Goal: Task Accomplishment & Management: Use online tool/utility

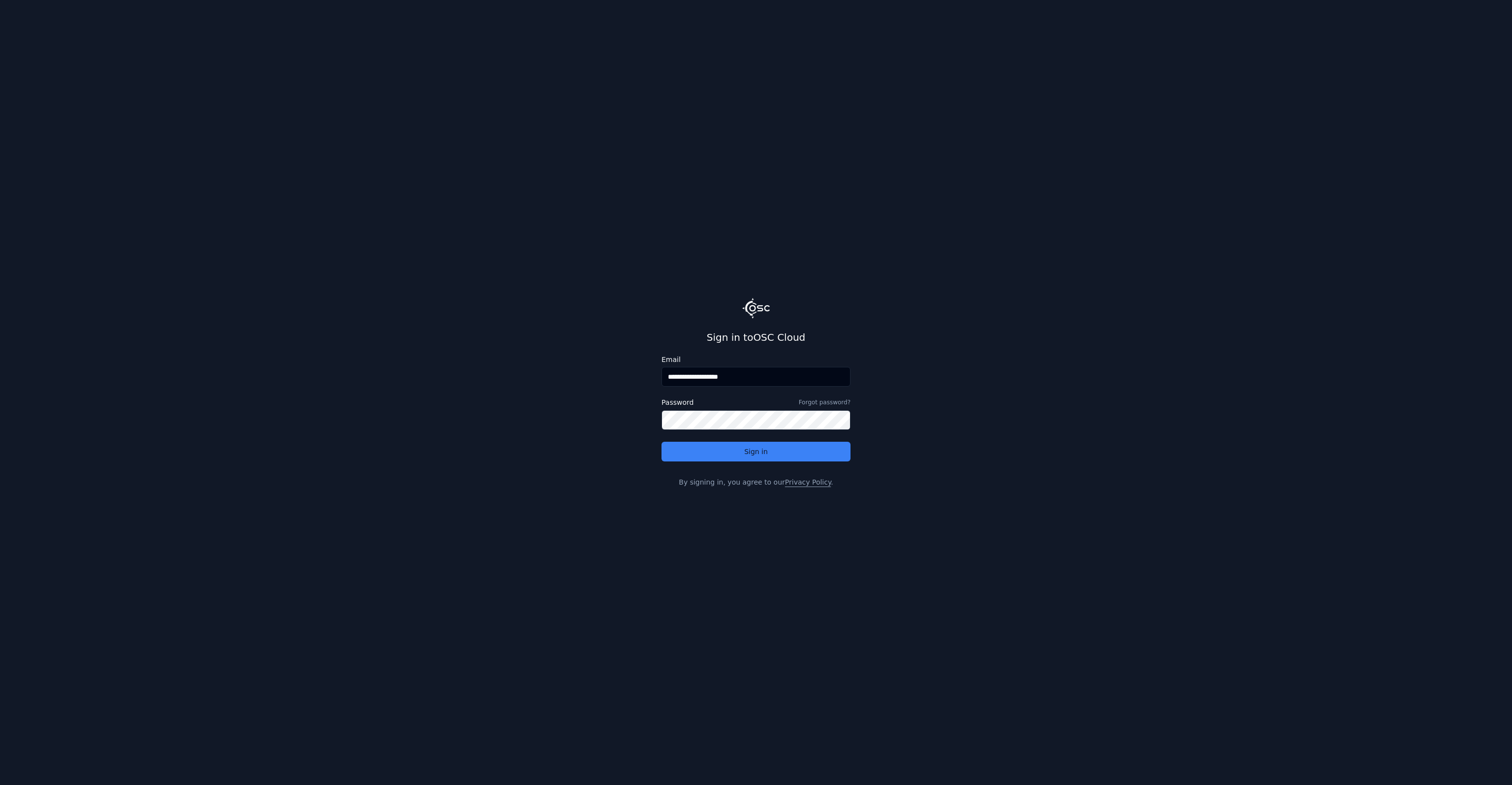
drag, startPoint x: 693, startPoint y: 379, endPoint x: 856, endPoint y: 378, distance: 163.0
click at [856, 378] on main "**********" at bounding box center [756, 392] width 1512 height 785
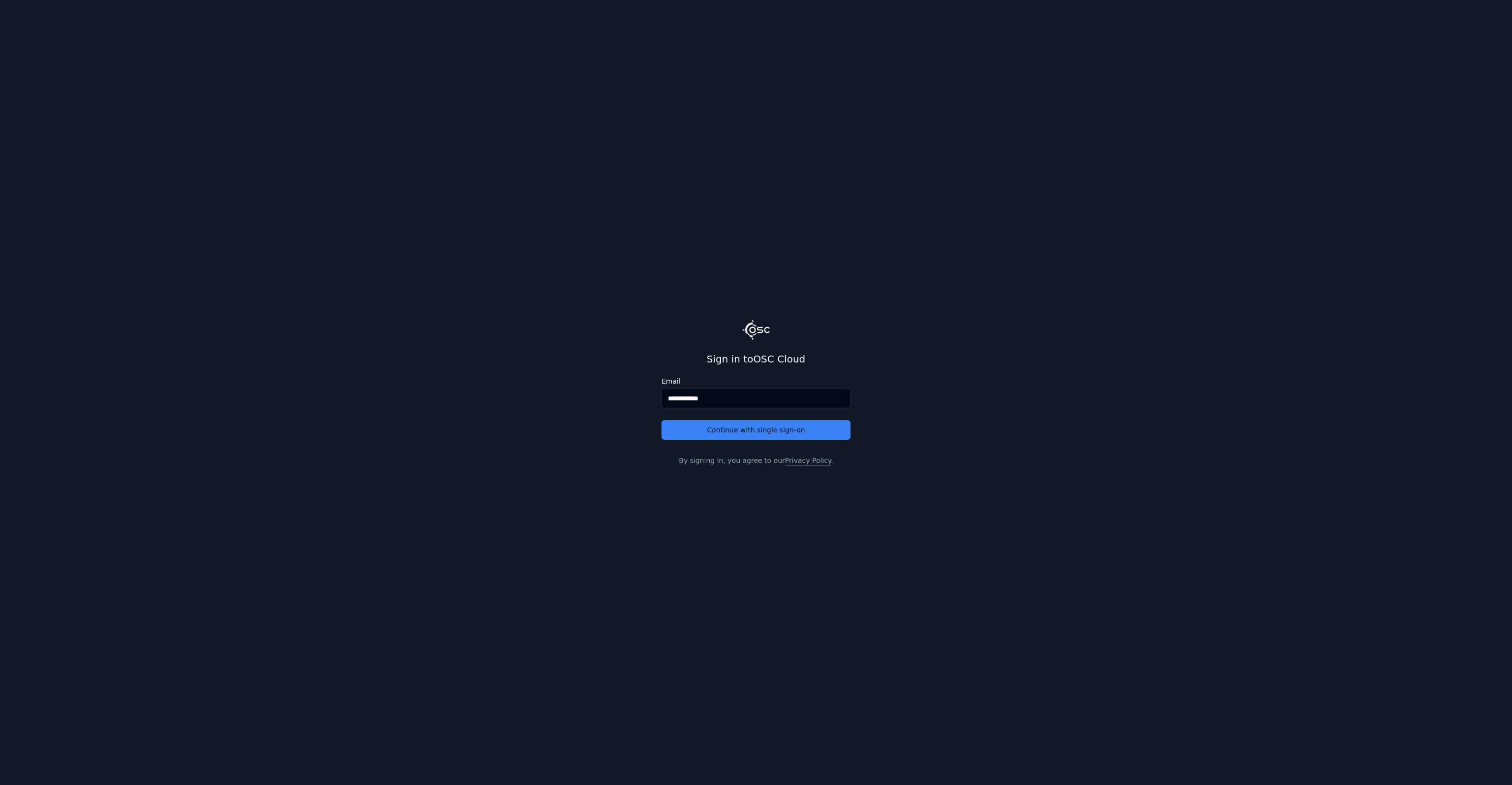
type input "**********"
click at [662, 420] on button "Continue with single sign-on" at bounding box center [756, 430] width 189 height 20
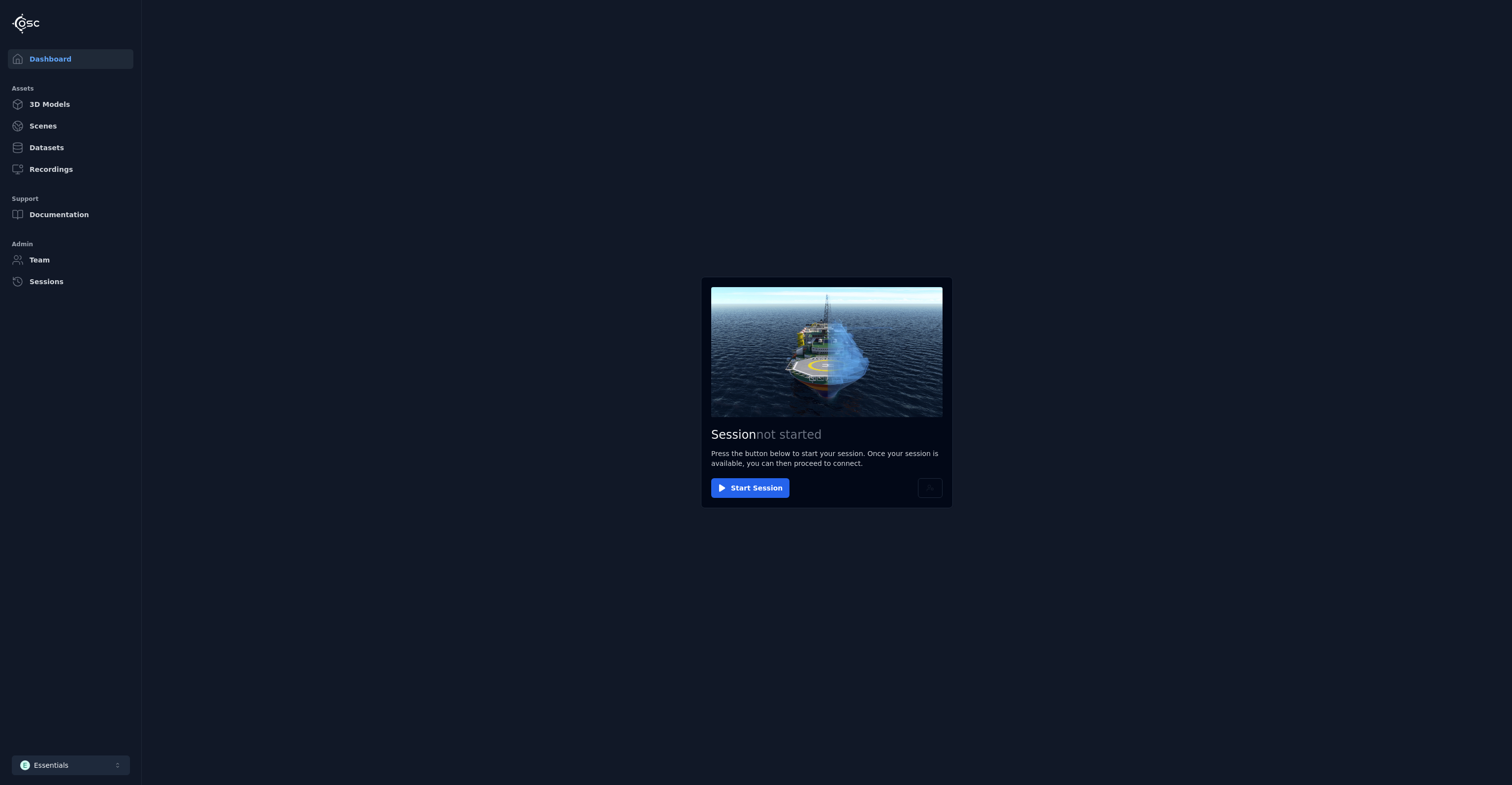
click at [88, 766] on button "E Essentials" at bounding box center [70, 765] width 118 height 20
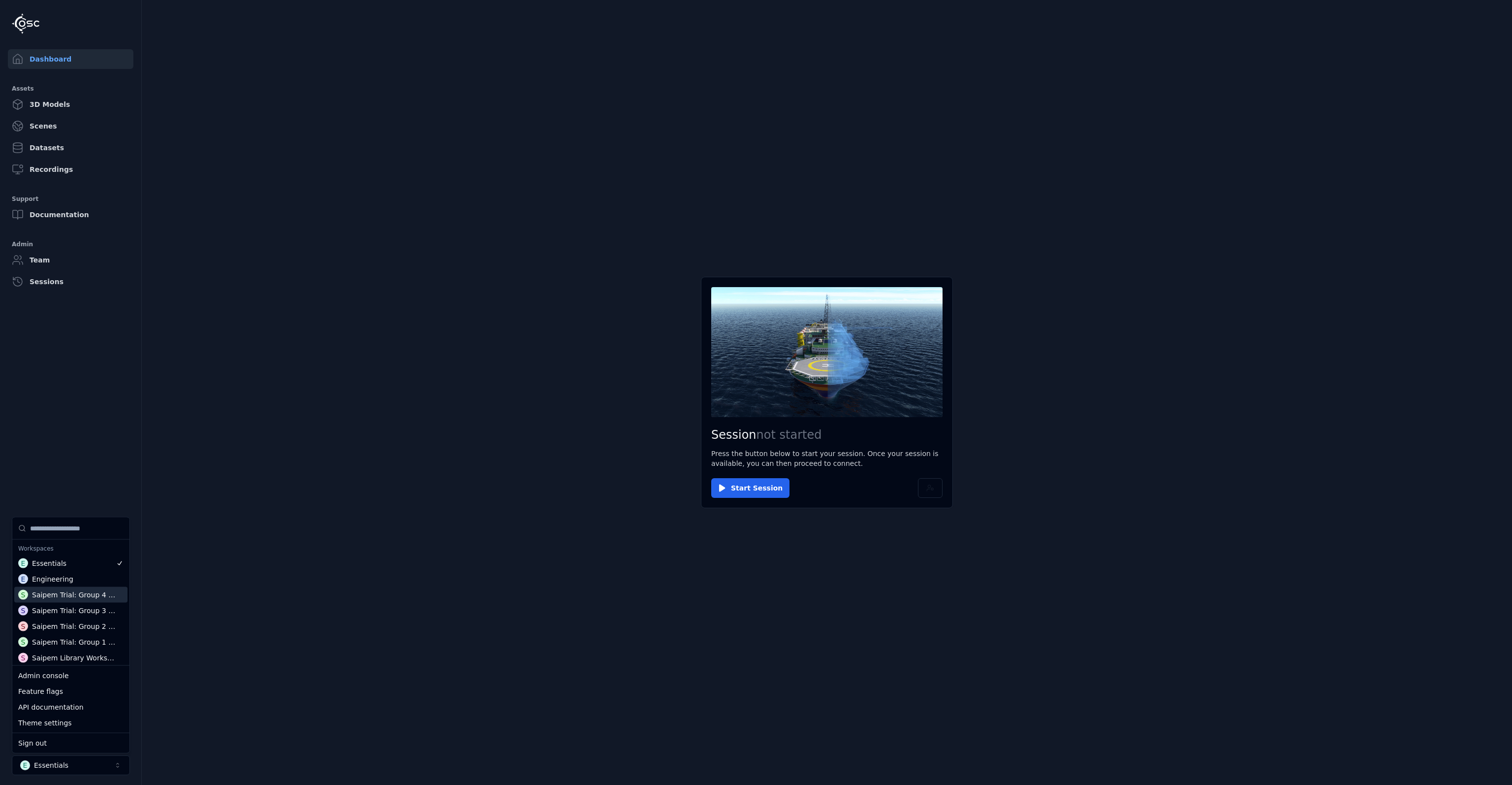
click at [90, 591] on div "Saipem Trial: Group 4 Workspace" at bounding box center [75, 595] width 86 height 10
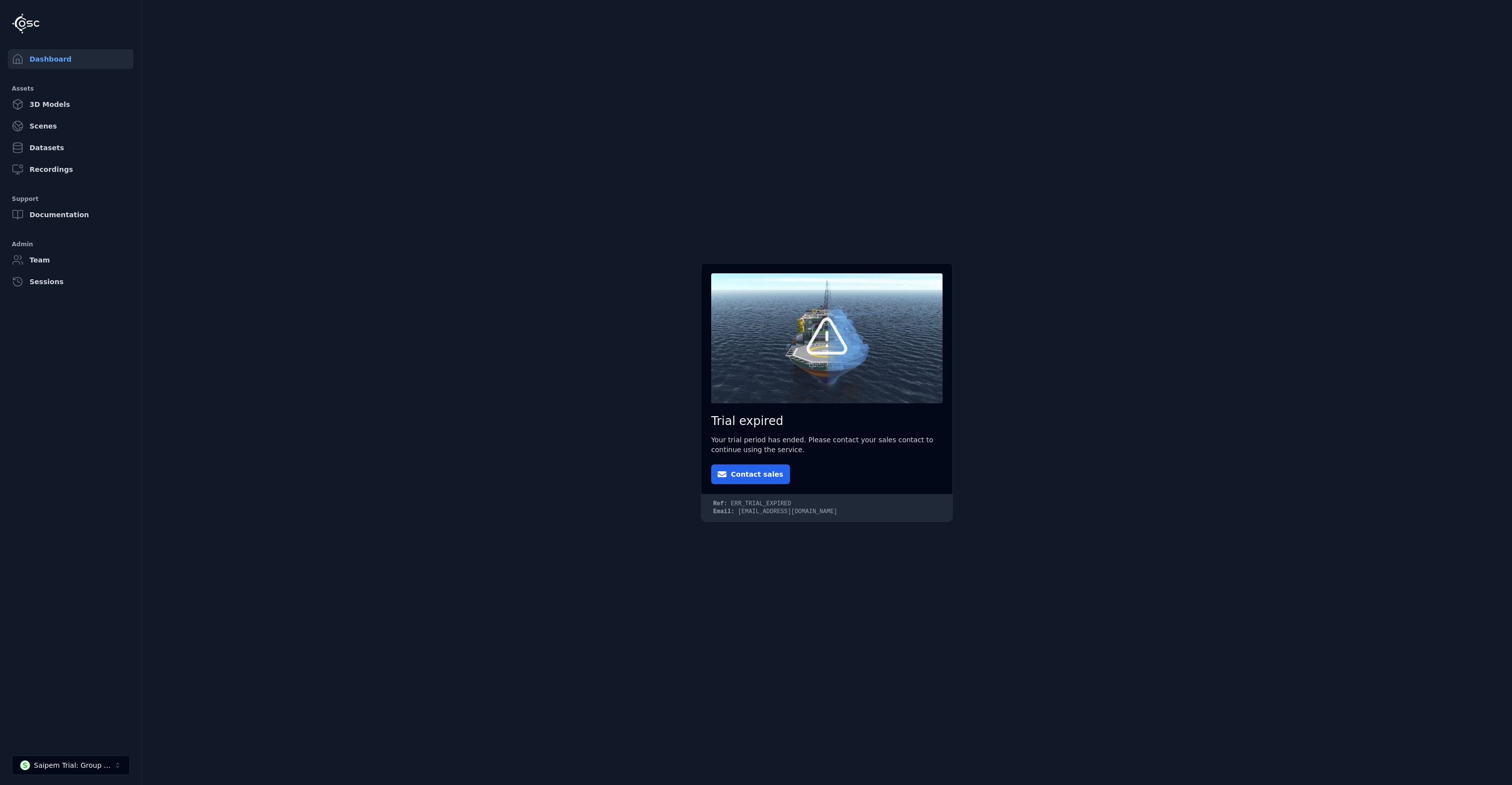
click at [382, 584] on main "Trial expired Your trial period has ended. Please contact your sales contact to…" at bounding box center [827, 392] width 1370 height 785
click at [69, 758] on button "S Saipem Trial: Group 4 Workspace" at bounding box center [70, 765] width 118 height 20
click at [87, 609] on div "Saipem Library Workspace" at bounding box center [74, 608] width 84 height 10
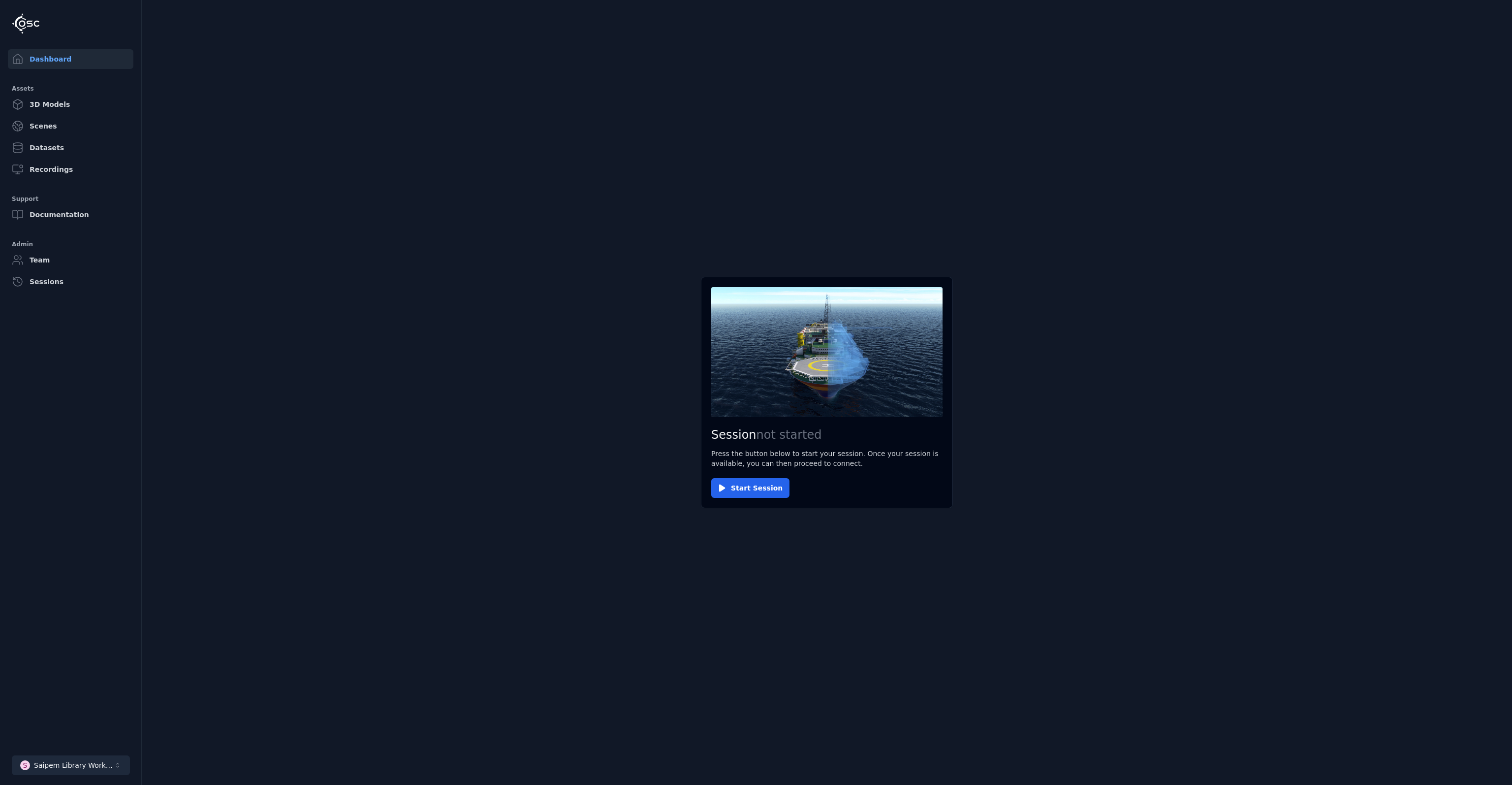
click at [93, 767] on div "Saipem Library Workspace" at bounding box center [74, 765] width 80 height 10
click at [453, 692] on main "Session not started Press the button below to start your session. Once your ses…" at bounding box center [827, 392] width 1370 height 785
click at [767, 493] on button "Start Session" at bounding box center [750, 488] width 78 height 20
click at [729, 490] on button "Connect" at bounding box center [734, 488] width 45 height 20
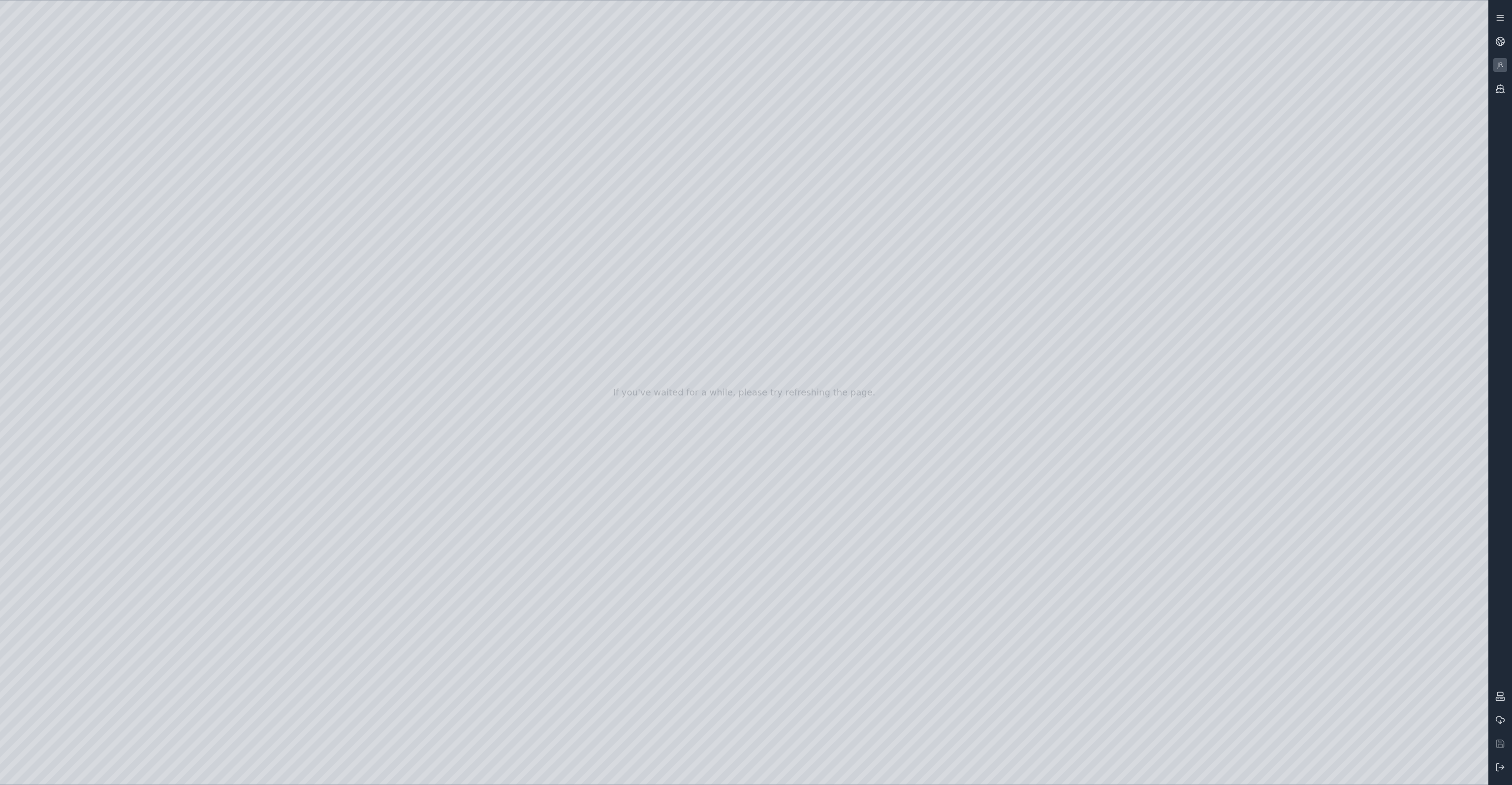
click at [1503, 22] on icon at bounding box center [1500, 18] width 10 height 10
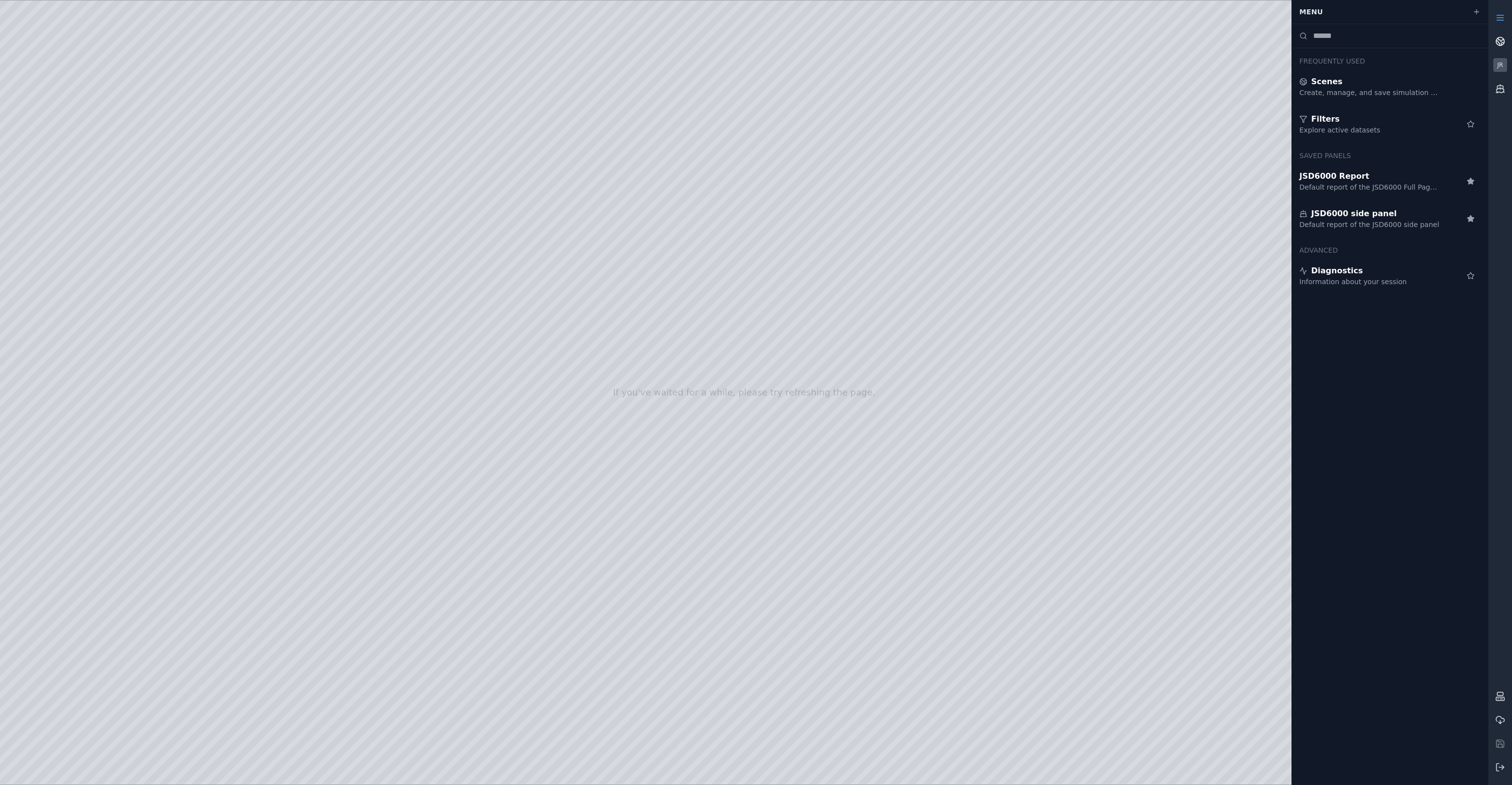
click at [1494, 42] on link at bounding box center [1500, 41] width 23 height 23
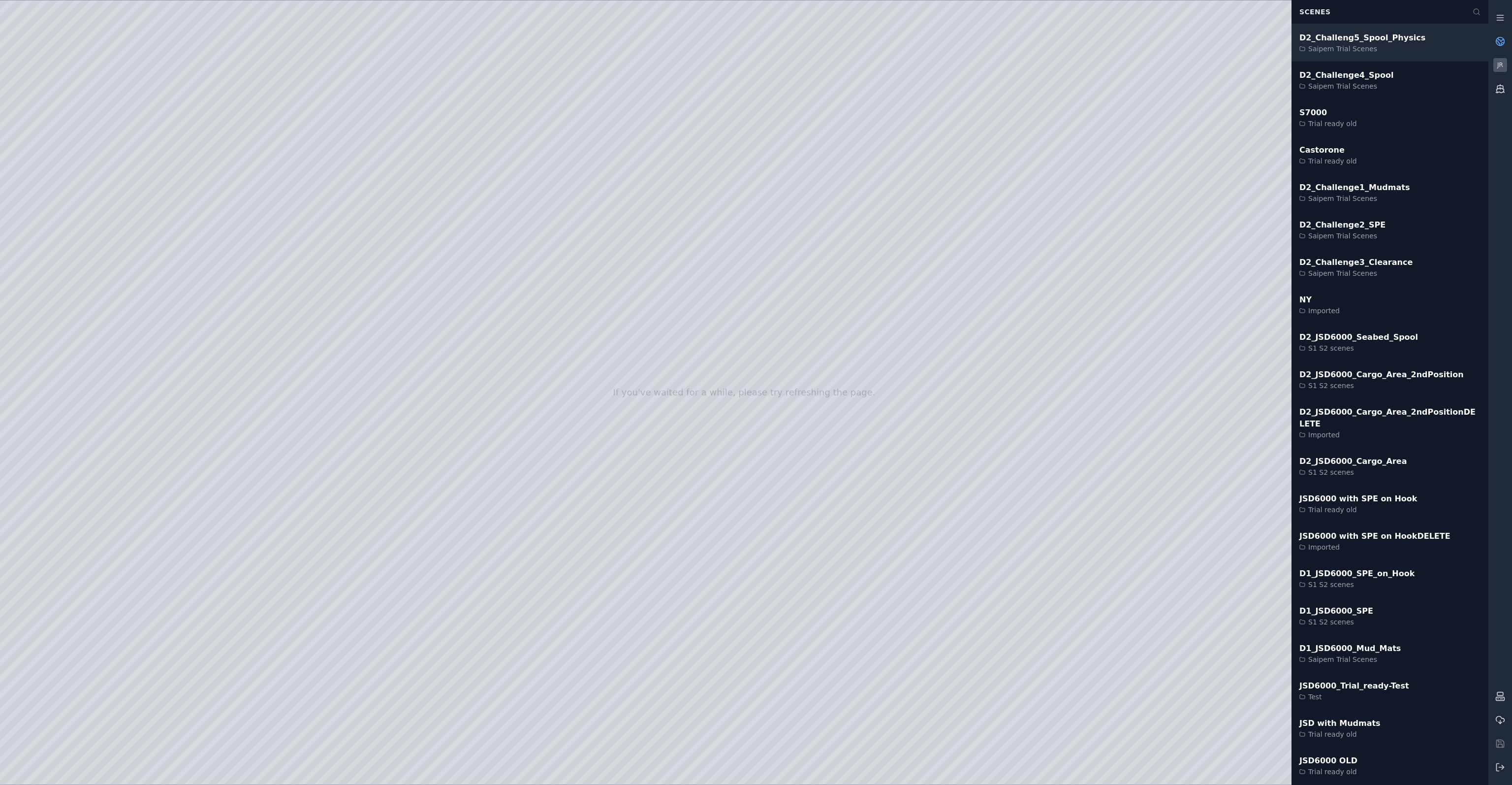
click at [1325, 50] on div "Saipem Trial Scenes" at bounding box center [1362, 49] width 126 height 10
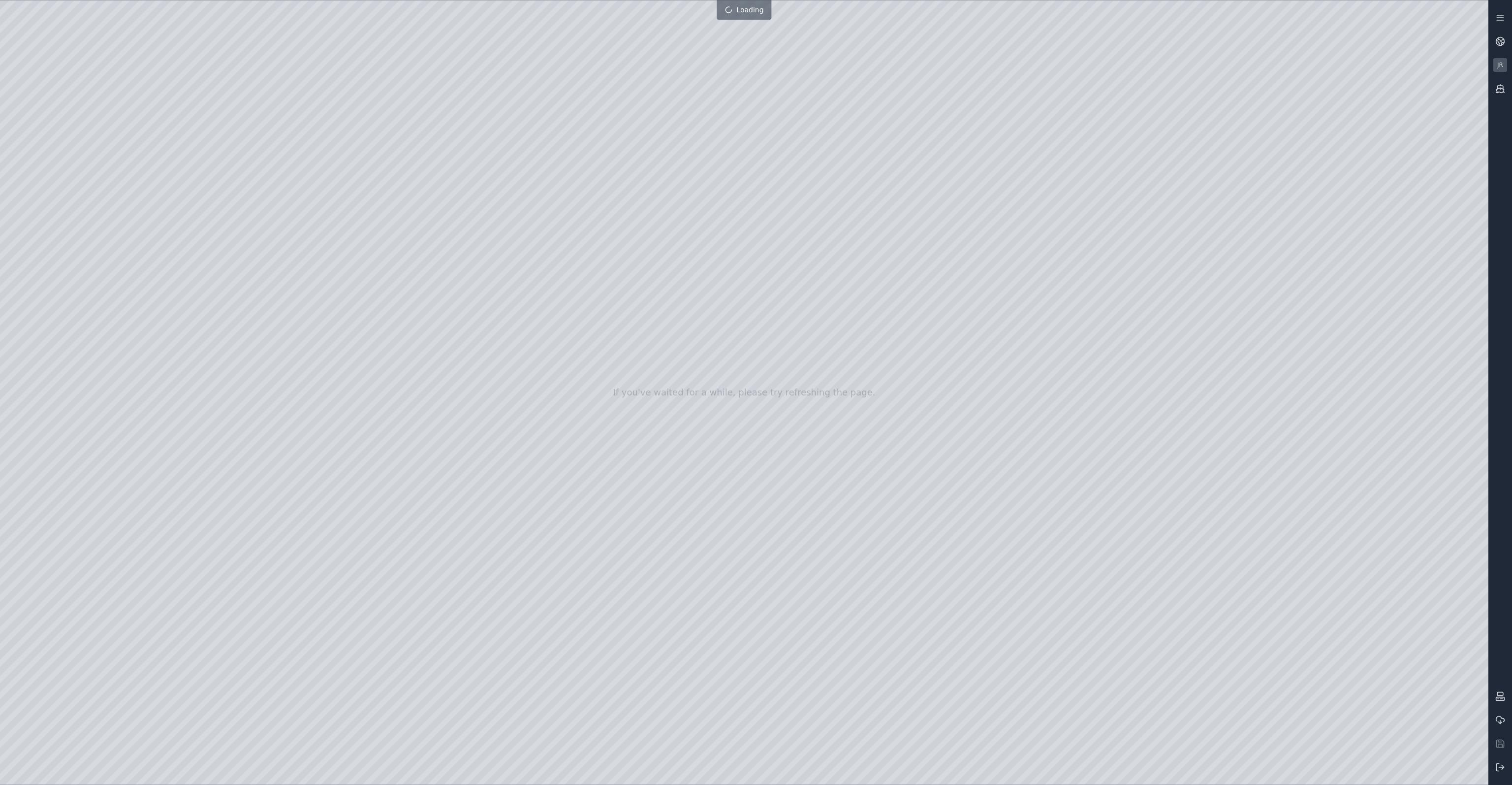
click at [1456, 768] on div at bounding box center [744, 392] width 1489 height 784
click at [1453, 769] on div at bounding box center [744, 392] width 1489 height 784
click at [1181, 370] on div at bounding box center [744, 392] width 1489 height 784
drag, startPoint x: 882, startPoint y: 426, endPoint x: 809, endPoint y: 471, distance: 85.8
drag, startPoint x: 754, startPoint y: 452, endPoint x: 913, endPoint y: 435, distance: 159.9
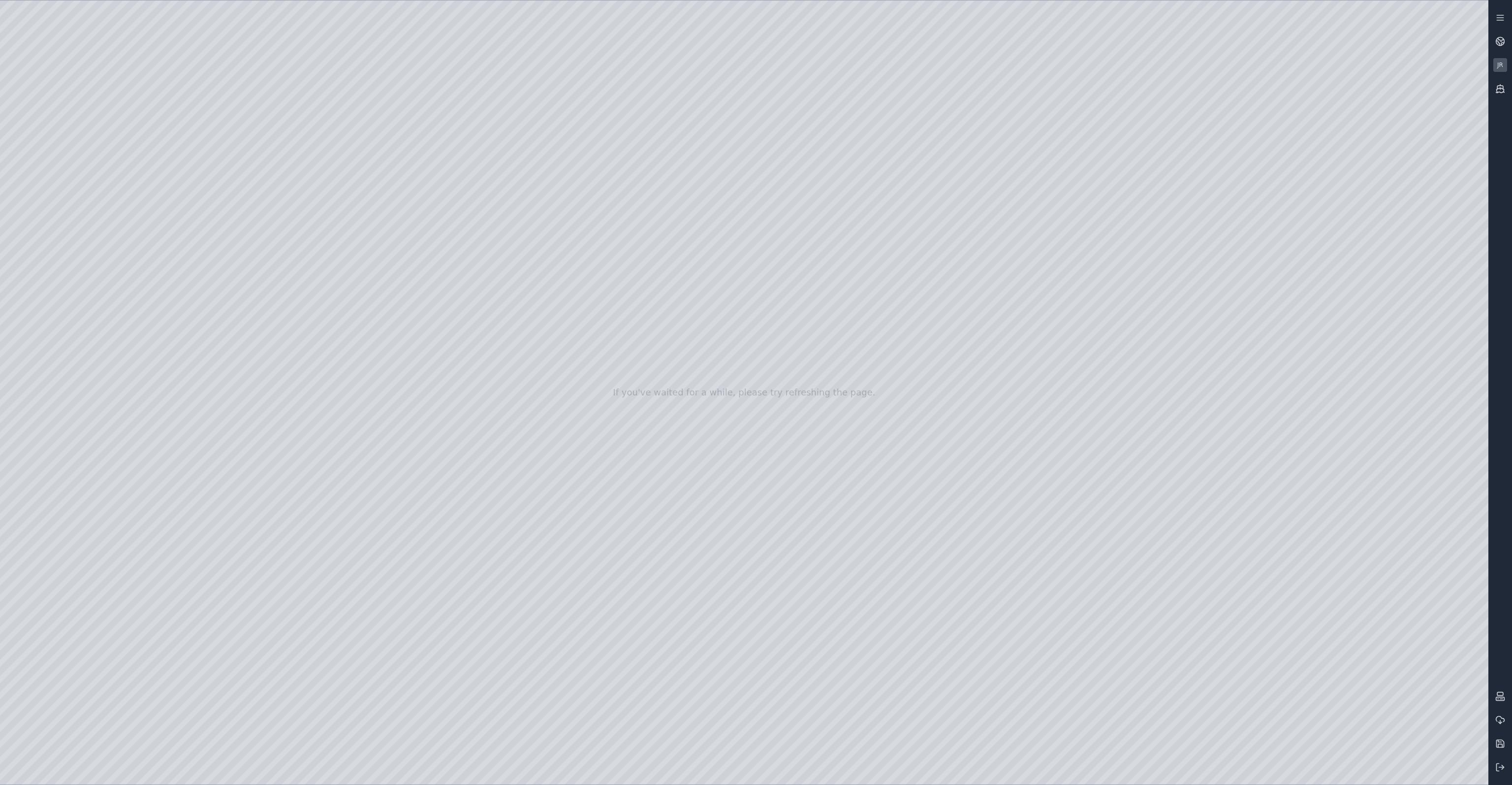
click at [1455, 763] on div at bounding box center [744, 392] width 1489 height 784
drag, startPoint x: 1415, startPoint y: 569, endPoint x: 1348, endPoint y: 540, distance: 73.0
click at [1348, 540] on div at bounding box center [744, 392] width 1489 height 784
click at [1438, 774] on div at bounding box center [744, 392] width 1489 height 784
click at [1434, 770] on div at bounding box center [744, 392] width 1489 height 784
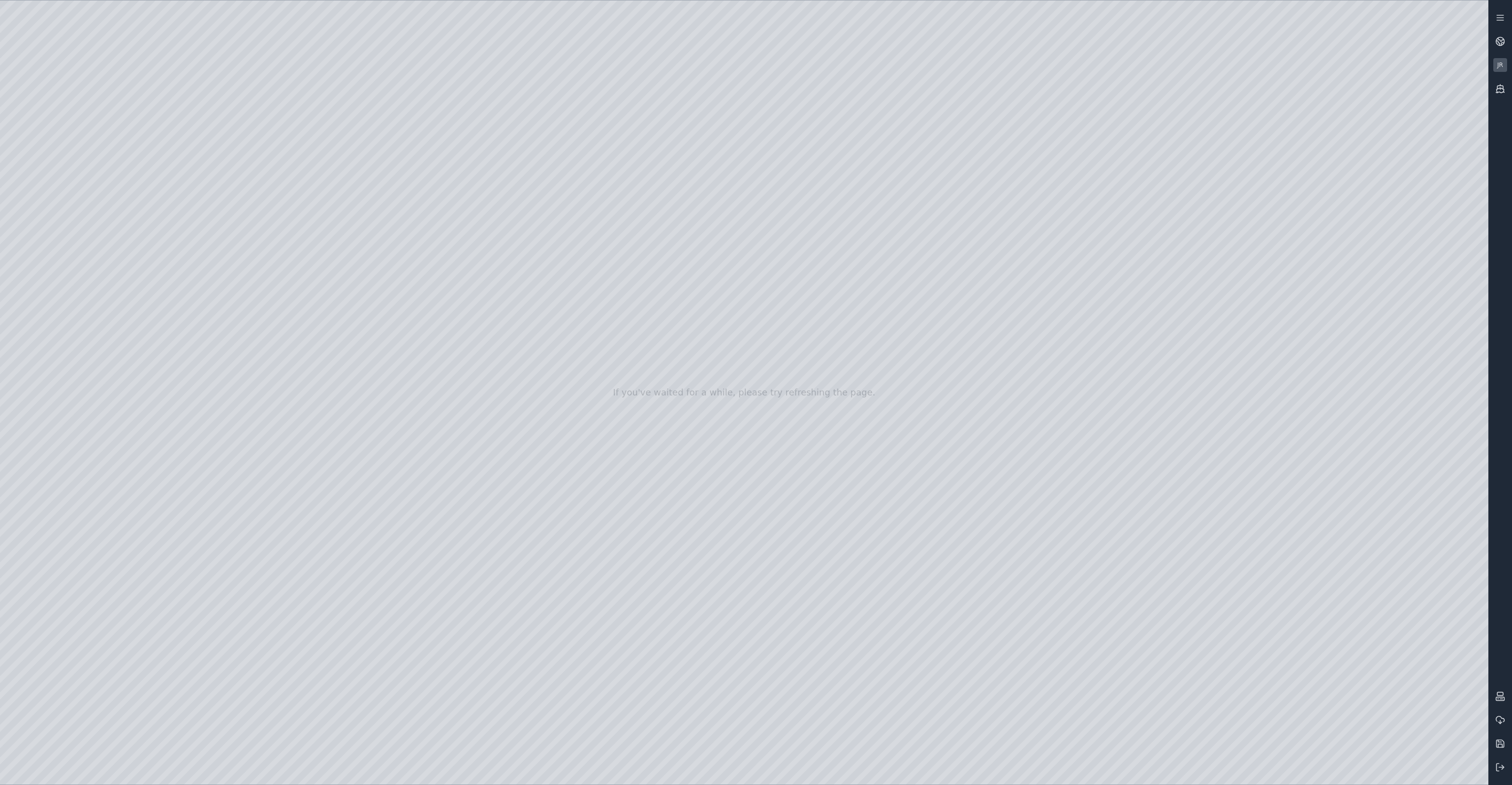
drag, startPoint x: 1349, startPoint y: 540, endPoint x: 1358, endPoint y: 555, distance: 17.5
click at [1358, 555] on div at bounding box center [744, 392] width 1489 height 784
drag, startPoint x: 547, startPoint y: 404, endPoint x: 651, endPoint y: 404, distance: 104.0
click at [72, 195] on div at bounding box center [744, 392] width 1489 height 784
drag, startPoint x: 285, startPoint y: 201, endPoint x: 188, endPoint y: 230, distance: 101.2
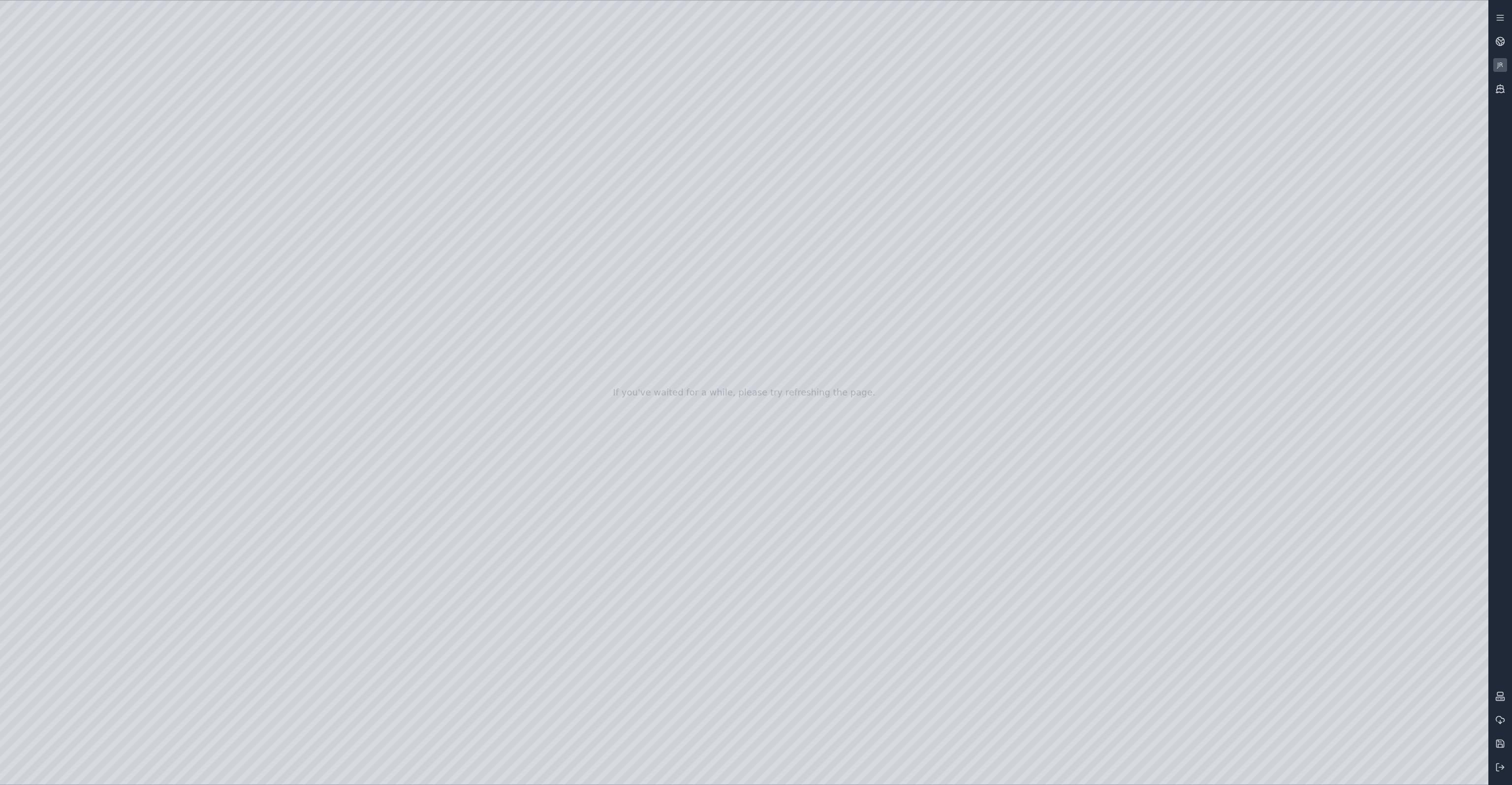
click at [84, 260] on div at bounding box center [744, 392] width 1489 height 784
click at [712, 328] on div at bounding box center [744, 392] width 1489 height 784
click at [681, 332] on div at bounding box center [744, 392] width 1489 height 784
click at [674, 336] on div at bounding box center [744, 392] width 1489 height 784
click at [754, 365] on div at bounding box center [744, 392] width 1489 height 784
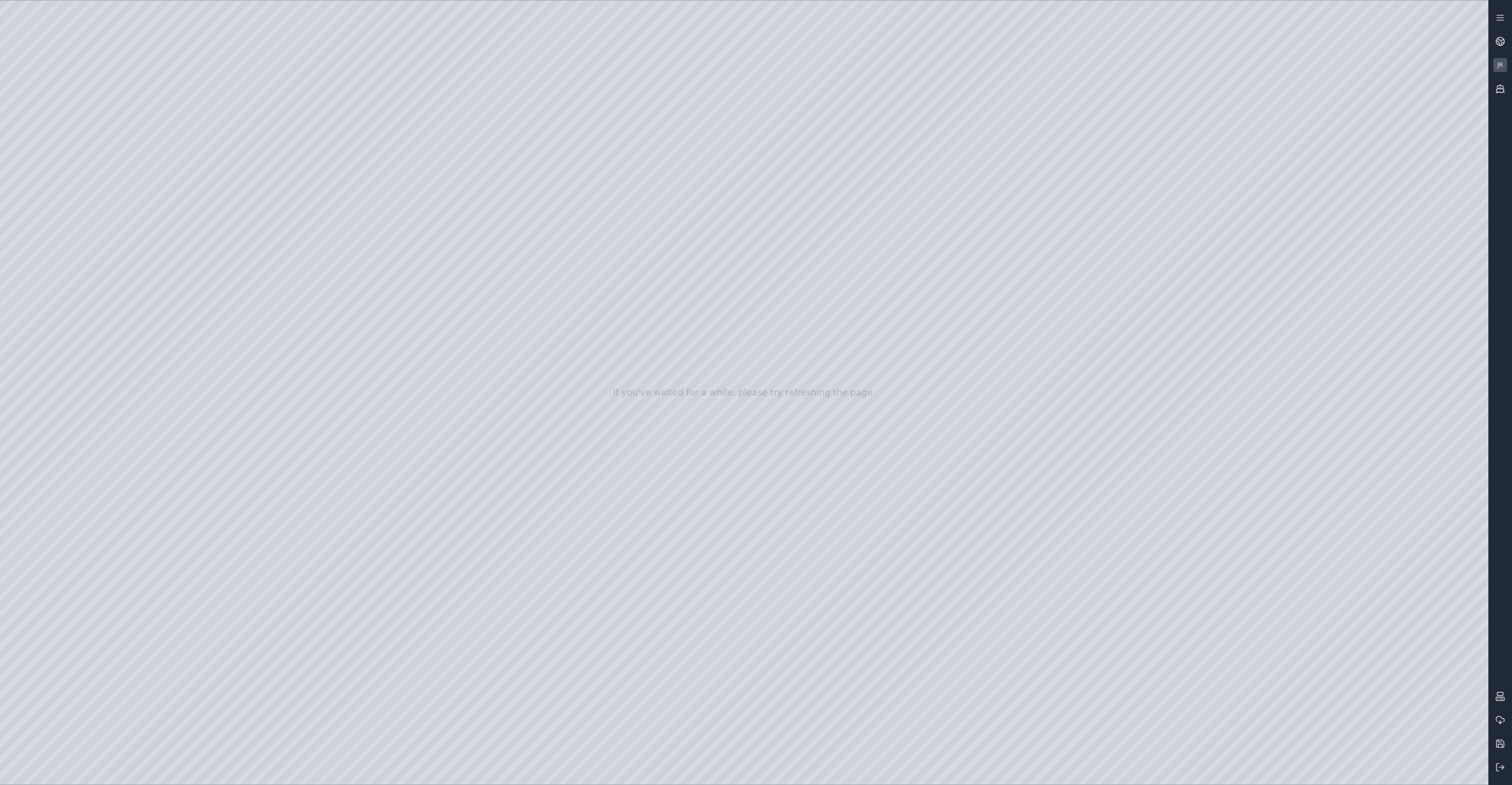
click at [526, 85] on div at bounding box center [744, 392] width 1489 height 784
click at [526, 126] on div at bounding box center [744, 392] width 1489 height 784
click at [490, 101] on div at bounding box center [744, 392] width 1489 height 784
click at [835, 349] on div at bounding box center [744, 392] width 1489 height 784
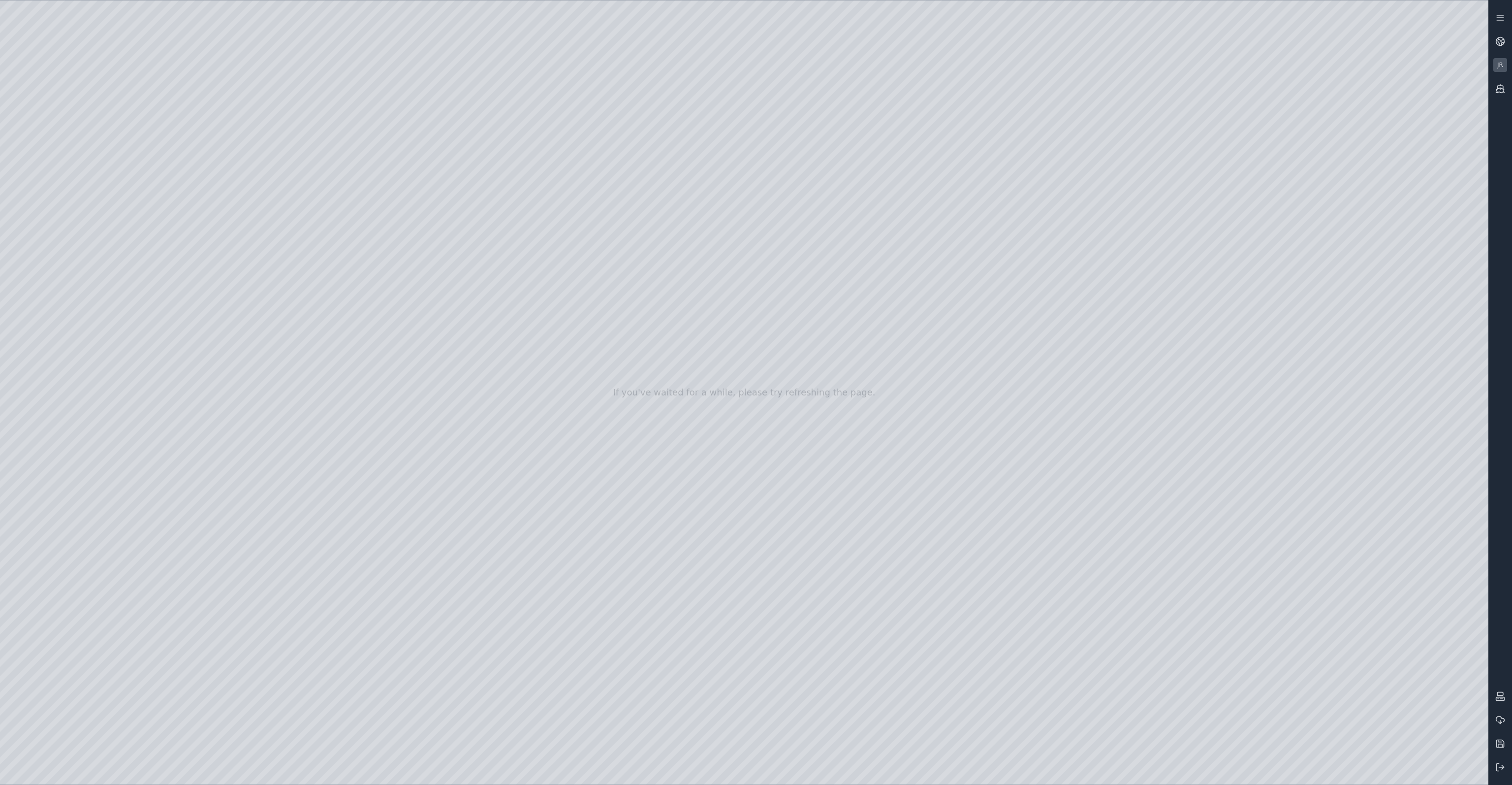
click at [58, 254] on div at bounding box center [744, 392] width 1489 height 784
click at [160, 210] on div at bounding box center [744, 392] width 1489 height 784
click at [197, 233] on div at bounding box center [744, 392] width 1489 height 784
click at [221, 222] on div at bounding box center [744, 392] width 1489 height 784
click at [221, 247] on div at bounding box center [744, 392] width 1489 height 784
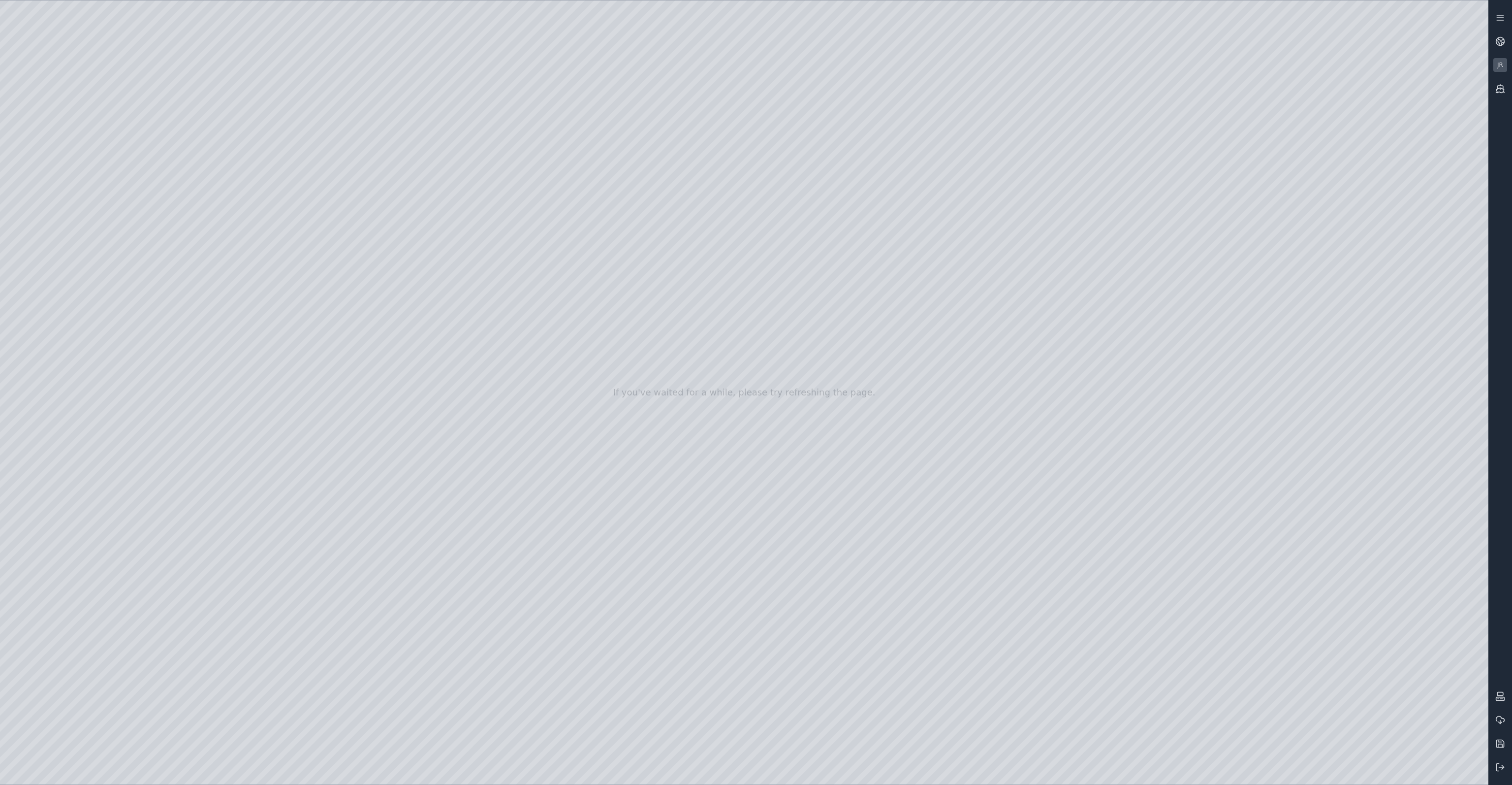
click at [219, 258] on div at bounding box center [744, 392] width 1489 height 784
click at [219, 287] on div at bounding box center [744, 392] width 1489 height 784
click at [218, 316] on div at bounding box center [744, 392] width 1489 height 784
click at [218, 337] on div at bounding box center [744, 392] width 1489 height 784
click at [671, 167] on div at bounding box center [744, 392] width 1489 height 784
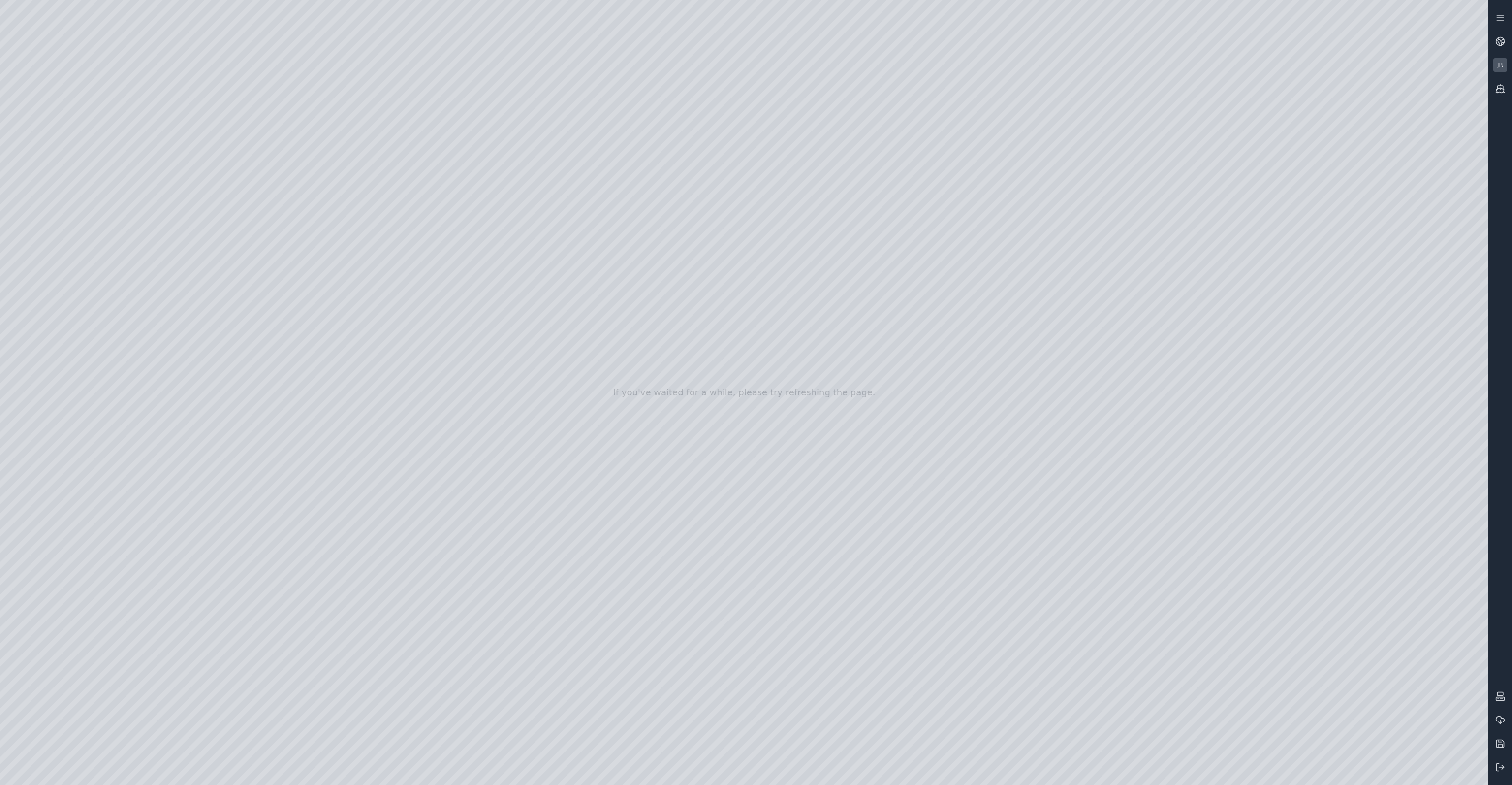
drag, startPoint x: 559, startPoint y: 501, endPoint x: 535, endPoint y: 479, distance: 32.6
click at [648, 192] on div at bounding box center [744, 392] width 1489 height 784
click at [660, 191] on div at bounding box center [744, 392] width 1489 height 784
click at [679, 262] on div at bounding box center [744, 392] width 1489 height 784
click at [680, 267] on div at bounding box center [744, 392] width 1489 height 784
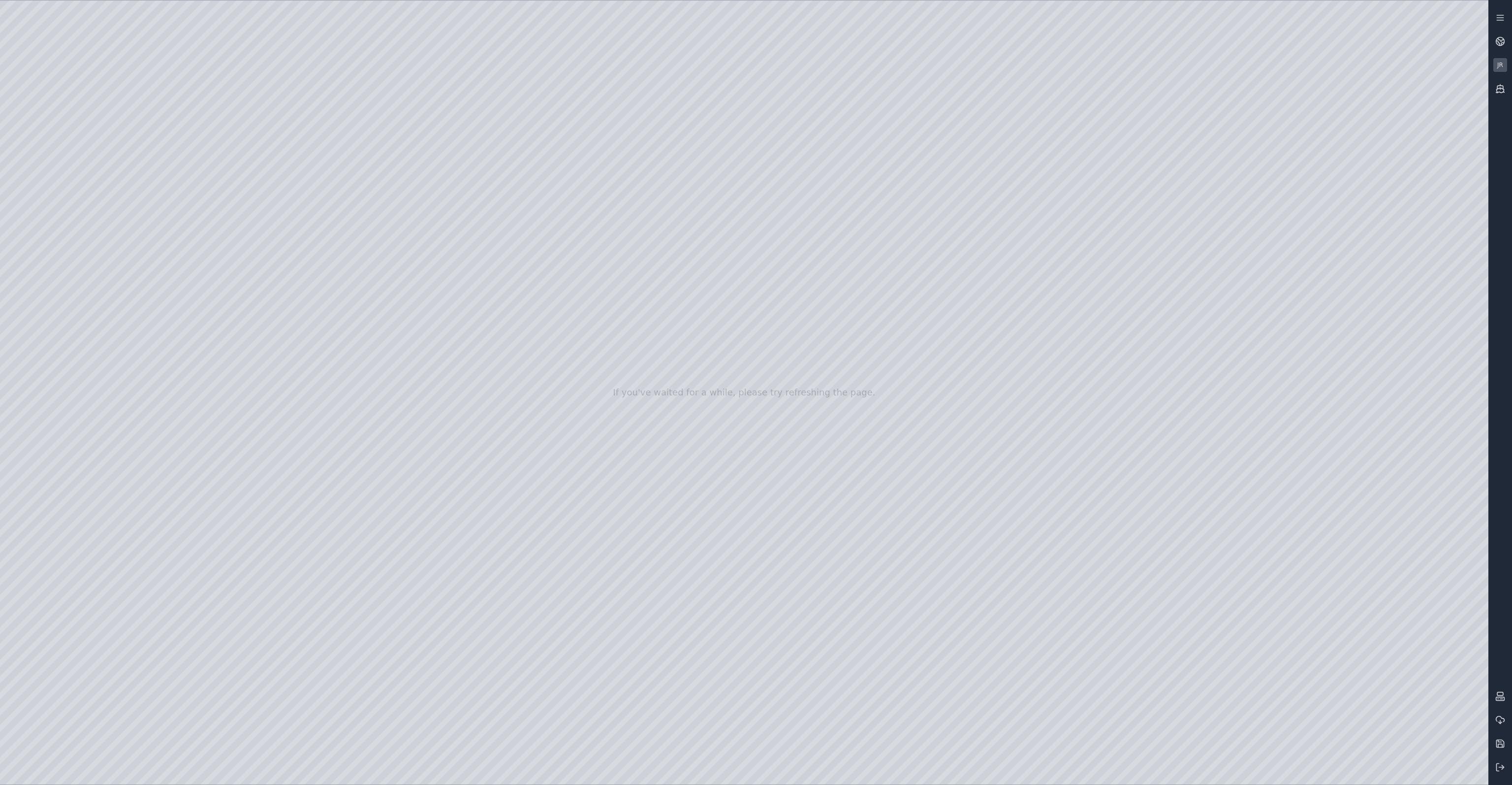
click at [677, 270] on div at bounding box center [744, 392] width 1489 height 784
click at [733, 201] on div at bounding box center [744, 392] width 1489 height 784
click at [666, 274] on div at bounding box center [744, 392] width 1489 height 784
click at [243, 119] on div at bounding box center [744, 392] width 1489 height 784
click at [284, 291] on div at bounding box center [744, 392] width 1489 height 784
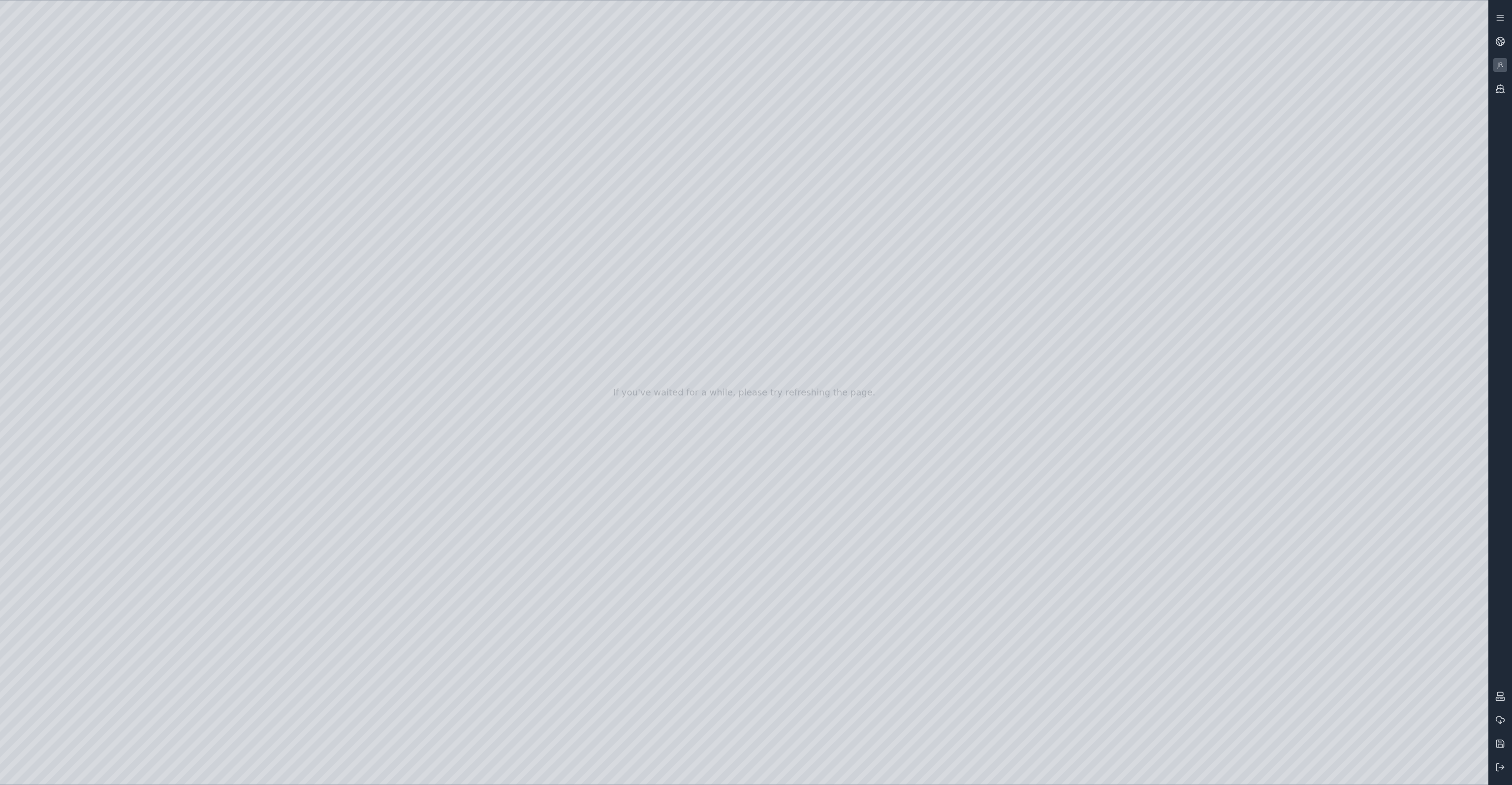
click at [289, 271] on div at bounding box center [744, 392] width 1489 height 784
click at [289, 245] on div at bounding box center [744, 392] width 1489 height 784
click at [293, 224] on div at bounding box center [744, 392] width 1489 height 784
click at [301, 196] on div at bounding box center [744, 392] width 1489 height 784
click at [303, 170] on div at bounding box center [744, 392] width 1489 height 784
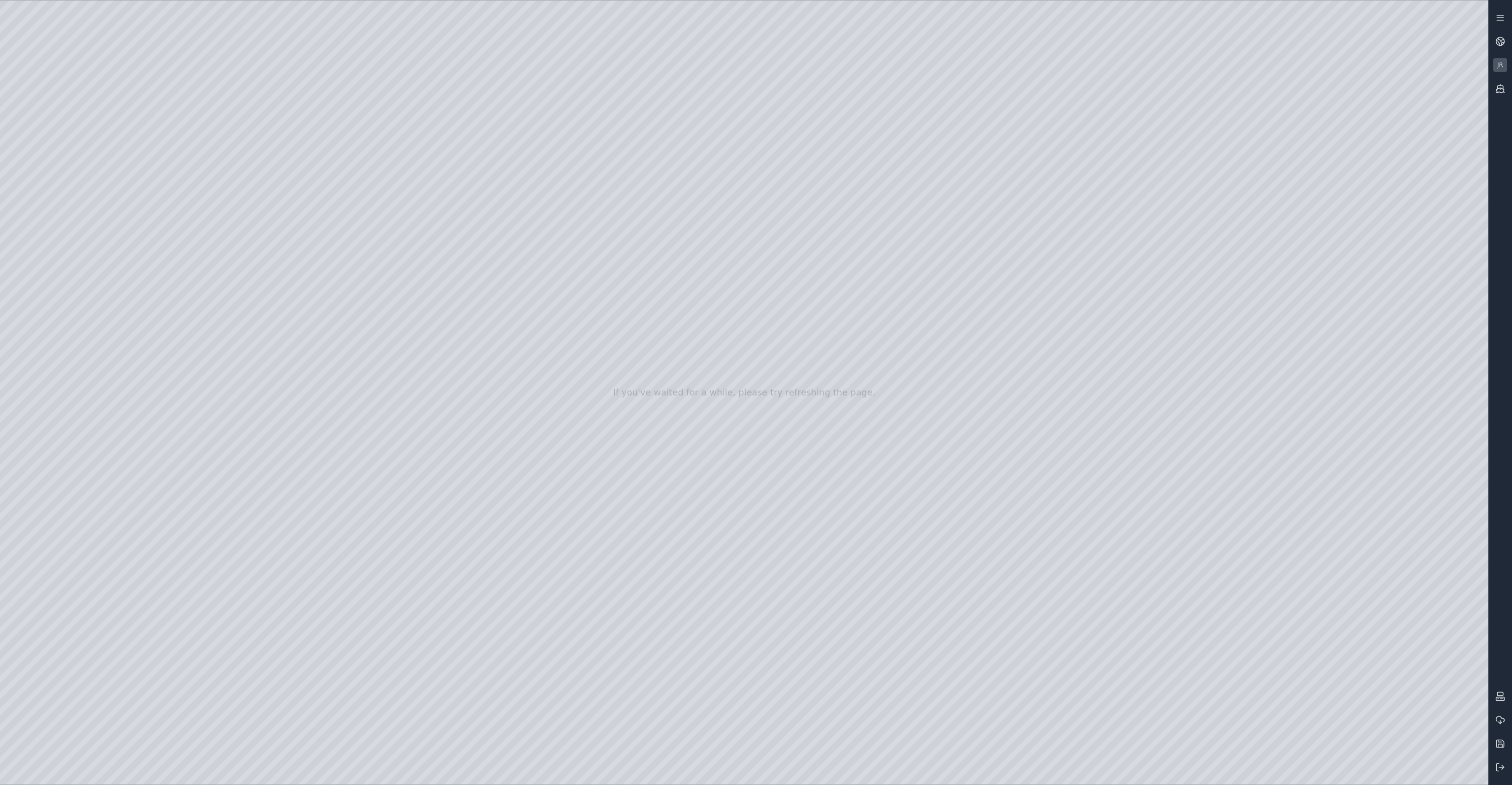
click at [291, 196] on div at bounding box center [744, 392] width 1489 height 784
click at [483, 198] on div at bounding box center [744, 392] width 1489 height 784
drag, startPoint x: 723, startPoint y: 395, endPoint x: 706, endPoint y: 404, distance: 19.2
drag, startPoint x: 990, startPoint y: 767, endPoint x: 981, endPoint y: 752, distance: 17.5
click at [990, 766] on div at bounding box center [744, 392] width 1489 height 784
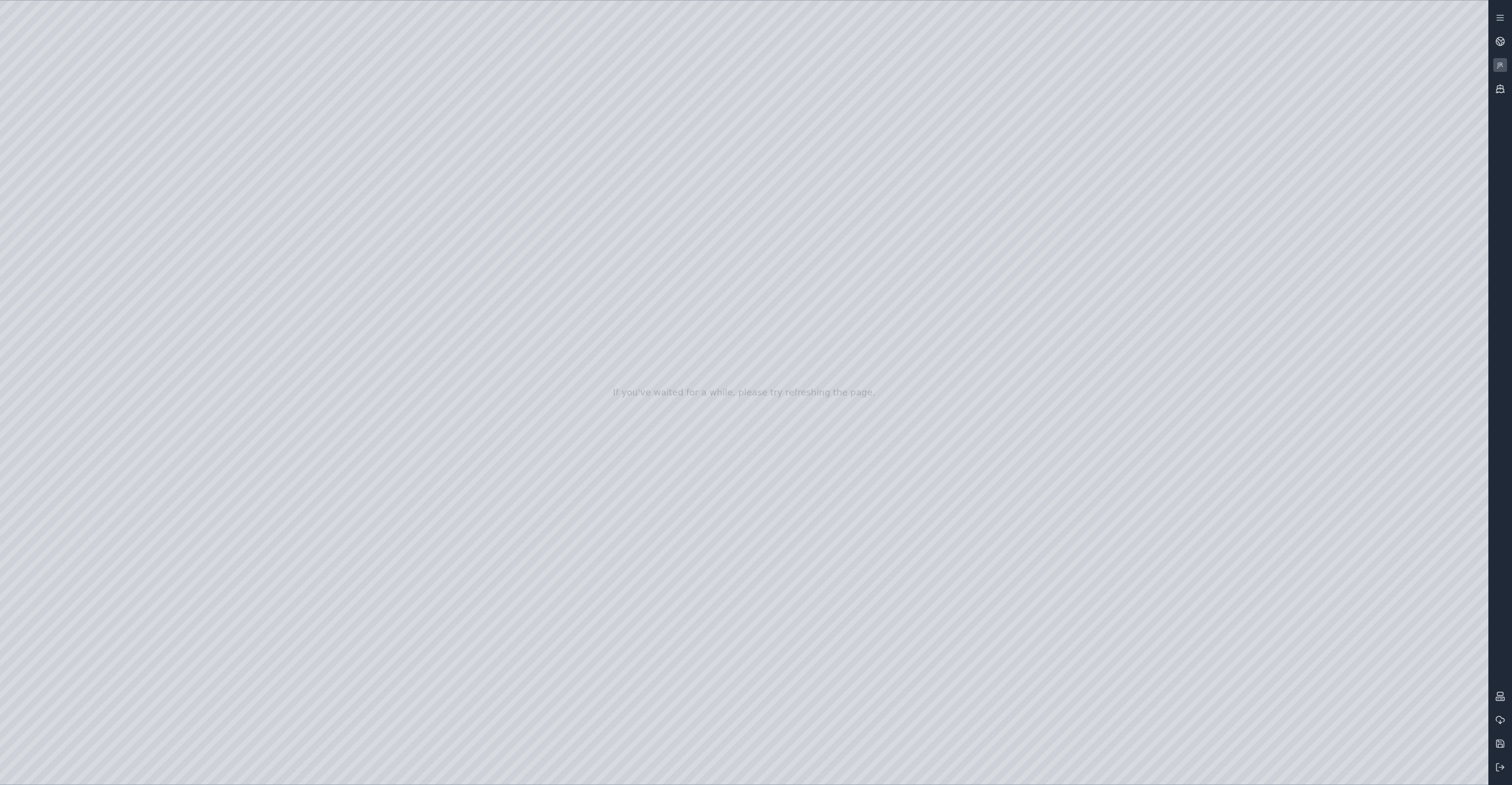
click at [988, 767] on div at bounding box center [744, 392] width 1489 height 784
drag, startPoint x: 721, startPoint y: 351, endPoint x: 683, endPoint y: 333, distance: 42.0
click at [990, 771] on div at bounding box center [744, 392] width 1489 height 784
click at [990, 776] on div at bounding box center [744, 392] width 1489 height 784
drag, startPoint x: 742, startPoint y: 499, endPoint x: 799, endPoint y: 510, distance: 58.1
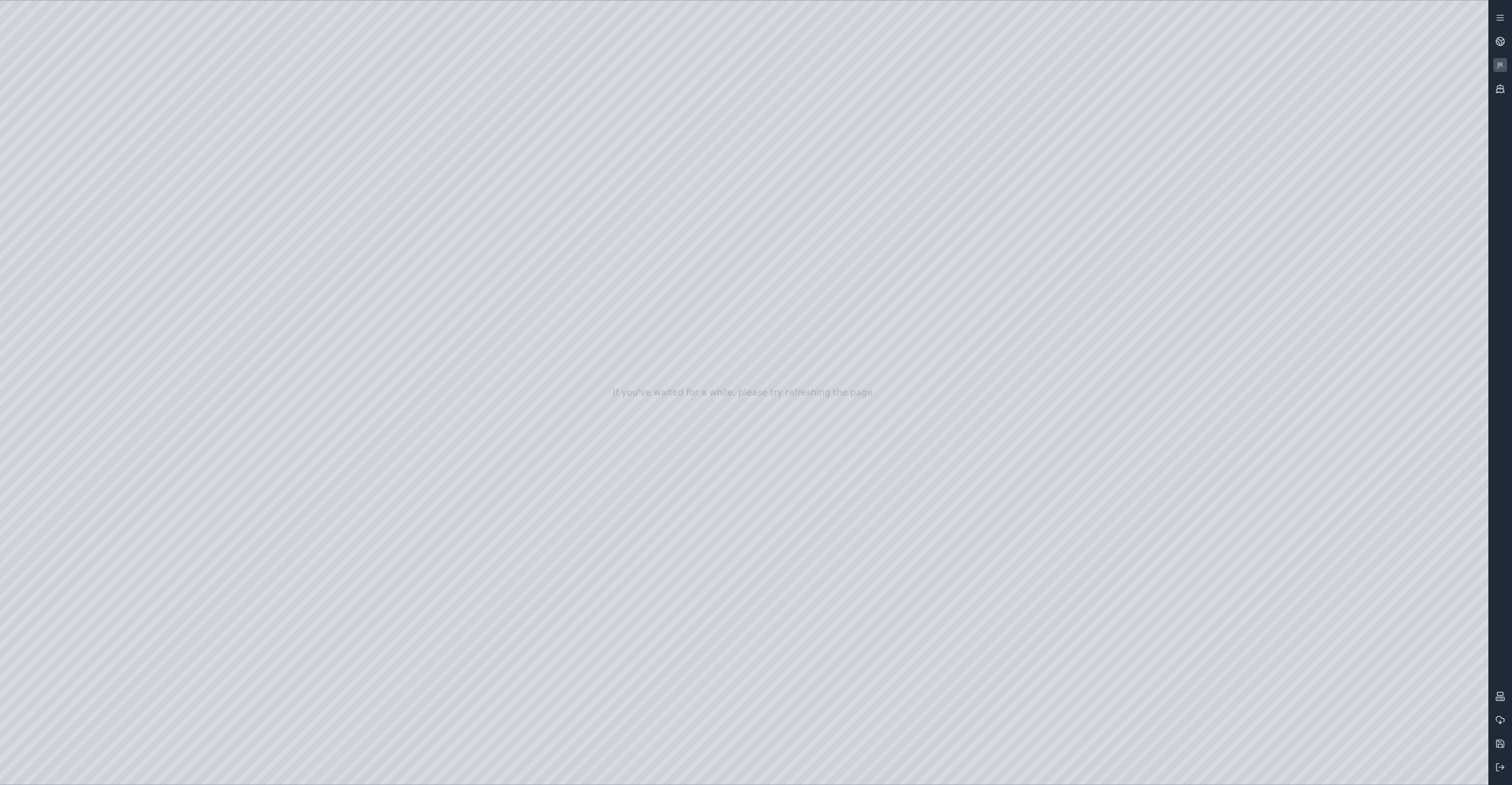
click at [626, 371] on div at bounding box center [744, 392] width 1489 height 784
click at [979, 758] on div at bounding box center [744, 392] width 1489 height 784
drag, startPoint x: 577, startPoint y: 558, endPoint x: 580, endPoint y: 601, distance: 43.1
drag, startPoint x: 916, startPoint y: 250, endPoint x: 920, endPoint y: 436, distance: 186.0
click at [920, 429] on div at bounding box center [744, 392] width 1489 height 784
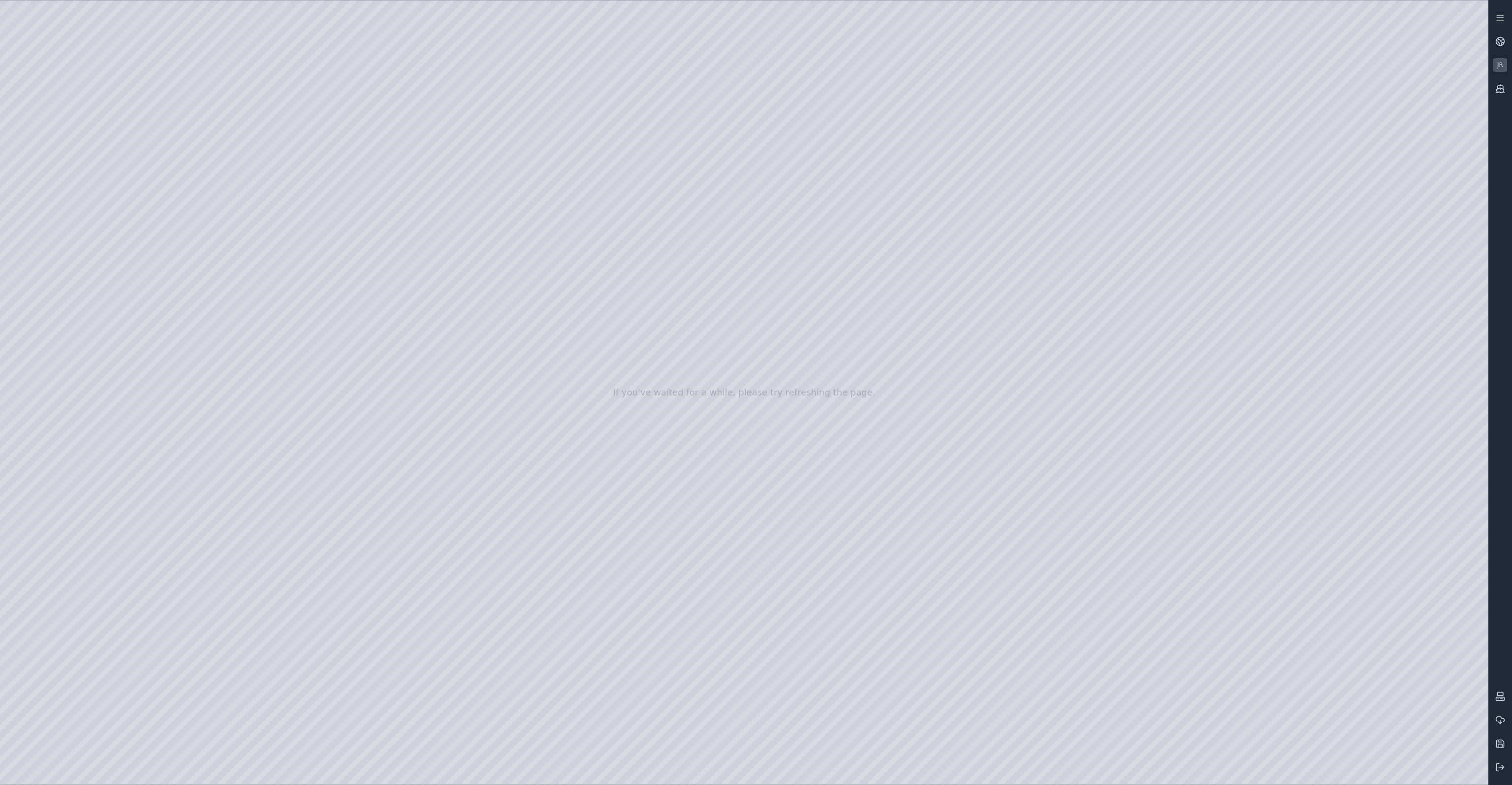
drag, startPoint x: 862, startPoint y: 530, endPoint x: 858, endPoint y: 534, distance: 5.7
drag, startPoint x: 825, startPoint y: 446, endPoint x: 755, endPoint y: 422, distance: 74.0
click at [63, 236] on div at bounding box center [744, 392] width 1489 height 784
click at [334, 224] on div at bounding box center [744, 392] width 1489 height 784
click at [299, 124] on div at bounding box center [744, 392] width 1489 height 784
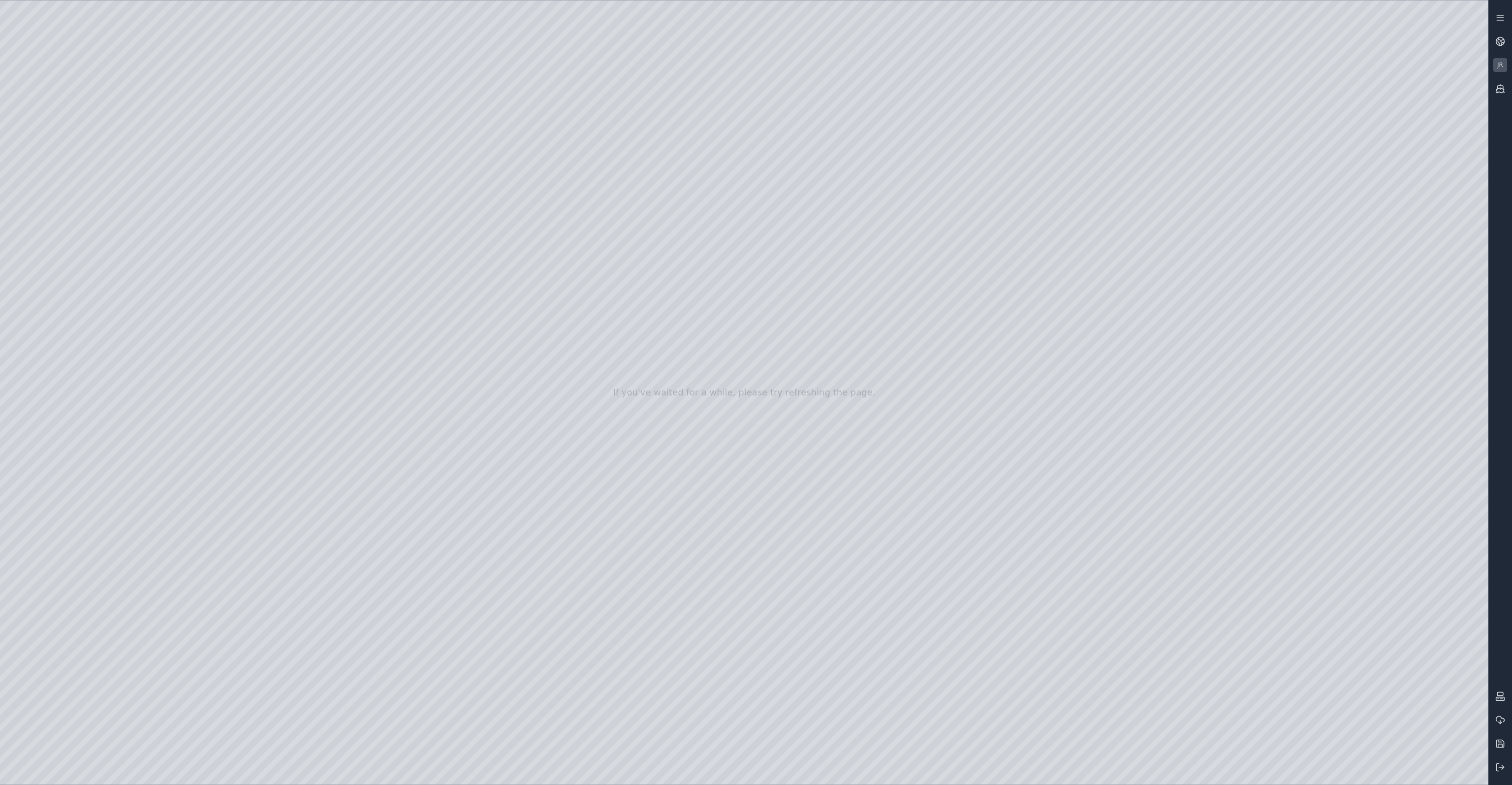
click at [129, 59] on div at bounding box center [744, 392] width 1489 height 784
drag, startPoint x: 862, startPoint y: 645, endPoint x: 836, endPoint y: 699, distance: 59.9
drag, startPoint x: 897, startPoint y: 581, endPoint x: 961, endPoint y: 162, distance: 423.9
click at [943, 46] on div at bounding box center [744, 392] width 1489 height 784
drag, startPoint x: 877, startPoint y: 530, endPoint x: 917, endPoint y: 520, distance: 41.2
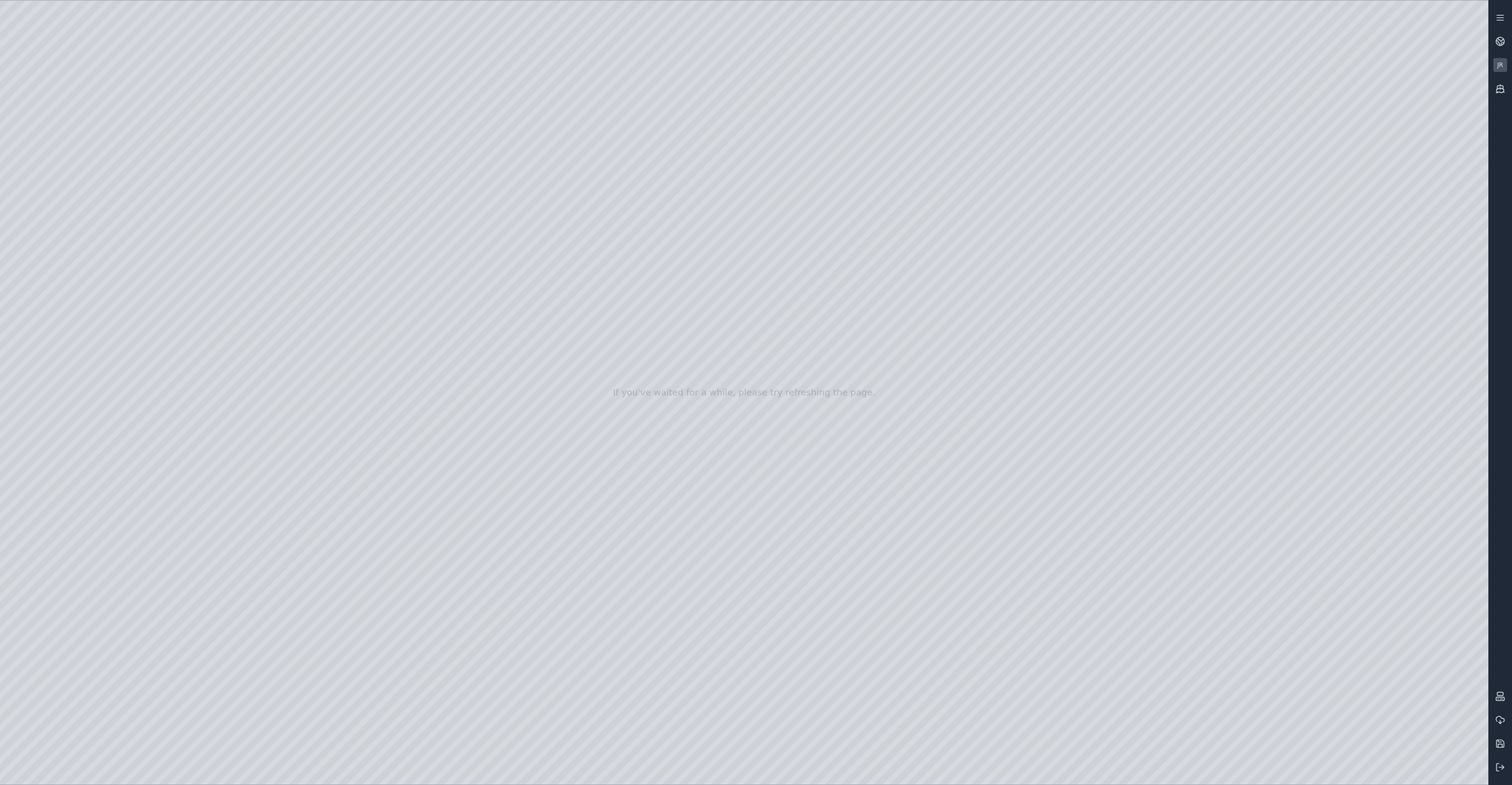
drag, startPoint x: 696, startPoint y: 278, endPoint x: 604, endPoint y: 502, distance: 242.2
click at [604, 502] on div at bounding box center [744, 392] width 1489 height 784
drag, startPoint x: 707, startPoint y: 418, endPoint x: 595, endPoint y: 412, distance: 112.2
drag, startPoint x: 449, startPoint y: 556, endPoint x: 506, endPoint y: 646, distance: 106.5
click at [506, 646] on div at bounding box center [744, 392] width 1489 height 784
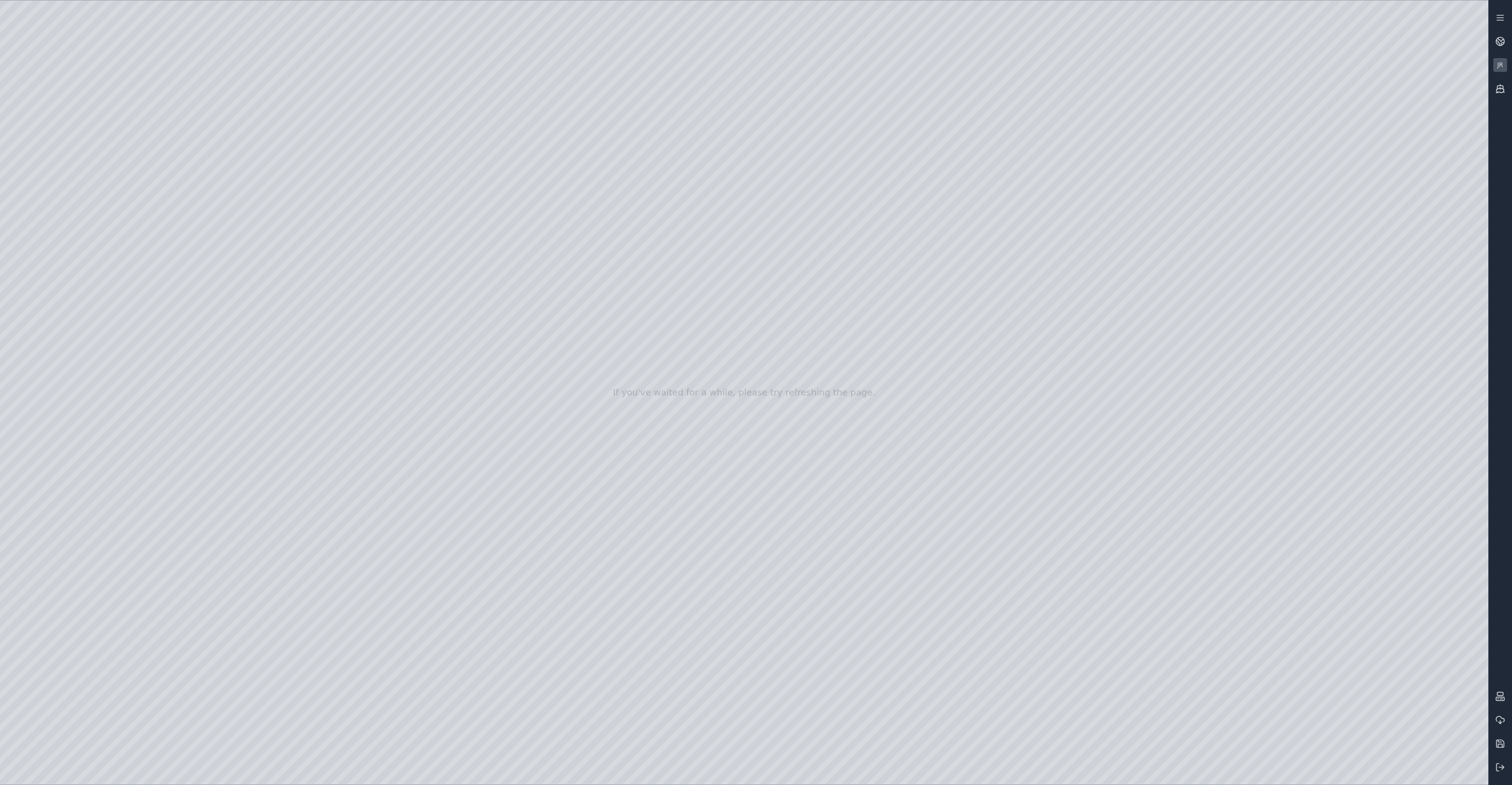
drag, startPoint x: 507, startPoint y: 554, endPoint x: 479, endPoint y: 87, distance: 467.8
click at [479, 87] on div at bounding box center [744, 392] width 1489 height 784
drag, startPoint x: 756, startPoint y: 365, endPoint x: 855, endPoint y: 357, distance: 99.3
drag, startPoint x: 748, startPoint y: 288, endPoint x: 758, endPoint y: 102, distance: 186.3
click at [758, 102] on div at bounding box center [744, 392] width 1489 height 784
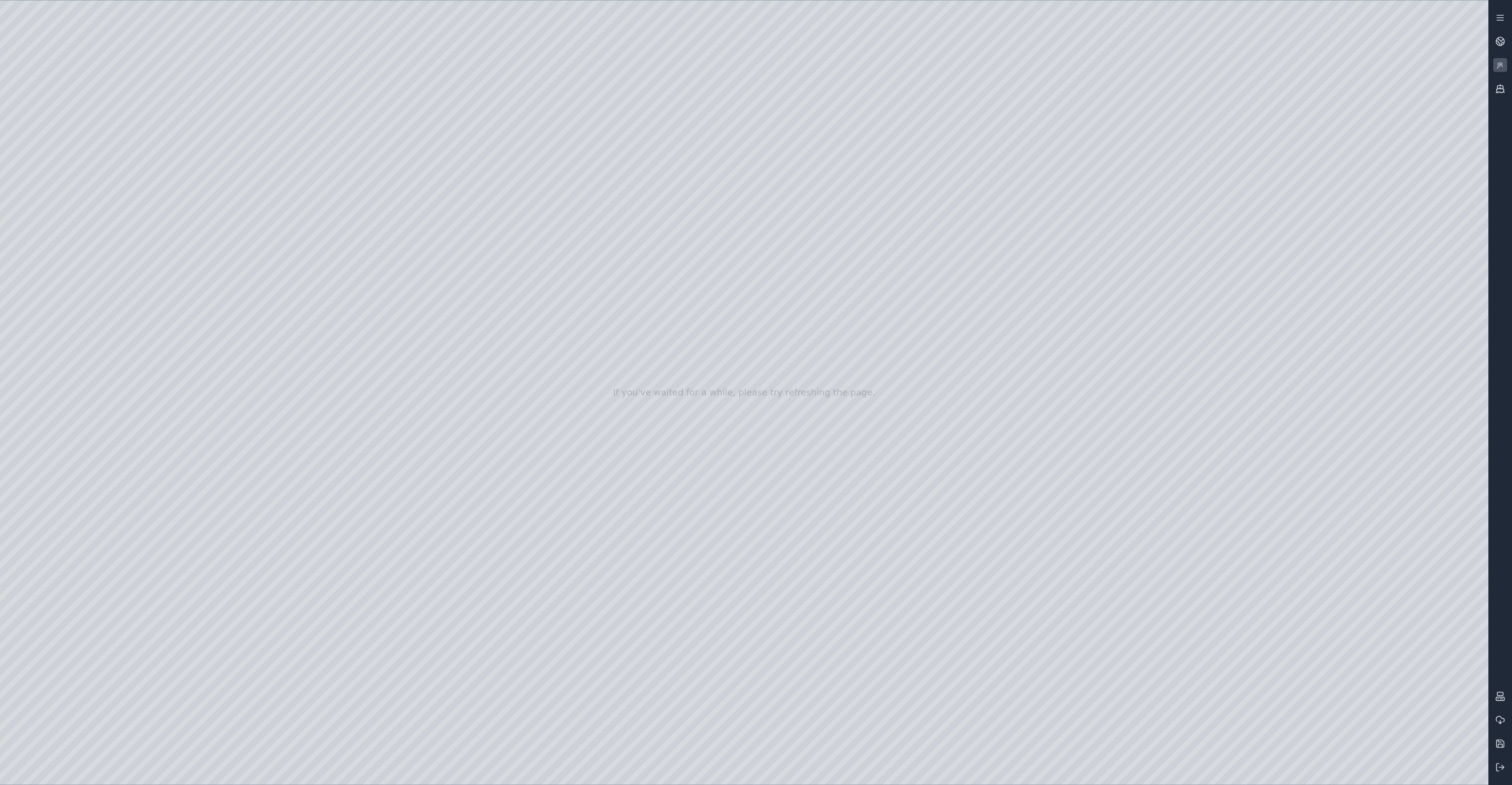
drag, startPoint x: 797, startPoint y: 316, endPoint x: 788, endPoint y: 334, distance: 20.1
drag, startPoint x: 847, startPoint y: 322, endPoint x: 794, endPoint y: 321, distance: 53.0
click at [791, 335] on div at bounding box center [744, 392] width 1489 height 784
drag, startPoint x: 812, startPoint y: 251, endPoint x: 825, endPoint y: 6, distance: 245.3
click at [825, 6] on div at bounding box center [744, 392] width 1489 height 784
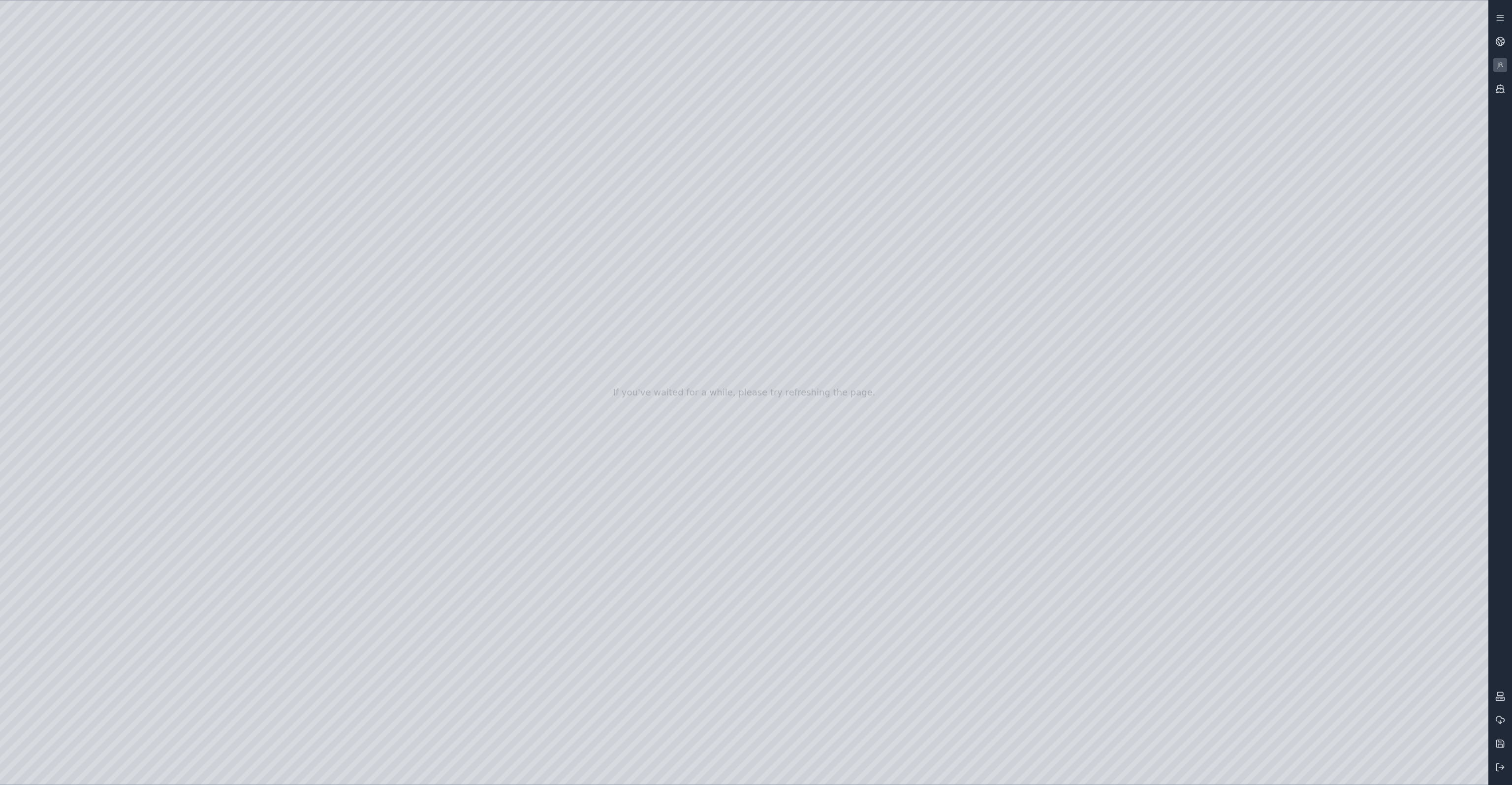
drag, startPoint x: 876, startPoint y: 109, endPoint x: 721, endPoint y: 112, distance: 155.0
drag, startPoint x: 600, startPoint y: 314, endPoint x: 851, endPoint y: 355, distance: 254.3
click at [851, 355] on div at bounding box center [744, 392] width 1489 height 784
drag, startPoint x: 827, startPoint y: 267, endPoint x: 827, endPoint y: 52, distance: 215.0
click at [827, 52] on div at bounding box center [744, 392] width 1489 height 784
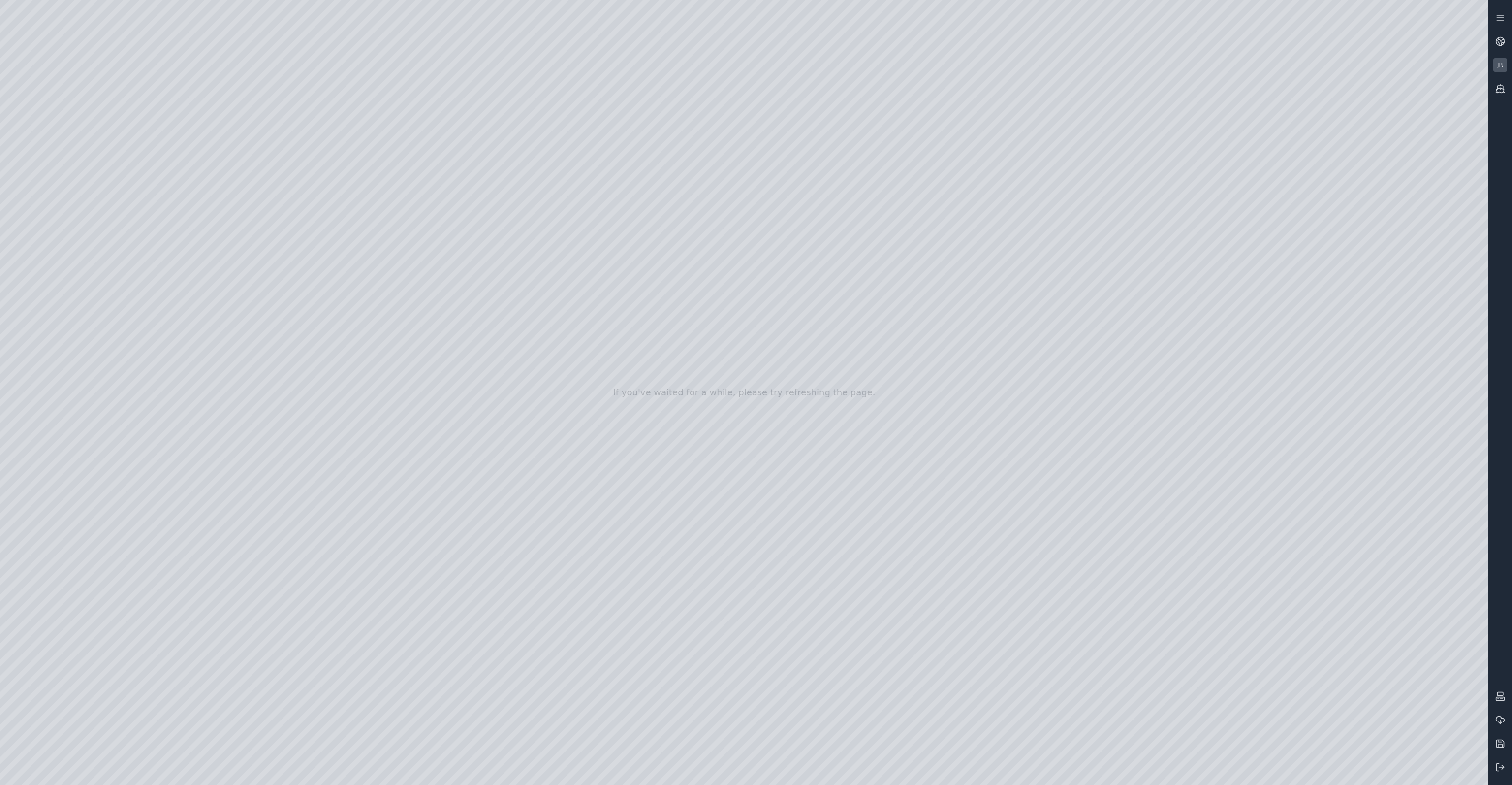
drag, startPoint x: 708, startPoint y: 279, endPoint x: 876, endPoint y: 299, distance: 169.2
drag, startPoint x: 891, startPoint y: 356, endPoint x: 775, endPoint y: 355, distance: 116.0
click at [775, 355] on div at bounding box center [744, 392] width 1489 height 784
drag, startPoint x: 801, startPoint y: 249, endPoint x: 814, endPoint y: 402, distance: 153.6
click at [814, 402] on div at bounding box center [744, 392] width 1489 height 784
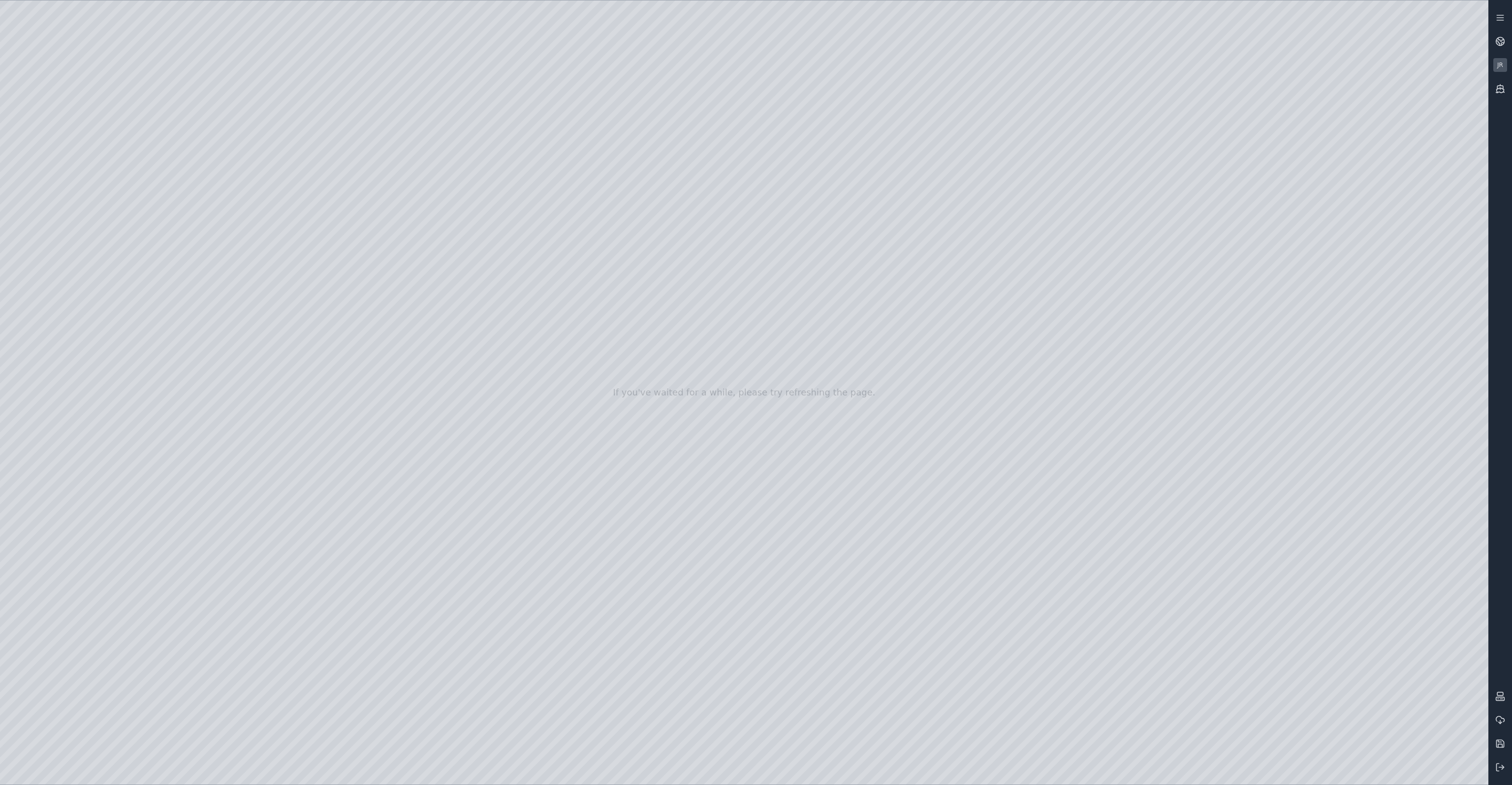
drag, startPoint x: 768, startPoint y: 456, endPoint x: 788, endPoint y: 460, distance: 20.4
click at [788, 460] on div at bounding box center [744, 392] width 1489 height 784
click at [723, 723] on div at bounding box center [744, 392] width 1489 height 784
drag, startPoint x: 770, startPoint y: 587, endPoint x: 752, endPoint y: 565, distance: 28.4
click at [801, 544] on div at bounding box center [744, 392] width 1489 height 784
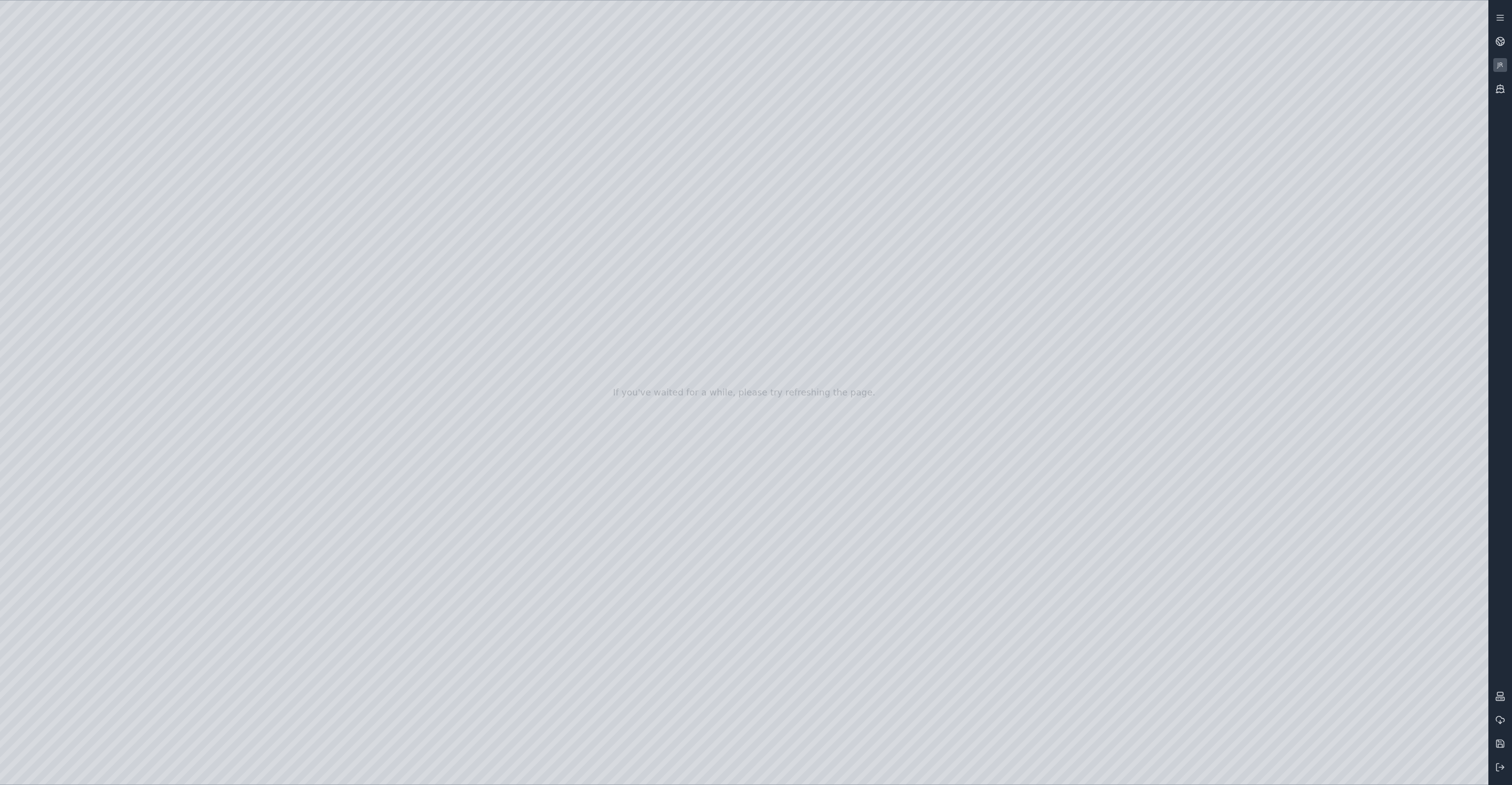
click at [1427, 768] on div at bounding box center [744, 392] width 1489 height 784
click at [1418, 618] on div at bounding box center [744, 392] width 1489 height 784
click at [1321, 682] on div at bounding box center [744, 392] width 1489 height 784
click at [1315, 422] on div at bounding box center [744, 392] width 1489 height 784
click at [1314, 422] on div at bounding box center [744, 392] width 1489 height 784
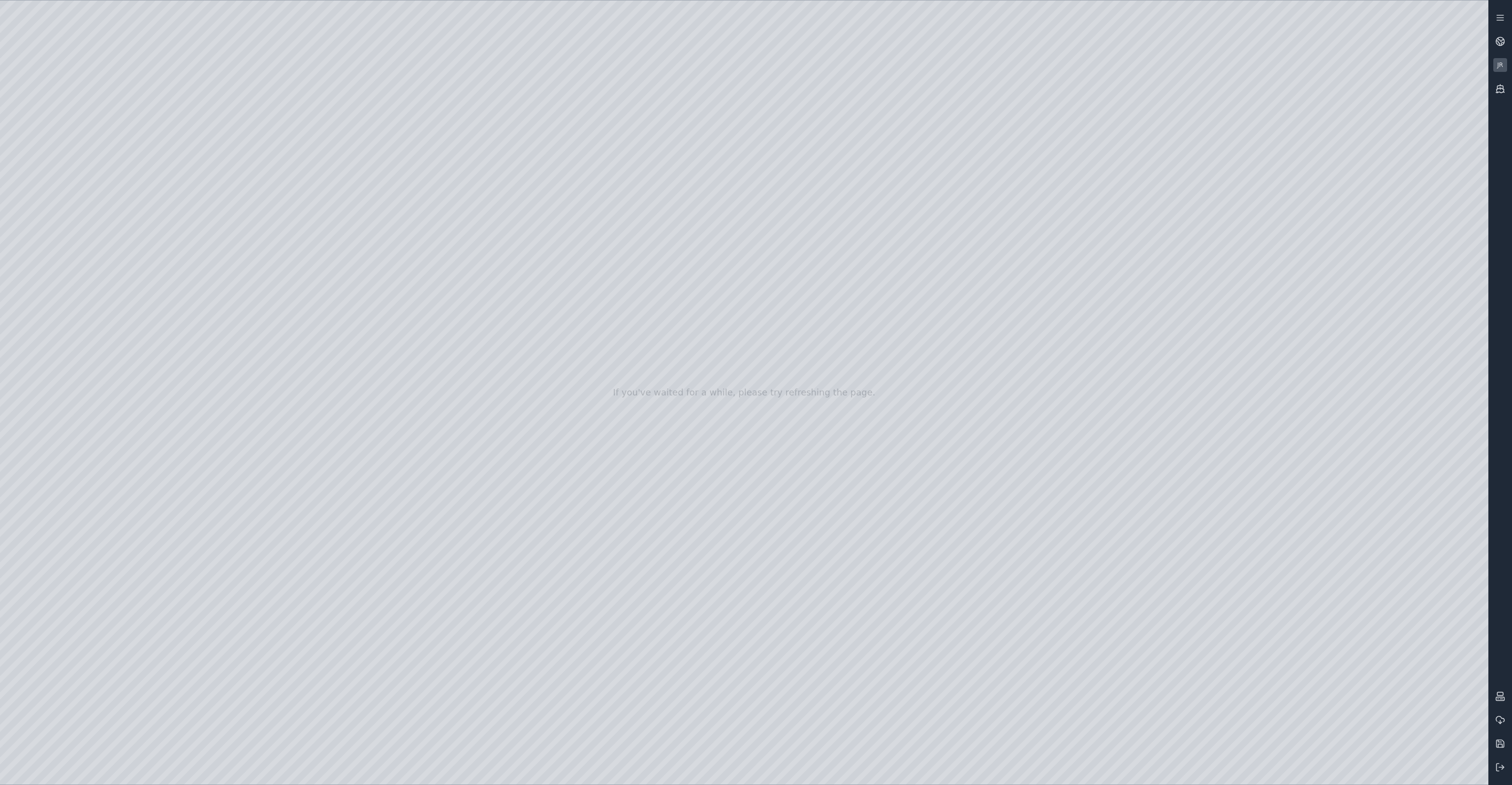
click at [1388, 716] on div at bounding box center [744, 392] width 1489 height 784
click at [1330, 301] on div at bounding box center [744, 392] width 1489 height 784
click at [89, 495] on div at bounding box center [744, 392] width 1489 height 784
click at [345, 197] on div at bounding box center [744, 392] width 1489 height 784
click at [727, 538] on div at bounding box center [744, 392] width 1489 height 784
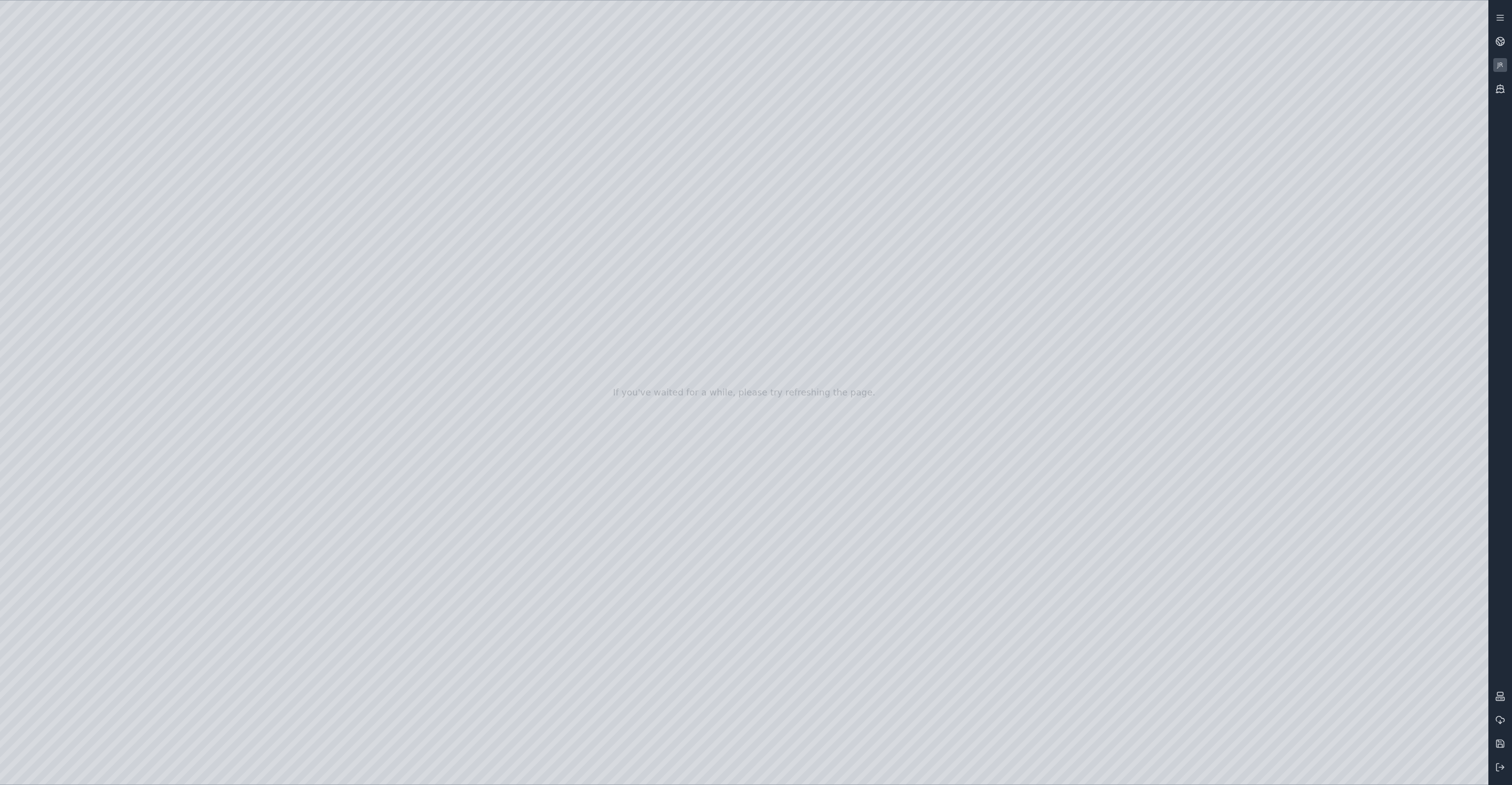
click at [798, 271] on div at bounding box center [744, 392] width 1489 height 784
click at [346, 343] on div at bounding box center [744, 392] width 1489 height 784
click at [876, 544] on div at bounding box center [744, 392] width 1489 height 784
click at [346, 201] on div at bounding box center [744, 392] width 1489 height 784
click at [877, 542] on div at bounding box center [744, 392] width 1489 height 784
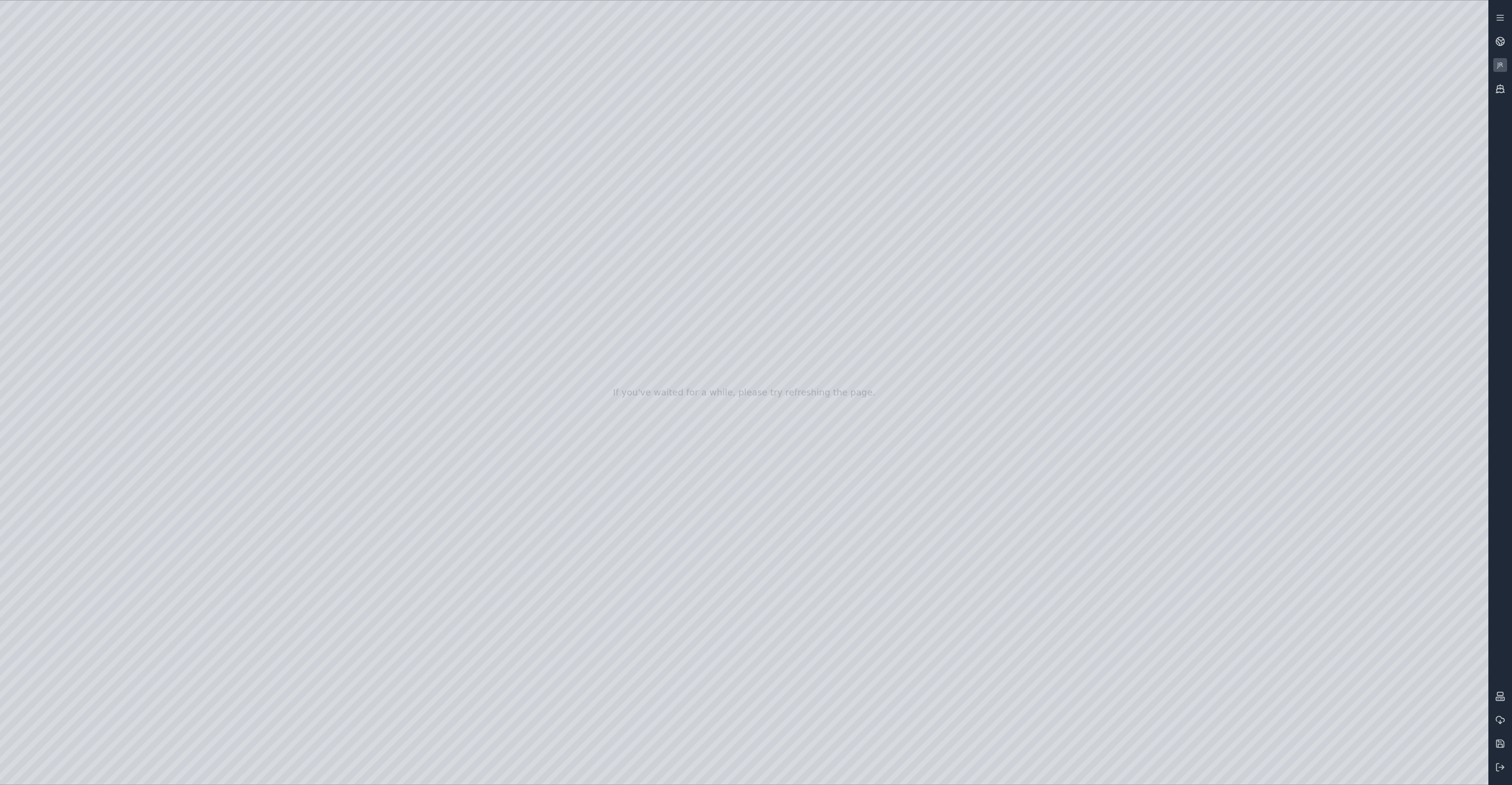
click at [815, 272] on div at bounding box center [744, 392] width 1489 height 784
click at [337, 342] on div at bounding box center [744, 392] width 1489 height 784
click at [84, 255] on div at bounding box center [744, 392] width 1489 height 784
click at [818, 255] on div at bounding box center [744, 392] width 1489 height 784
click at [247, 117] on div at bounding box center [744, 392] width 1489 height 784
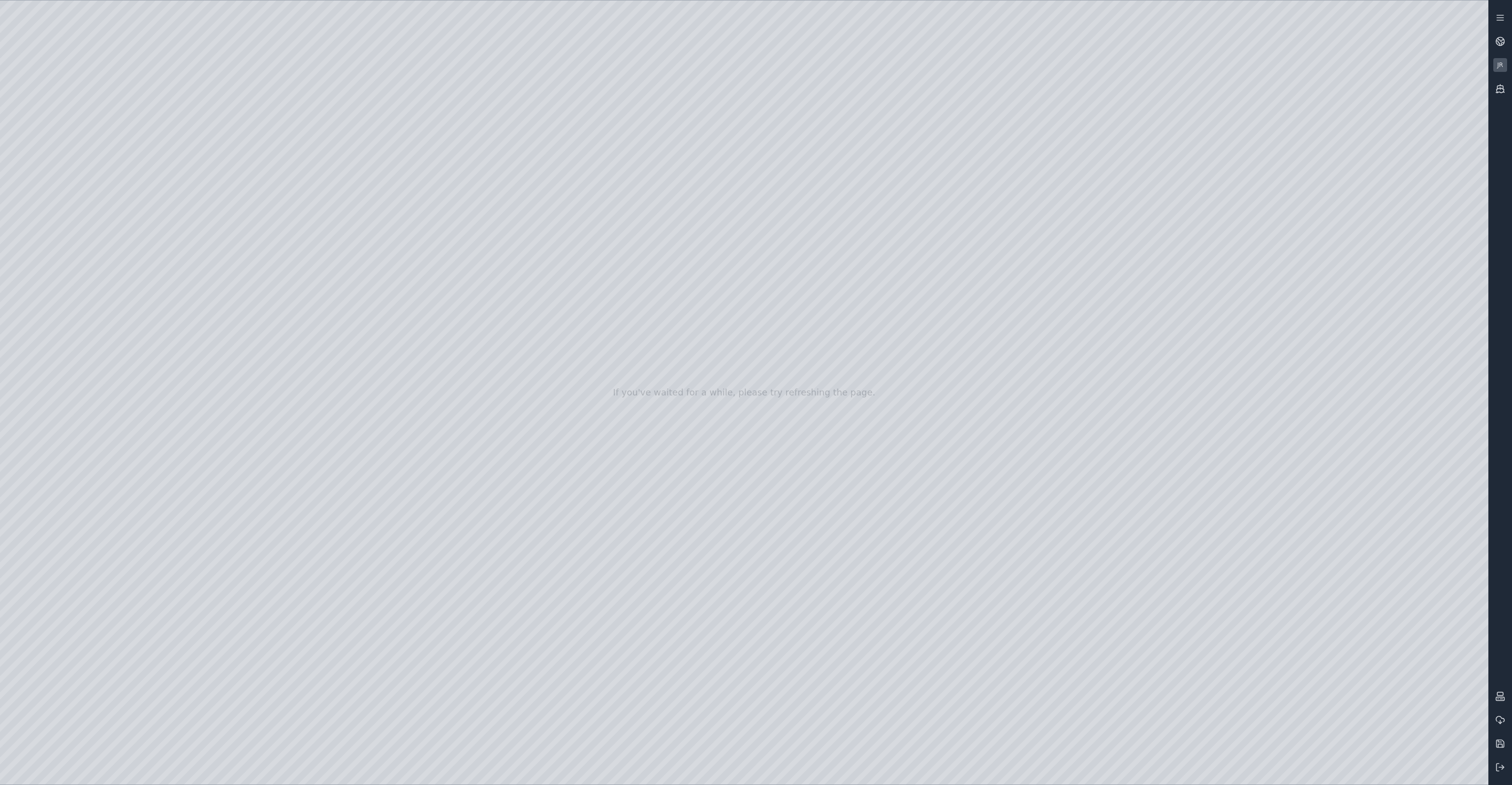
click at [307, 145] on div at bounding box center [744, 392] width 1489 height 784
click at [296, 171] on div at bounding box center [744, 392] width 1489 height 784
click at [301, 144] on div at bounding box center [744, 392] width 1489 height 784
click at [1298, 278] on div at bounding box center [744, 392] width 1489 height 784
click at [1361, 276] on div at bounding box center [744, 392] width 1489 height 784
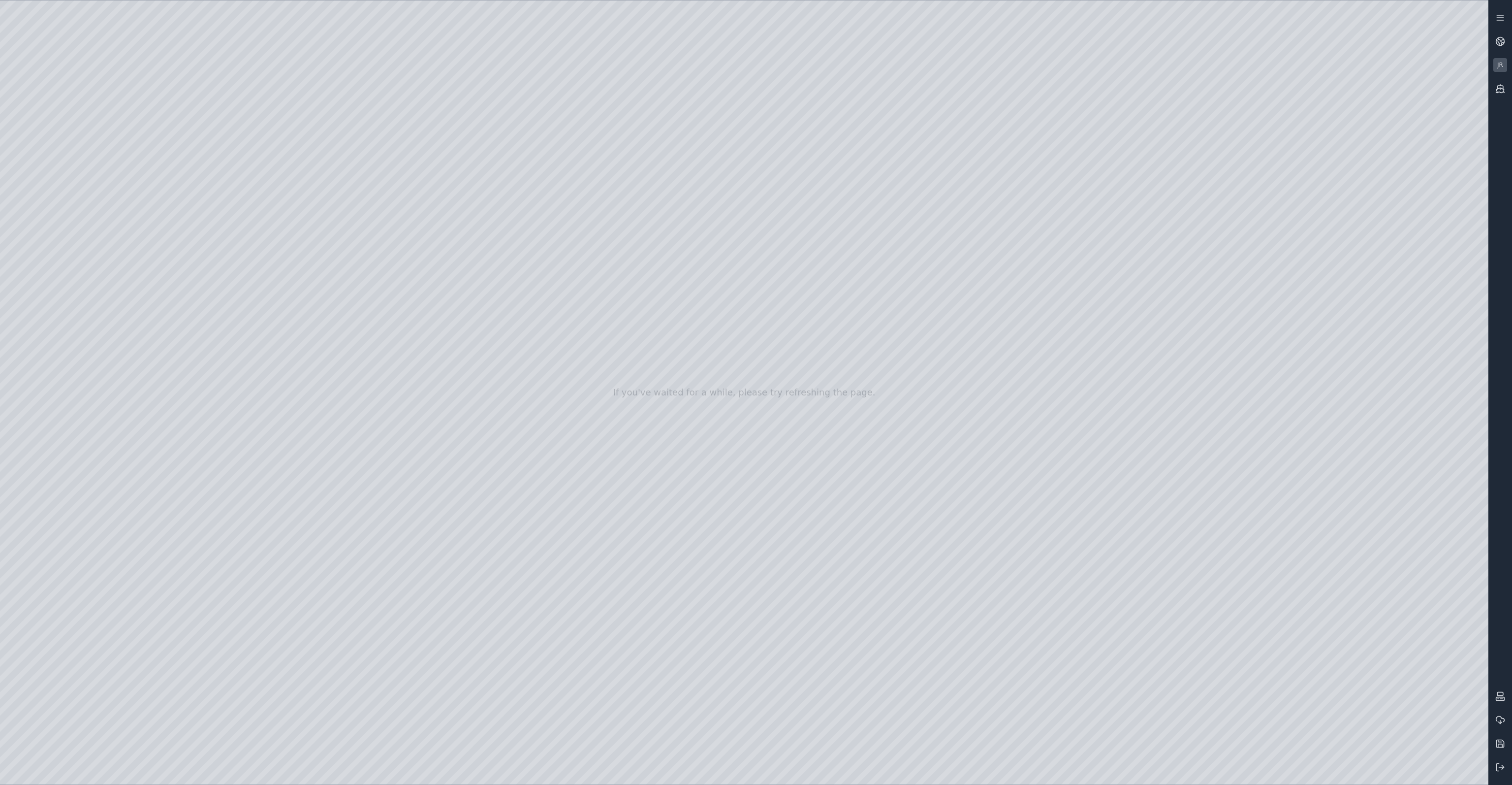
click at [1419, 279] on div at bounding box center [744, 392] width 1489 height 784
click at [1422, 294] on div at bounding box center [744, 392] width 1489 height 784
click at [323, 171] on div at bounding box center [744, 392] width 1489 height 784
click at [1313, 279] on div at bounding box center [744, 392] width 1489 height 784
click at [1385, 278] on div at bounding box center [744, 392] width 1489 height 784
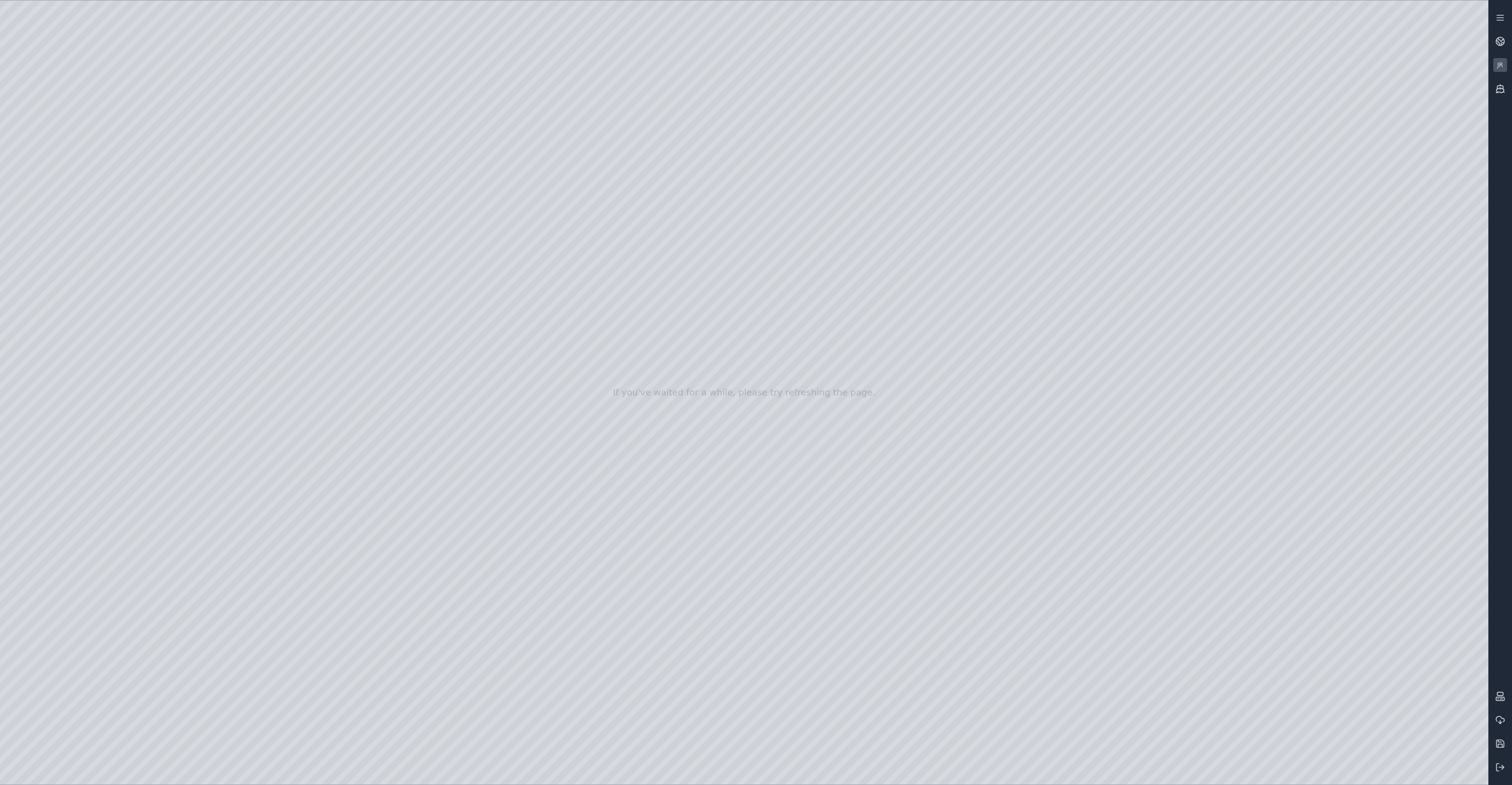
click at [1435, 279] on div at bounding box center [744, 392] width 1489 height 784
click at [1423, 295] on div at bounding box center [744, 392] width 1489 height 784
drag, startPoint x: 750, startPoint y: 398, endPoint x: 547, endPoint y: 426, distance: 204.9
click at [86, 489] on div at bounding box center [744, 392] width 1489 height 784
click at [337, 203] on div at bounding box center [744, 392] width 1489 height 784
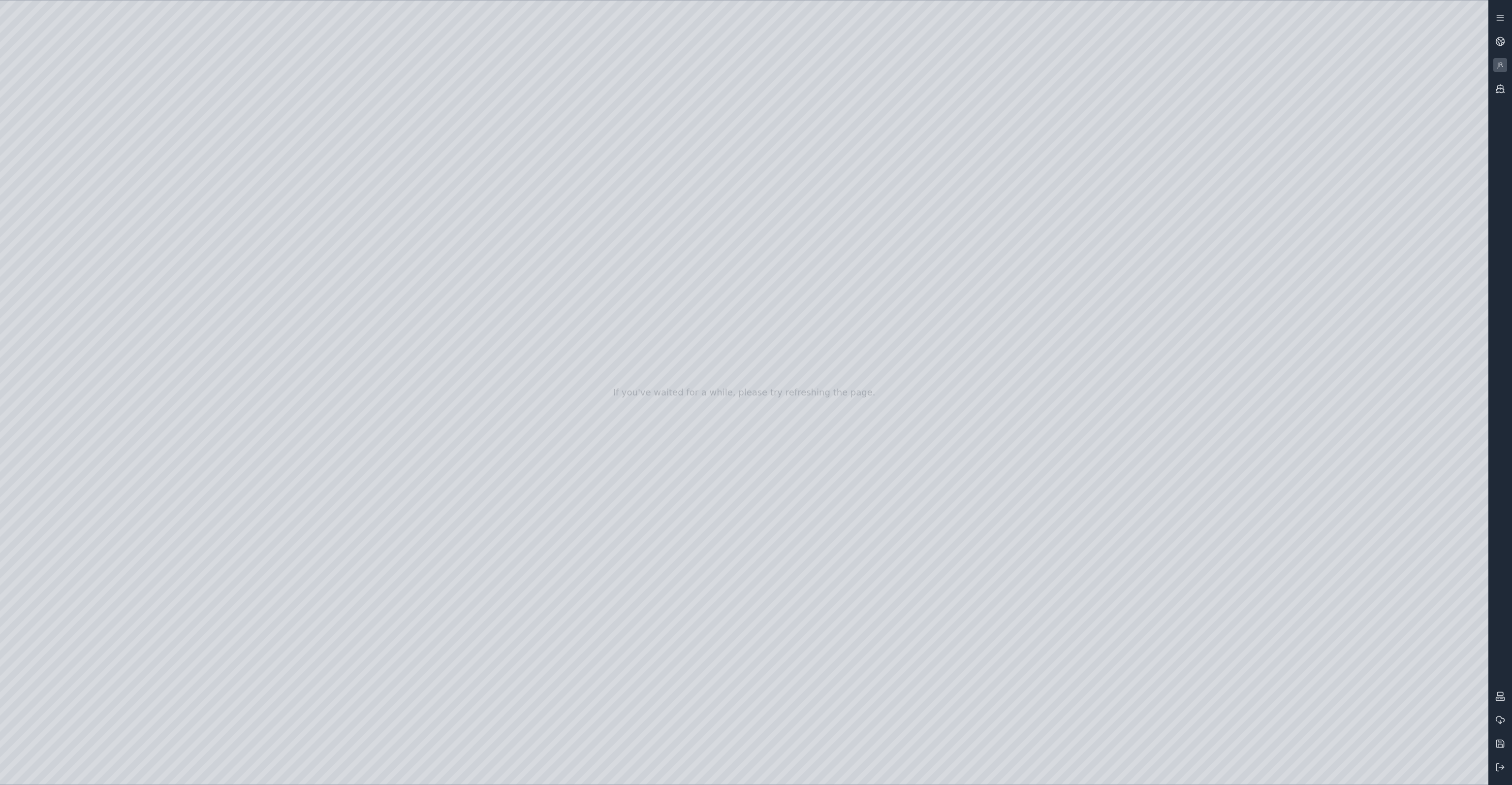
click at [818, 624] on div at bounding box center [744, 392] width 1489 height 784
click at [762, 291] on div at bounding box center [744, 392] width 1489 height 784
click at [871, 541] on div at bounding box center [744, 392] width 1489 height 784
click at [339, 339] on div at bounding box center [744, 392] width 1489 height 784
click at [339, 194] on div at bounding box center [744, 392] width 1489 height 784
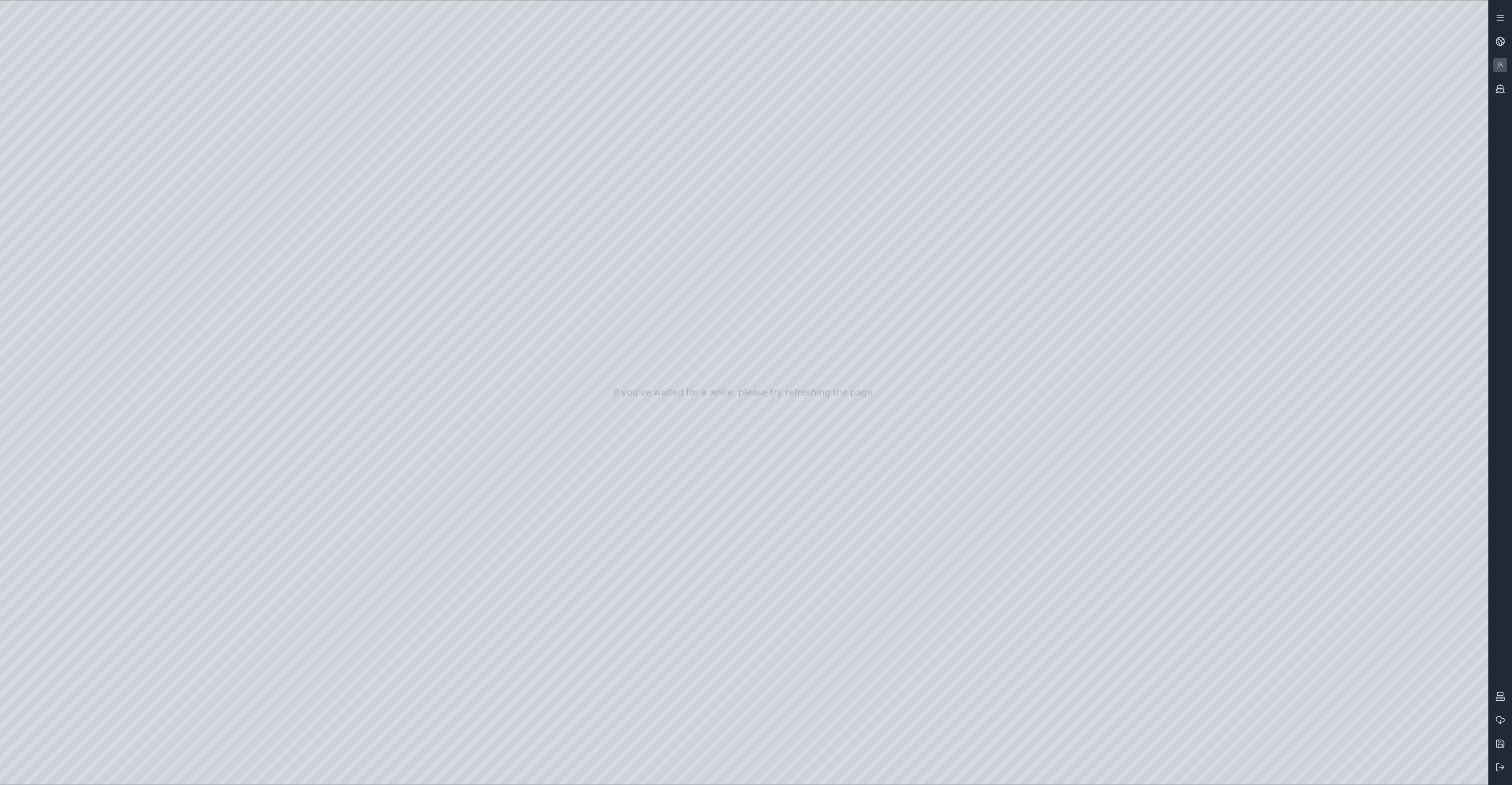
click at [872, 538] on div at bounding box center [744, 392] width 1489 height 784
click at [768, 284] on div at bounding box center [744, 392] width 1489 height 784
click at [350, 326] on div at bounding box center [744, 392] width 1489 height 784
click at [63, 253] on div at bounding box center [744, 392] width 1489 height 784
click at [754, 276] on div at bounding box center [744, 392] width 1489 height 784
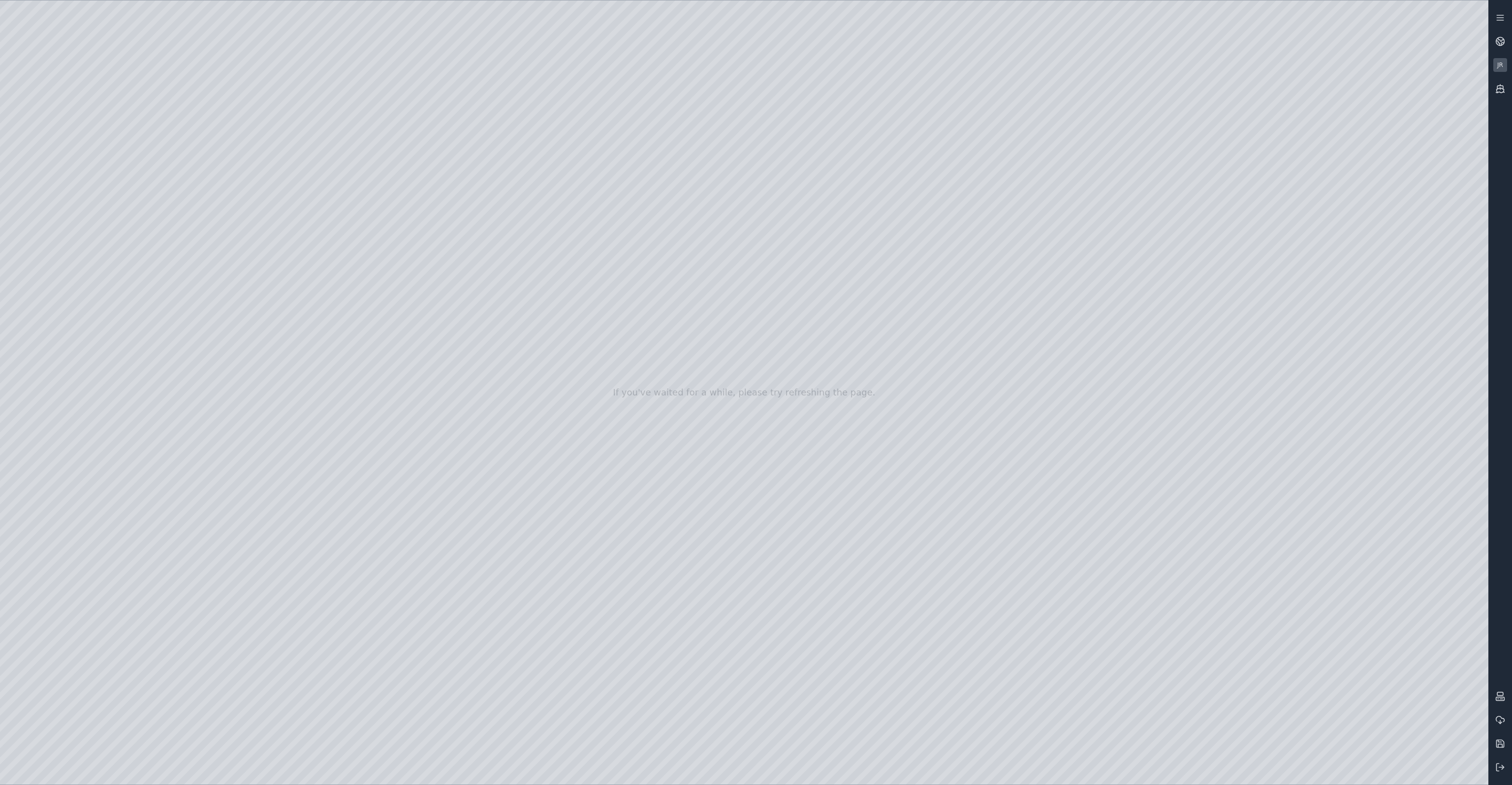
click at [248, 121] on div at bounding box center [744, 392] width 1489 height 784
click at [294, 145] on div at bounding box center [744, 392] width 1489 height 784
click at [301, 173] on div at bounding box center [744, 392] width 1489 height 784
click at [293, 194] on div at bounding box center [744, 392] width 1489 height 784
click at [1311, 273] on div at bounding box center [744, 392] width 1489 height 784
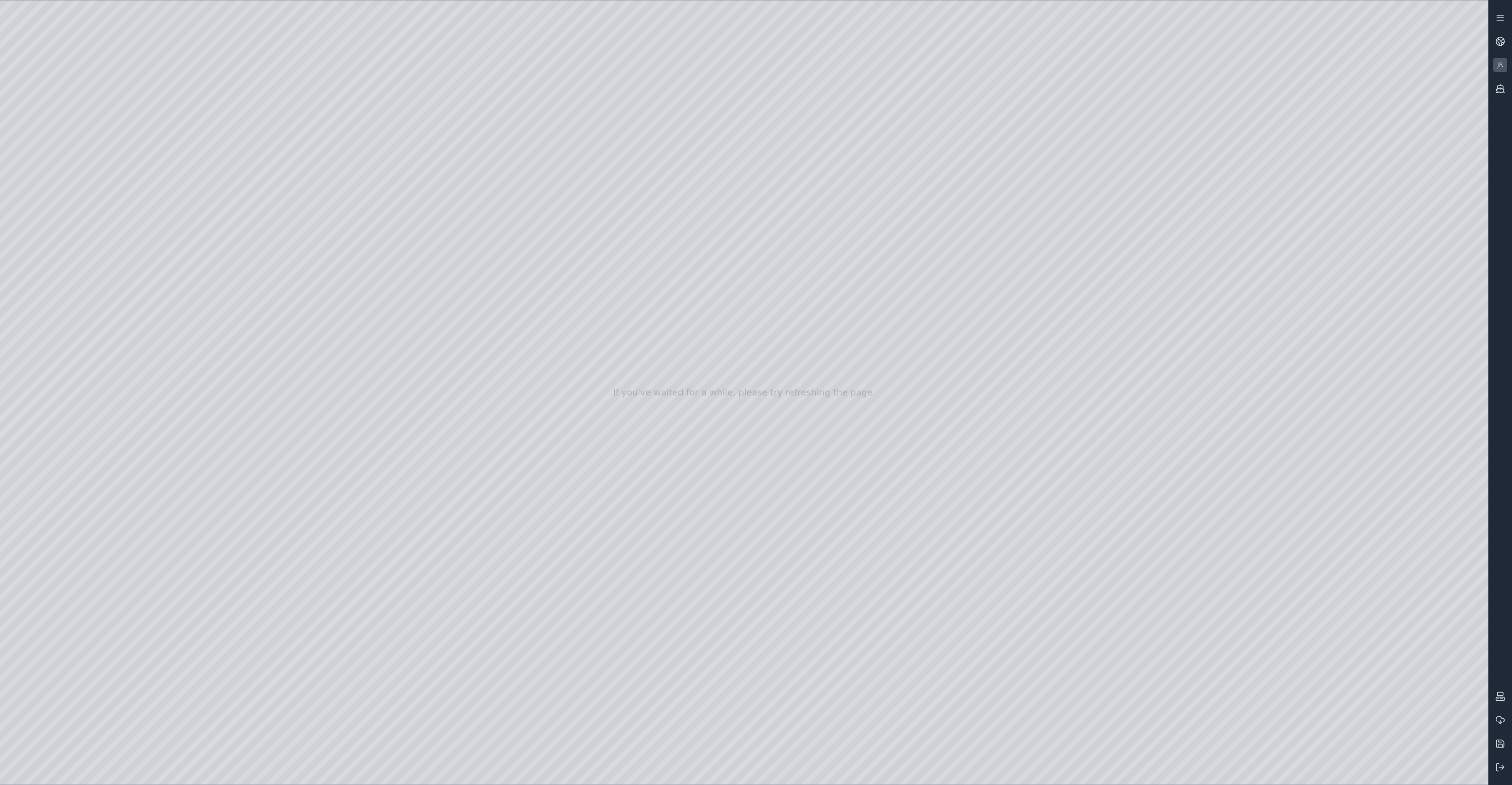
click at [1398, 273] on div at bounding box center [744, 392] width 1489 height 784
click at [1453, 276] on div at bounding box center [744, 392] width 1489 height 784
drag, startPoint x: 1423, startPoint y: 296, endPoint x: 1411, endPoint y: 296, distance: 12.0
click at [1422, 296] on div at bounding box center [744, 392] width 1489 height 784
click at [301, 215] on div at bounding box center [744, 392] width 1489 height 784
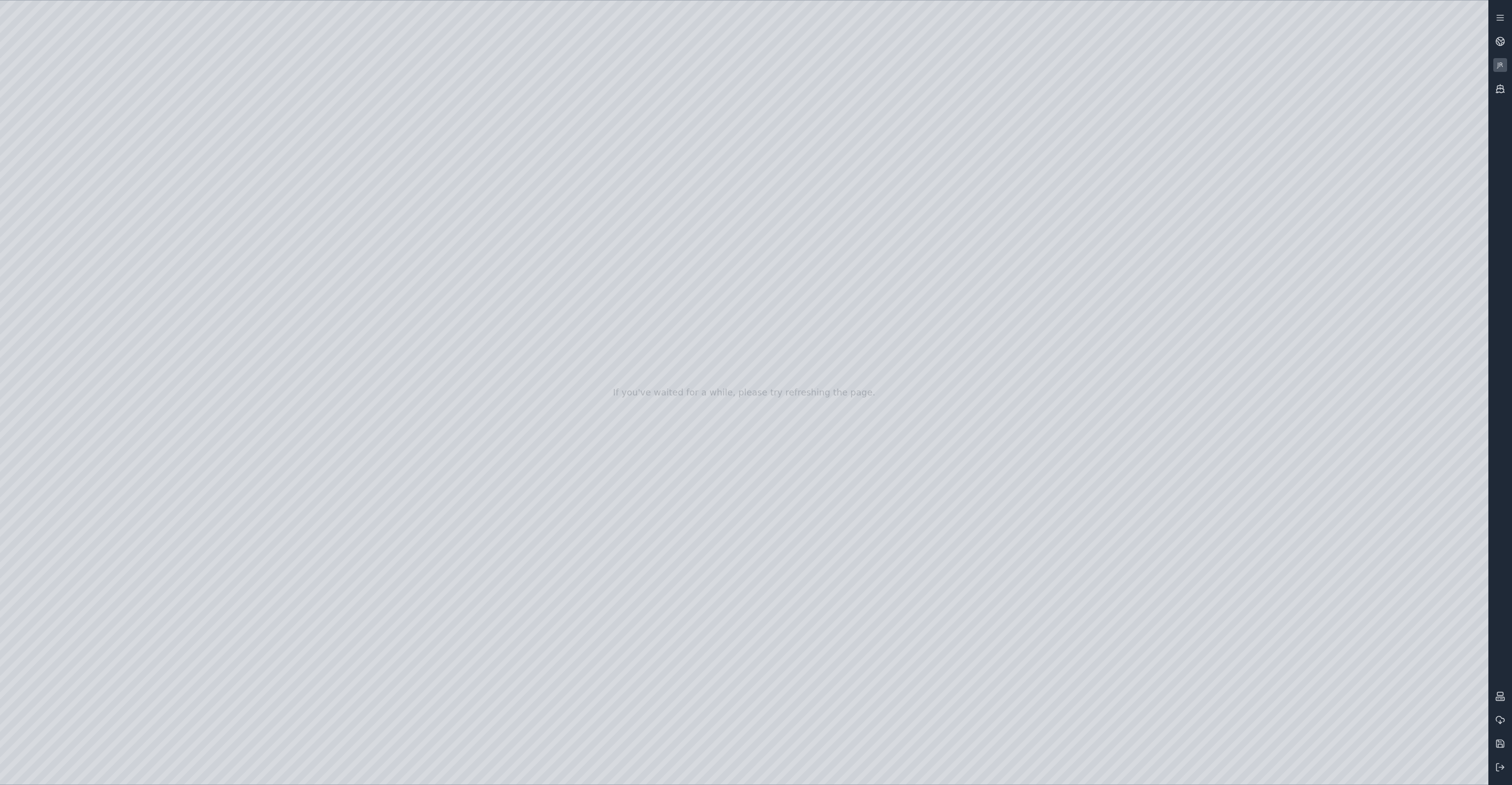
click at [1319, 272] on div at bounding box center [744, 392] width 1489 height 784
click at [1378, 277] on div at bounding box center [744, 392] width 1489 height 784
click at [1449, 277] on div at bounding box center [744, 392] width 1489 height 784
click at [1437, 298] on div at bounding box center [744, 392] width 1489 height 784
click at [73, 488] on div at bounding box center [744, 392] width 1489 height 784
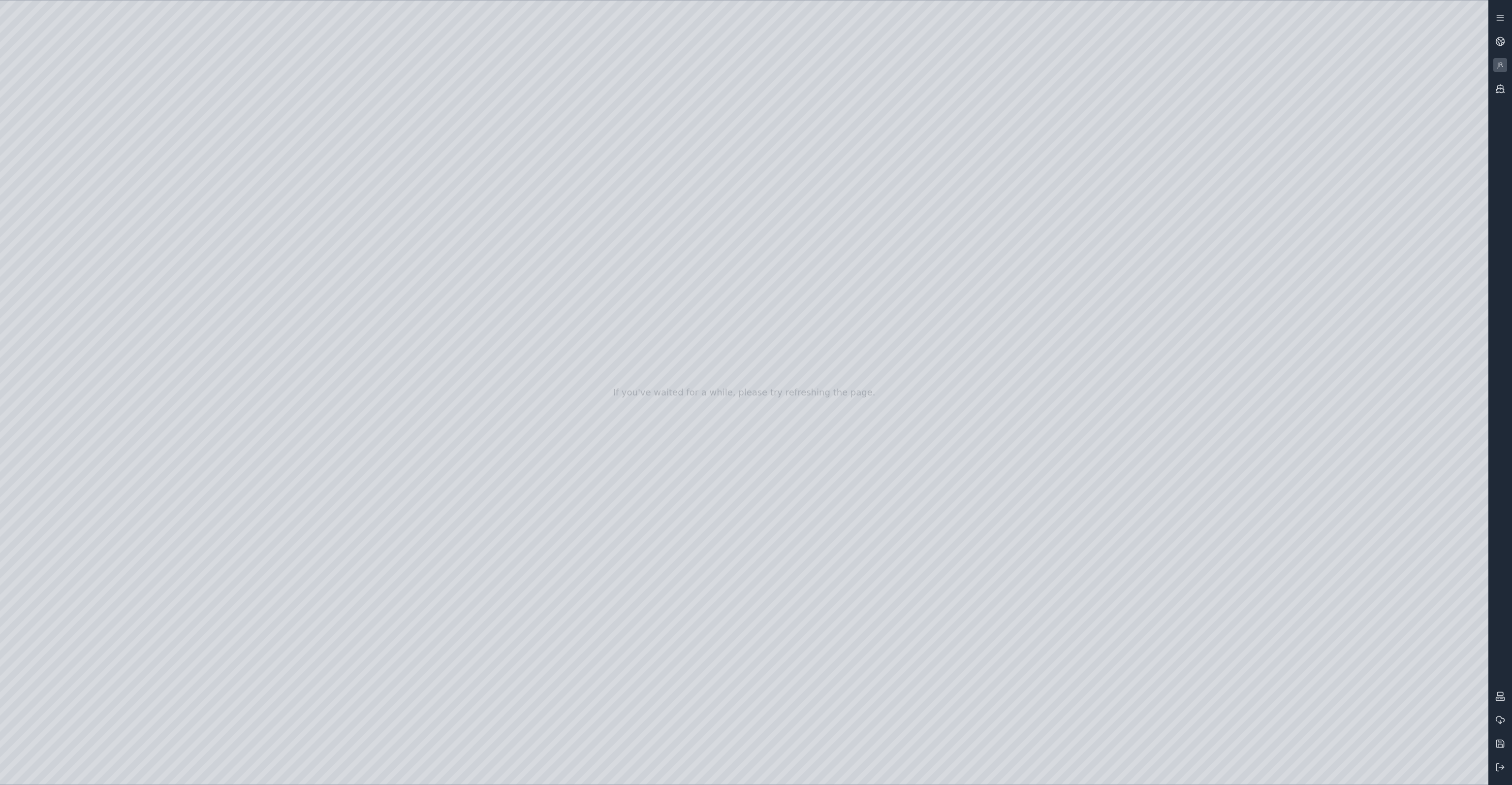
click at [341, 593] on div at bounding box center [744, 392] width 1489 height 784
click at [146, 160] on div at bounding box center [744, 392] width 1489 height 784
drag, startPoint x: 323, startPoint y: 205, endPoint x: 544, endPoint y: 204, distance: 221.0
drag, startPoint x: 526, startPoint y: 124, endPoint x: 526, endPoint y: 83, distance: 41.0
click at [526, 83] on div at bounding box center [744, 392] width 1489 height 784
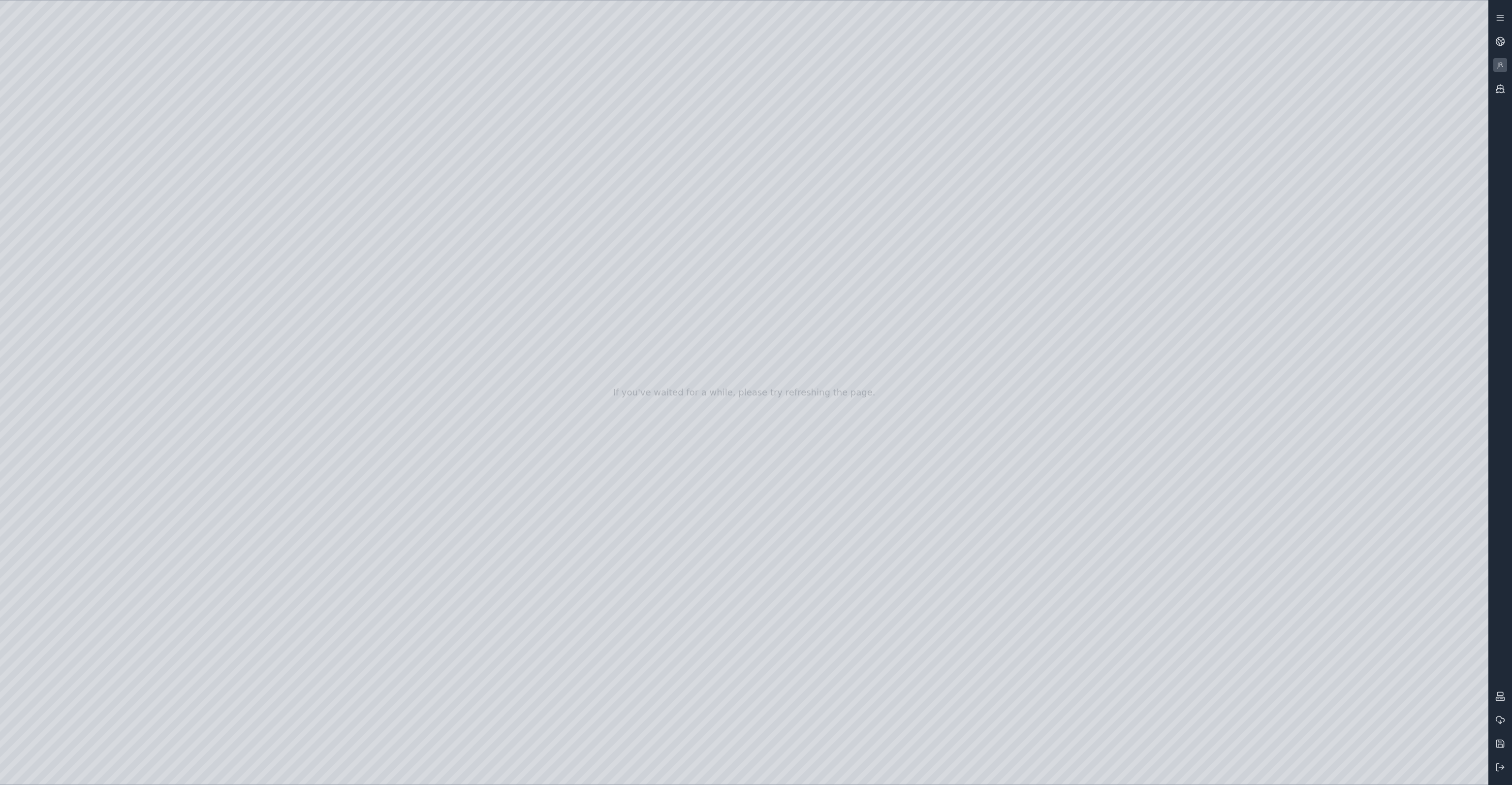
click at [983, 764] on div at bounding box center [744, 392] width 1489 height 784
drag, startPoint x: 633, startPoint y: 410, endPoint x: 625, endPoint y: 389, distance: 22.5
click at [1058, 761] on div at bounding box center [744, 392] width 1489 height 784
drag, startPoint x: 733, startPoint y: 441, endPoint x: 734, endPoint y: 456, distance: 15.0
click at [996, 759] on div at bounding box center [744, 392] width 1489 height 784
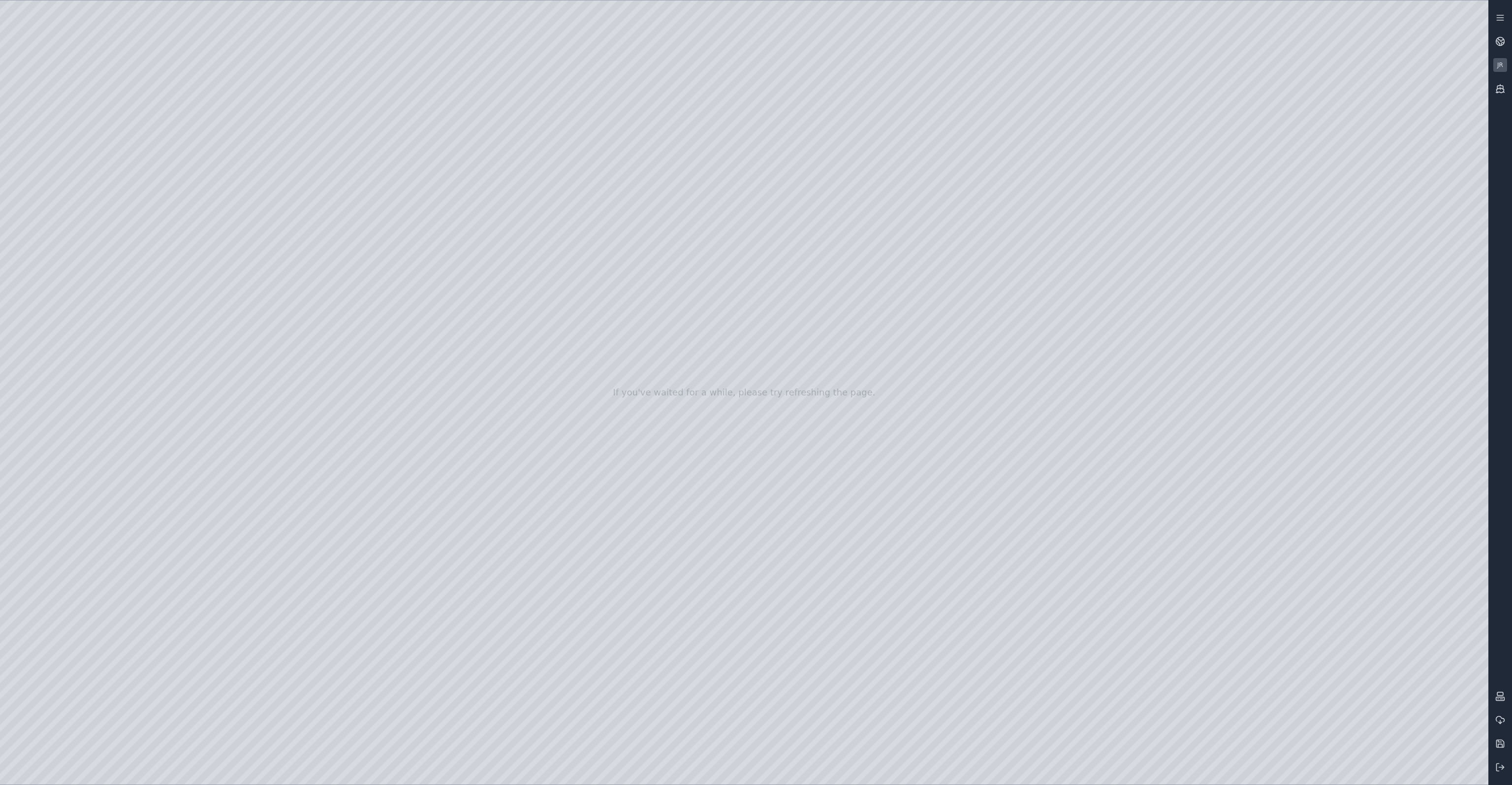
click at [920, 773] on div at bounding box center [744, 392] width 1489 height 784
click at [990, 769] on div at bounding box center [744, 392] width 1489 height 784
click at [1017, 767] on div at bounding box center [744, 392] width 1489 height 784
drag, startPoint x: 584, startPoint y: 142, endPoint x: 687, endPoint y: 146, distance: 103.1
click at [699, 284] on div at bounding box center [744, 392] width 1489 height 784
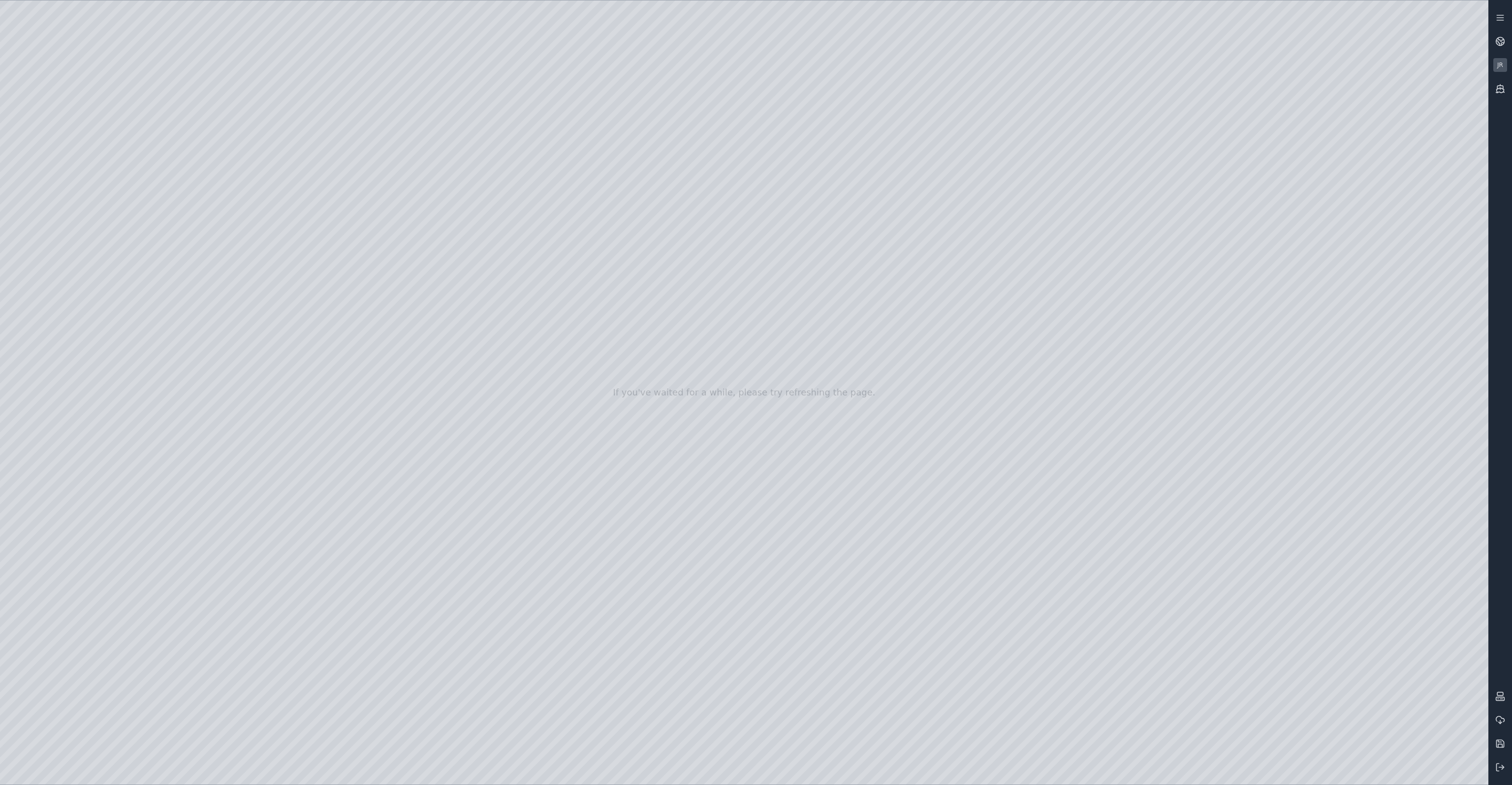
click at [701, 204] on div at bounding box center [744, 392] width 1489 height 784
click at [669, 331] on div at bounding box center [744, 392] width 1489 height 784
drag, startPoint x: 687, startPoint y: 319, endPoint x: 669, endPoint y: 340, distance: 27.7
drag, startPoint x: 467, startPoint y: 385, endPoint x: 459, endPoint y: 369, distance: 17.9
click at [526, 230] on div at bounding box center [744, 392] width 1489 height 784
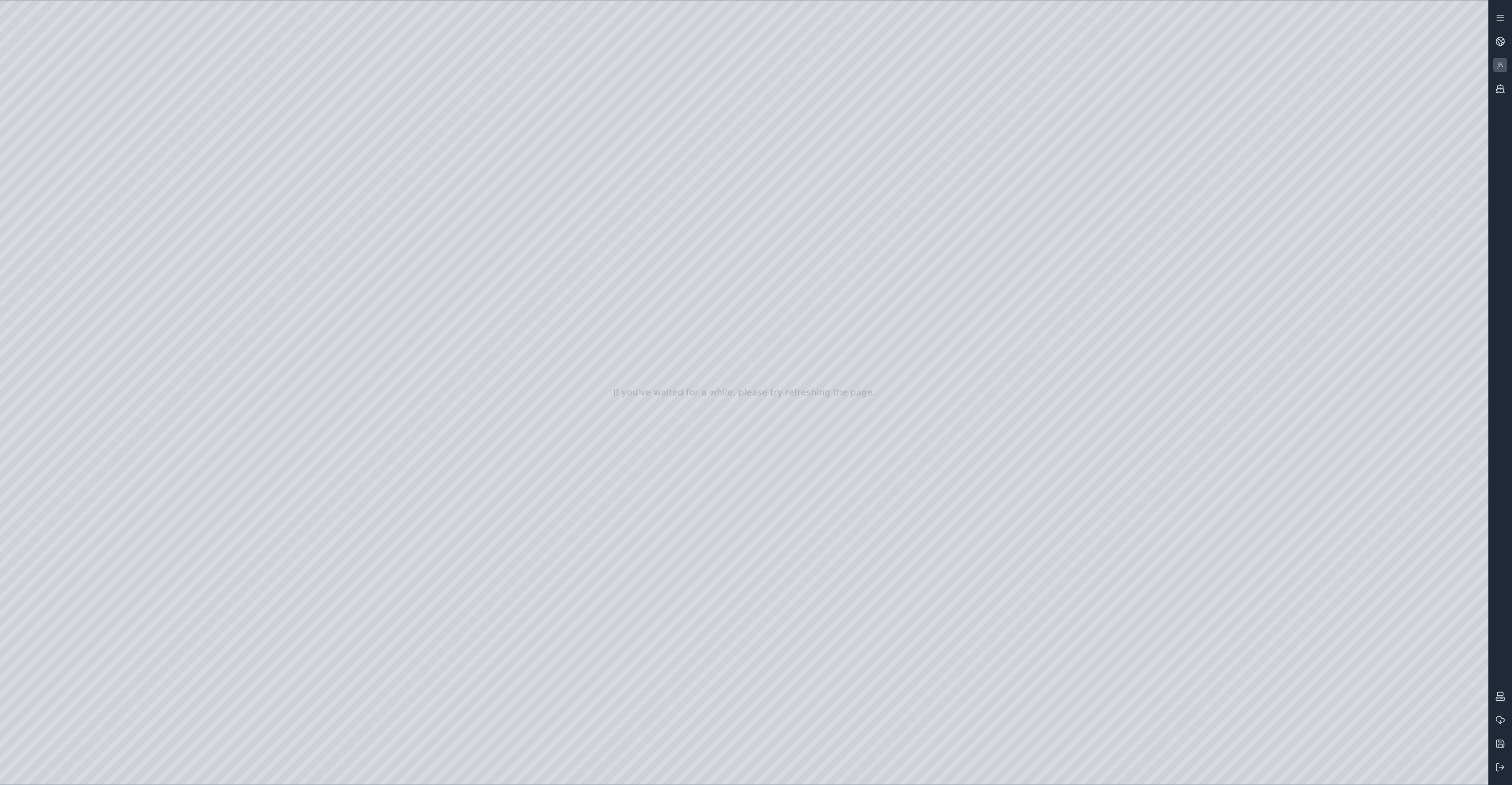
click at [71, 250] on div at bounding box center [744, 392] width 1489 height 784
click at [659, 158] on div at bounding box center [744, 392] width 1489 height 784
click at [528, 230] on div at bounding box center [744, 392] width 1489 height 784
click at [248, 123] on div at bounding box center [744, 392] width 1489 height 784
click at [291, 167] on div at bounding box center [744, 392] width 1489 height 784
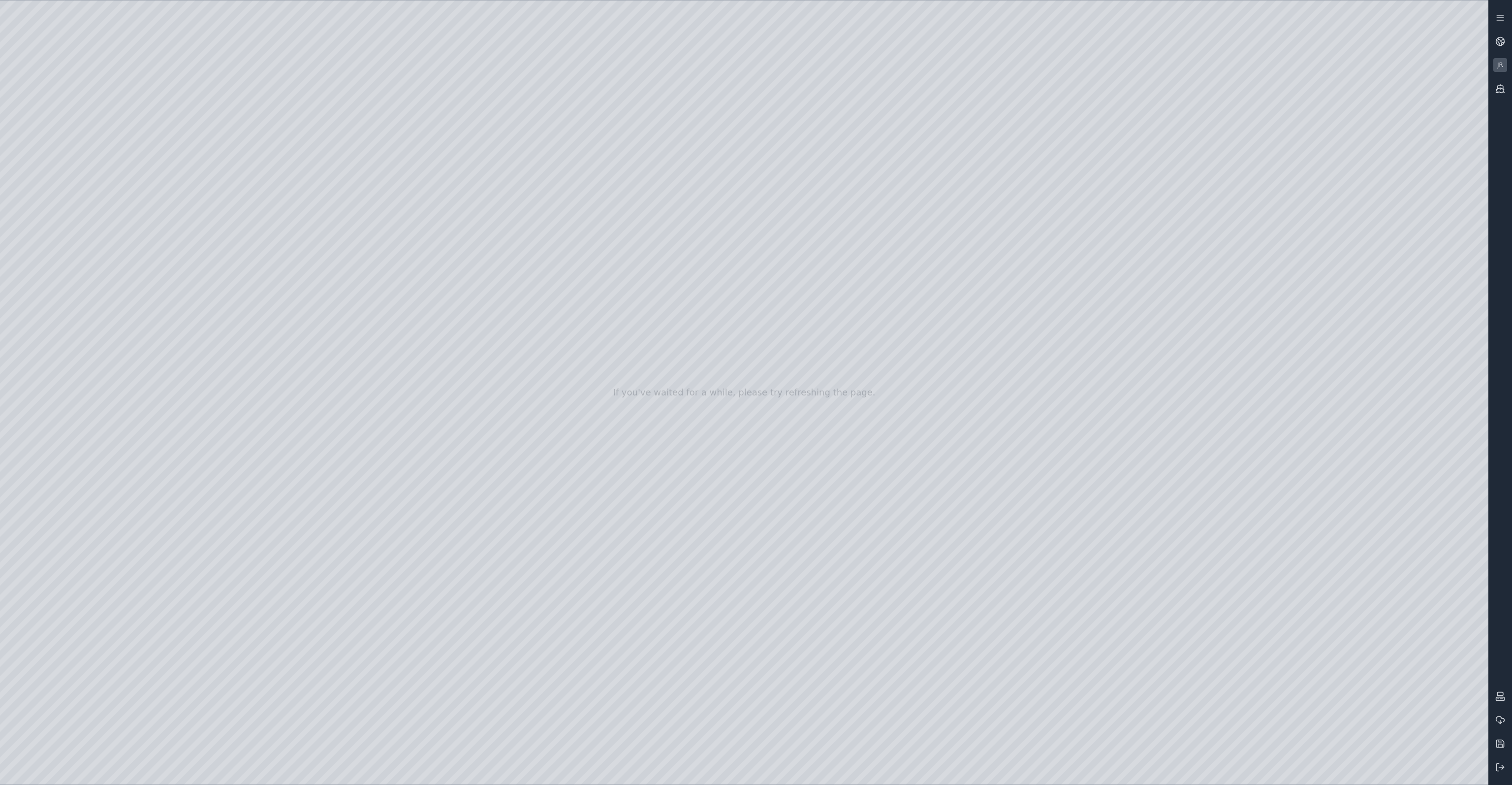
click at [1319, 270] on div at bounding box center [744, 392] width 1489 height 784
drag, startPoint x: 1364, startPoint y: 270, endPoint x: 1404, endPoint y: 276, distance: 40.4
click at [1364, 270] on div at bounding box center [744, 392] width 1489 height 784
click at [1443, 281] on div at bounding box center [744, 392] width 1489 height 784
click at [1432, 290] on div at bounding box center [744, 392] width 1489 height 784
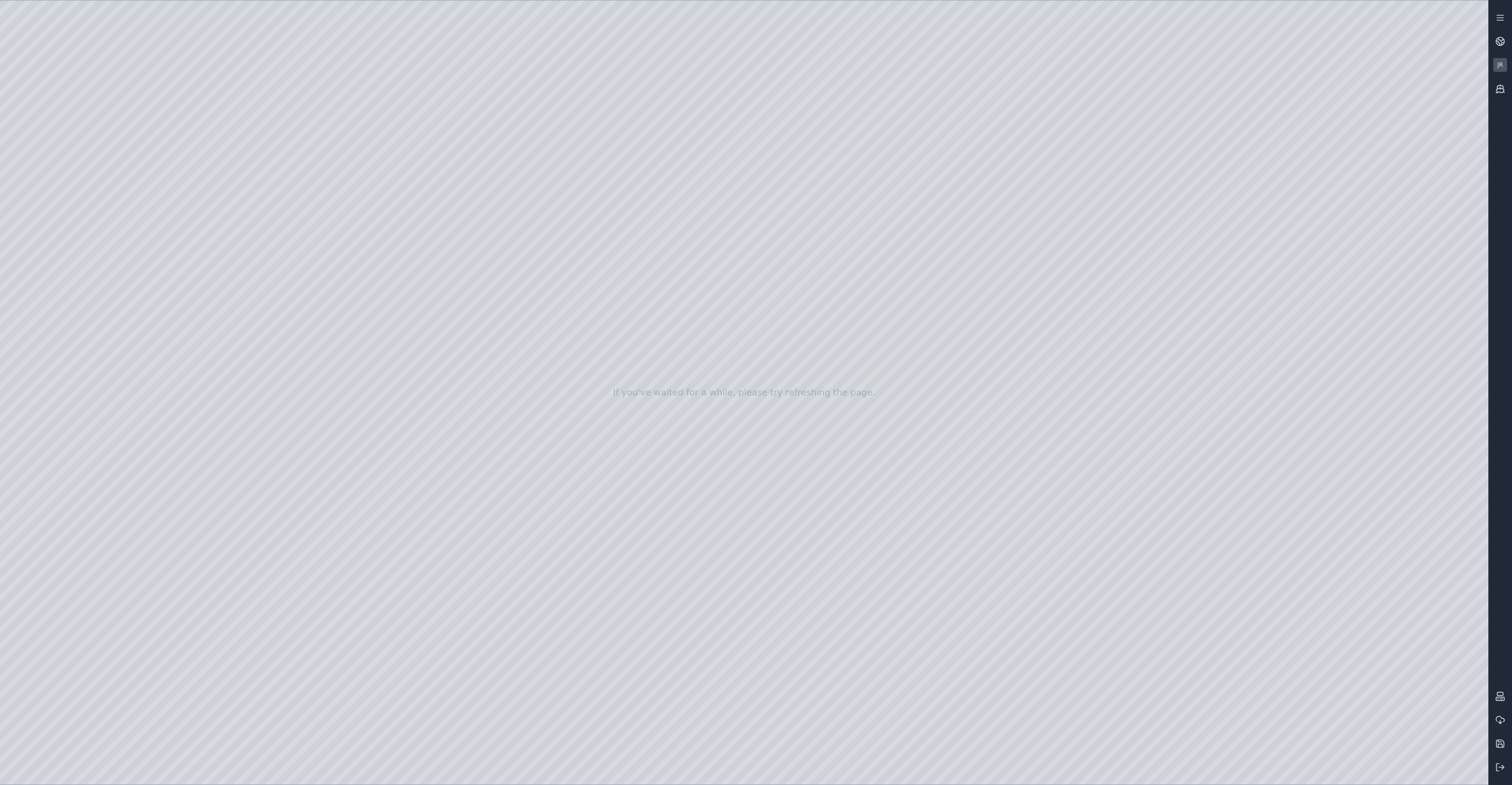
click at [319, 195] on div at bounding box center [744, 392] width 1489 height 784
click at [1311, 278] on div at bounding box center [744, 392] width 1489 height 784
click at [1388, 273] on div at bounding box center [744, 392] width 1489 height 784
click at [1440, 273] on div at bounding box center [744, 392] width 1489 height 784
click at [1412, 297] on div at bounding box center [744, 392] width 1489 height 784
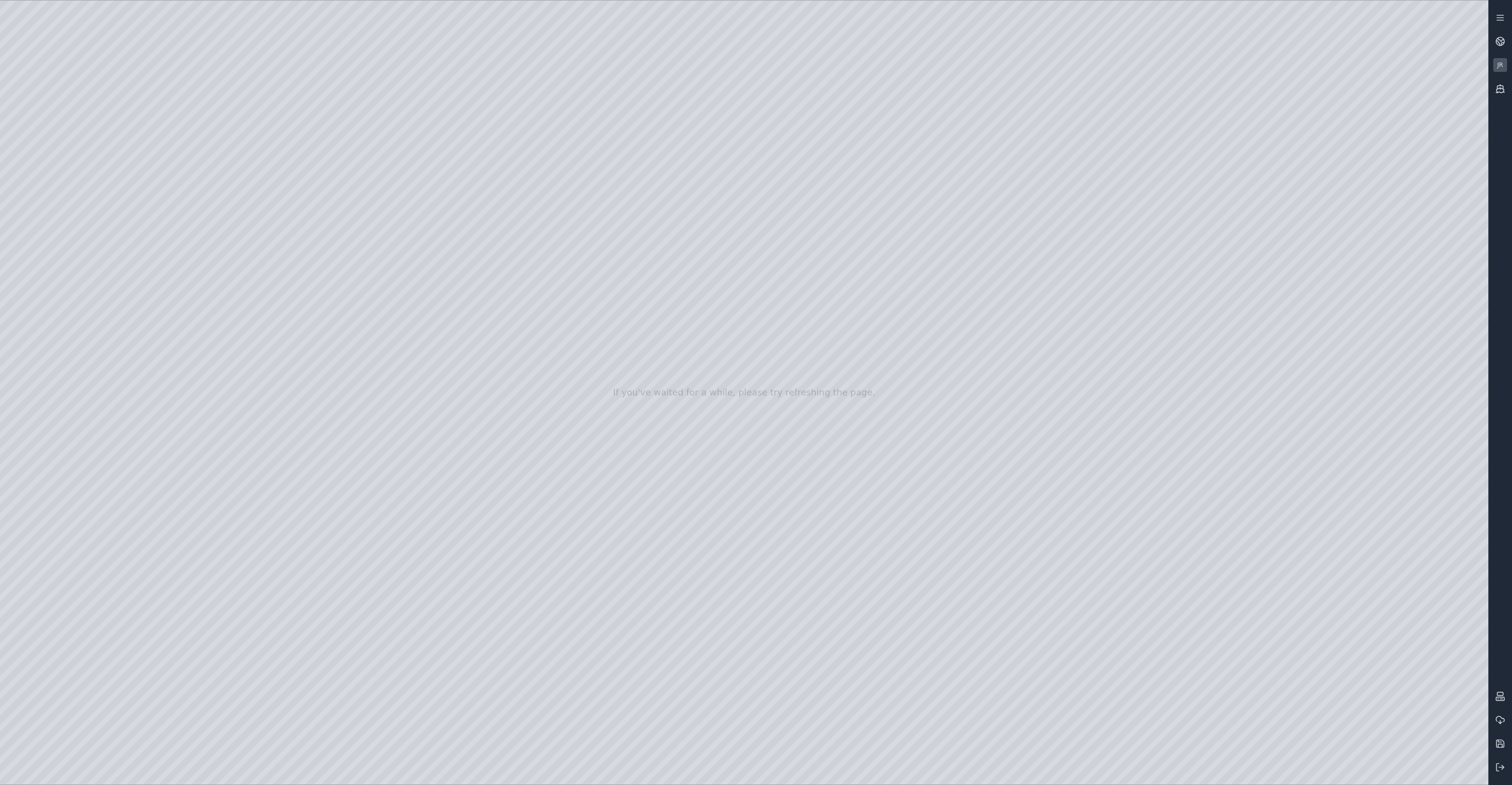
click at [318, 224] on div at bounding box center [744, 392] width 1489 height 784
click at [1291, 278] on div at bounding box center [744, 392] width 1489 height 784
click at [1405, 275] on div at bounding box center [744, 392] width 1489 height 784
click at [1443, 276] on div at bounding box center [744, 392] width 1489 height 784
click at [1425, 292] on div at bounding box center [744, 392] width 1489 height 784
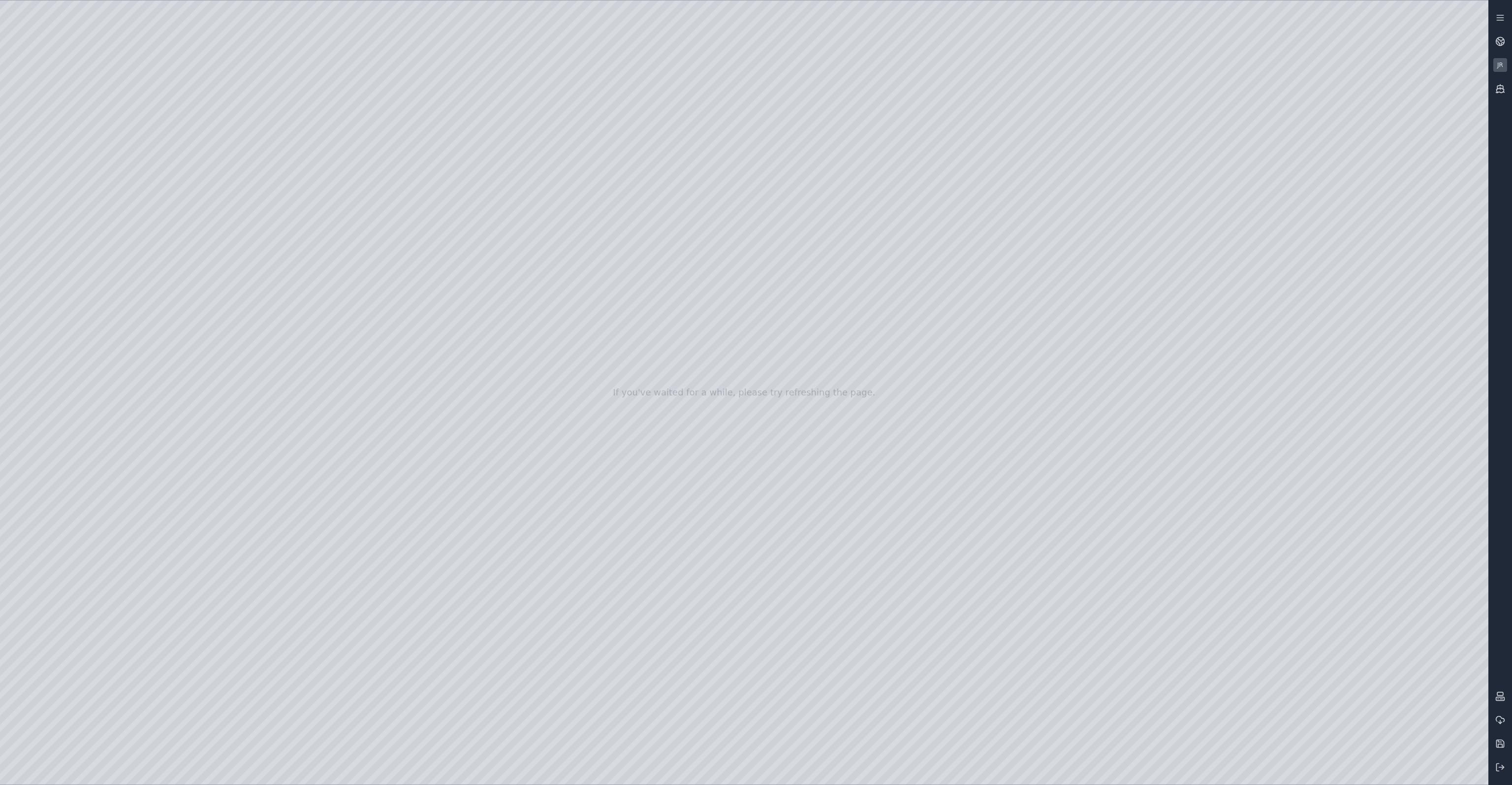
click at [325, 252] on div at bounding box center [744, 392] width 1489 height 784
click at [1298, 278] on div at bounding box center [744, 392] width 1489 height 784
drag, startPoint x: 1372, startPoint y: 277, endPoint x: 1398, endPoint y: 278, distance: 26.0
click at [1373, 277] on div at bounding box center [744, 392] width 1489 height 784
click at [1455, 275] on div at bounding box center [744, 392] width 1489 height 784
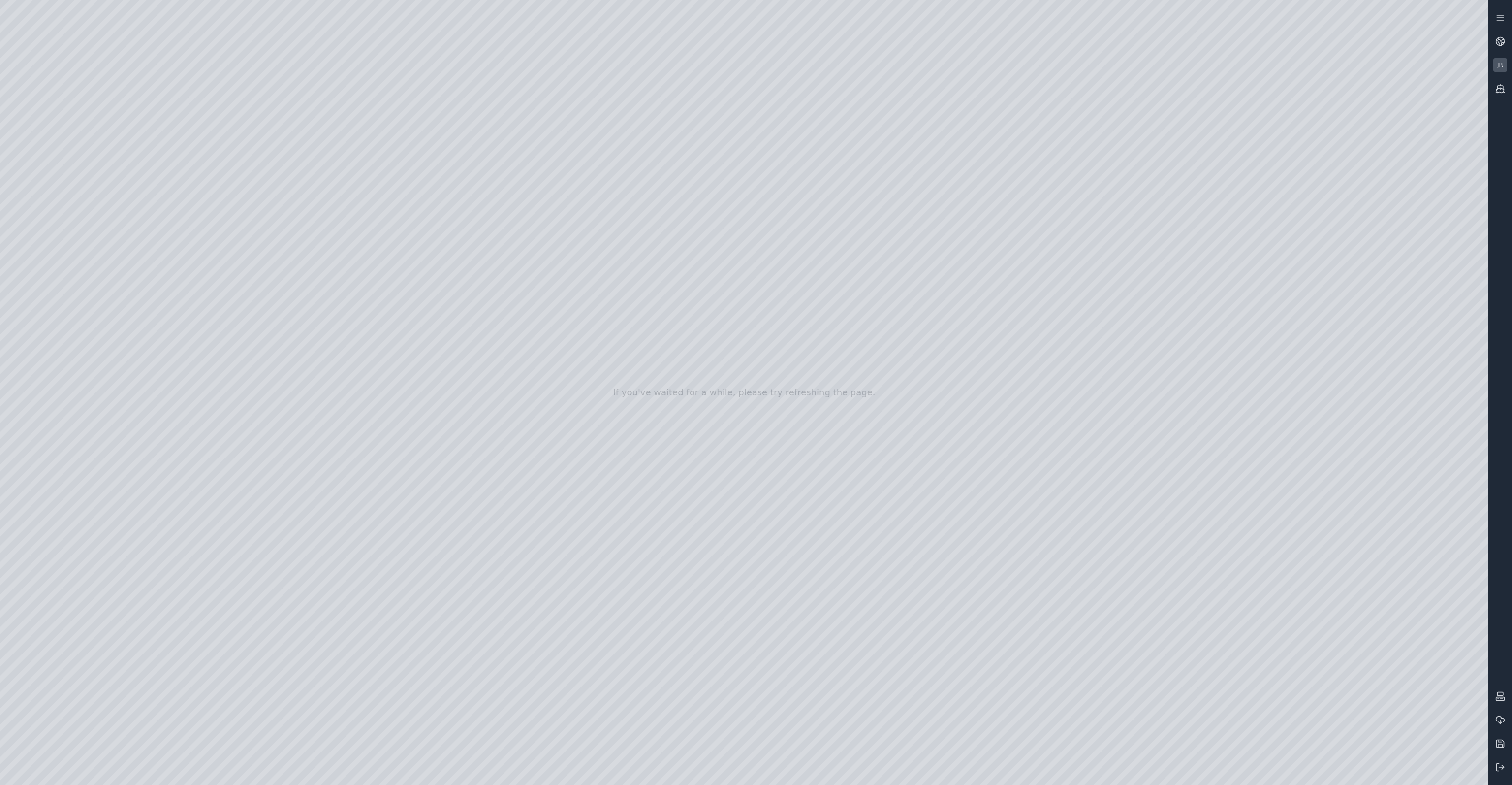
click at [1427, 293] on div at bounding box center [744, 392] width 1489 height 784
click at [335, 277] on div at bounding box center [744, 392] width 1489 height 784
click at [1305, 276] on div at bounding box center [744, 392] width 1489 height 784
click at [1370, 274] on div at bounding box center [744, 392] width 1489 height 784
click at [1443, 273] on div at bounding box center [744, 392] width 1489 height 784
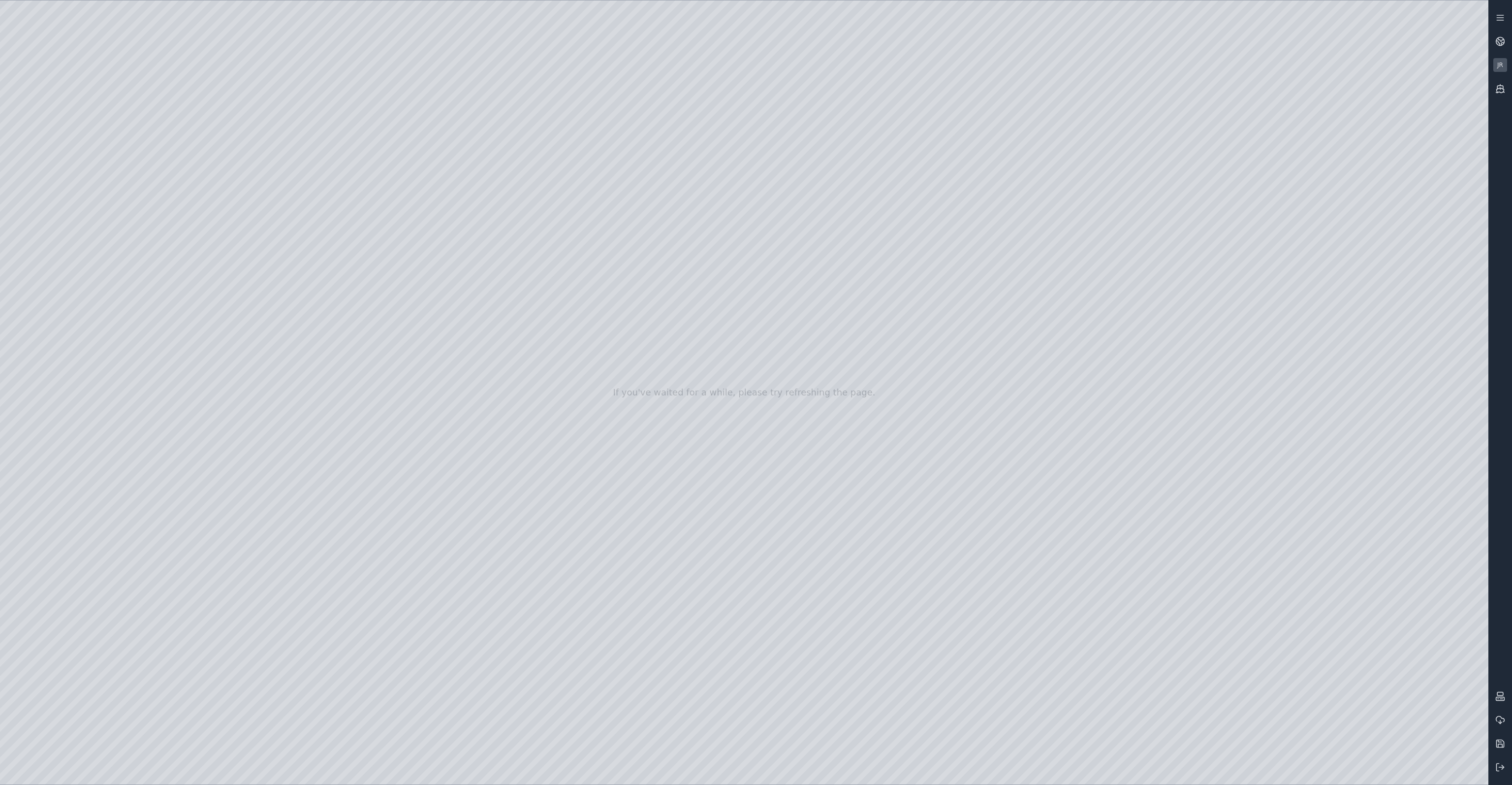
click at [1396, 296] on div at bounding box center [744, 392] width 1489 height 784
click at [300, 297] on div at bounding box center [744, 392] width 1489 height 784
click at [1313, 279] on div at bounding box center [744, 392] width 1489 height 784
click at [1383, 278] on div at bounding box center [744, 392] width 1489 height 784
drag, startPoint x: 1445, startPoint y: 278, endPoint x: 1435, endPoint y: 286, distance: 12.8
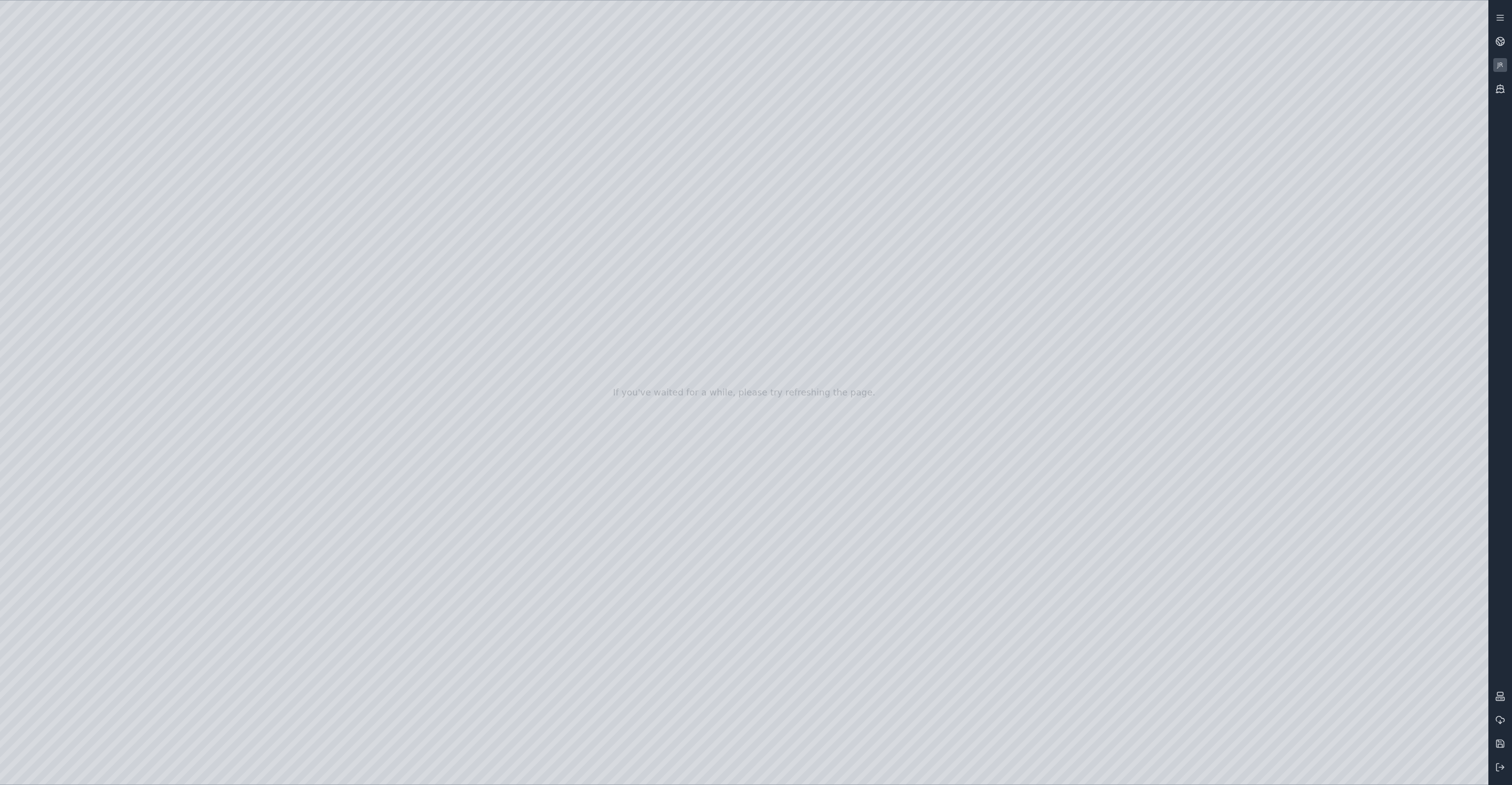
click at [1445, 278] on div at bounding box center [744, 392] width 1489 height 784
click at [1402, 302] on div at bounding box center [744, 392] width 1489 height 784
click at [927, 770] on div at bounding box center [744, 392] width 1489 height 784
click at [594, 405] on div at bounding box center [744, 392] width 1489 height 784
drag, startPoint x: 689, startPoint y: 486, endPoint x: 670, endPoint y: 486, distance: 19.0
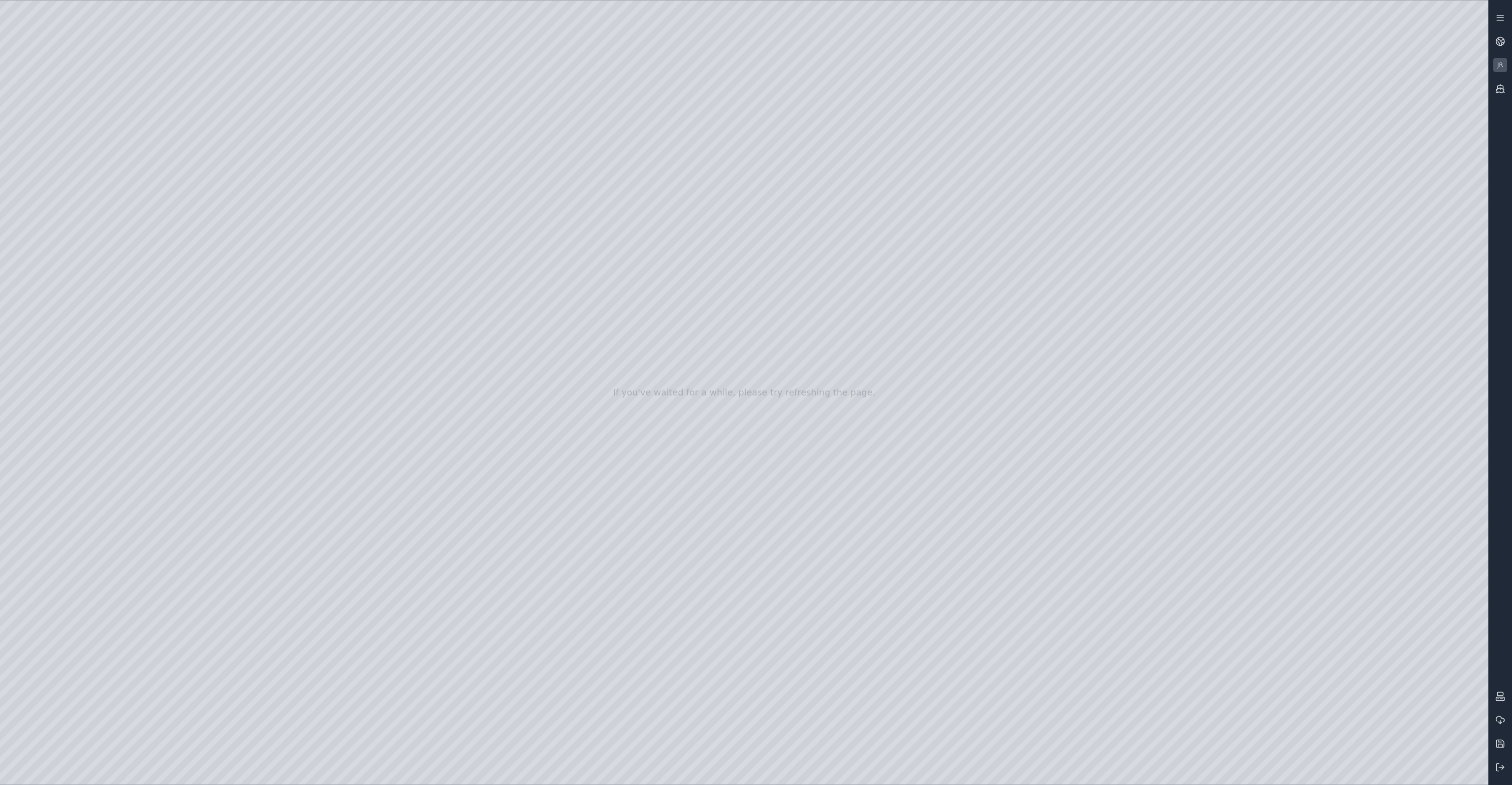
click at [629, 359] on div at bounding box center [744, 392] width 1489 height 784
drag, startPoint x: 629, startPoint y: 346, endPoint x: 634, endPoint y: 335, distance: 12.1
click at [1435, 764] on div at bounding box center [744, 392] width 1489 height 784
click at [1461, 537] on div at bounding box center [744, 392] width 1489 height 784
drag, startPoint x: 1091, startPoint y: 398, endPoint x: 1087, endPoint y: 412, distance: 14.6
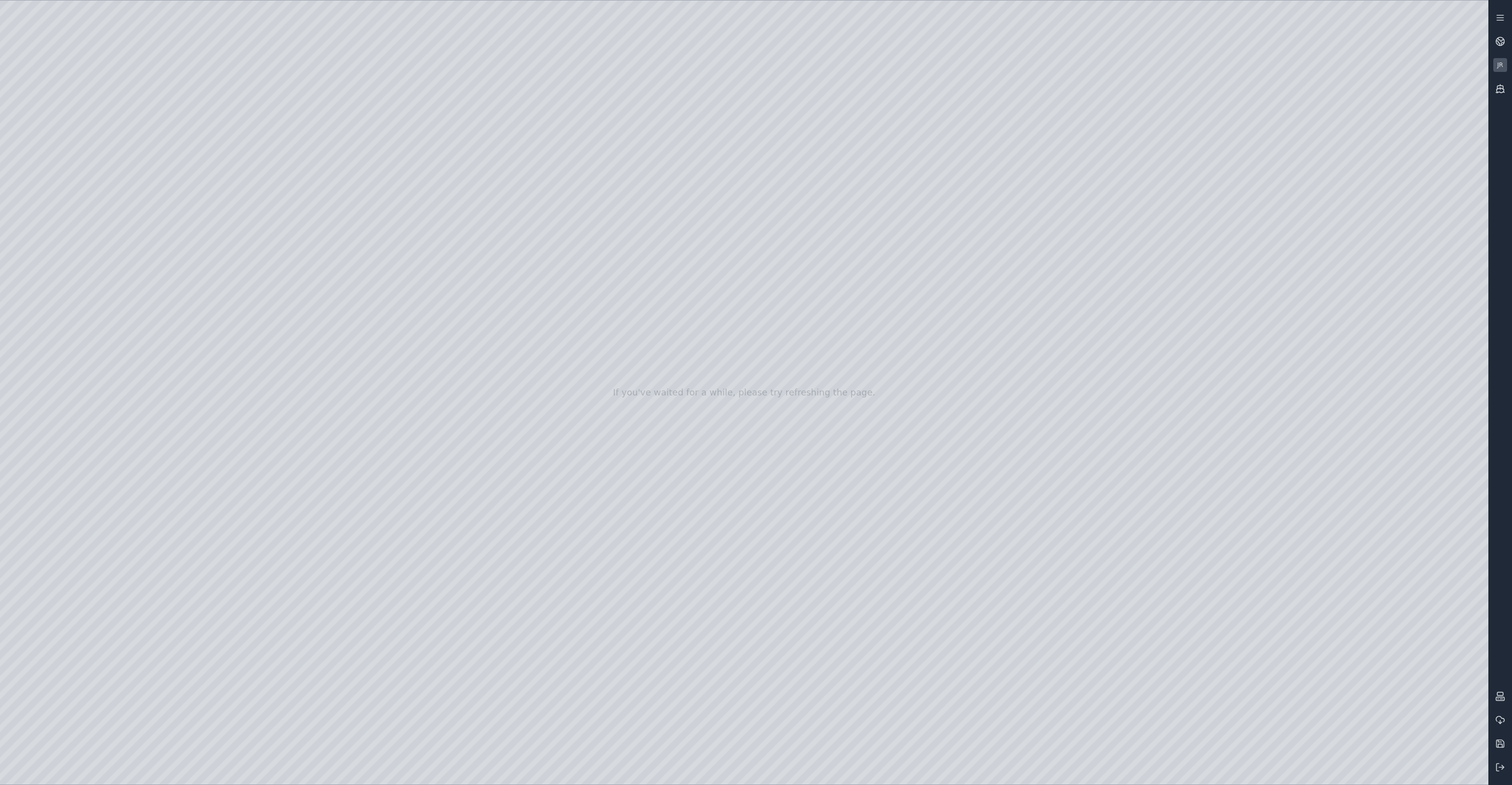
click at [1445, 529] on div at bounding box center [744, 392] width 1489 height 784
drag, startPoint x: 1046, startPoint y: 396, endPoint x: 1031, endPoint y: 388, distance: 17.0
drag, startPoint x: 984, startPoint y: 511, endPoint x: 984, endPoint y: 526, distance: 15.0
drag, startPoint x: 967, startPoint y: 461, endPoint x: 967, endPoint y: 473, distance: 12.0
click at [1461, 526] on div at bounding box center [744, 392] width 1489 height 784
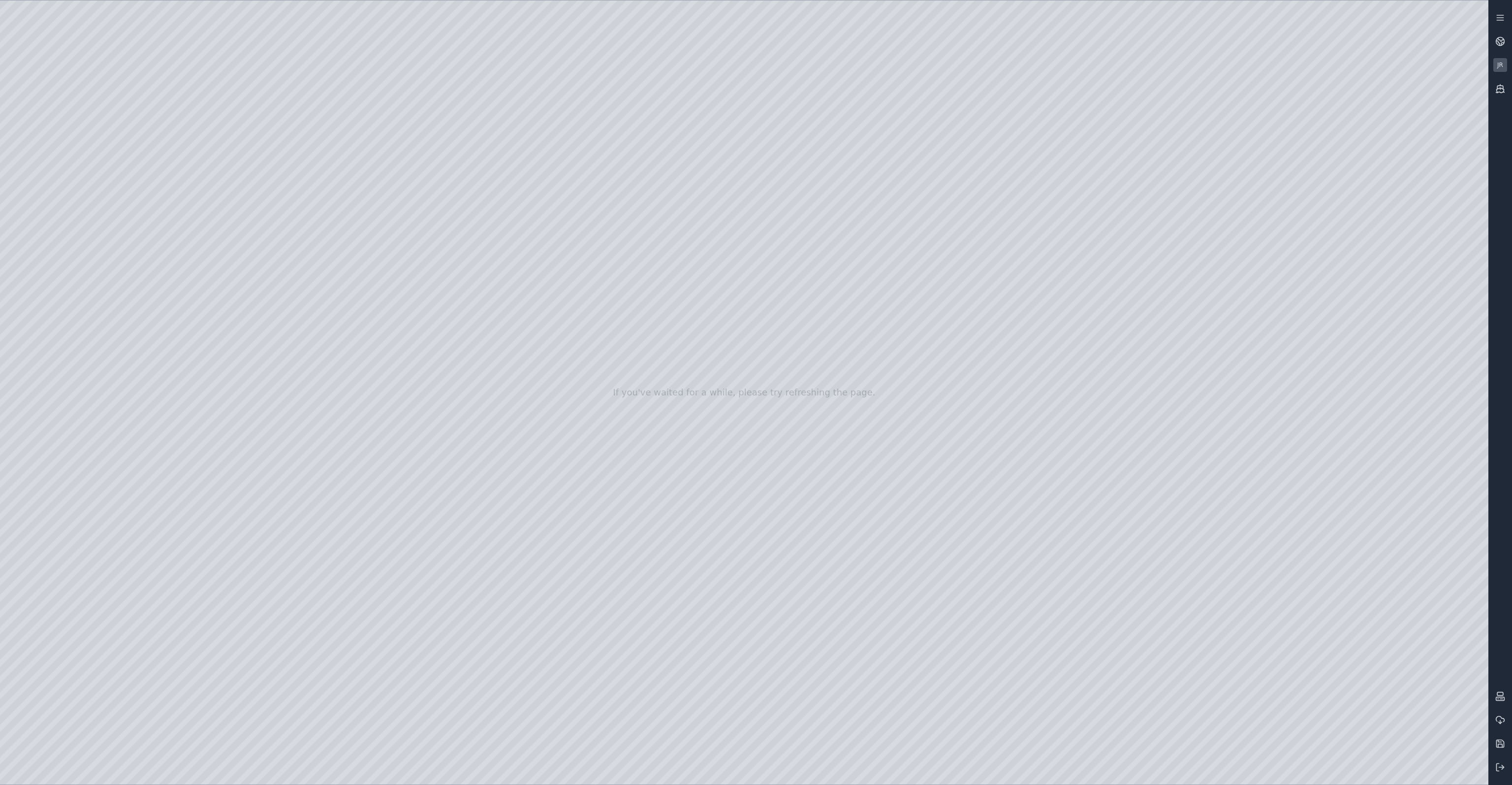
click at [1461, 526] on div at bounding box center [744, 392] width 1489 height 784
drag, startPoint x: 949, startPoint y: 464, endPoint x: 968, endPoint y: 468, distance: 19.4
click at [1247, 622] on div at bounding box center [744, 392] width 1489 height 784
click at [1433, 621] on div at bounding box center [744, 392] width 1489 height 784
click at [1447, 621] on div at bounding box center [744, 392] width 1489 height 784
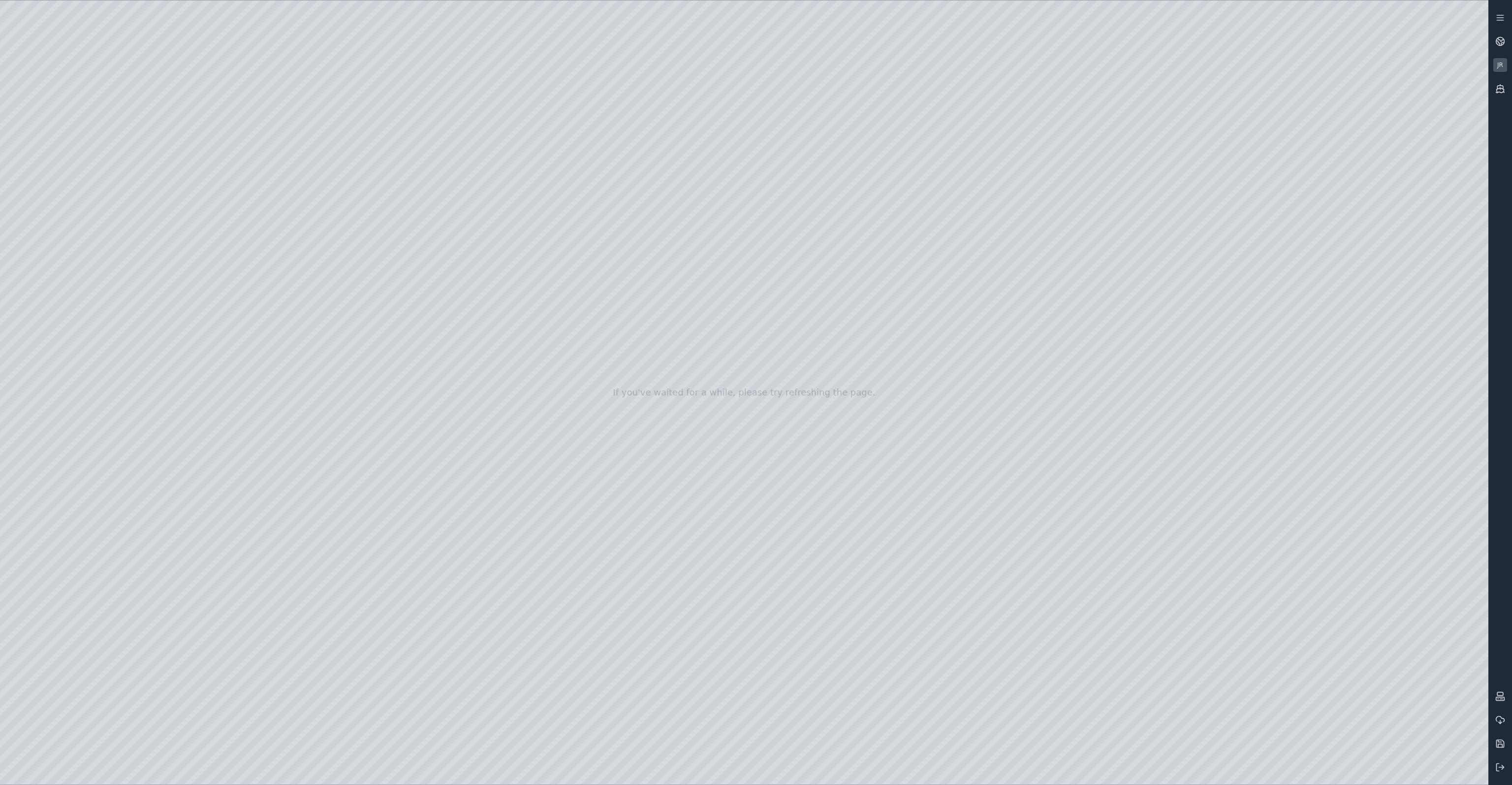
click at [1449, 514] on div at bounding box center [744, 392] width 1489 height 784
click at [1250, 619] on div at bounding box center [744, 392] width 1489 height 784
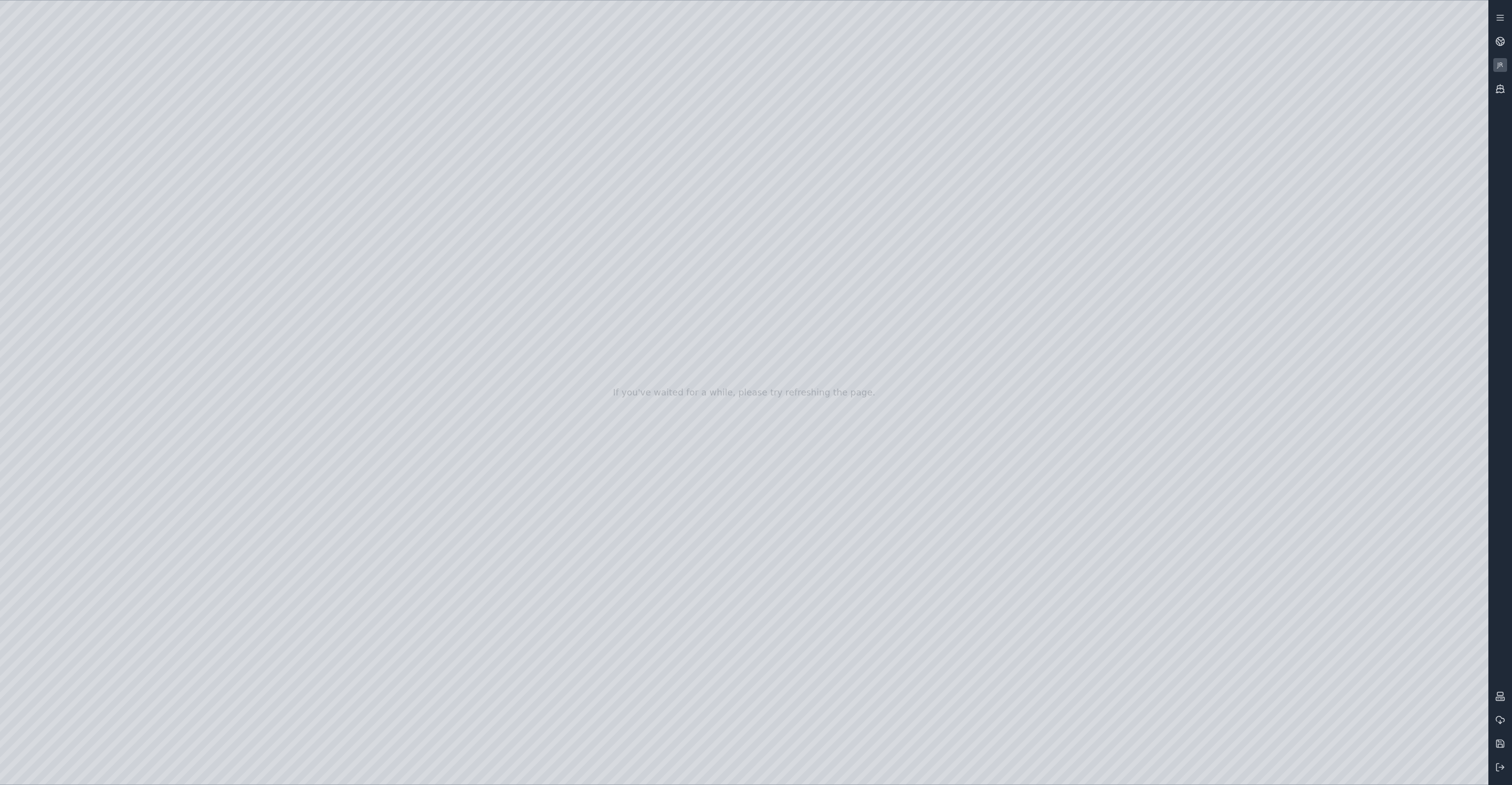
click at [1455, 621] on div at bounding box center [744, 392] width 1489 height 784
drag, startPoint x: 779, startPoint y: 306, endPoint x: 754, endPoint y: 356, distance: 55.9
drag, startPoint x: 735, startPoint y: 416, endPoint x: 724, endPoint y: 465, distance: 50.2
drag, startPoint x: 837, startPoint y: 288, endPoint x: 811, endPoint y: 212, distance: 80.3
click at [919, 774] on div at bounding box center [744, 392] width 1489 height 784
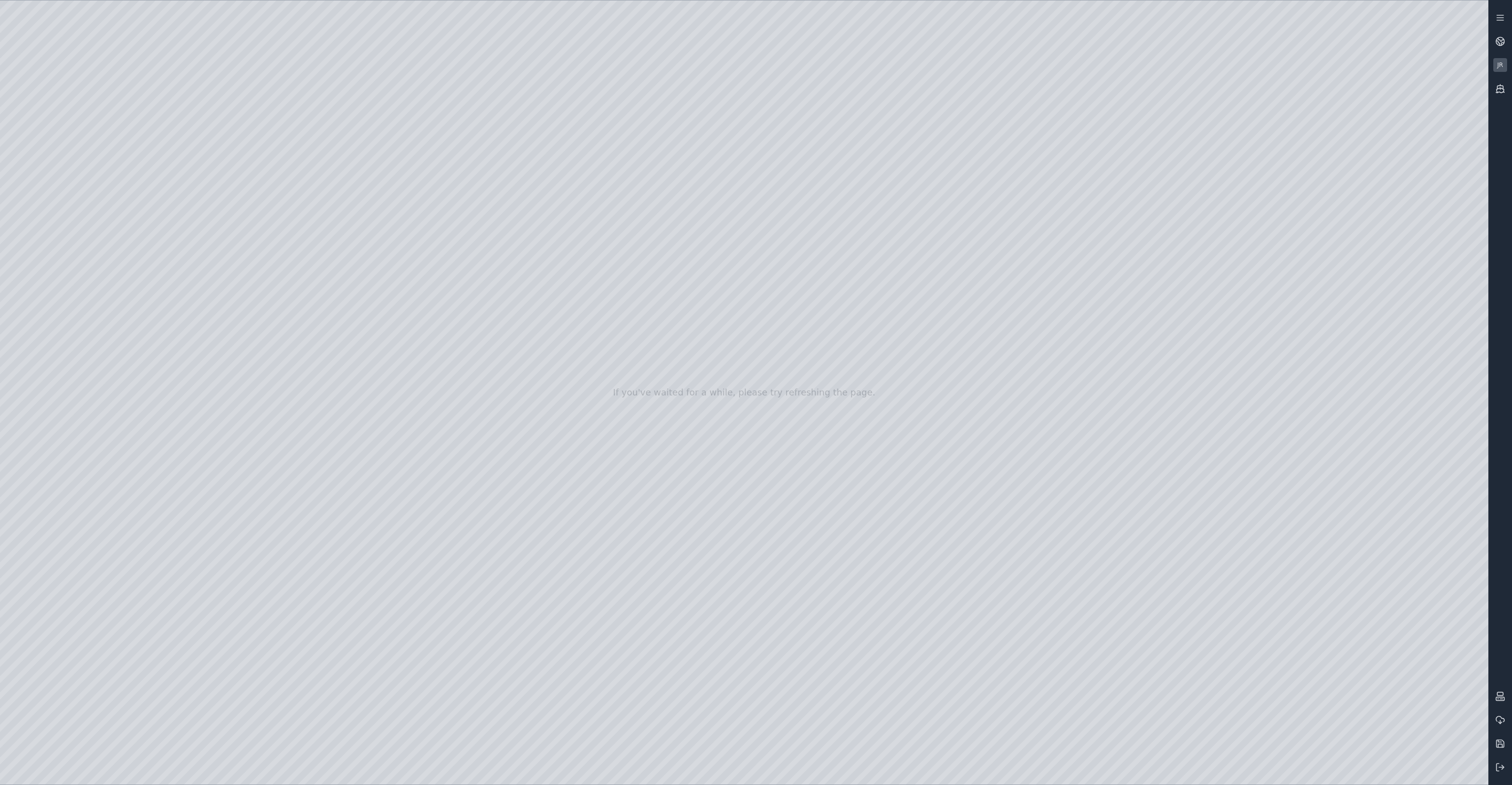
click at [919, 774] on div at bounding box center [744, 392] width 1489 height 784
drag, startPoint x: 870, startPoint y: 408, endPoint x: 913, endPoint y: 422, distance: 45.2
click at [293, 294] on div at bounding box center [744, 392] width 1489 height 784
click at [297, 276] on div at bounding box center [744, 392] width 1489 height 784
click at [307, 242] on div at bounding box center [744, 392] width 1489 height 784
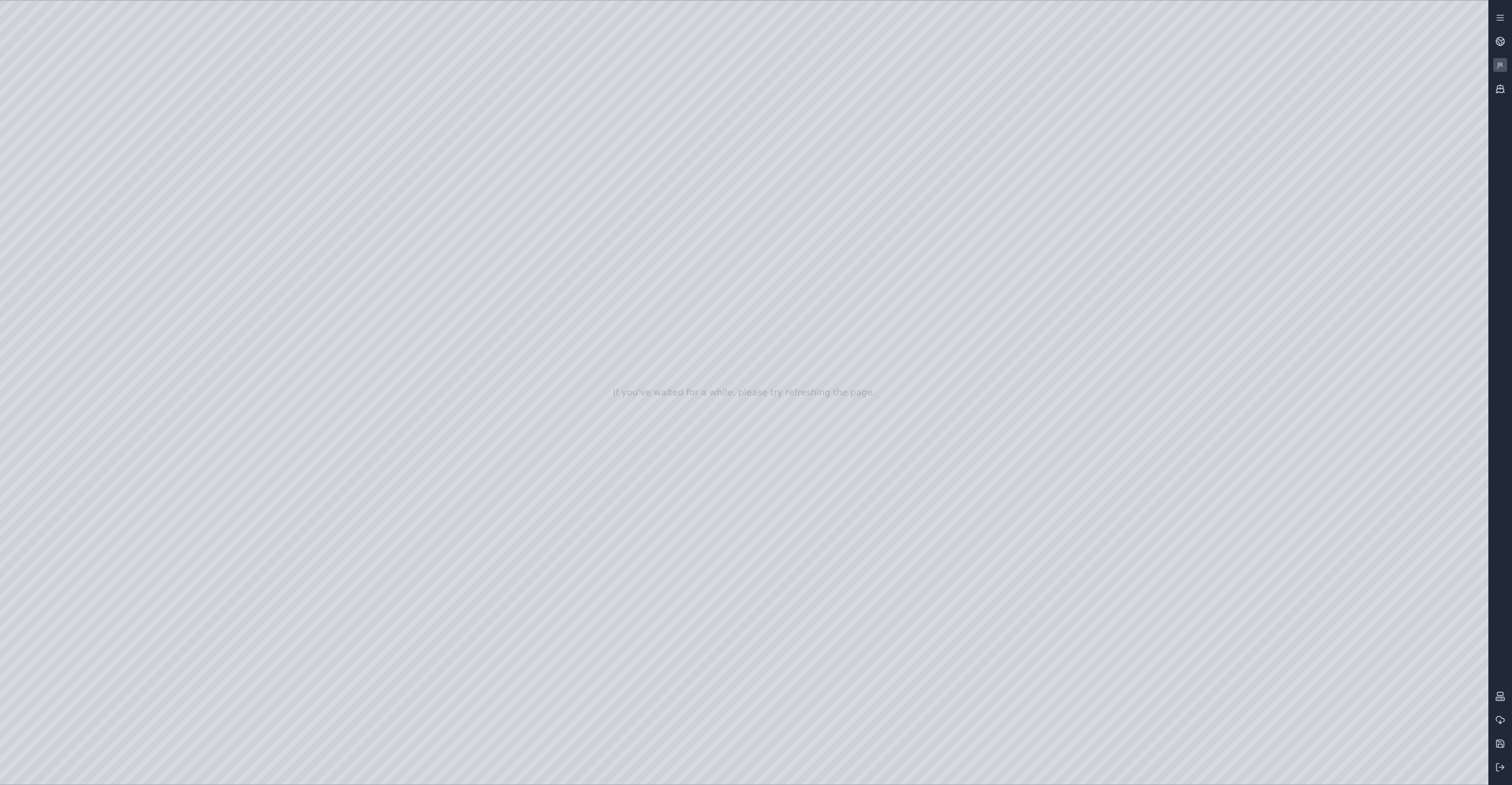
click at [306, 225] on div at bounding box center [744, 392] width 1489 height 784
click at [307, 194] on div at bounding box center [744, 392] width 1489 height 784
click at [309, 162] on div at bounding box center [744, 392] width 1489 height 784
click at [309, 146] on div at bounding box center [744, 392] width 1489 height 784
click at [618, 288] on div at bounding box center [744, 392] width 1489 height 784
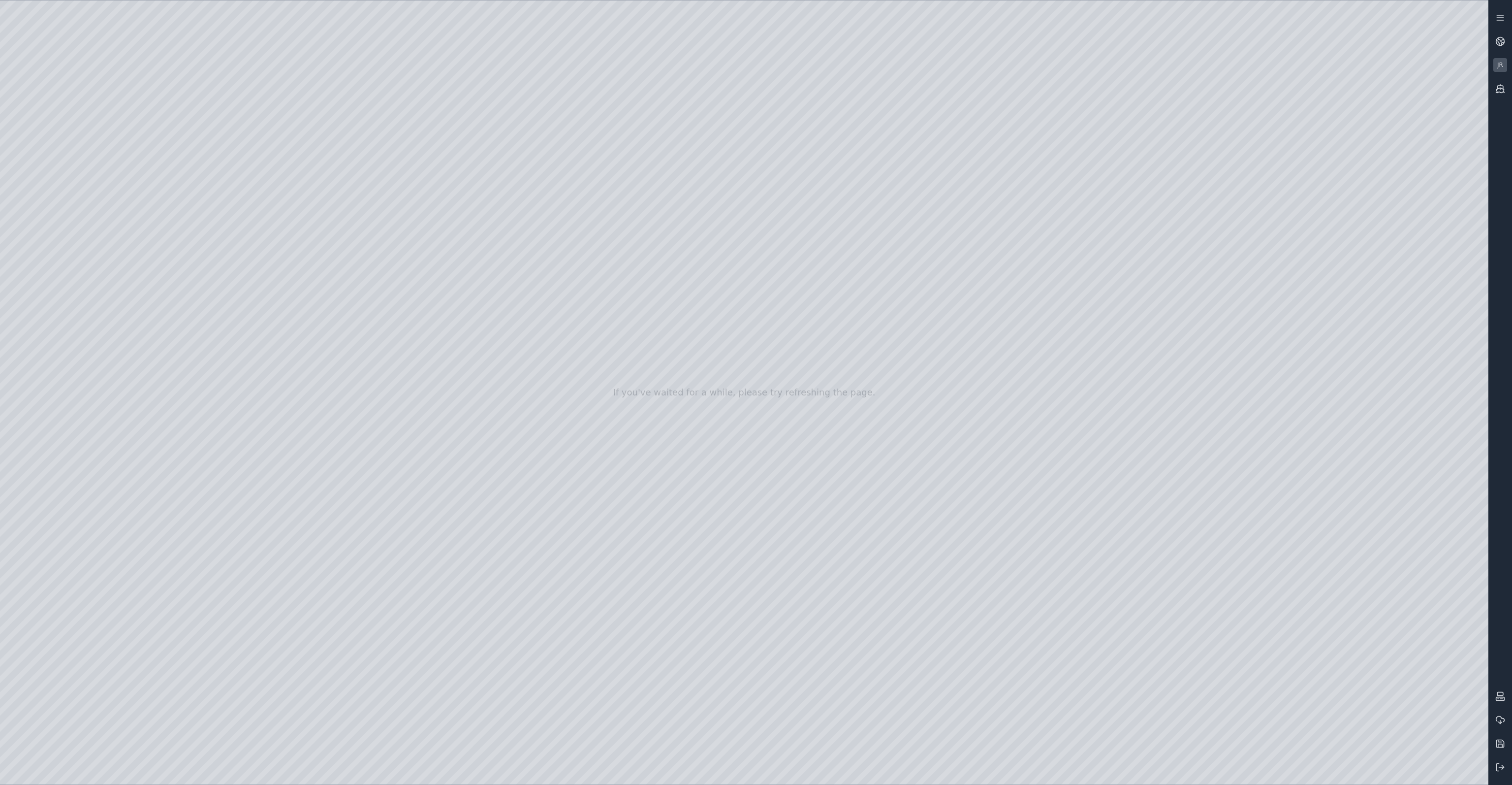
drag, startPoint x: 708, startPoint y: 388, endPoint x: 754, endPoint y: 401, distance: 47.8
click at [651, 315] on div at bounding box center [744, 392] width 1489 height 784
click at [1310, 123] on div at bounding box center [744, 392] width 1489 height 784
drag, startPoint x: 869, startPoint y: 269, endPoint x: 856, endPoint y: 271, distance: 13.2
click at [871, 282] on div at bounding box center [744, 392] width 1489 height 784
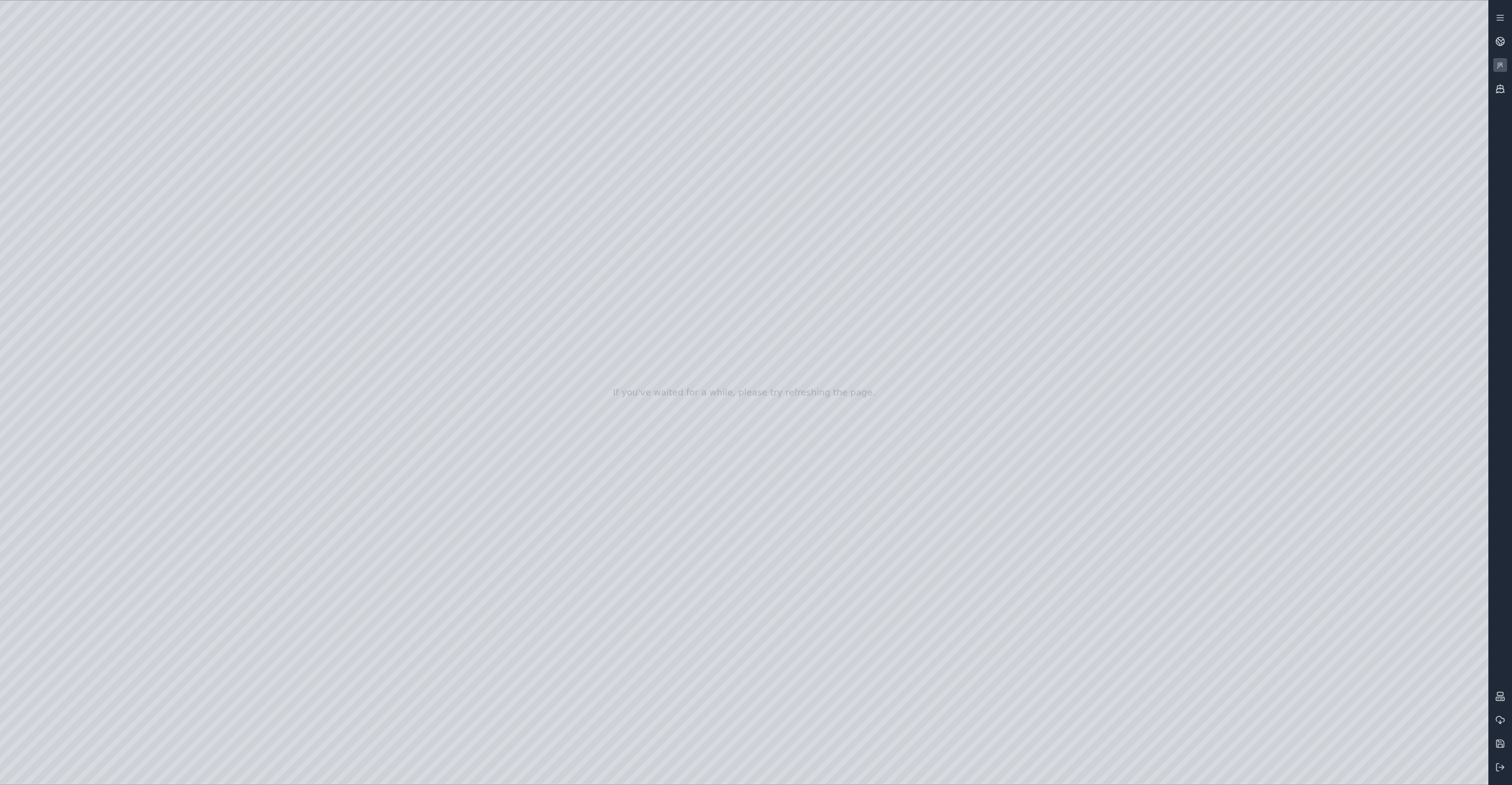
drag, startPoint x: 818, startPoint y: 319, endPoint x: 829, endPoint y: 295, distance: 26.4
click at [819, 333] on div at bounding box center [744, 392] width 1489 height 784
click at [899, 267] on div at bounding box center [744, 392] width 1489 height 784
click at [866, 264] on div at bounding box center [744, 392] width 1489 height 784
click at [757, 268] on div at bounding box center [744, 392] width 1489 height 784
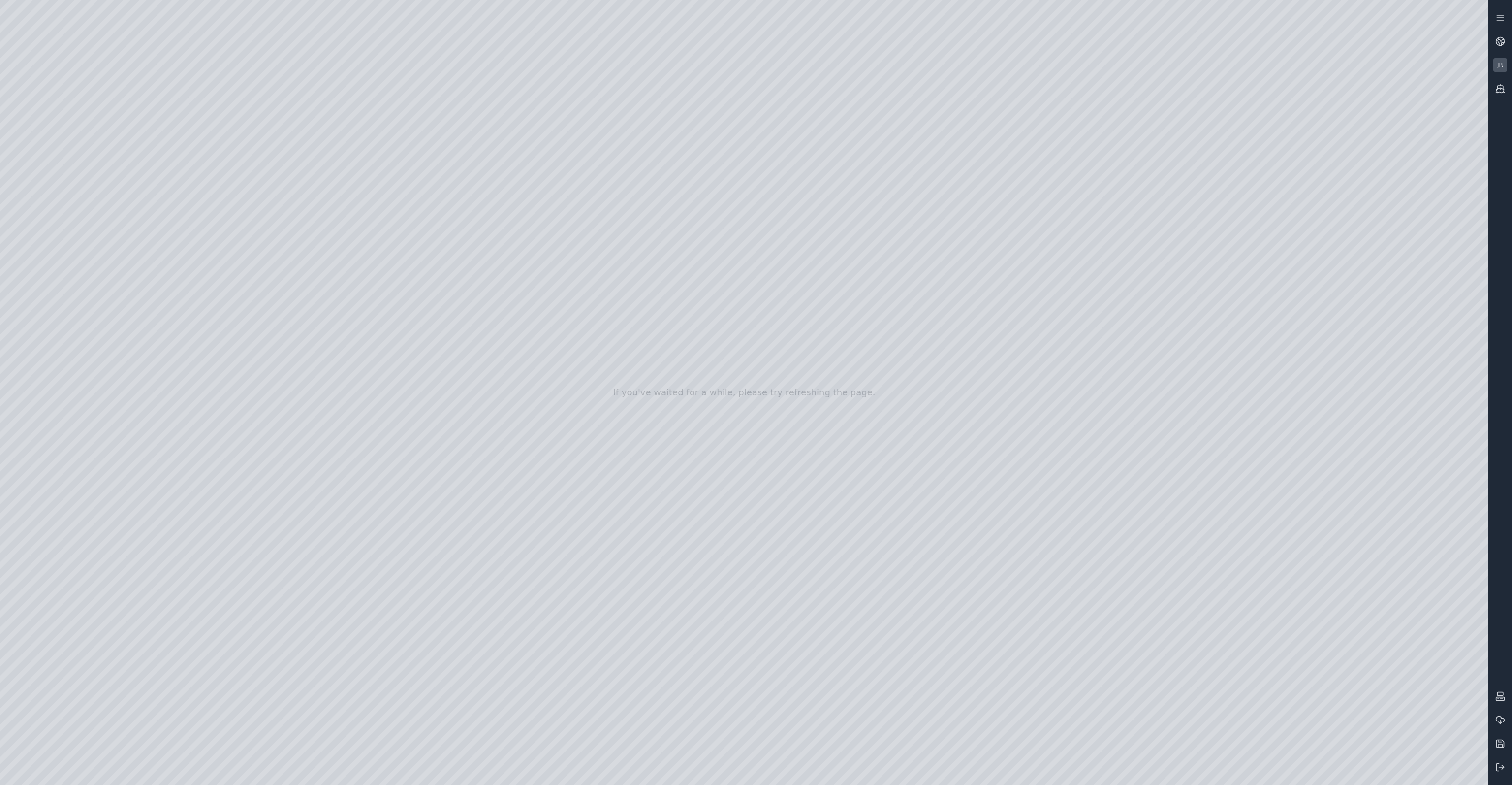
click at [748, 274] on div at bounding box center [744, 392] width 1489 height 784
click at [803, 136] on div at bounding box center [744, 392] width 1489 height 784
click at [825, 72] on div at bounding box center [744, 392] width 1489 height 784
click at [693, 187] on div at bounding box center [744, 392] width 1489 height 784
click at [776, 325] on div at bounding box center [744, 392] width 1489 height 784
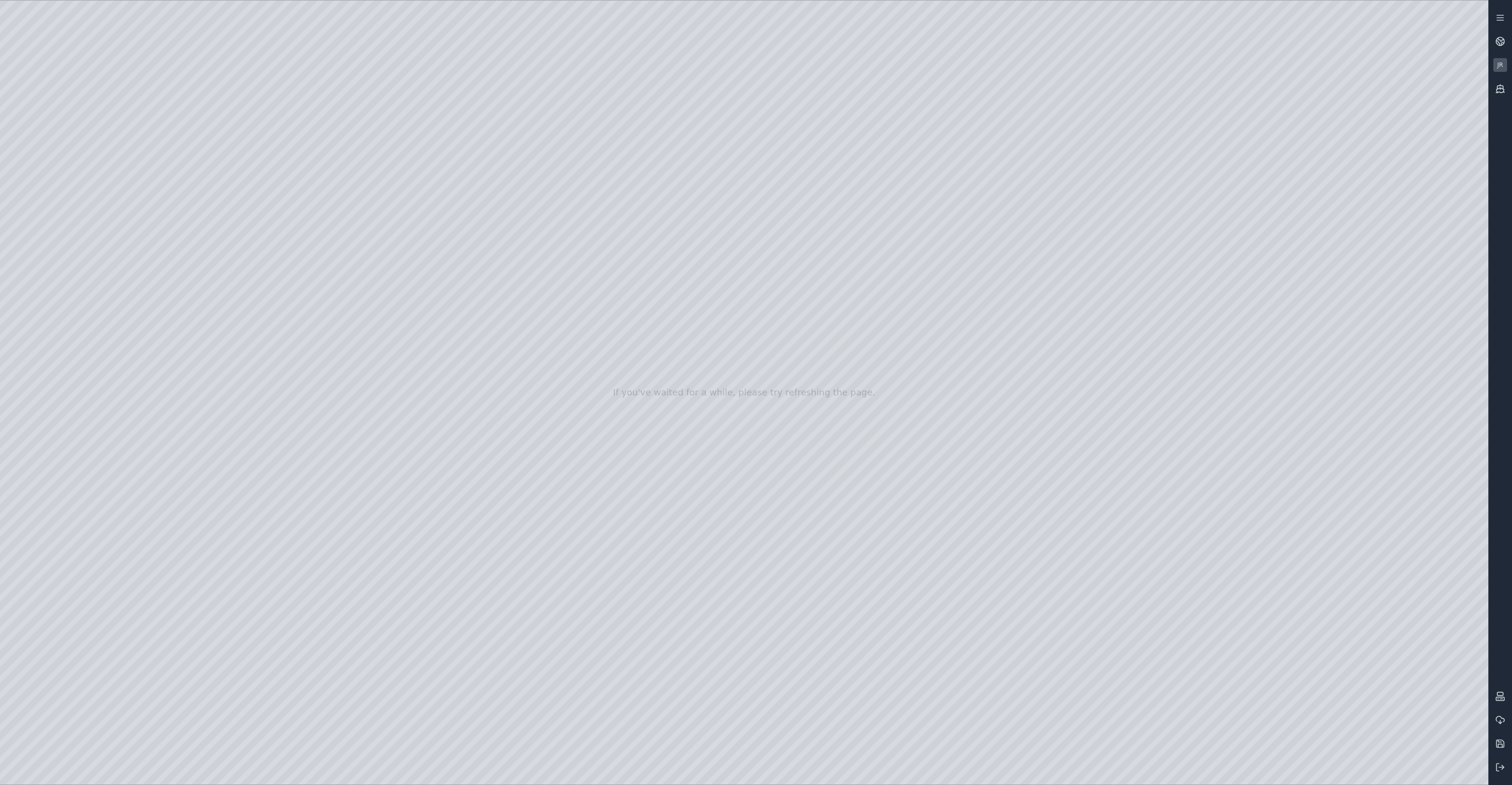
click at [1055, 358] on div at bounding box center [744, 392] width 1489 height 784
click at [922, 261] on div at bounding box center [744, 392] width 1489 height 784
click at [717, 267] on div at bounding box center [744, 392] width 1489 height 784
click at [727, 261] on div at bounding box center [744, 392] width 1489 height 784
click at [740, 257] on div at bounding box center [744, 392] width 1489 height 784
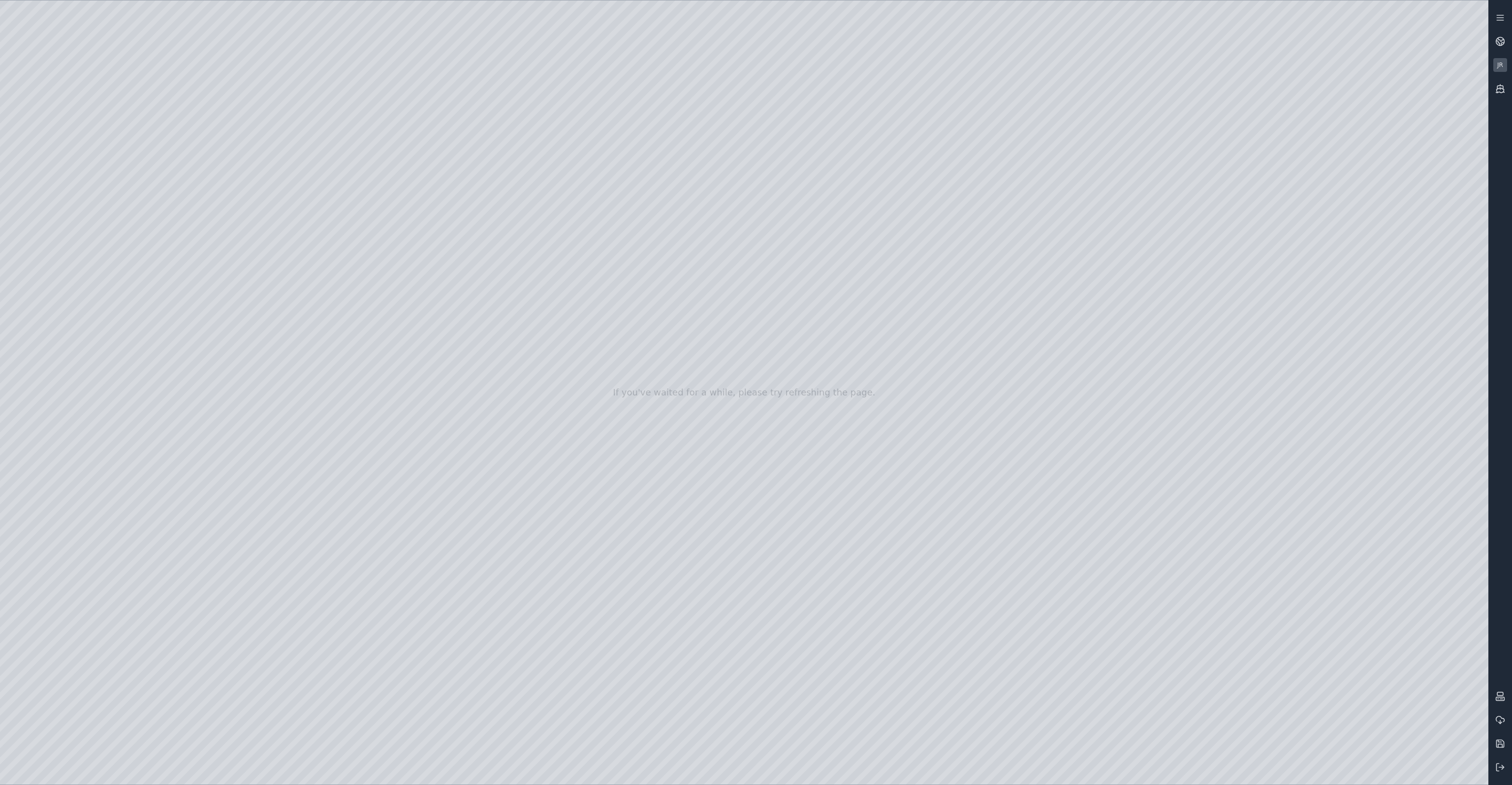
click at [862, 351] on div at bounding box center [744, 392] width 1489 height 784
click at [259, 309] on div at bounding box center [744, 392] width 1489 height 784
click at [603, 262] on div at bounding box center [744, 392] width 1489 height 784
click at [727, 231] on div at bounding box center [744, 392] width 1489 height 784
click at [818, 337] on div at bounding box center [744, 392] width 1489 height 784
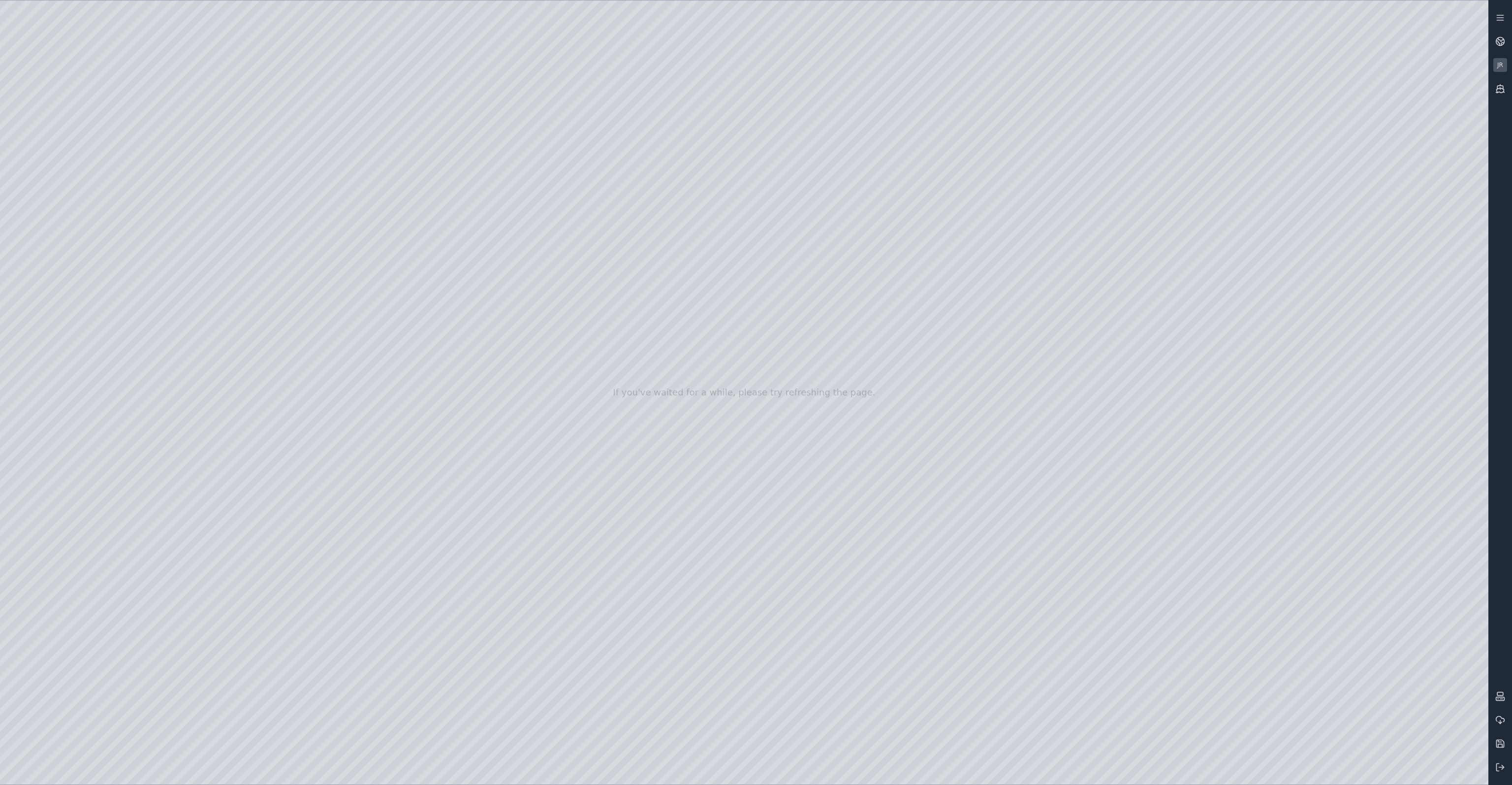
click at [293, 215] on div at bounding box center [744, 392] width 1489 height 784
click at [484, 267] on div at bounding box center [744, 392] width 1489 height 784
click at [745, 420] on div at bounding box center [744, 392] width 1489 height 784
click at [309, 142] on div at bounding box center [744, 392] width 1489 height 784
drag, startPoint x: 673, startPoint y: 258, endPoint x: 679, endPoint y: 356, distance: 98.2
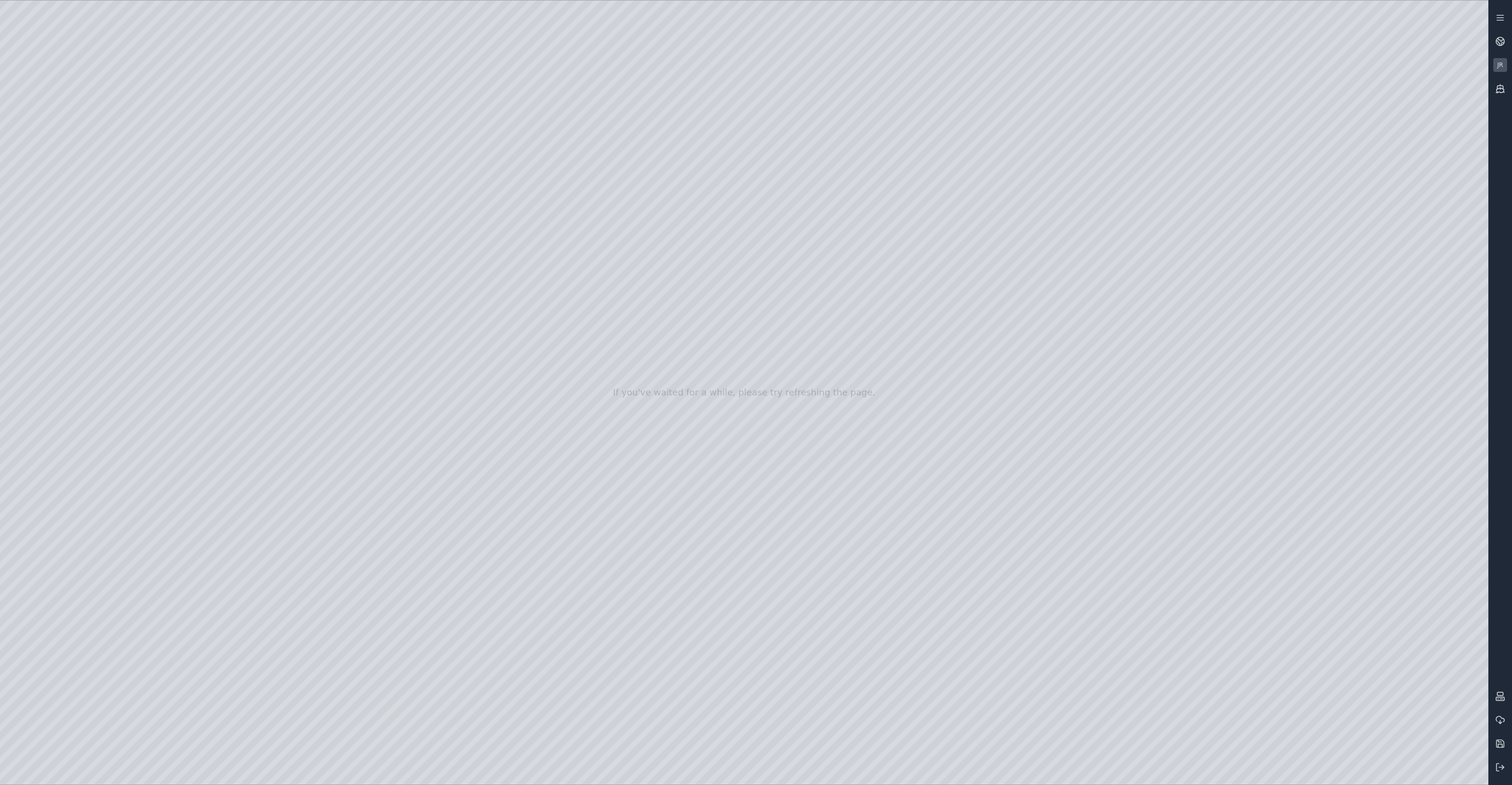
click at [587, 249] on div at bounding box center [744, 392] width 1489 height 784
click at [306, 196] on div at bounding box center [744, 392] width 1489 height 784
click at [325, 181] on div at bounding box center [744, 392] width 1489 height 784
click at [316, 195] on div at bounding box center [744, 392] width 1489 height 784
click at [1308, 126] on div at bounding box center [744, 392] width 1489 height 784
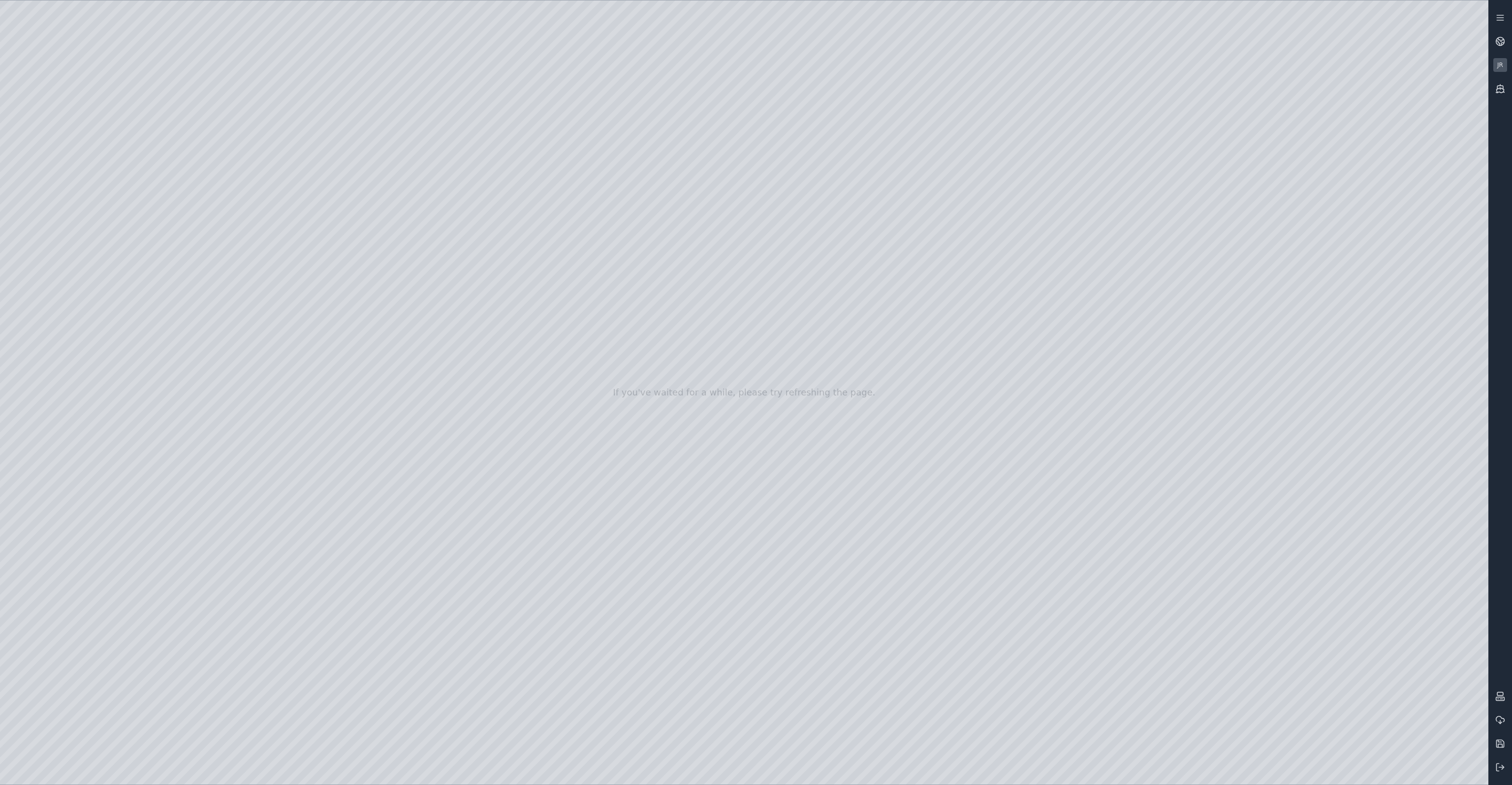
click at [1309, 123] on div at bounding box center [744, 392] width 1489 height 784
click at [338, 113] on div at bounding box center [744, 392] width 1489 height 784
click at [301, 229] on div at bounding box center [744, 392] width 1489 height 784
click at [1316, 122] on div at bounding box center [744, 392] width 1489 height 784
click at [1020, 196] on div at bounding box center [744, 392] width 1489 height 784
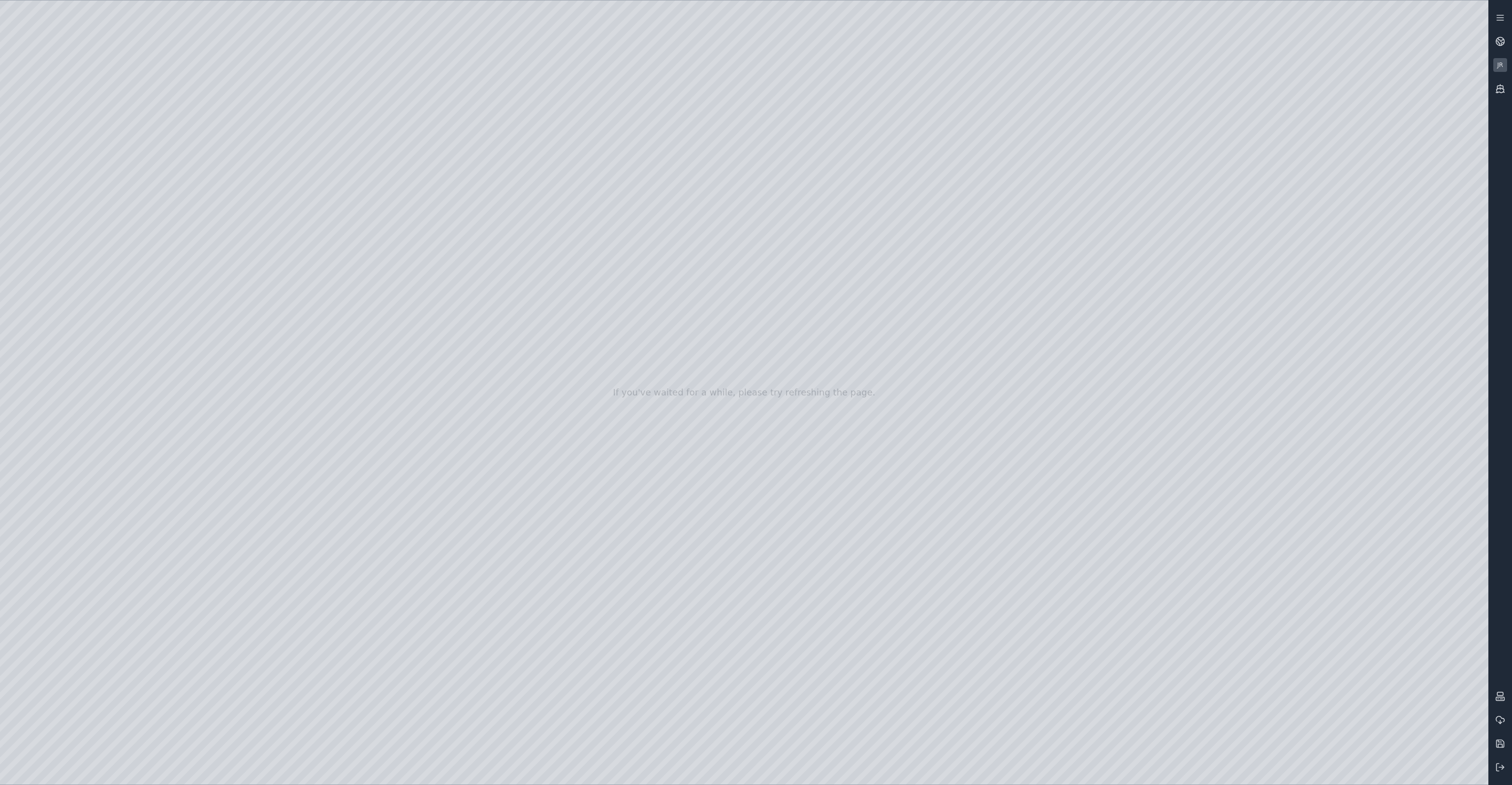
drag, startPoint x: 745, startPoint y: 303, endPoint x: 321, endPoint y: 379, distance: 430.8
drag, startPoint x: 924, startPoint y: 508, endPoint x: 936, endPoint y: 503, distance: 13.0
click at [763, 538] on div at bounding box center [744, 392] width 1489 height 784
click at [1462, 759] on div at bounding box center [744, 392] width 1489 height 784
click at [1321, 629] on div at bounding box center [744, 392] width 1489 height 784
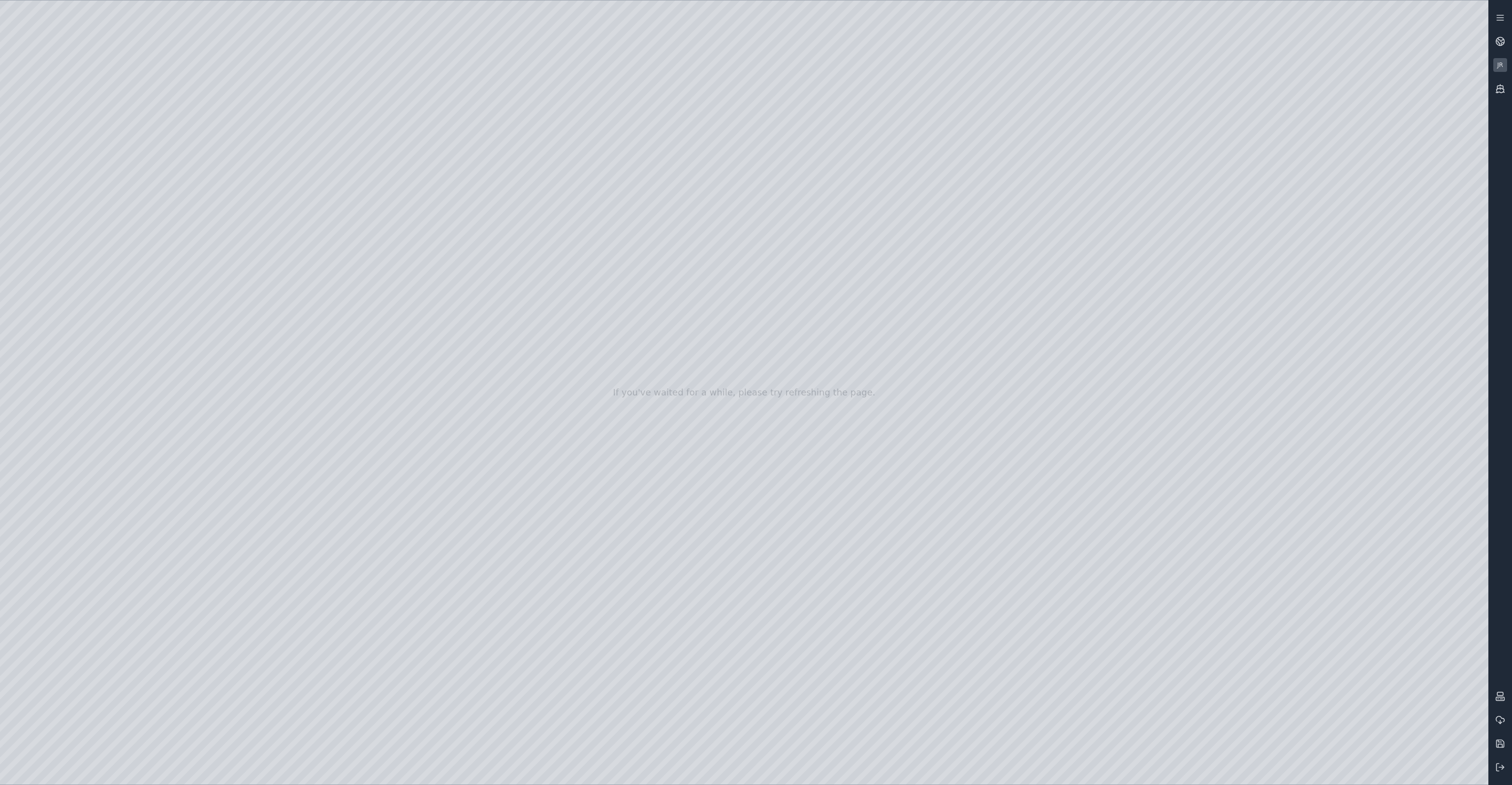
click at [1321, 629] on div at bounding box center [744, 392] width 1489 height 784
click at [835, 629] on div at bounding box center [744, 392] width 1489 height 784
click at [961, 507] on div at bounding box center [744, 392] width 1489 height 784
click at [1313, 321] on div at bounding box center [744, 392] width 1489 height 784
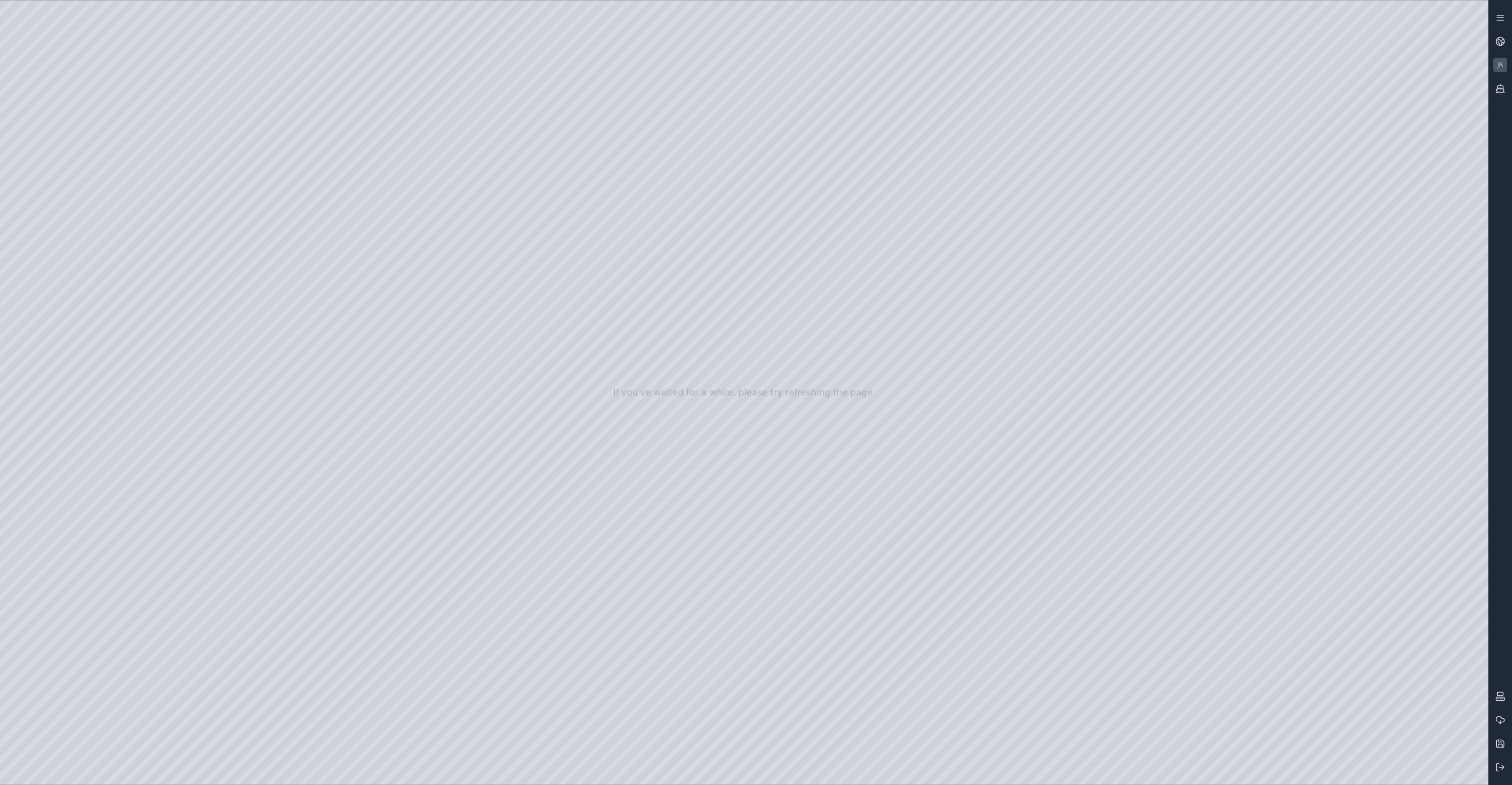
click at [1313, 321] on div at bounding box center [744, 392] width 1489 height 784
click at [733, 526] on div at bounding box center [744, 392] width 1489 height 784
click at [1367, 633] on div at bounding box center [744, 392] width 1489 height 784
click at [1366, 633] on div at bounding box center [744, 392] width 1489 height 784
click at [1440, 631] on div at bounding box center [744, 392] width 1489 height 784
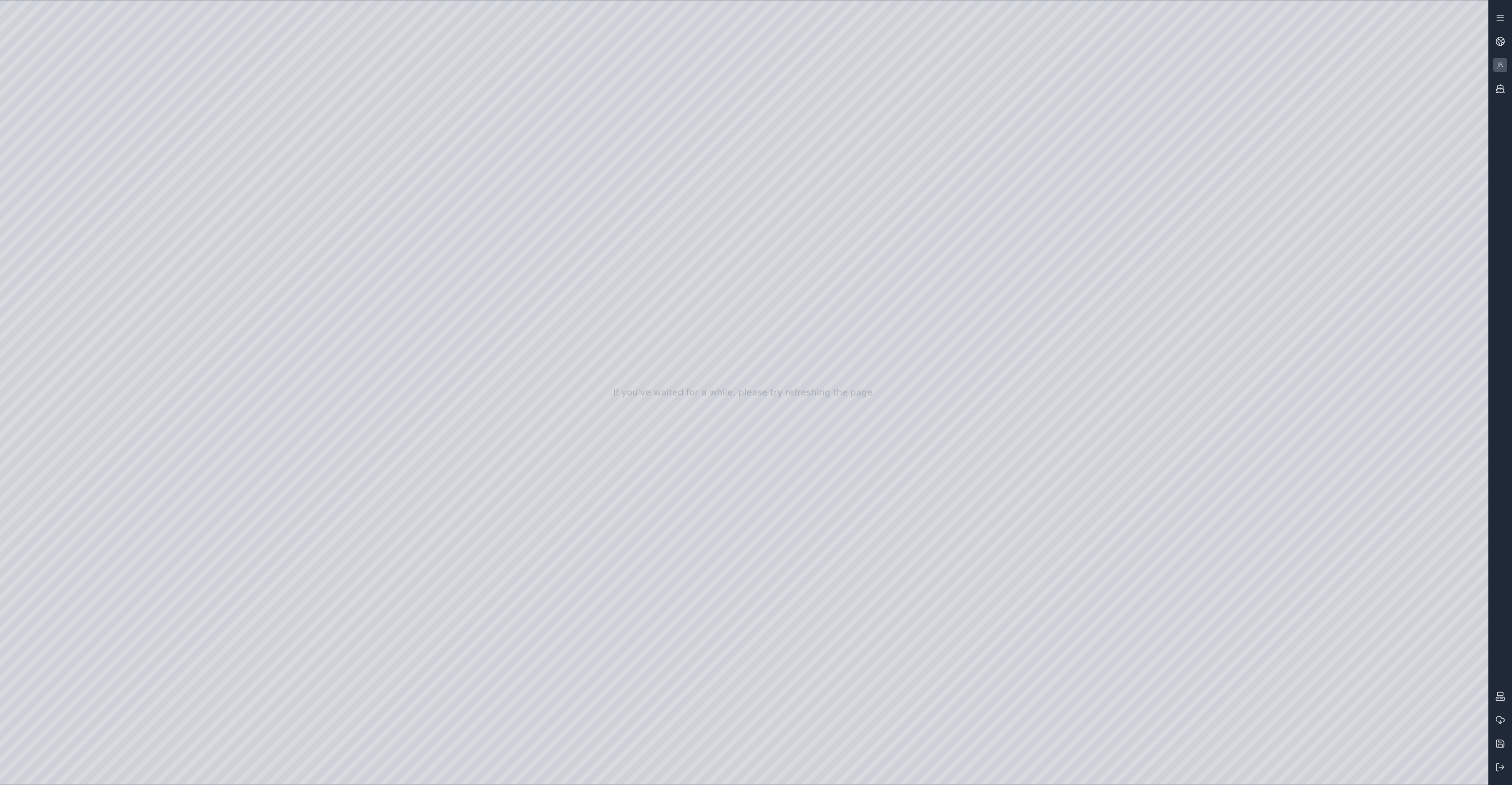
click at [1443, 633] on div at bounding box center [744, 392] width 1489 height 784
drag, startPoint x: 971, startPoint y: 642, endPoint x: 1106, endPoint y: 635, distance: 135.2
click at [1439, 696] on div at bounding box center [744, 392] width 1489 height 784
click at [1300, 702] on div at bounding box center [744, 392] width 1489 height 784
click at [1323, 632] on div at bounding box center [744, 392] width 1489 height 784
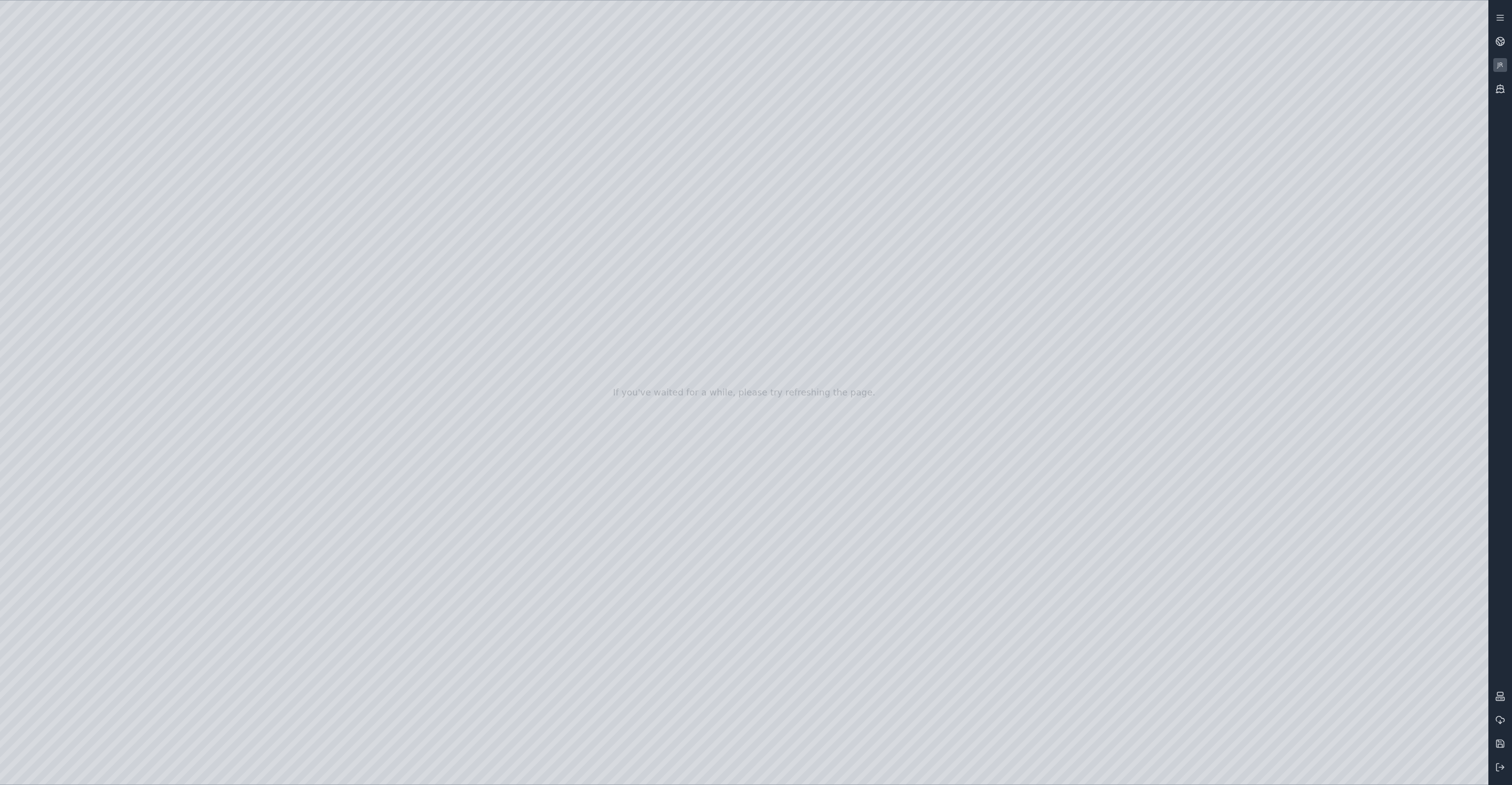
click at [1302, 696] on div at bounding box center [744, 392] width 1489 height 784
click at [1318, 702] on div at bounding box center [744, 392] width 1489 height 784
click at [1093, 485] on div at bounding box center [744, 392] width 1489 height 784
click at [1307, 696] on div at bounding box center [744, 392] width 1489 height 784
drag, startPoint x: 940, startPoint y: 605, endPoint x: 878, endPoint y: 615, distance: 62.8
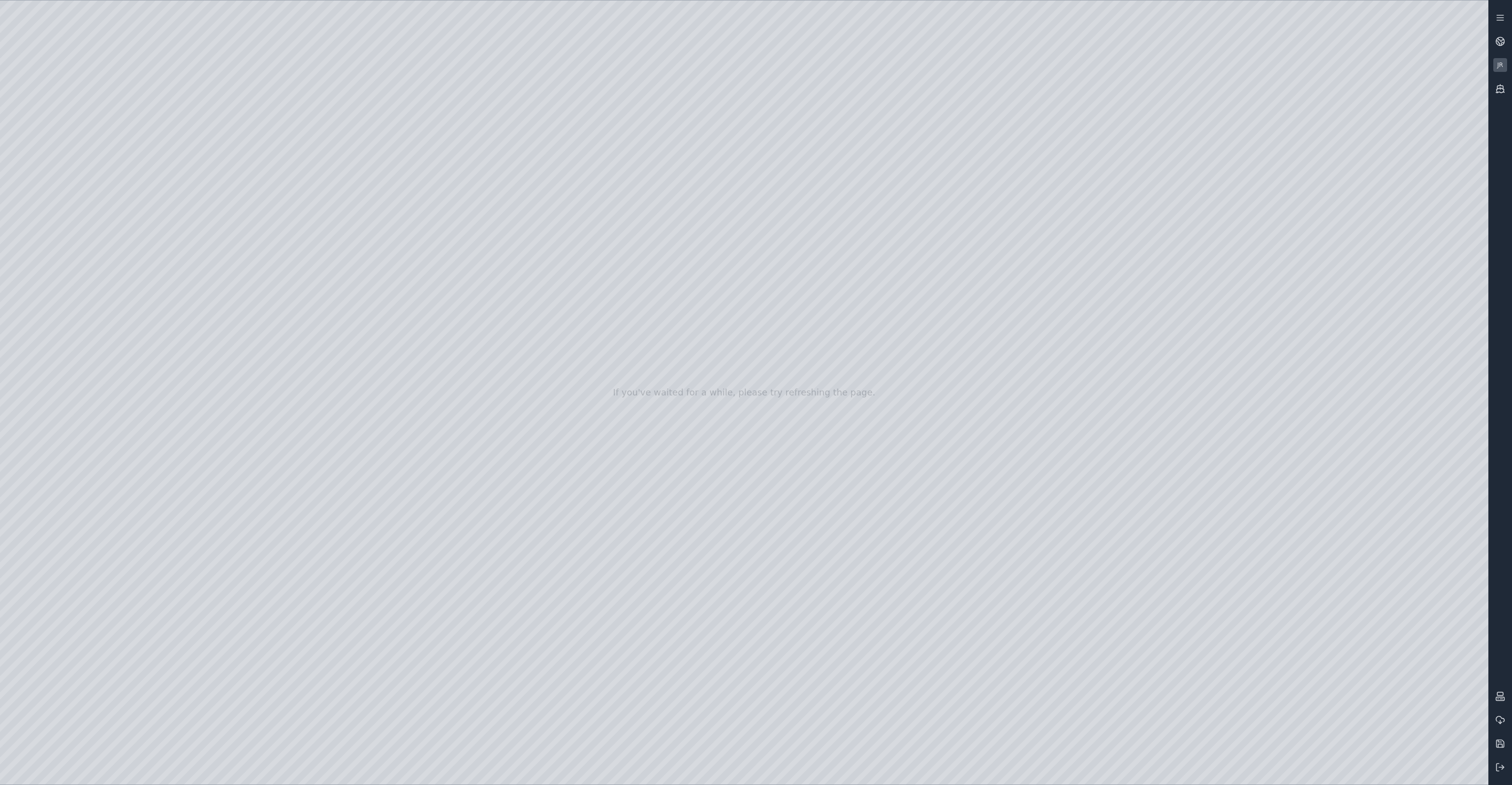
click at [1317, 636] on div at bounding box center [744, 392] width 1489 height 784
click at [1442, 629] on div at bounding box center [744, 392] width 1489 height 784
click at [1445, 694] on div at bounding box center [744, 392] width 1489 height 784
click at [1459, 631] on div at bounding box center [744, 392] width 1489 height 784
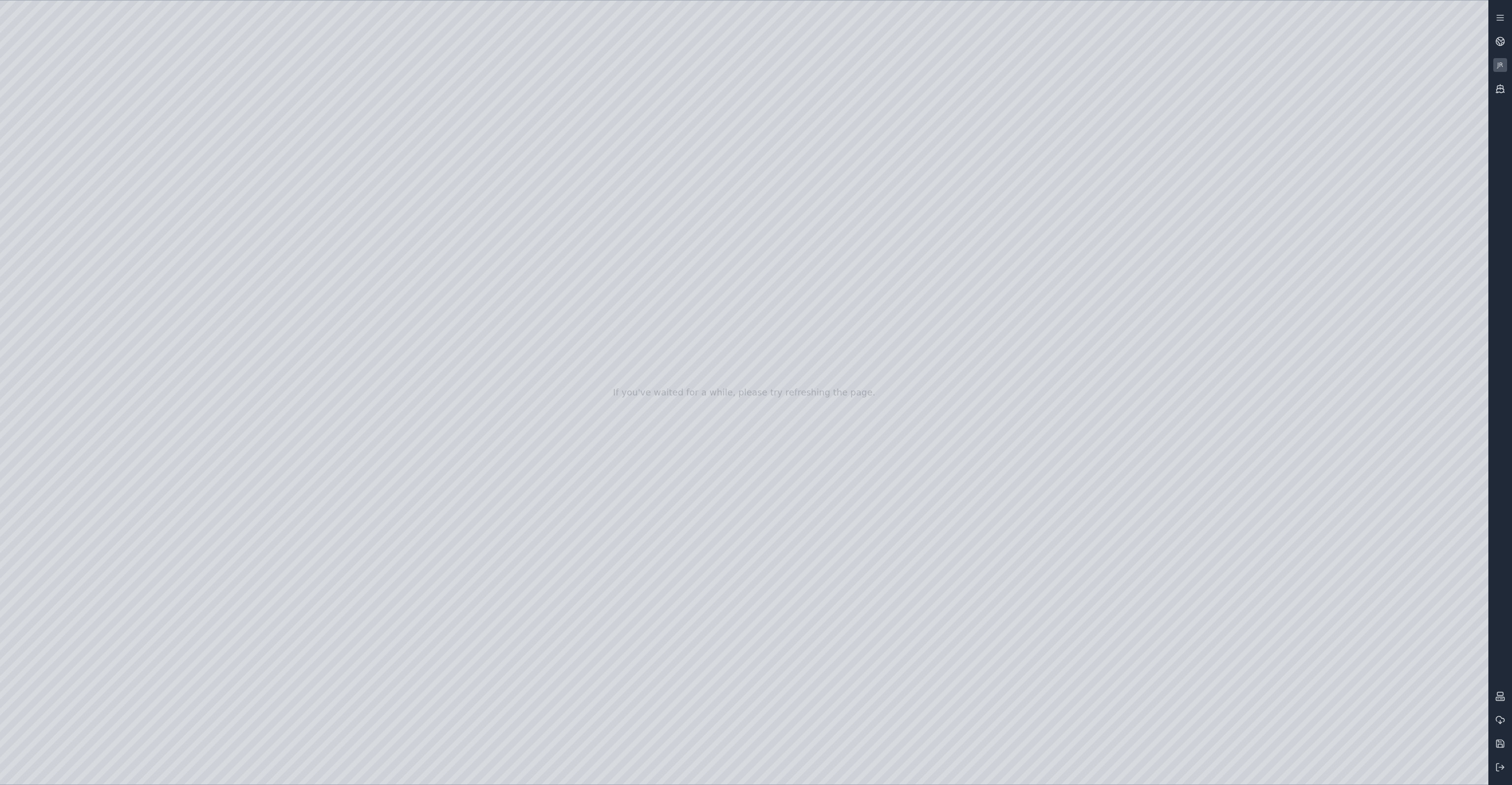
click at [1422, 656] on div at bounding box center [744, 392] width 1489 height 784
click at [788, 362] on div at bounding box center [744, 392] width 1489 height 784
click at [550, 284] on div at bounding box center [744, 392] width 1489 height 784
drag, startPoint x: 554, startPoint y: 290, endPoint x: 639, endPoint y: 312, distance: 87.8
click at [875, 355] on div at bounding box center [744, 392] width 1489 height 784
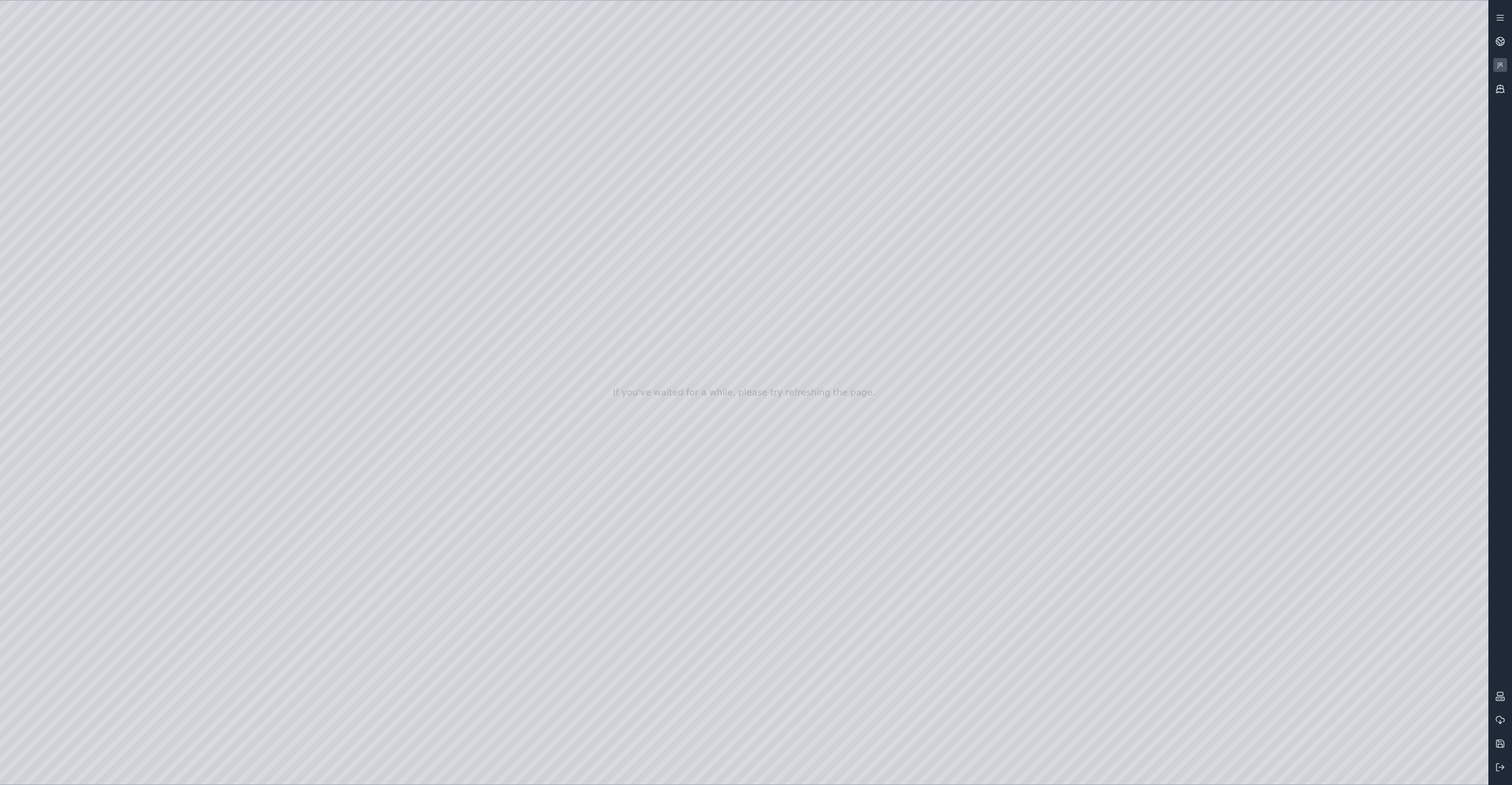
click at [218, 400] on div at bounding box center [744, 392] width 1489 height 784
drag, startPoint x: 805, startPoint y: 399, endPoint x: 801, endPoint y: 379, distance: 20.4
click at [1323, 319] on div at bounding box center [744, 392] width 1489 height 784
click at [1365, 327] on div at bounding box center [744, 392] width 1489 height 784
click at [1365, 343] on div at bounding box center [744, 392] width 1489 height 784
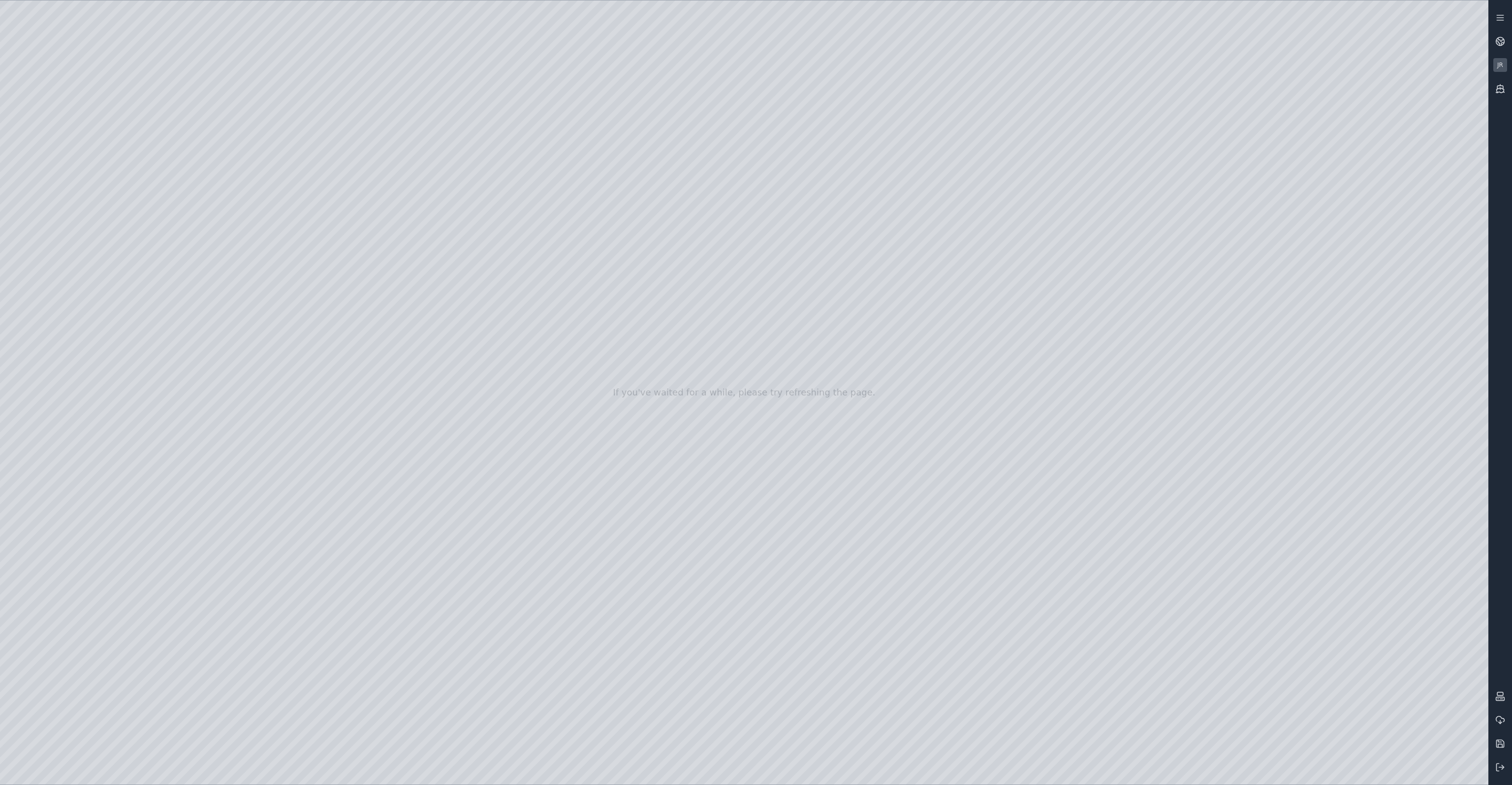
click at [924, 770] on div at bounding box center [744, 392] width 1489 height 784
click at [1319, 327] on div at bounding box center [744, 392] width 1489 height 784
click at [1366, 324] on div at bounding box center [744, 392] width 1489 height 784
click at [1369, 348] on div at bounding box center [744, 392] width 1489 height 784
click at [1432, 324] on div at bounding box center [744, 392] width 1489 height 784
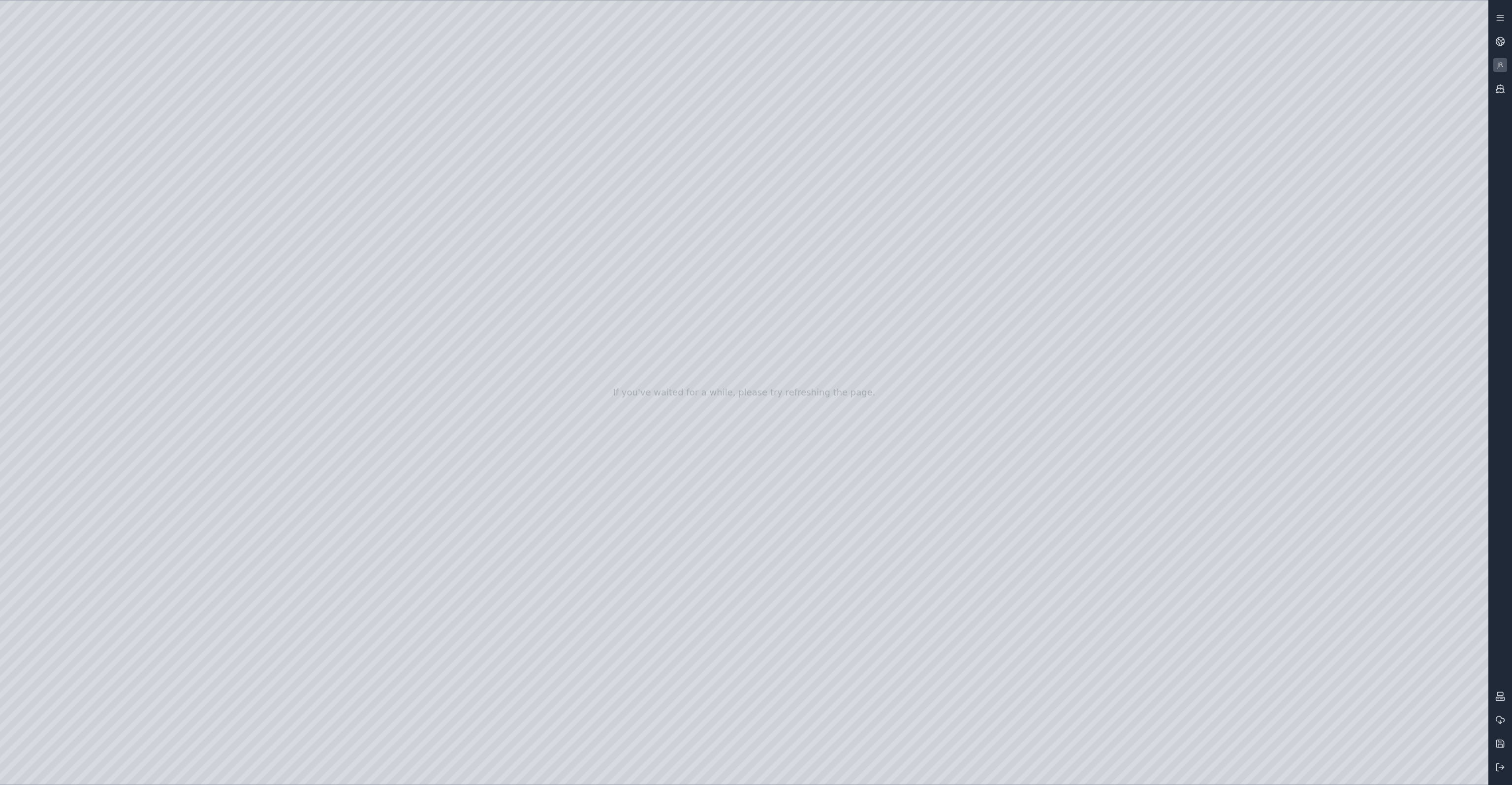
click at [1420, 349] on div at bounding box center [744, 392] width 1489 height 784
click at [919, 771] on div at bounding box center [744, 392] width 1489 height 784
drag, startPoint x: 1000, startPoint y: 652, endPoint x: 1008, endPoint y: 631, distance: 22.5
drag, startPoint x: 1043, startPoint y: 559, endPoint x: 911, endPoint y: 541, distance: 133.2
click at [465, 224] on div at bounding box center [744, 392] width 1489 height 784
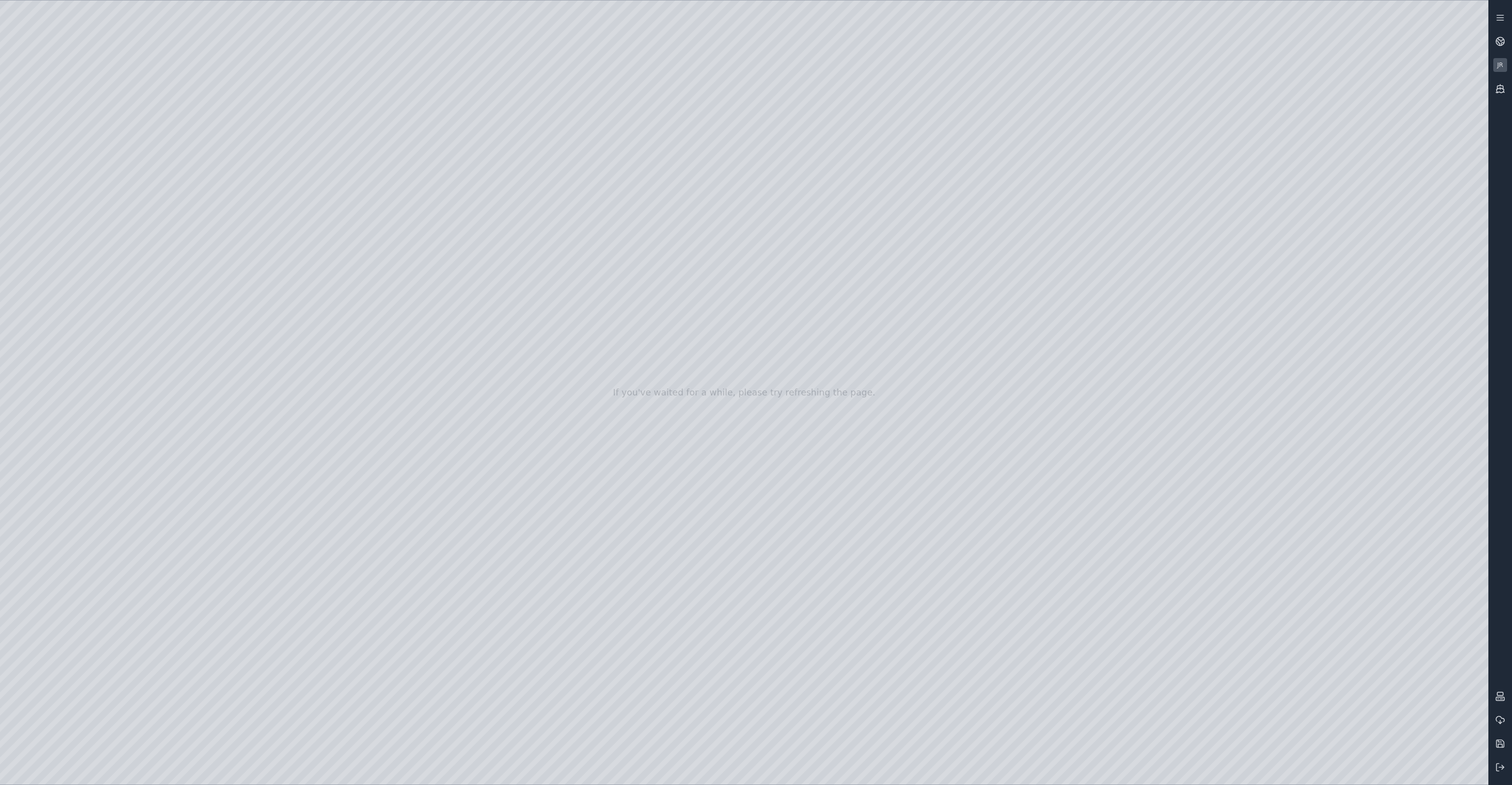
click at [465, 224] on div at bounding box center [744, 392] width 1489 height 784
drag, startPoint x: 928, startPoint y: 304, endPoint x: 821, endPoint y: 308, distance: 107.1
click at [888, 410] on div at bounding box center [744, 392] width 1489 height 784
click at [157, 312] on div at bounding box center [744, 392] width 1489 height 784
click at [208, 338] on div at bounding box center [744, 392] width 1489 height 784
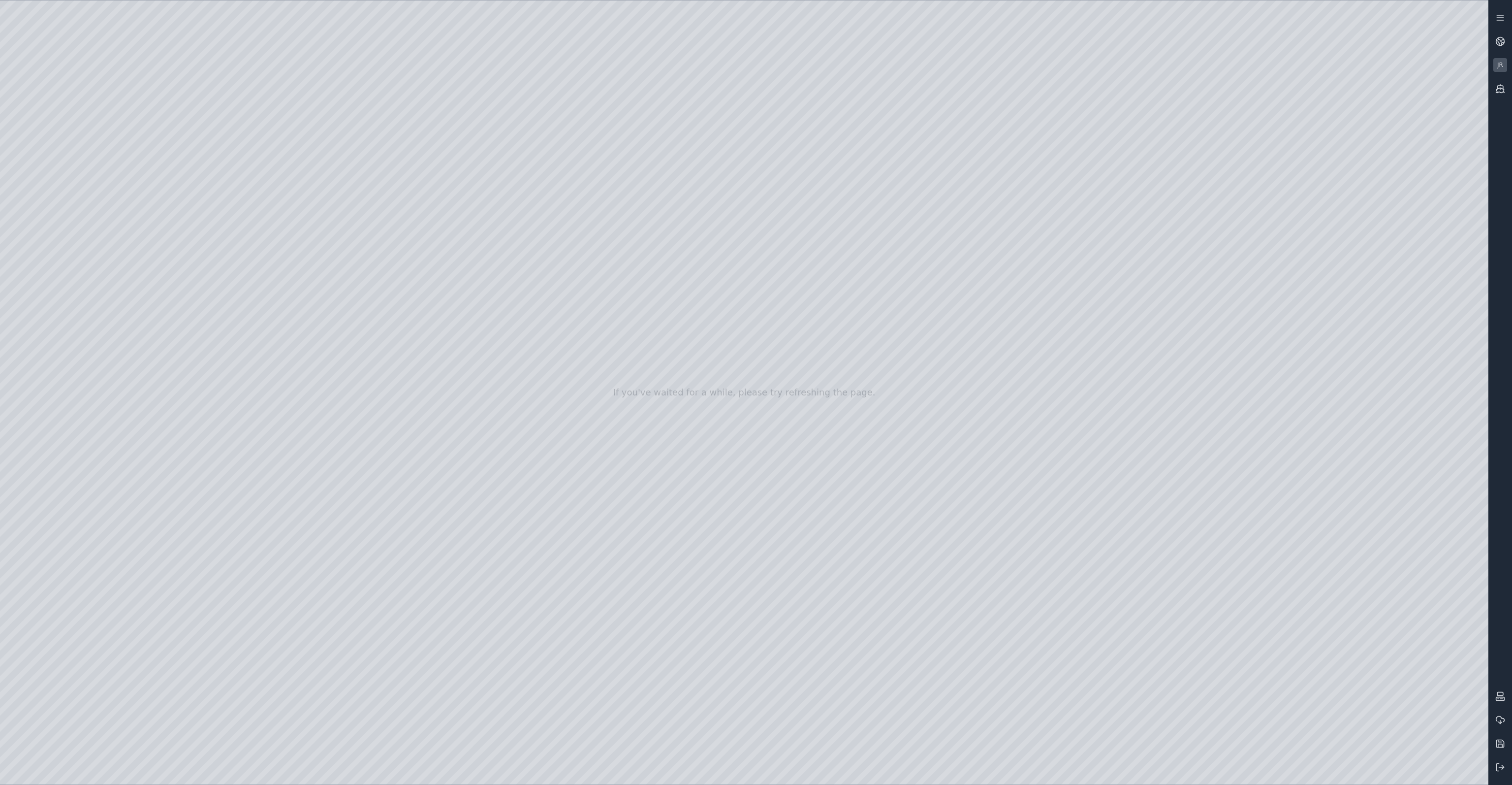
click at [214, 360] on div at bounding box center [744, 392] width 1489 height 784
drag, startPoint x: 577, startPoint y: 324, endPoint x: 769, endPoint y: 365, distance: 196.3
click at [200, 316] on div at bounding box center [744, 392] width 1489 height 784
click at [1500, 41] on icon at bounding box center [1501, 40] width 6 height 4
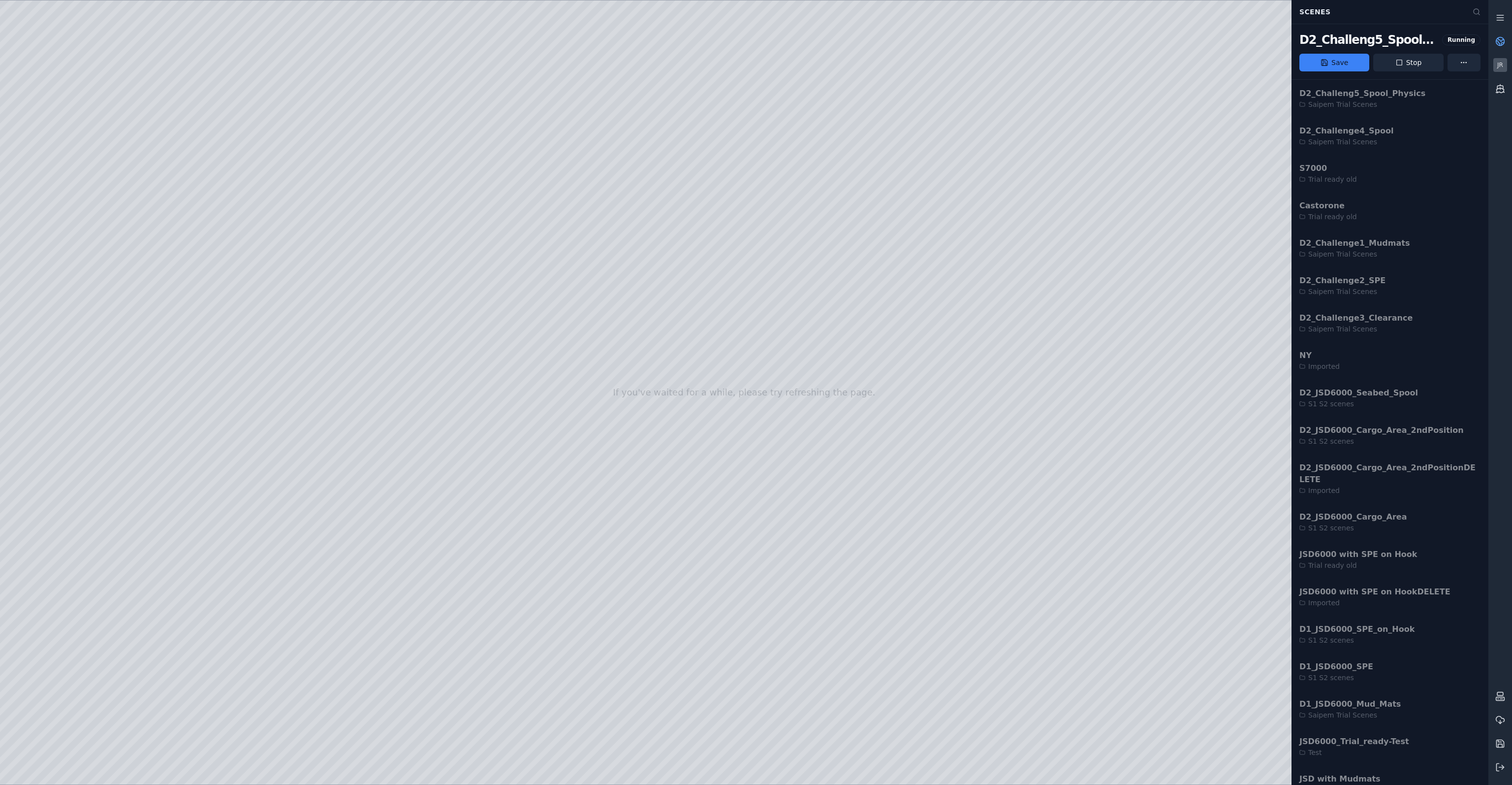
click at [1504, 48] on link at bounding box center [1500, 41] width 23 height 23
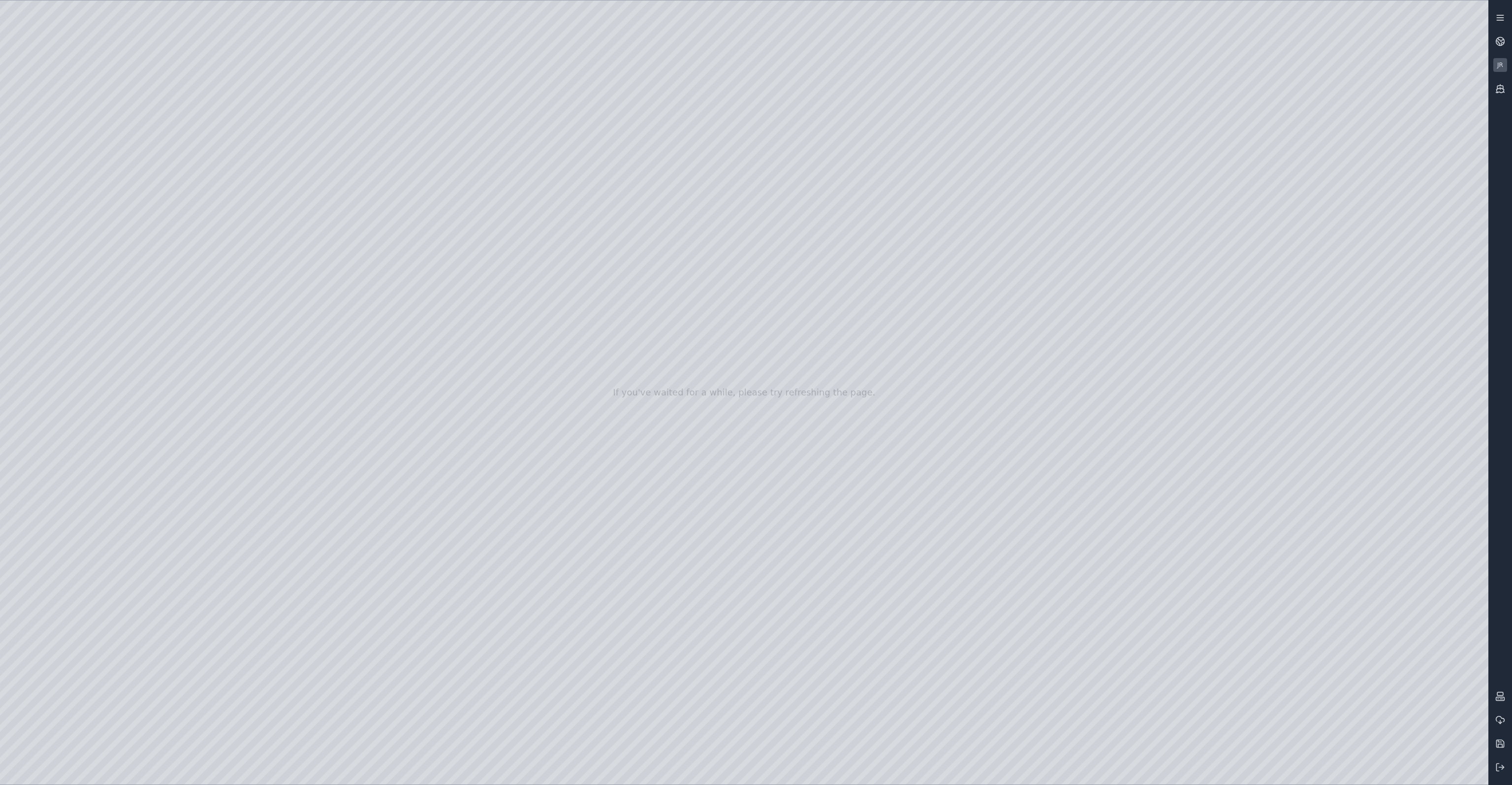
click at [1506, 19] on link at bounding box center [1500, 18] width 23 height 23
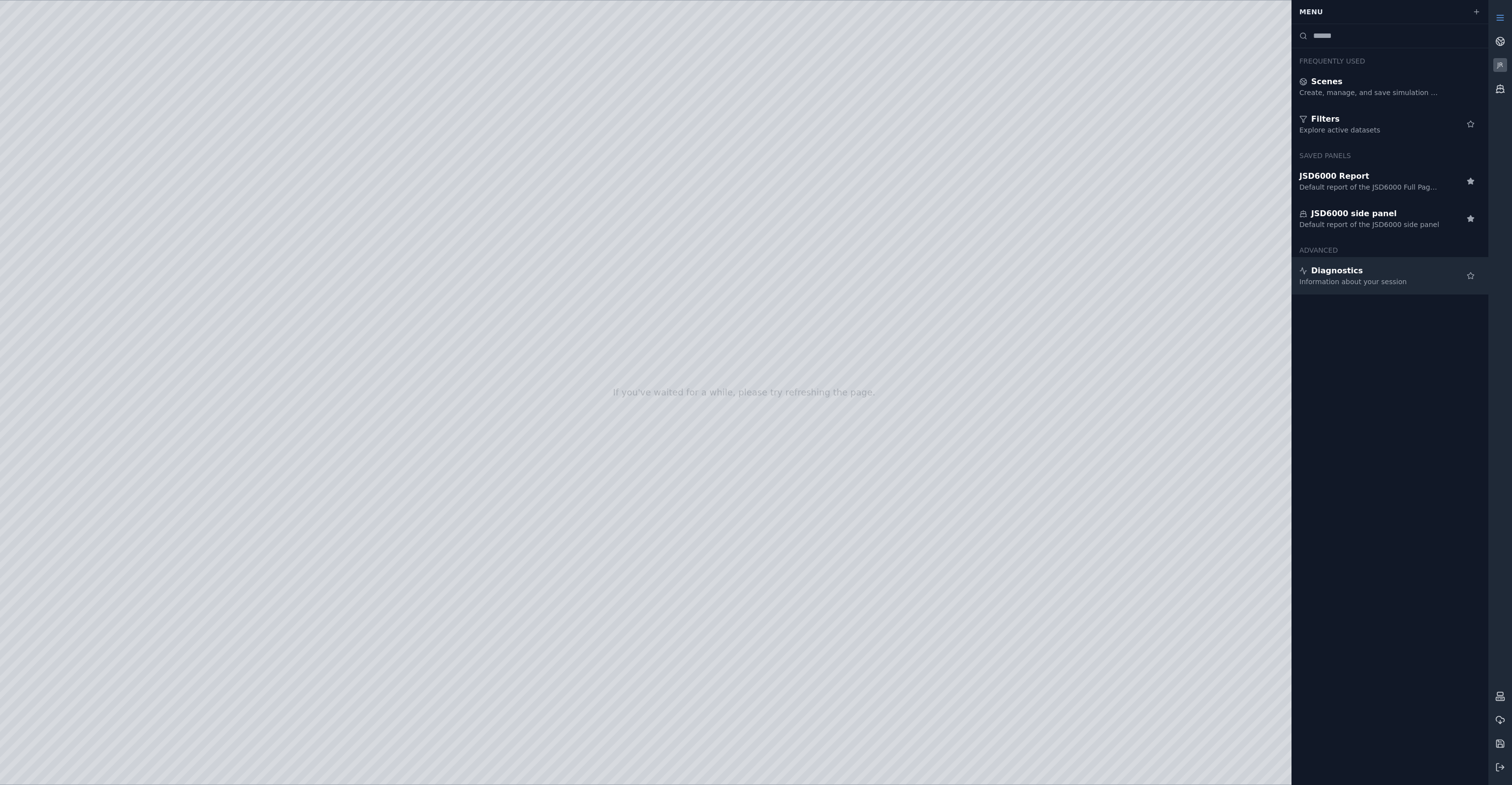
click at [1379, 278] on div "Information about your session" at bounding box center [1371, 281] width 142 height 10
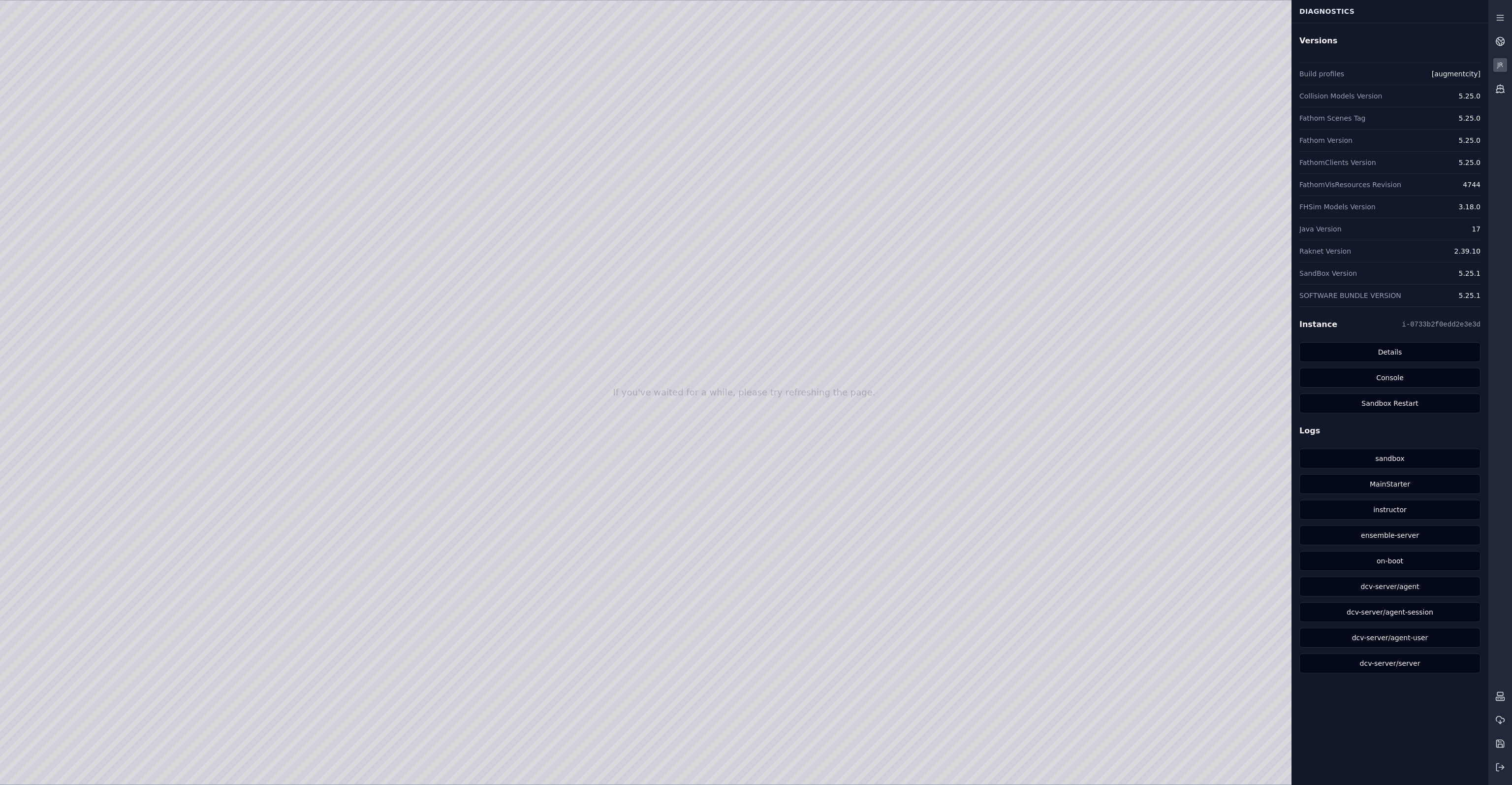
click at [1501, 66] on div "JR" at bounding box center [1500, 65] width 14 height 14
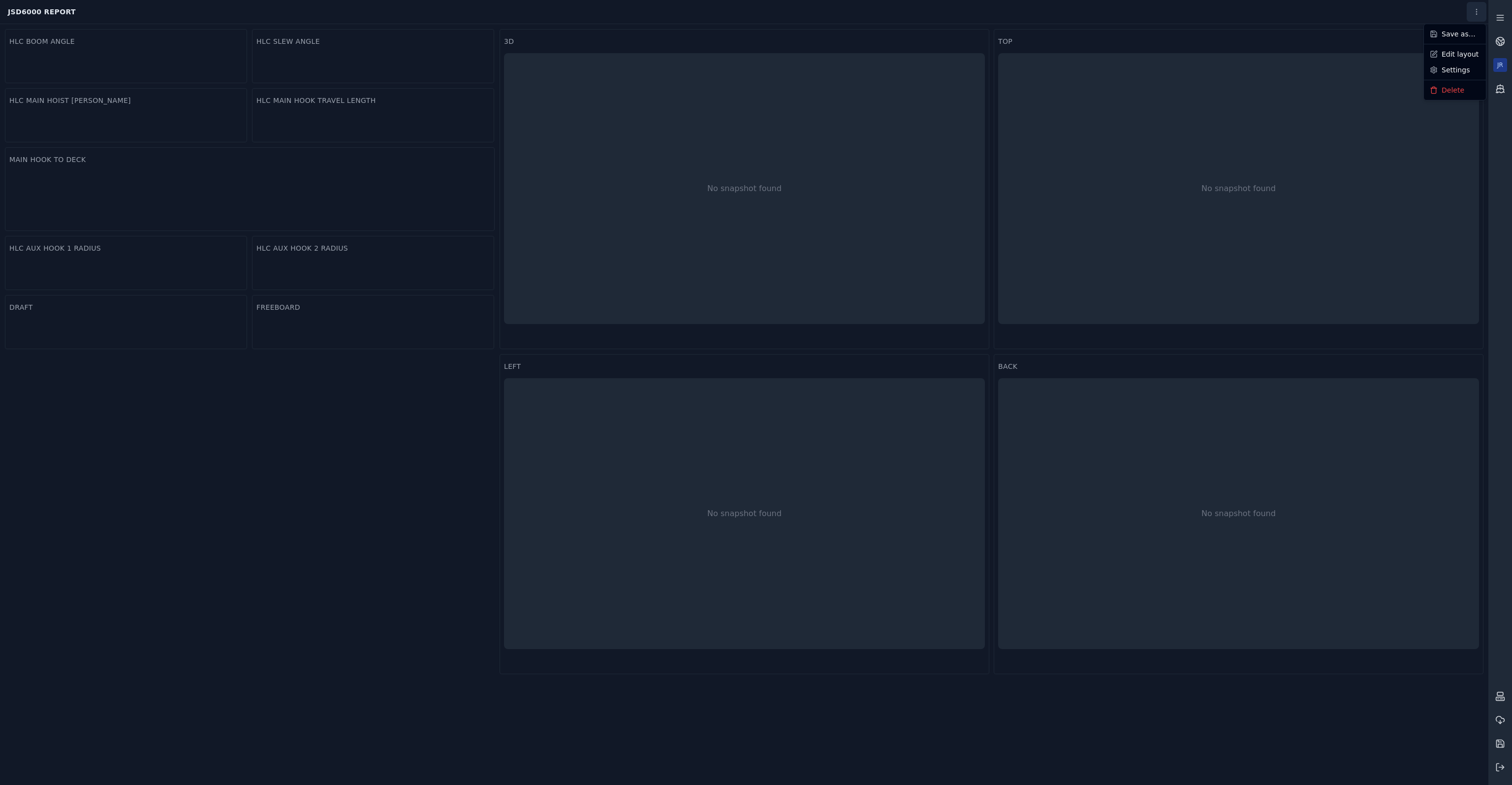
click at [1477, 9] on html "If you've waited for a while, please try refreshing the page. JSD6000 Report HL…" at bounding box center [756, 392] width 1512 height 785
drag, startPoint x: 562, startPoint y: 14, endPoint x: 580, endPoint y: 18, distance: 18.4
click at [562, 14] on html "If you've waited for a while, please try refreshing the page. JSD6000 Report HL…" at bounding box center [756, 392] width 1512 height 785
click at [1501, 59] on div "JR" at bounding box center [1500, 65] width 14 height 14
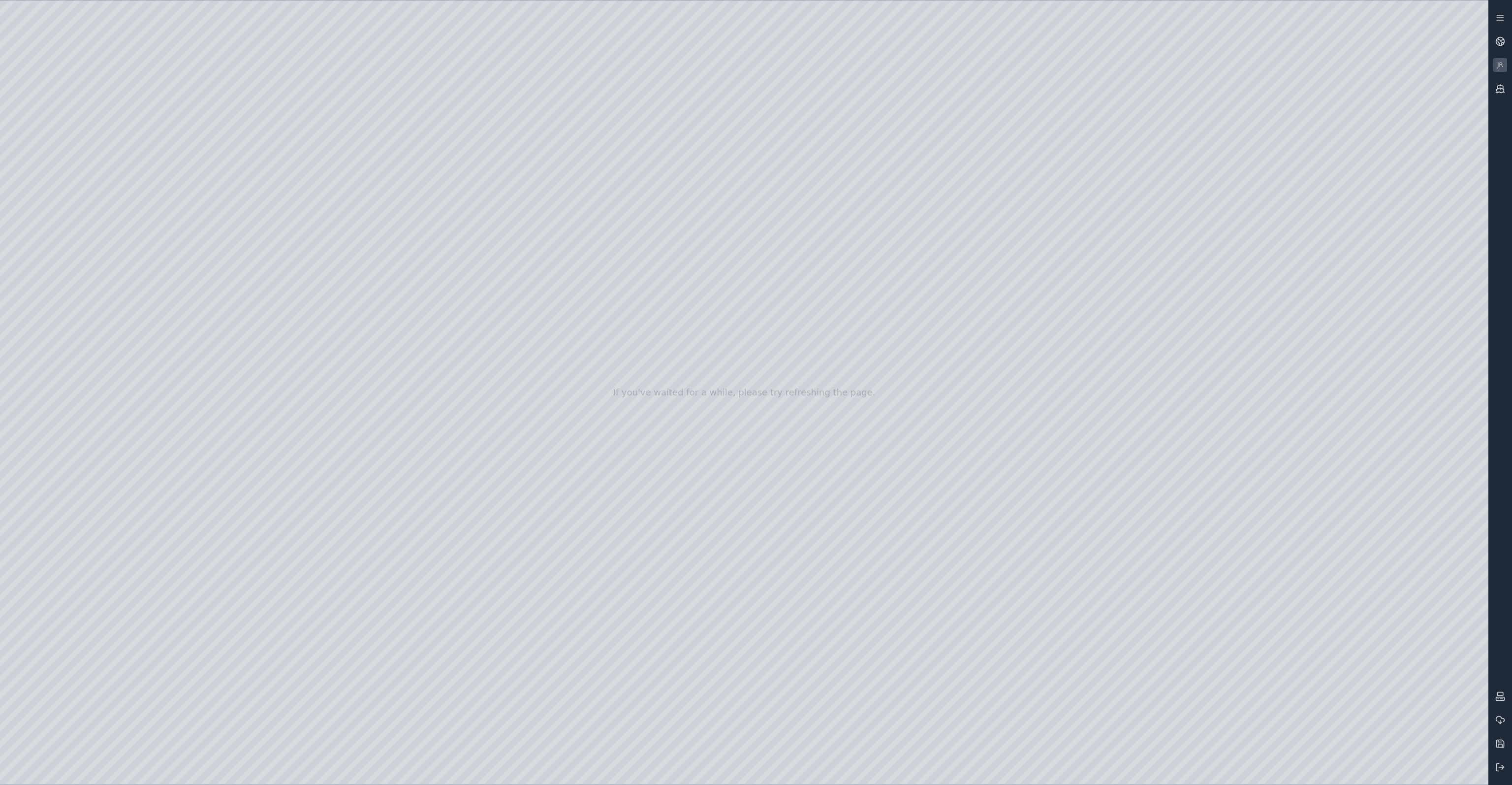
click at [1497, 66] on div "JR" at bounding box center [1500, 65] width 14 height 14
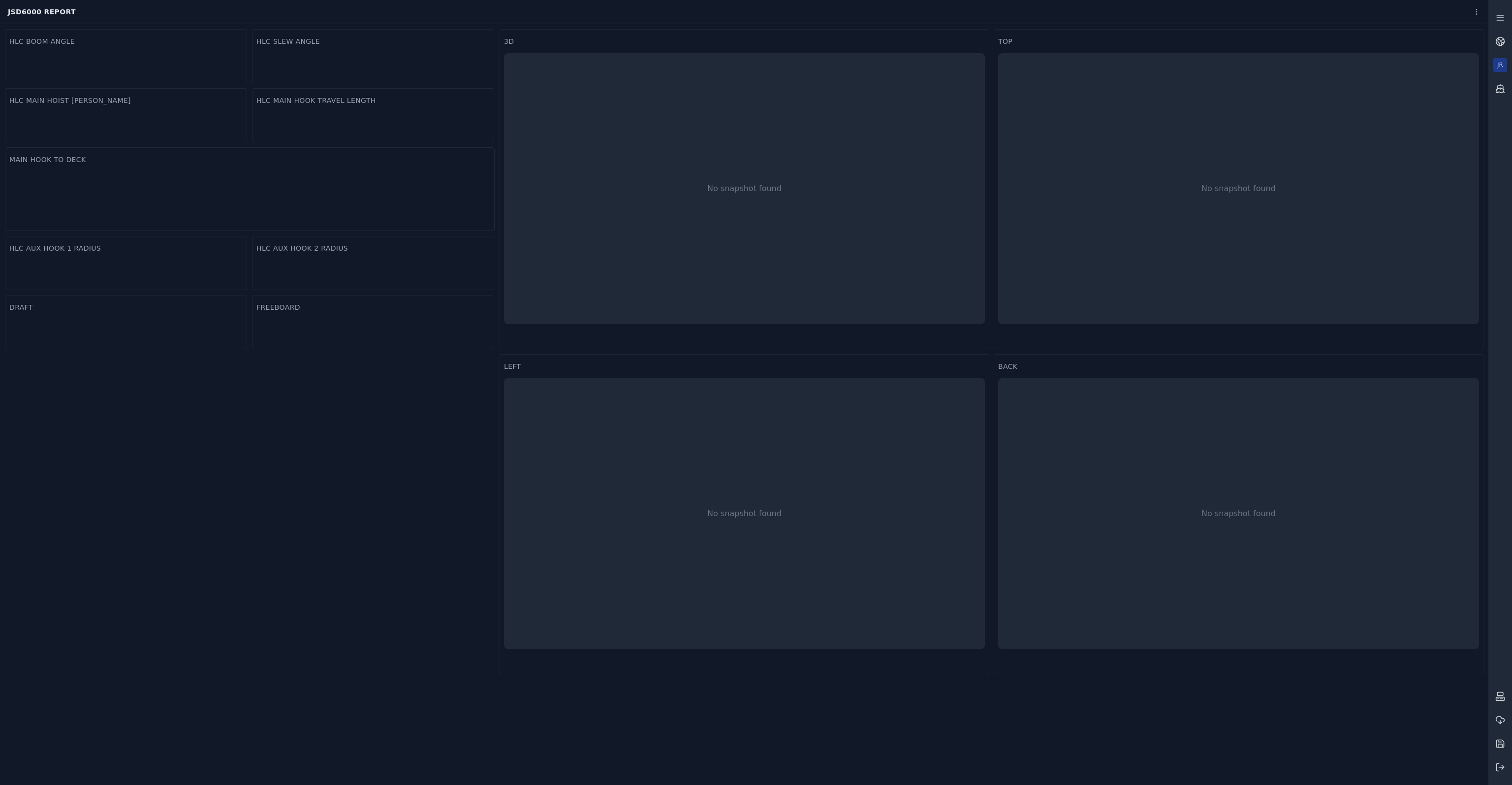
click at [1495, 63] on div "JR" at bounding box center [1500, 65] width 14 height 14
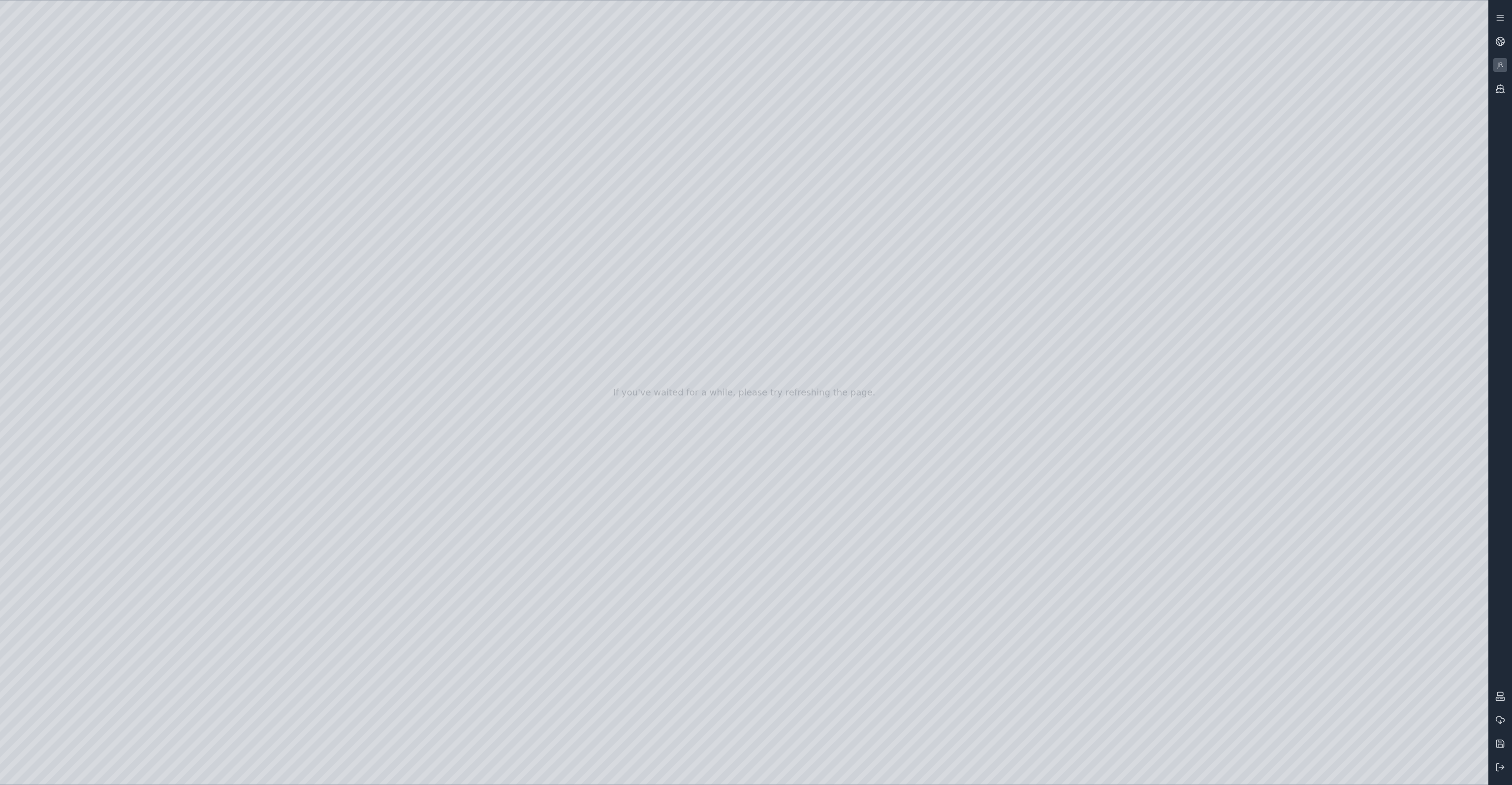
drag, startPoint x: 822, startPoint y: 548, endPoint x: 797, endPoint y: 582, distance: 42.2
click at [699, 484] on div at bounding box center [744, 392] width 1489 height 784
click at [739, 166] on div at bounding box center [744, 392] width 1489 height 784
drag, startPoint x: 864, startPoint y: 541, endPoint x: 946, endPoint y: 532, distance: 82.5
click at [1008, 577] on div at bounding box center [744, 392] width 1489 height 784
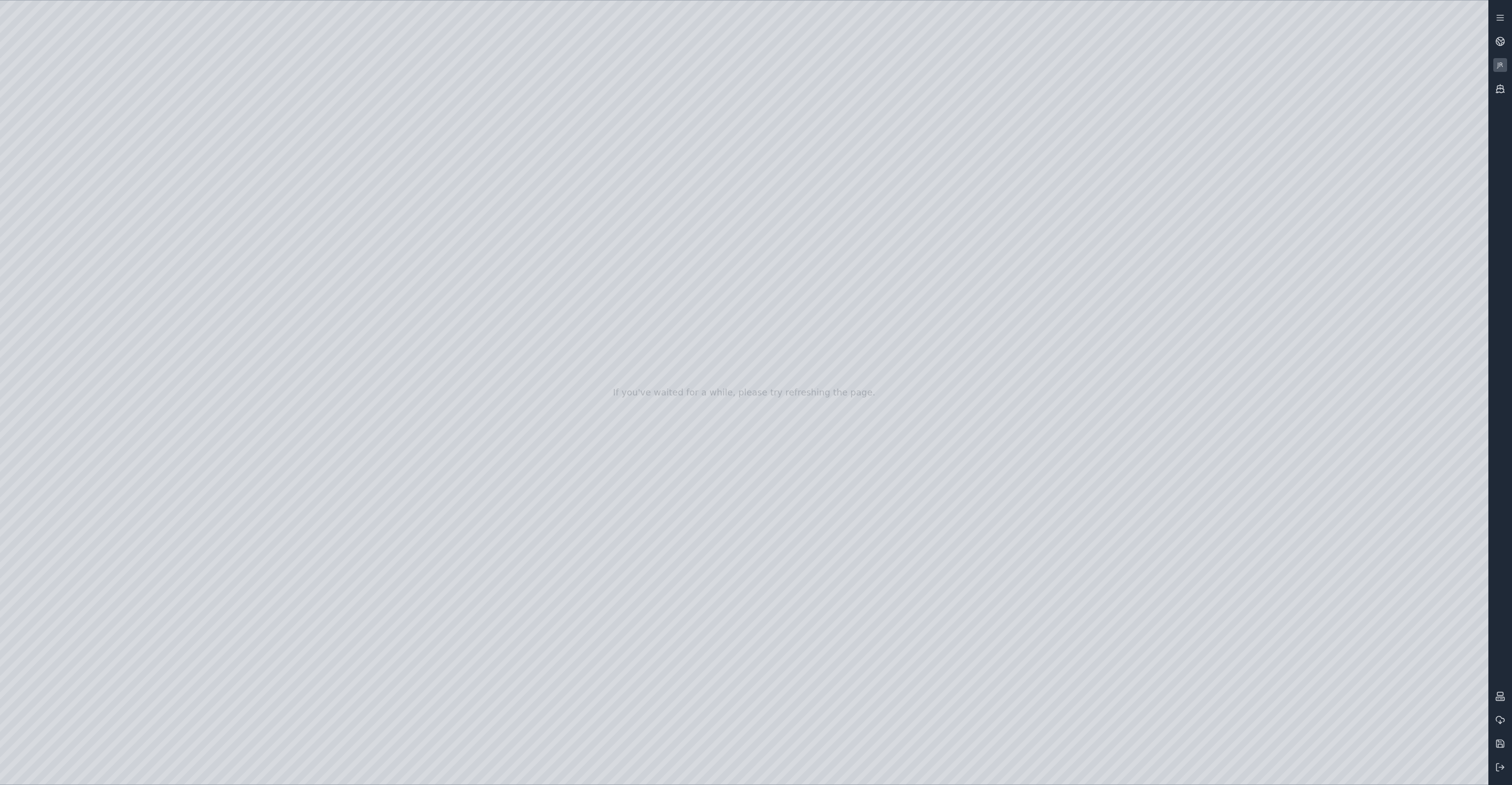
click at [1074, 462] on div at bounding box center [744, 392] width 1489 height 784
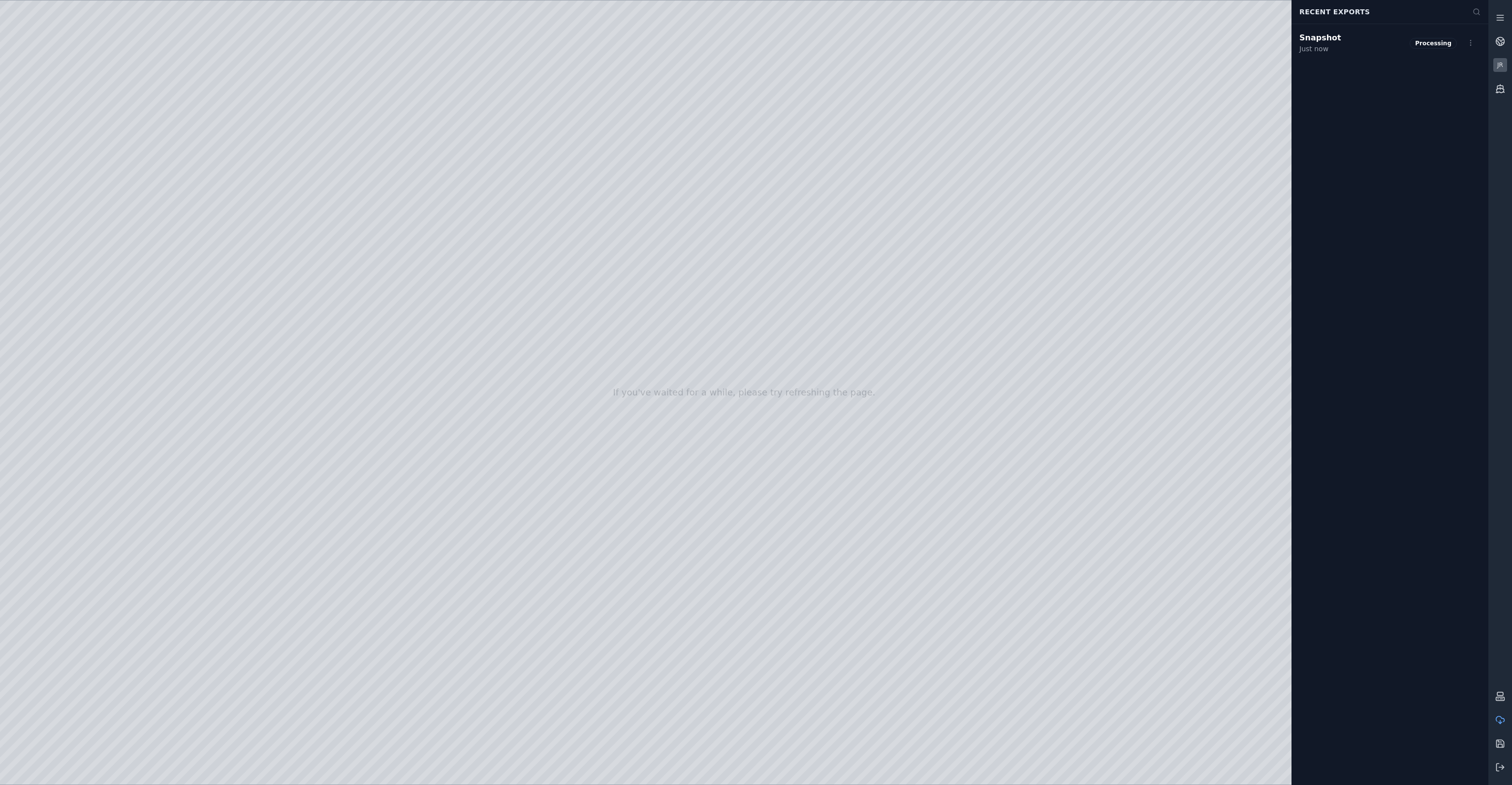
click at [1501, 68] on div "JR" at bounding box center [1500, 65] width 14 height 14
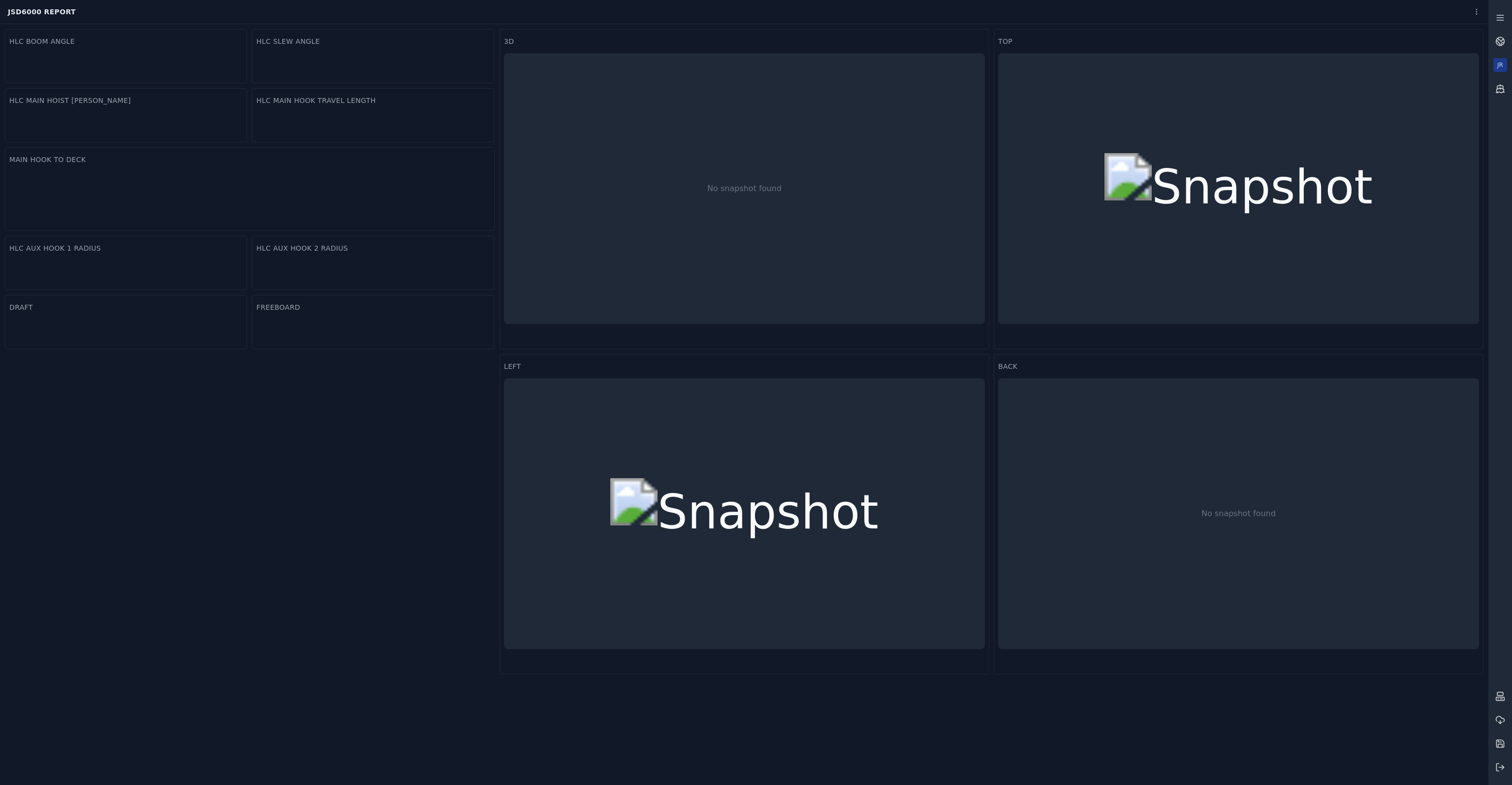
click at [1501, 68] on div "JR" at bounding box center [1500, 65] width 14 height 14
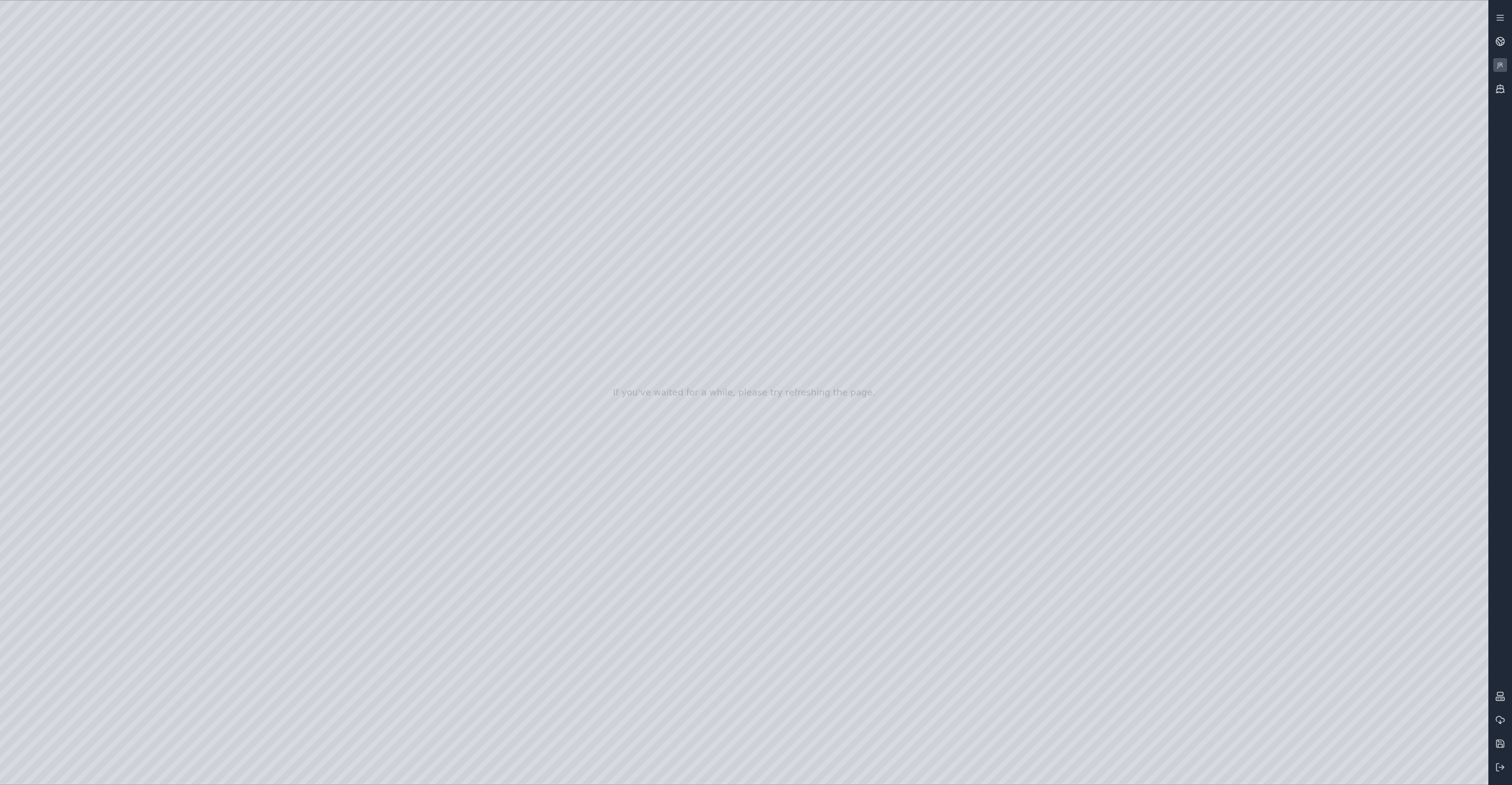
click at [1501, 68] on div "JR" at bounding box center [1500, 65] width 14 height 14
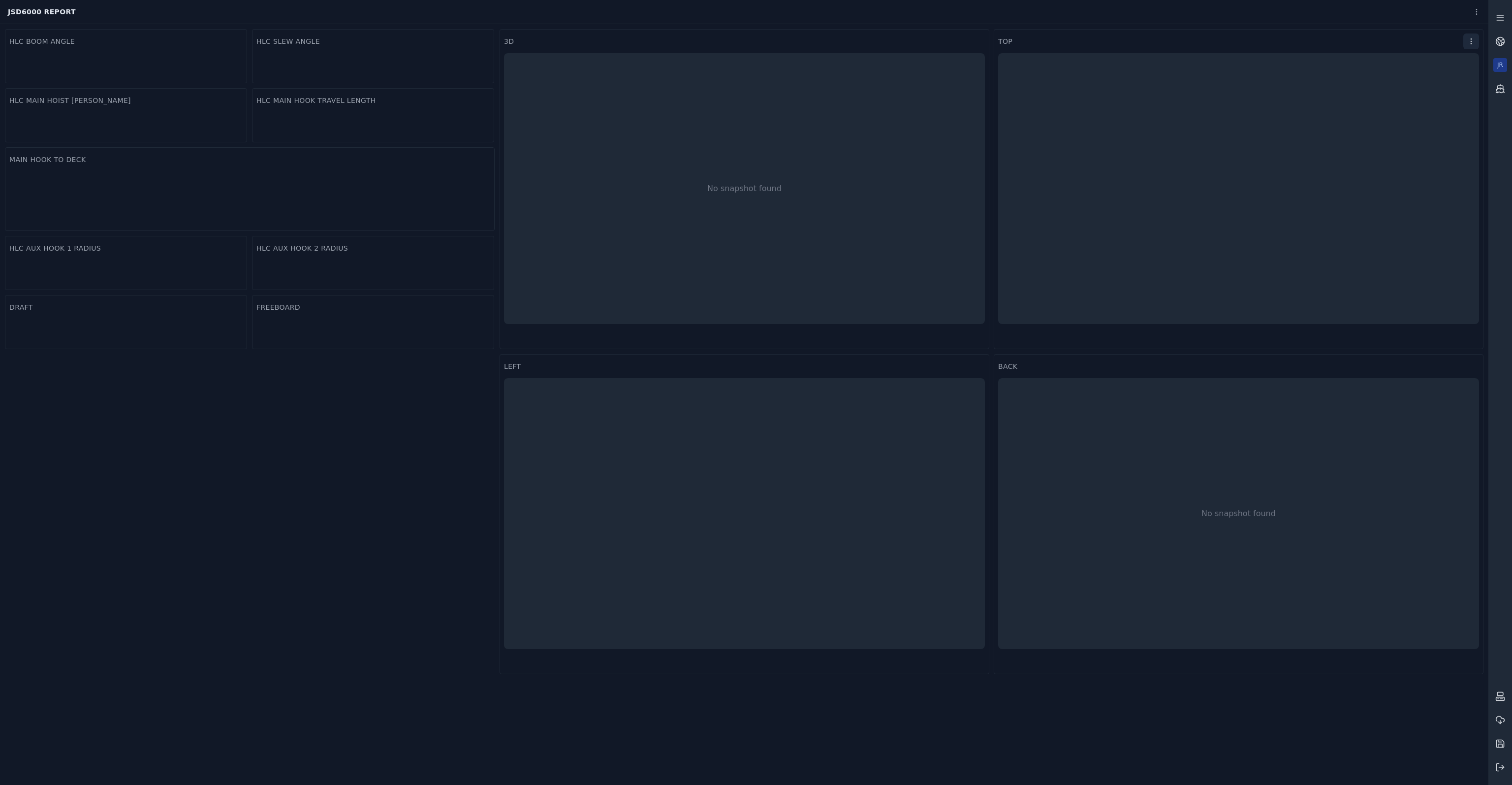
click at [1467, 40] on html "If you've waited for a while, please try refreshing the page. JSD6000 Report HL…" at bounding box center [756, 392] width 1512 height 785
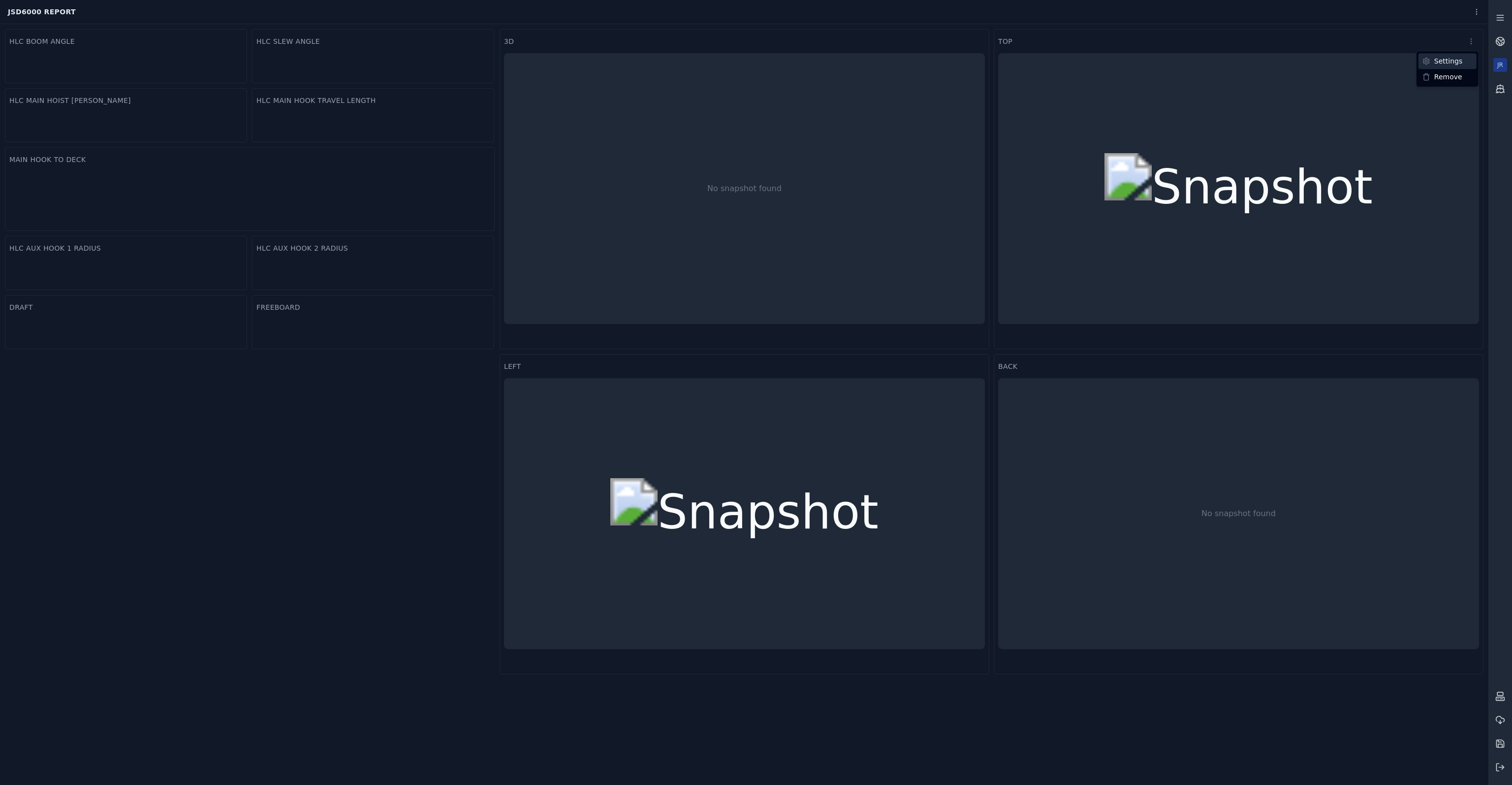
click at [1442, 63] on div "Settings" at bounding box center [1447, 61] width 58 height 16
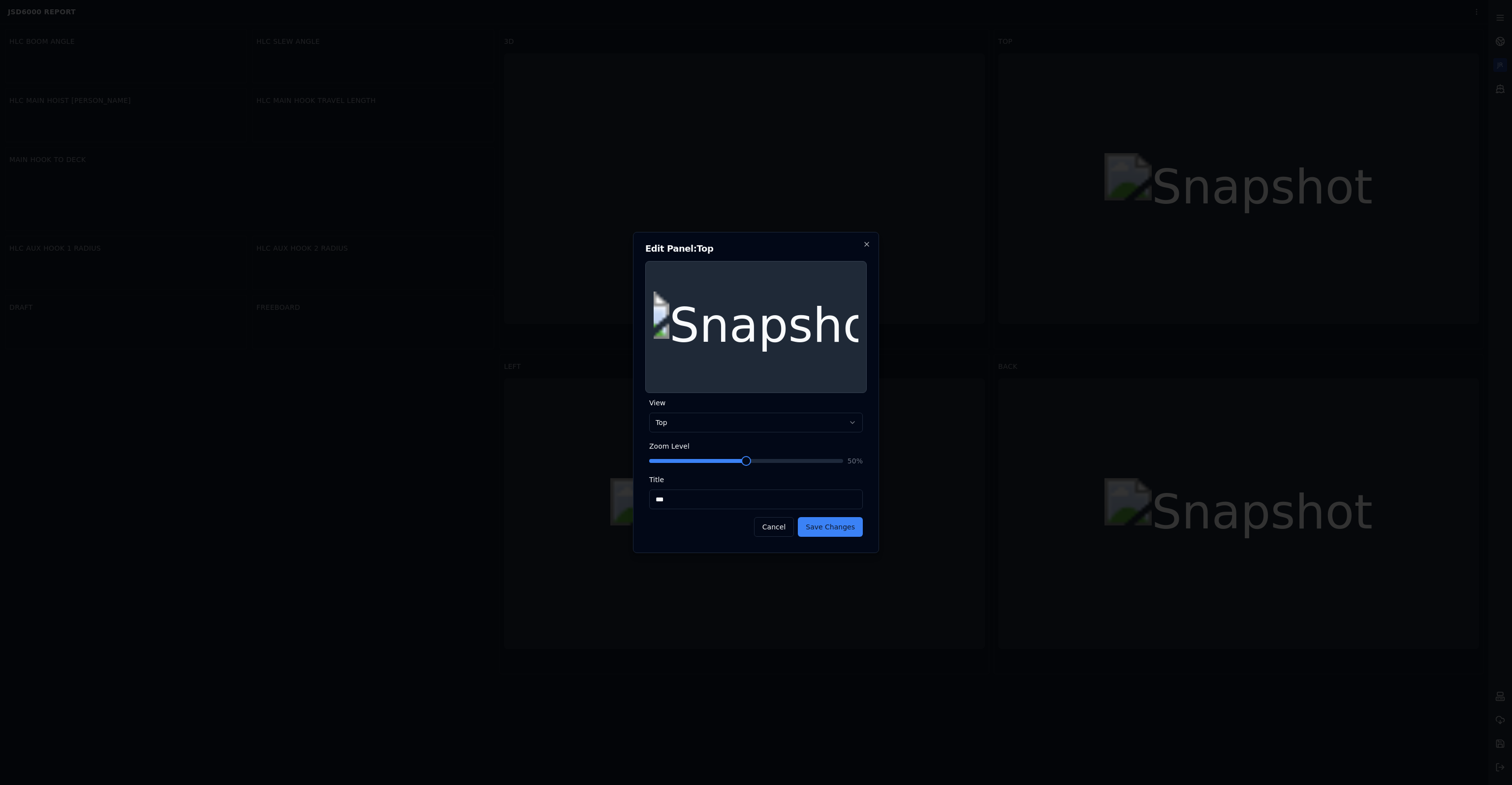
click at [741, 461] on span at bounding box center [746, 460] width 10 height 10
click at [660, 462] on span at bounding box center [663, 460] width 10 height 10
click at [819, 526] on button "Save Changes" at bounding box center [830, 527] width 65 height 20
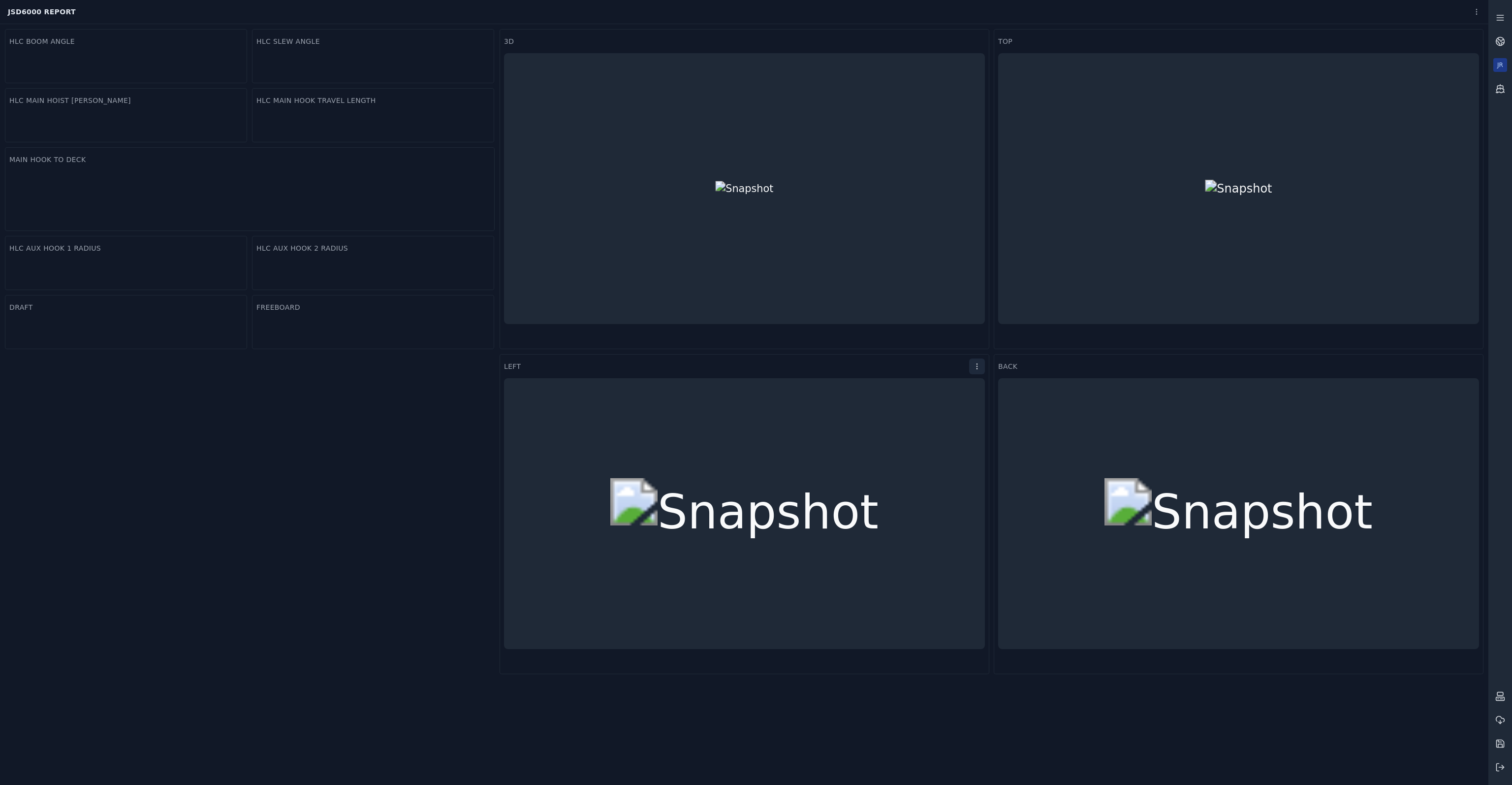
click at [980, 368] on html "If you've waited for a while, please try refreshing the page. JSD6000 Report HL…" at bounding box center [756, 392] width 1512 height 785
click at [967, 390] on div "Settings" at bounding box center [954, 386] width 58 height 16
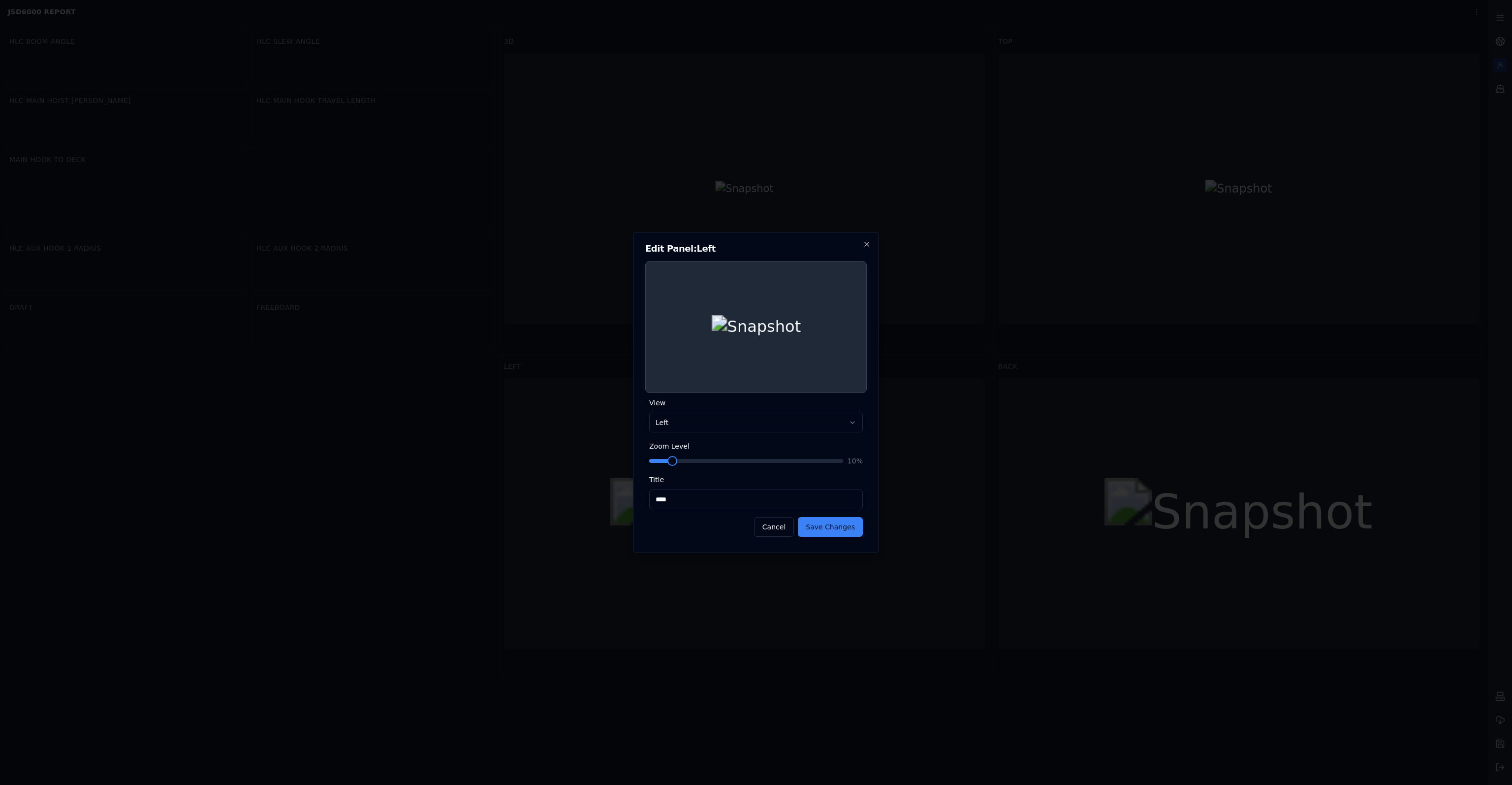
click at [667, 459] on span at bounding box center [659, 461] width 19 height 4
click at [654, 463] on span at bounding box center [659, 460] width 10 height 10
click at [829, 534] on button "Save Changes" at bounding box center [830, 527] width 65 height 20
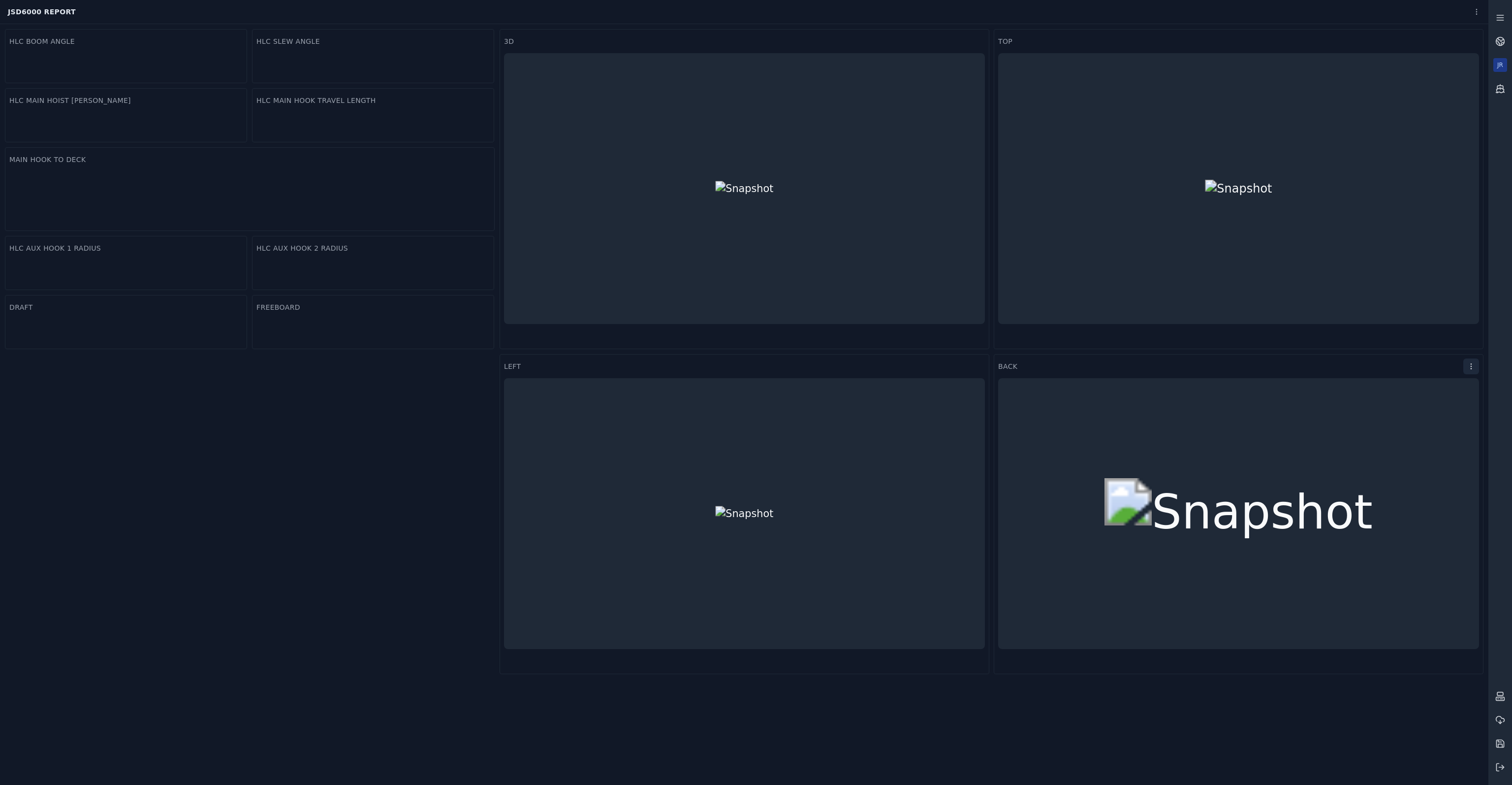
click at [1470, 368] on html "If you've waited for a while, please try refreshing the page. JSD6000 Report HL…" at bounding box center [756, 392] width 1512 height 785
click at [1459, 388] on div "Settings" at bounding box center [1447, 386] width 58 height 16
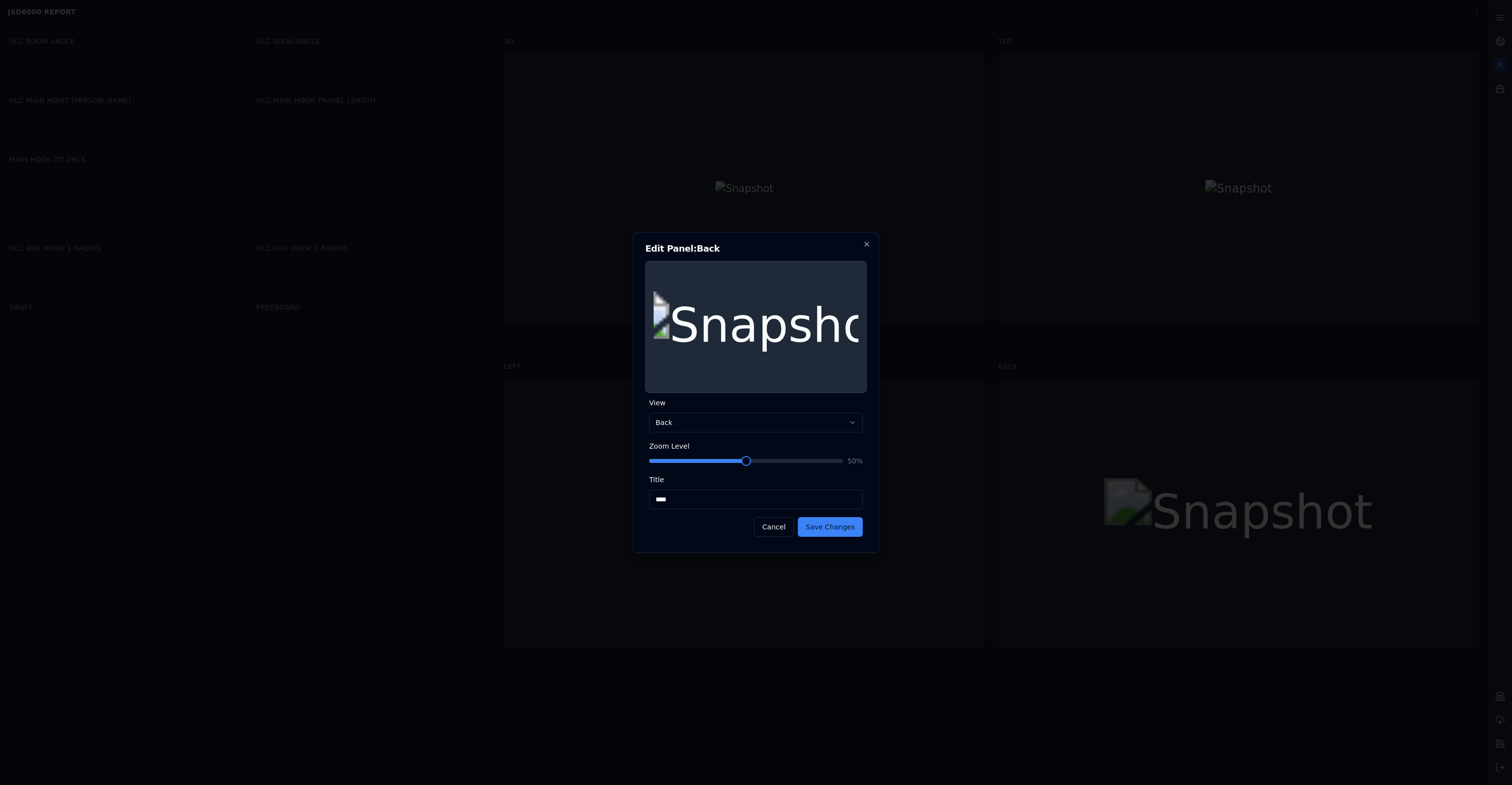
click at [673, 459] on span at bounding box center [697, 461] width 97 height 4
click at [659, 461] on span at bounding box center [663, 460] width 10 height 10
click at [829, 525] on button "Save Changes" at bounding box center [830, 527] width 65 height 20
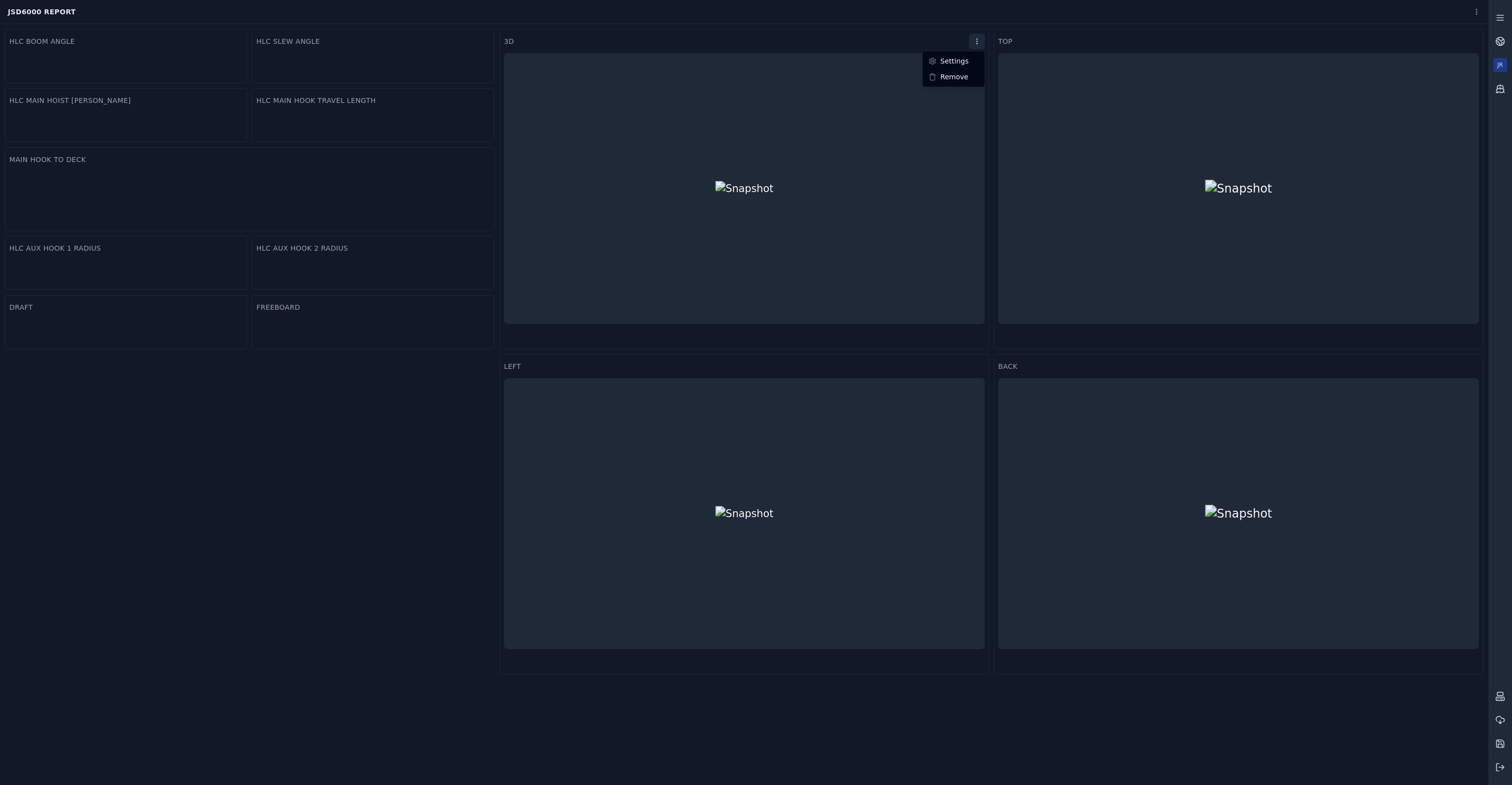
click at [980, 39] on html "If you've waited for a while, please try refreshing the page. JSD6000 Report HL…" at bounding box center [756, 392] width 1512 height 785
click at [970, 57] on div "Settings" at bounding box center [954, 61] width 58 height 16
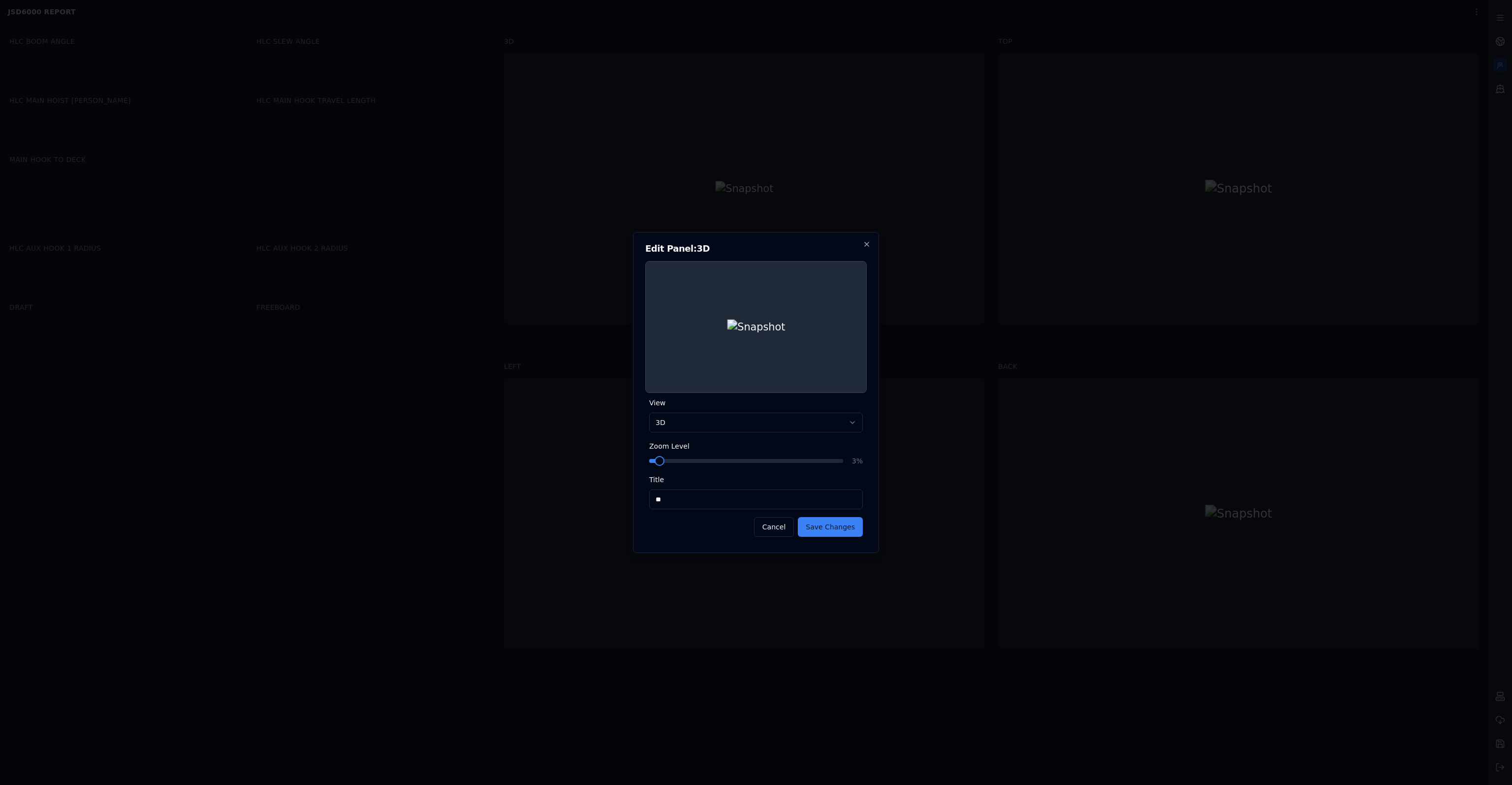
click at [664, 463] on span at bounding box center [659, 460] width 10 height 10
drag, startPoint x: 741, startPoint y: 463, endPoint x: 809, endPoint y: 462, distance: 68.0
click at [809, 462] on div "** 33 %" at bounding box center [756, 460] width 214 height 10
click at [789, 523] on button "Cancel" at bounding box center [774, 527] width 40 height 20
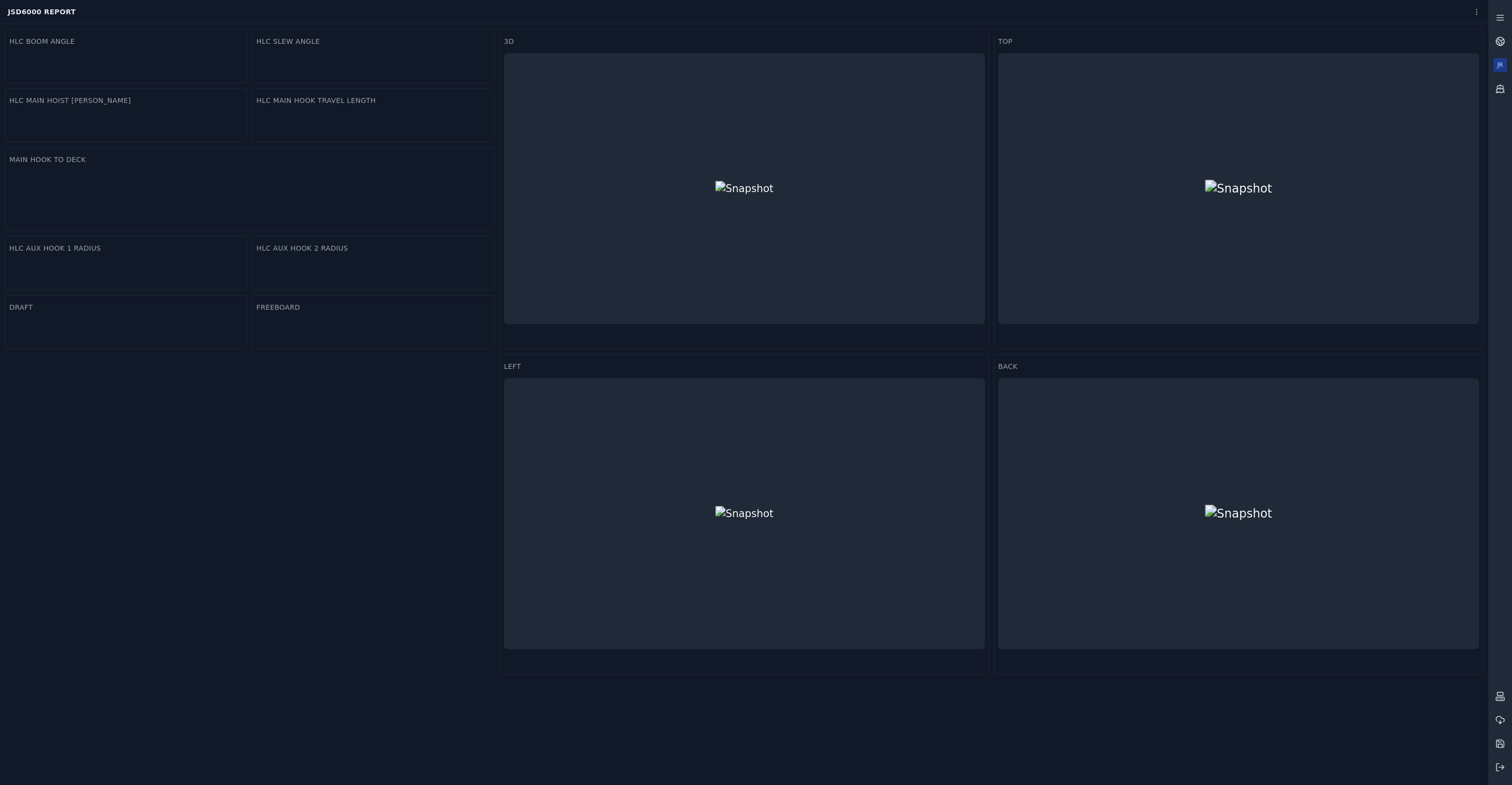
click at [1500, 63] on div "JR" at bounding box center [1500, 65] width 14 height 14
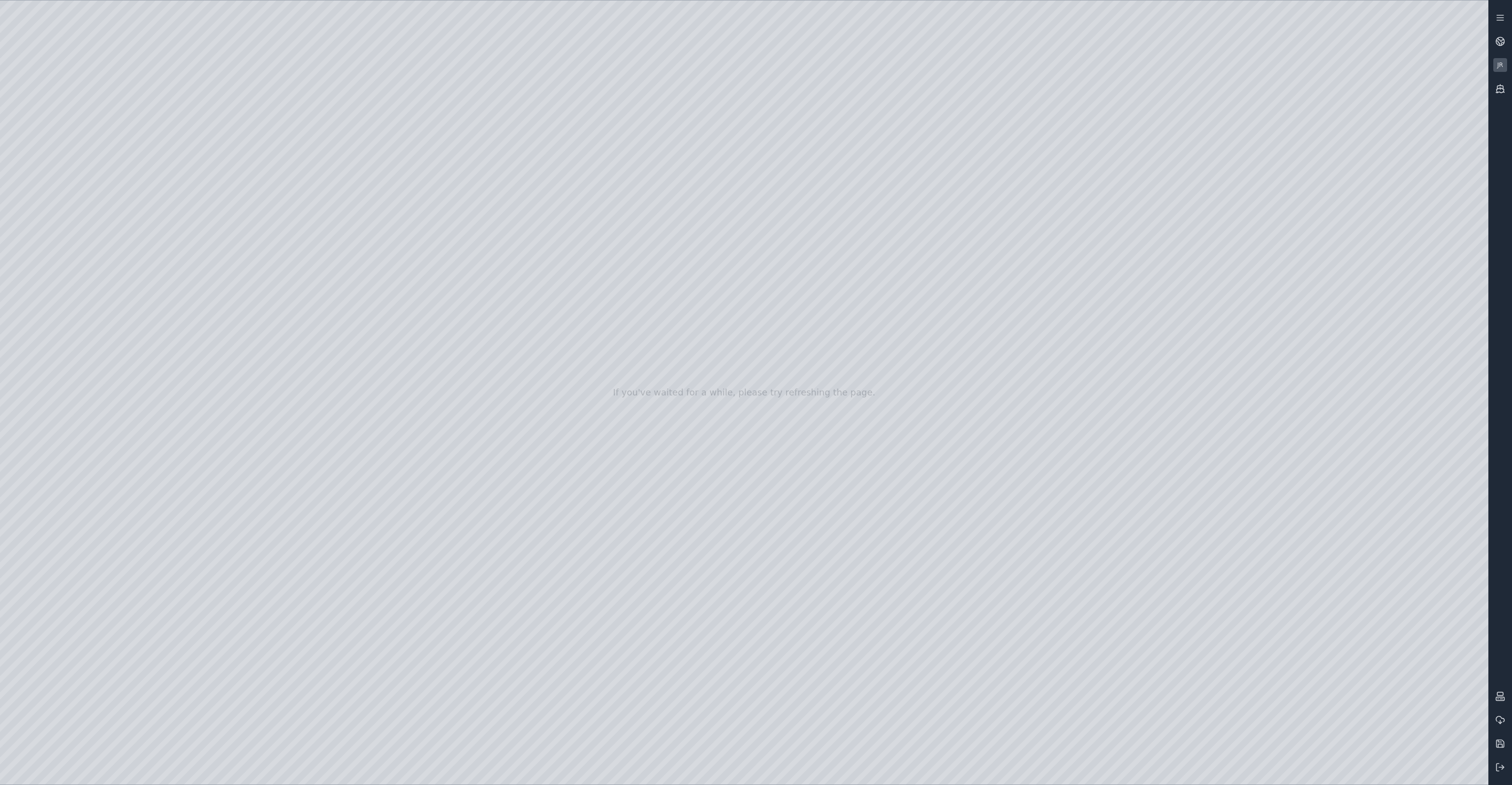
drag, startPoint x: 799, startPoint y: 213, endPoint x: 858, endPoint y: 211, distance: 59.0
drag, startPoint x: 677, startPoint y: 177, endPoint x: 743, endPoint y: 178, distance: 66.0
drag, startPoint x: 943, startPoint y: 146, endPoint x: 879, endPoint y: 174, distance: 69.9
click at [851, 162] on div at bounding box center [744, 392] width 1489 height 784
drag, startPoint x: 879, startPoint y: 146, endPoint x: 845, endPoint y: 148, distance: 34.1
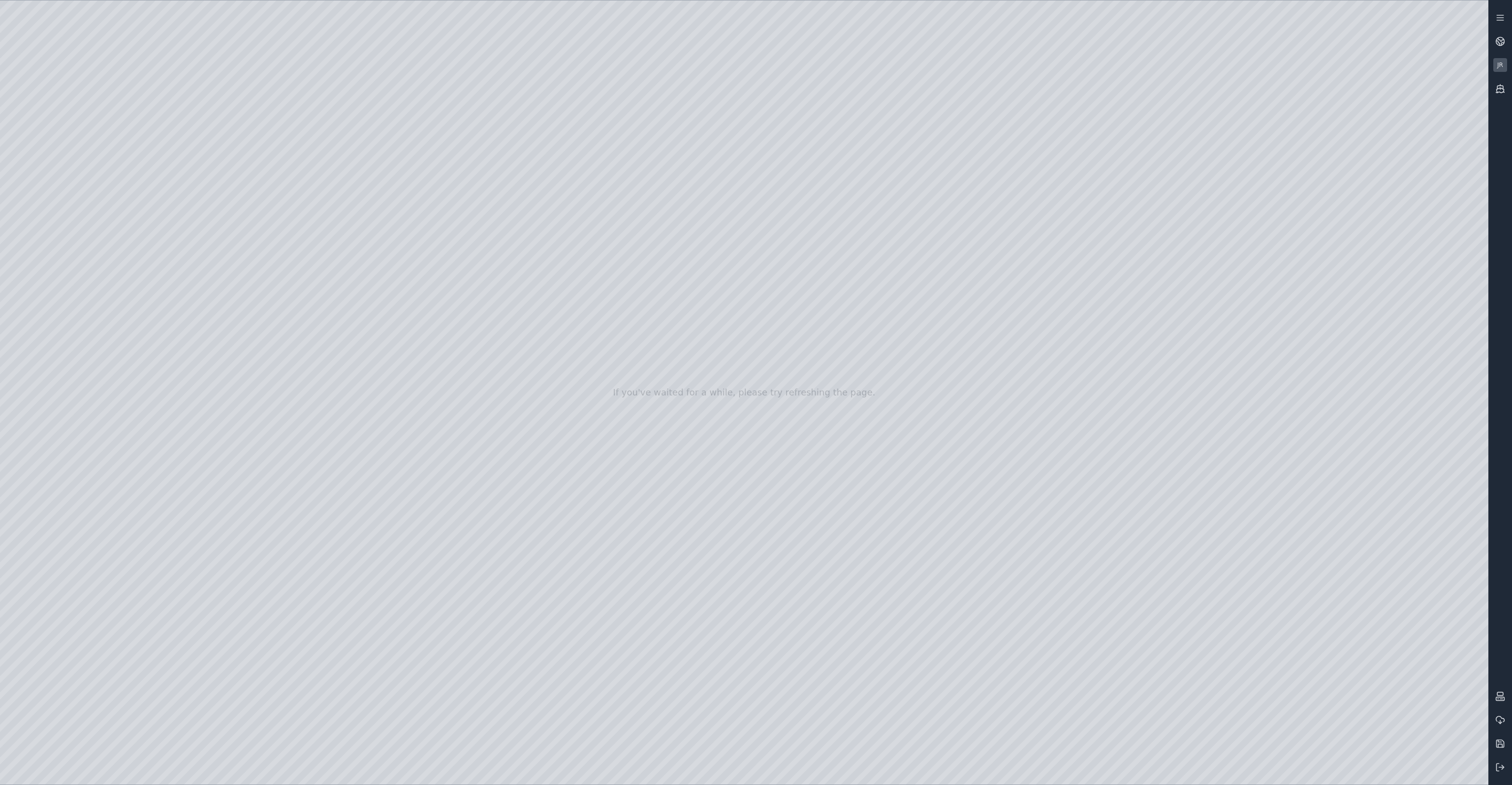
click at [677, 142] on div at bounding box center [744, 392] width 1489 height 784
drag, startPoint x: 684, startPoint y: 149, endPoint x: 768, endPoint y: 154, distance: 84.1
click at [1135, 305] on div at bounding box center [744, 392] width 1489 height 784
drag, startPoint x: 1019, startPoint y: 450, endPoint x: 1010, endPoint y: 472, distance: 23.8
click at [1382, 618] on div at bounding box center [744, 392] width 1489 height 784
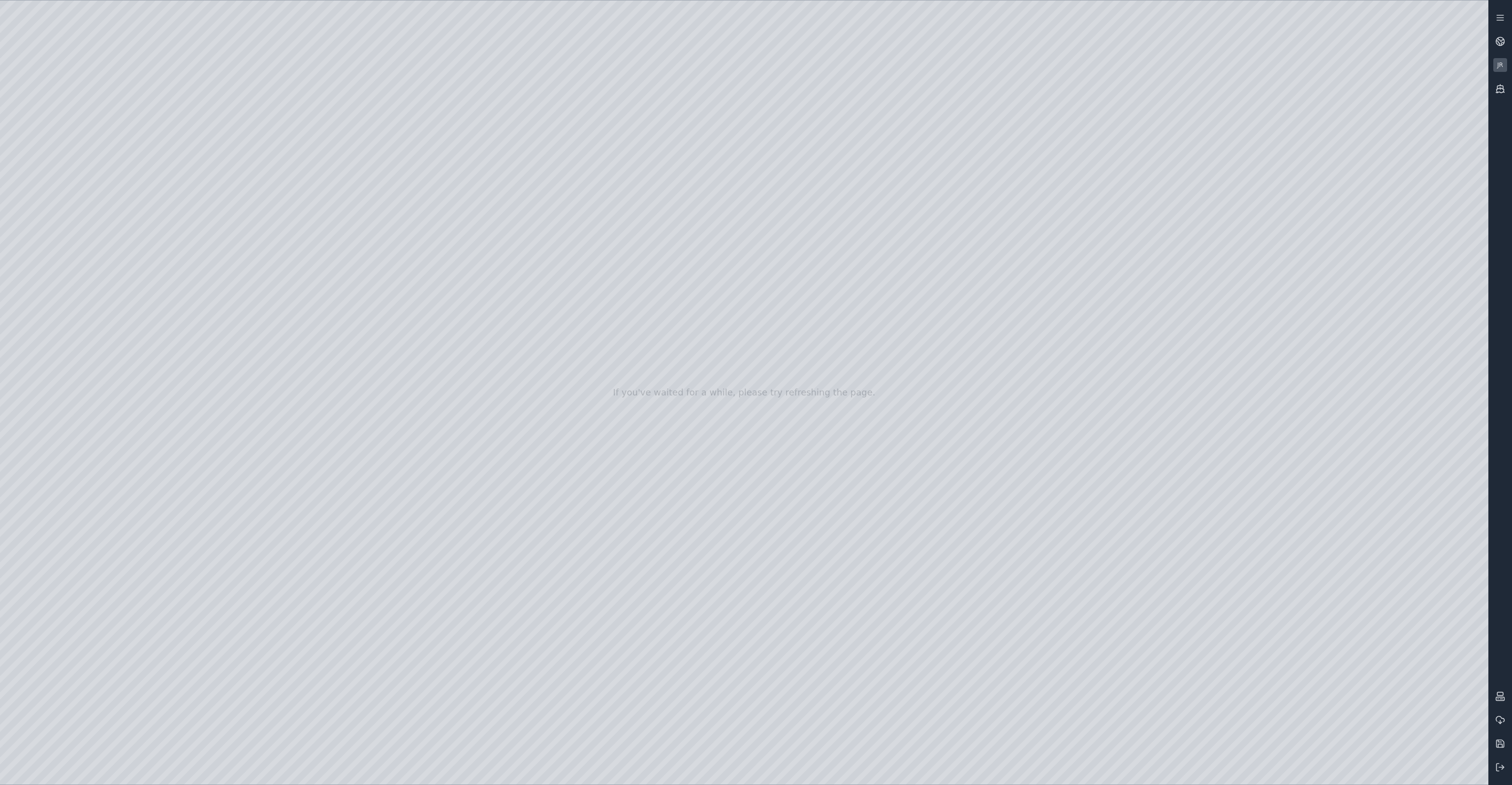
click at [1382, 621] on div at bounding box center [744, 392] width 1489 height 784
click at [1375, 624] on div at bounding box center [744, 392] width 1489 height 784
drag, startPoint x: 965, startPoint y: 607, endPoint x: 968, endPoint y: 594, distance: 13.3
click at [1373, 624] on div at bounding box center [744, 392] width 1489 height 784
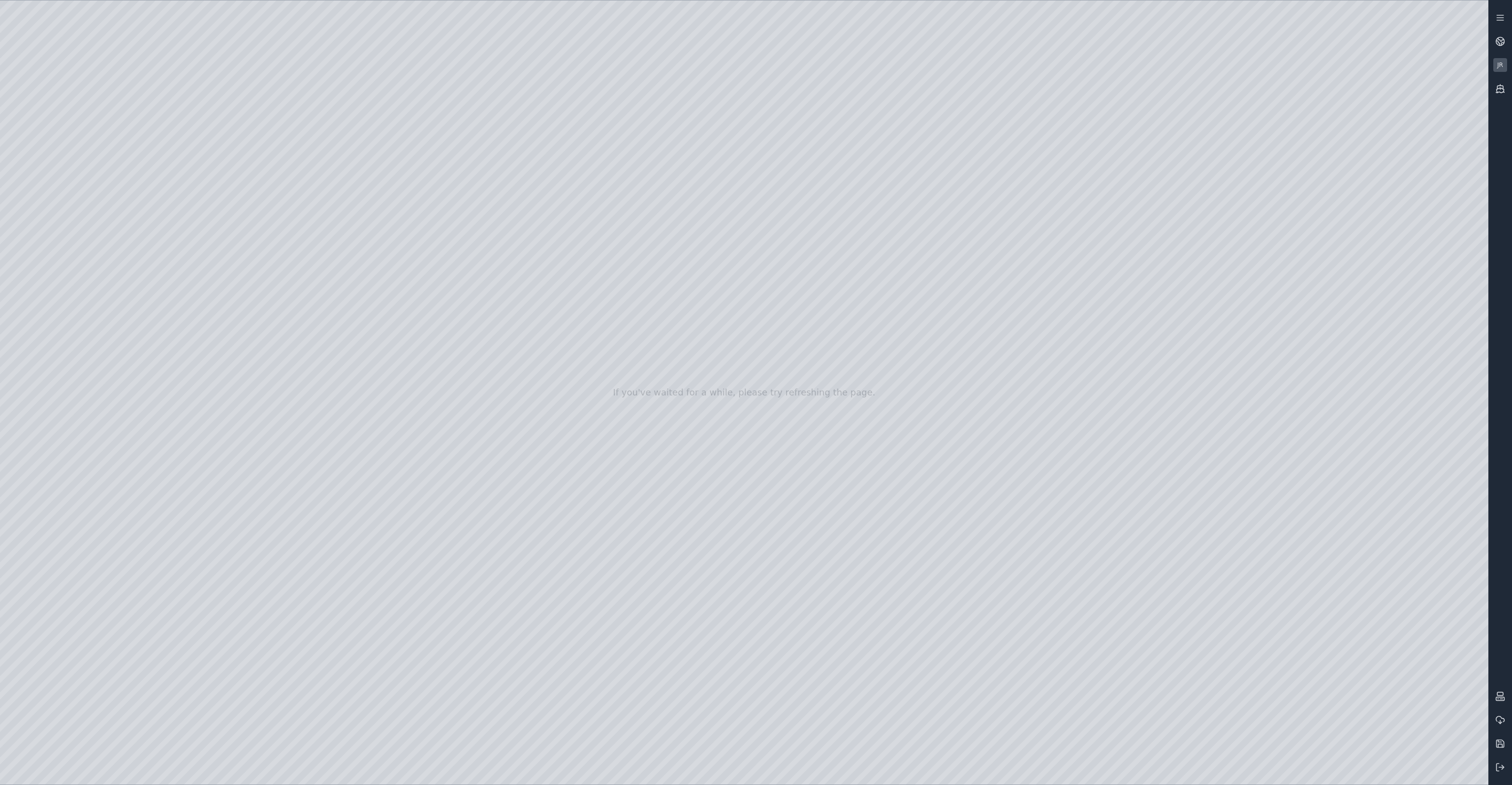
drag, startPoint x: 1376, startPoint y: 623, endPoint x: 1384, endPoint y: 623, distance: 8.0
click at [1384, 623] on div at bounding box center [744, 392] width 1489 height 784
drag, startPoint x: 1080, startPoint y: 561, endPoint x: 1085, endPoint y: 554, distance: 8.6
click at [1071, 767] on div at bounding box center [744, 392] width 1489 height 784
click at [1069, 764] on div at bounding box center [744, 392] width 1489 height 784
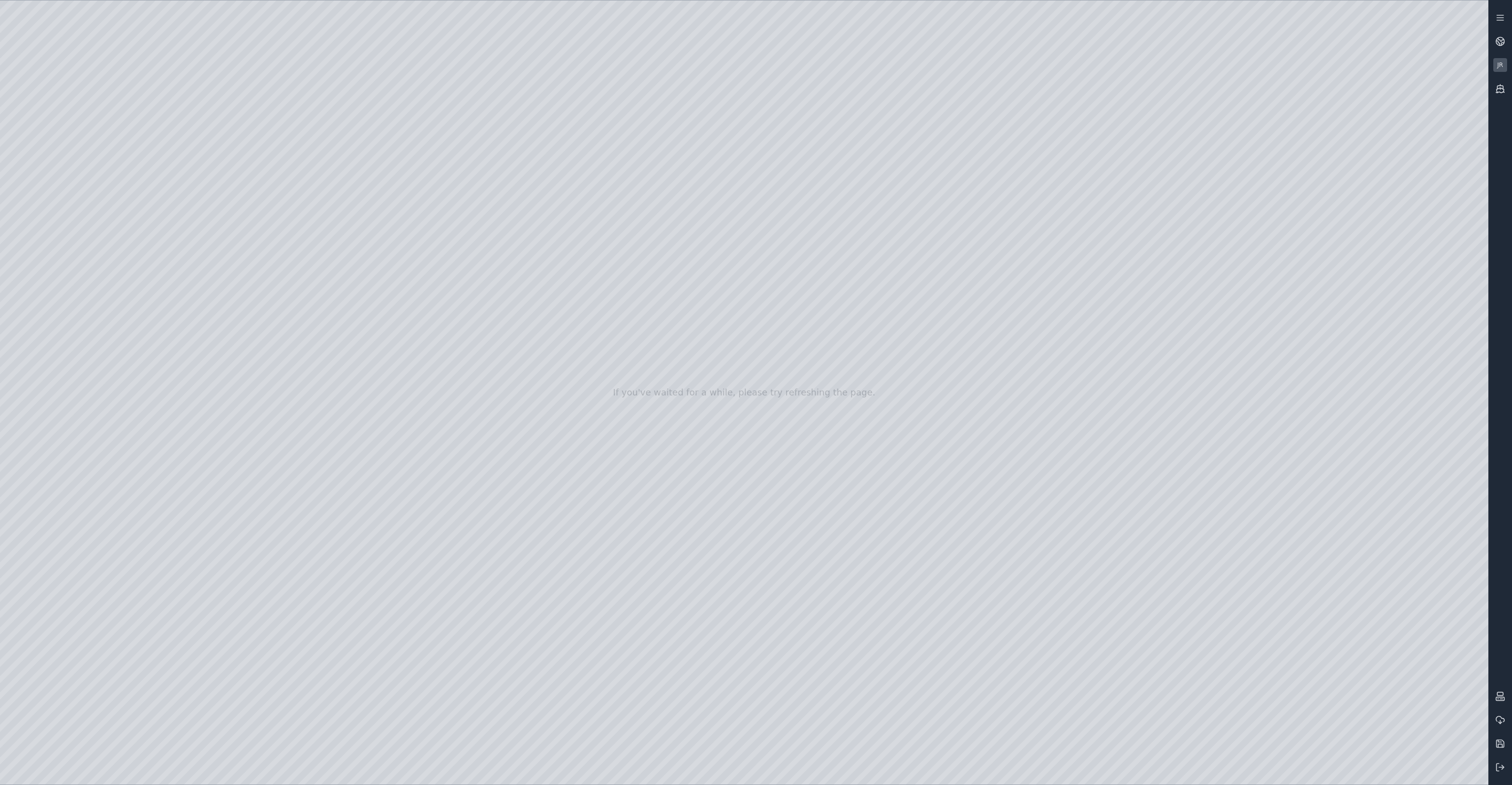
click at [1034, 770] on div at bounding box center [744, 392] width 1489 height 784
click at [919, 771] on div at bounding box center [744, 392] width 1489 height 784
click at [795, 570] on div at bounding box center [744, 392] width 1489 height 784
click at [1064, 355] on div at bounding box center [744, 392] width 1489 height 784
click at [790, 571] on div at bounding box center [744, 392] width 1489 height 784
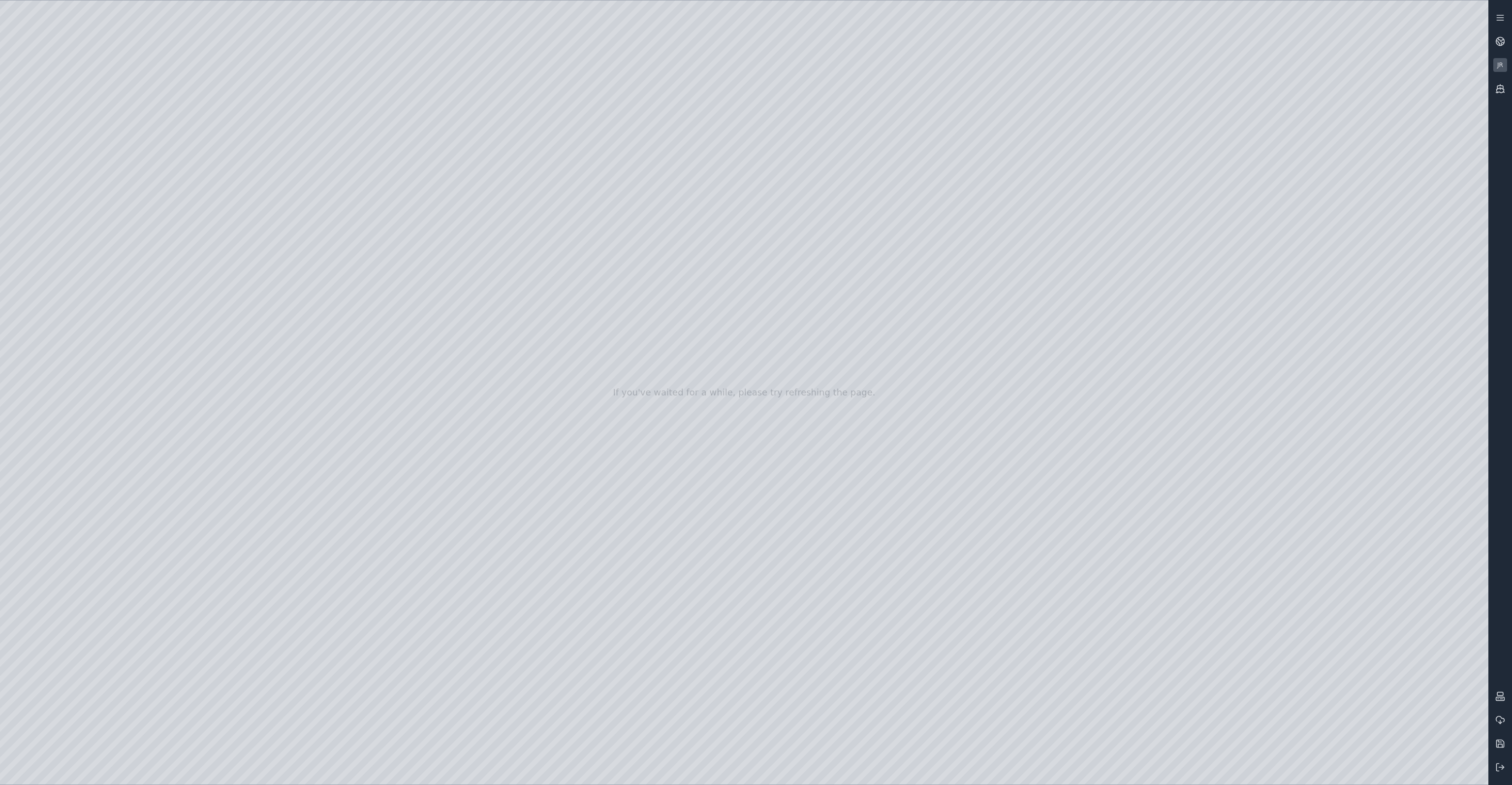
click at [876, 427] on div at bounding box center [744, 392] width 1489 height 784
click at [1148, 330] on div at bounding box center [744, 392] width 1489 height 784
drag, startPoint x: 1145, startPoint y: 329, endPoint x: 1133, endPoint y: 329, distance: 12.0
drag, startPoint x: 1075, startPoint y: 521, endPoint x: 1106, endPoint y: 520, distance: 31.0
click at [1138, 537] on div at bounding box center [744, 392] width 1489 height 784
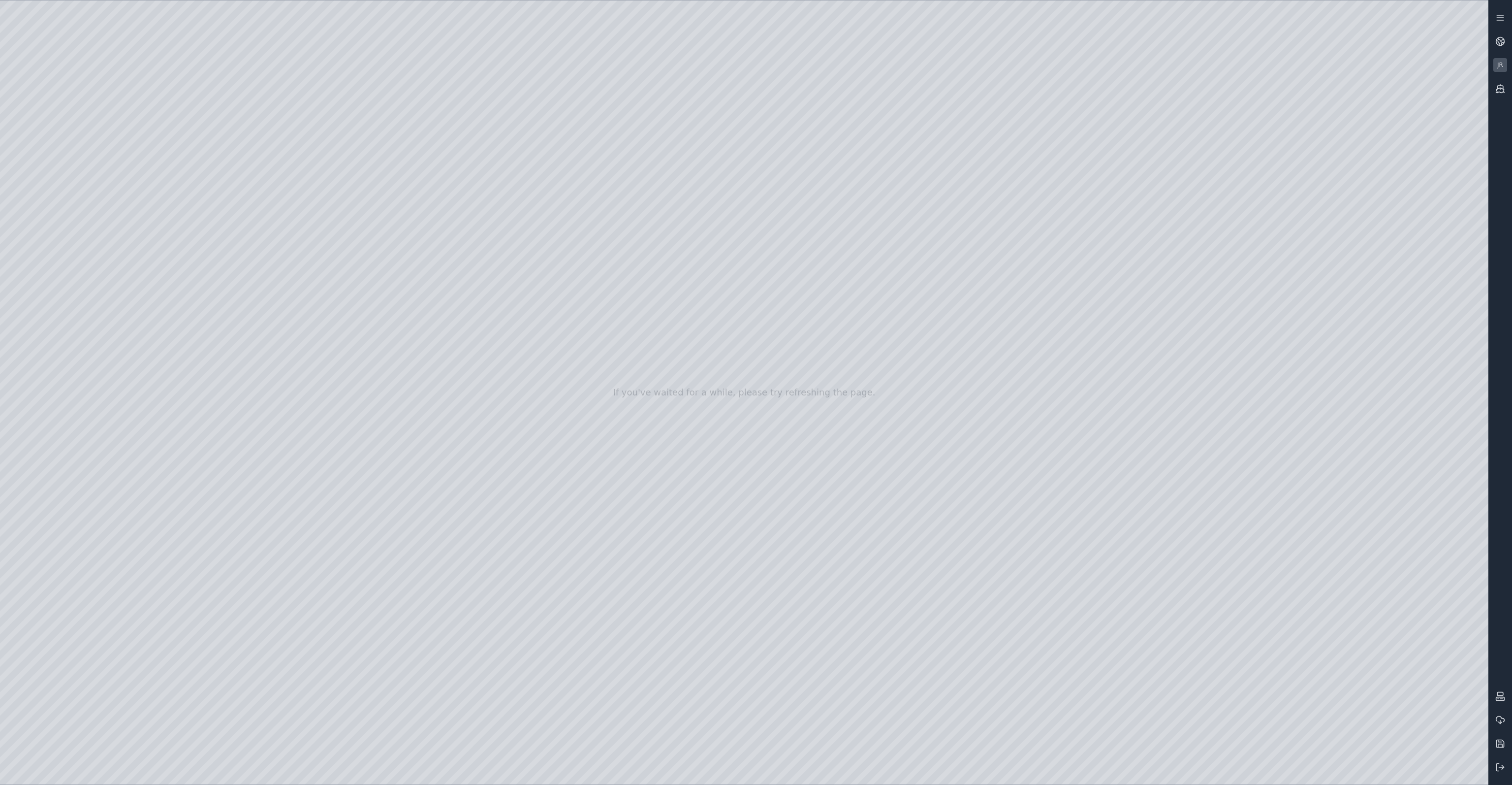
drag, startPoint x: 1010, startPoint y: 532, endPoint x: 992, endPoint y: 523, distance: 20.1
drag, startPoint x: 903, startPoint y: 521, endPoint x: 910, endPoint y: 521, distance: 7.0
click at [222, 302] on div at bounding box center [744, 392] width 1489 height 784
click at [349, 308] on div at bounding box center [744, 392] width 1489 height 784
click at [518, 284] on div at bounding box center [744, 392] width 1489 height 784
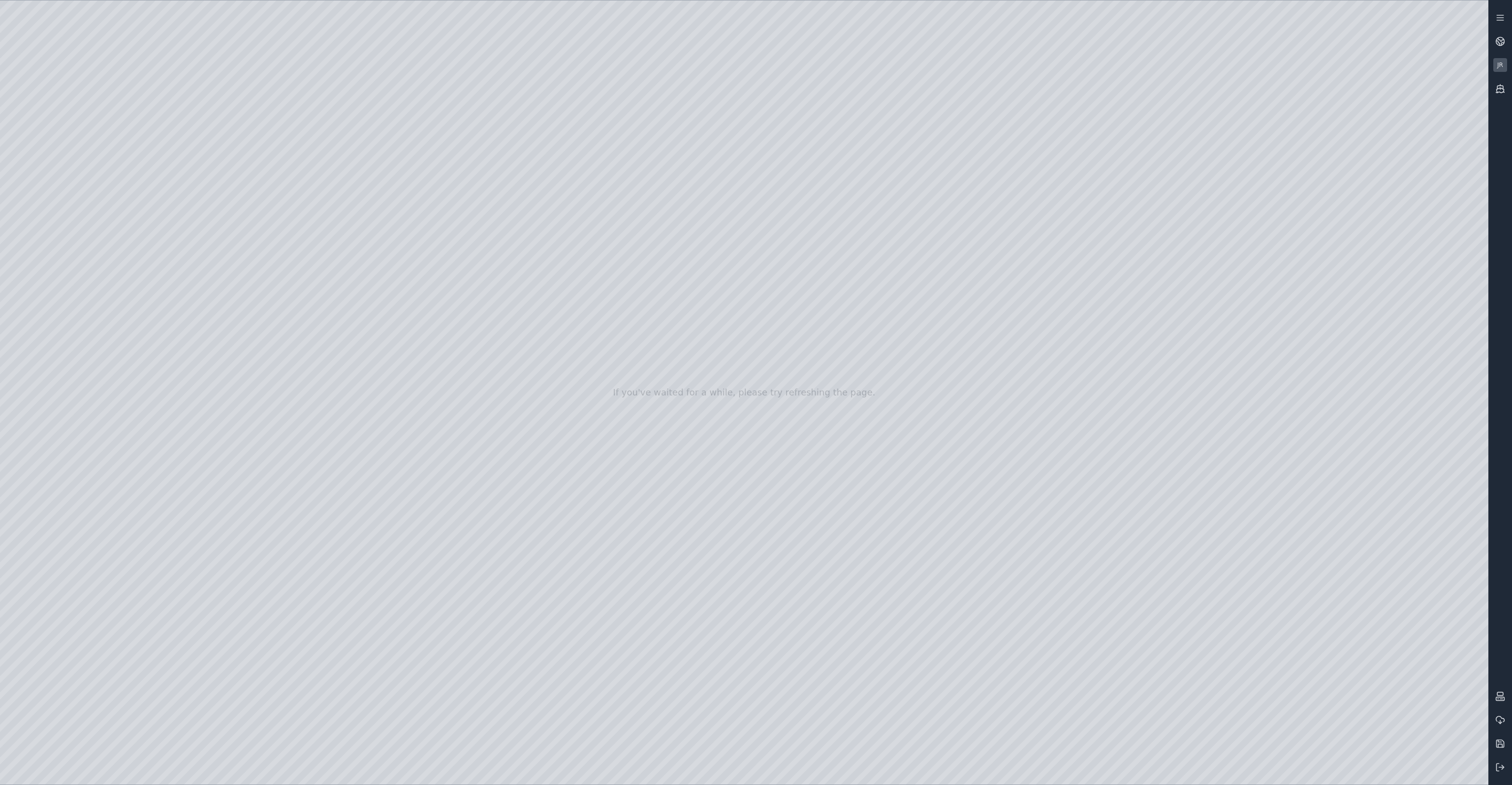
click at [648, 389] on div at bounding box center [744, 392] width 1489 height 784
click at [621, 347] on div at bounding box center [744, 392] width 1489 height 784
click at [595, 393] on div at bounding box center [744, 392] width 1489 height 784
click at [592, 350] on div at bounding box center [744, 392] width 1489 height 784
click at [355, 432] on div at bounding box center [744, 392] width 1489 height 784
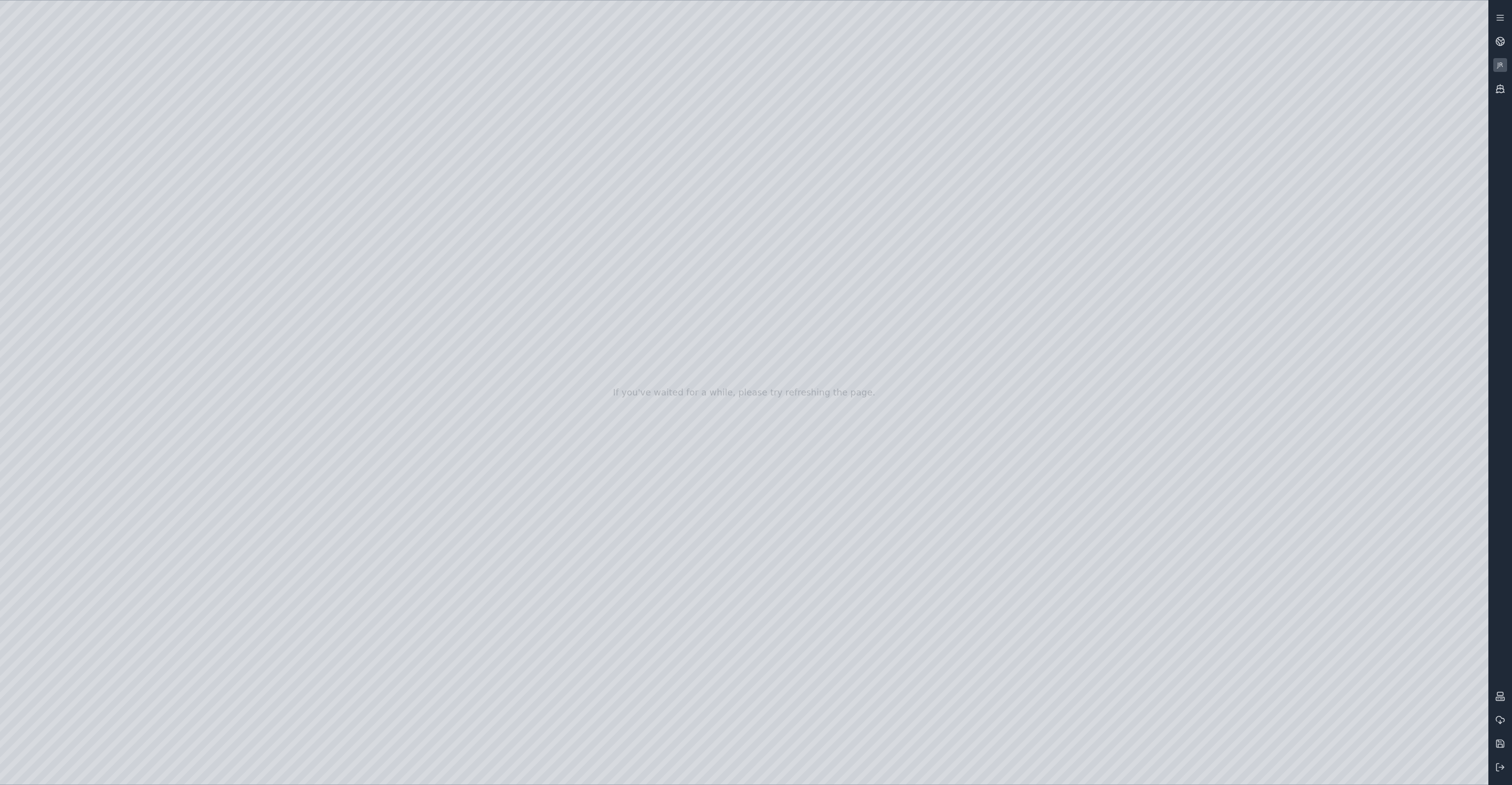
click at [355, 426] on div at bounding box center [744, 392] width 1489 height 784
click at [353, 453] on div at bounding box center [744, 392] width 1489 height 784
click at [355, 429] on div at bounding box center [744, 392] width 1489 height 784
click at [1026, 769] on div at bounding box center [744, 392] width 1489 height 784
click at [360, 355] on div at bounding box center [744, 392] width 1489 height 784
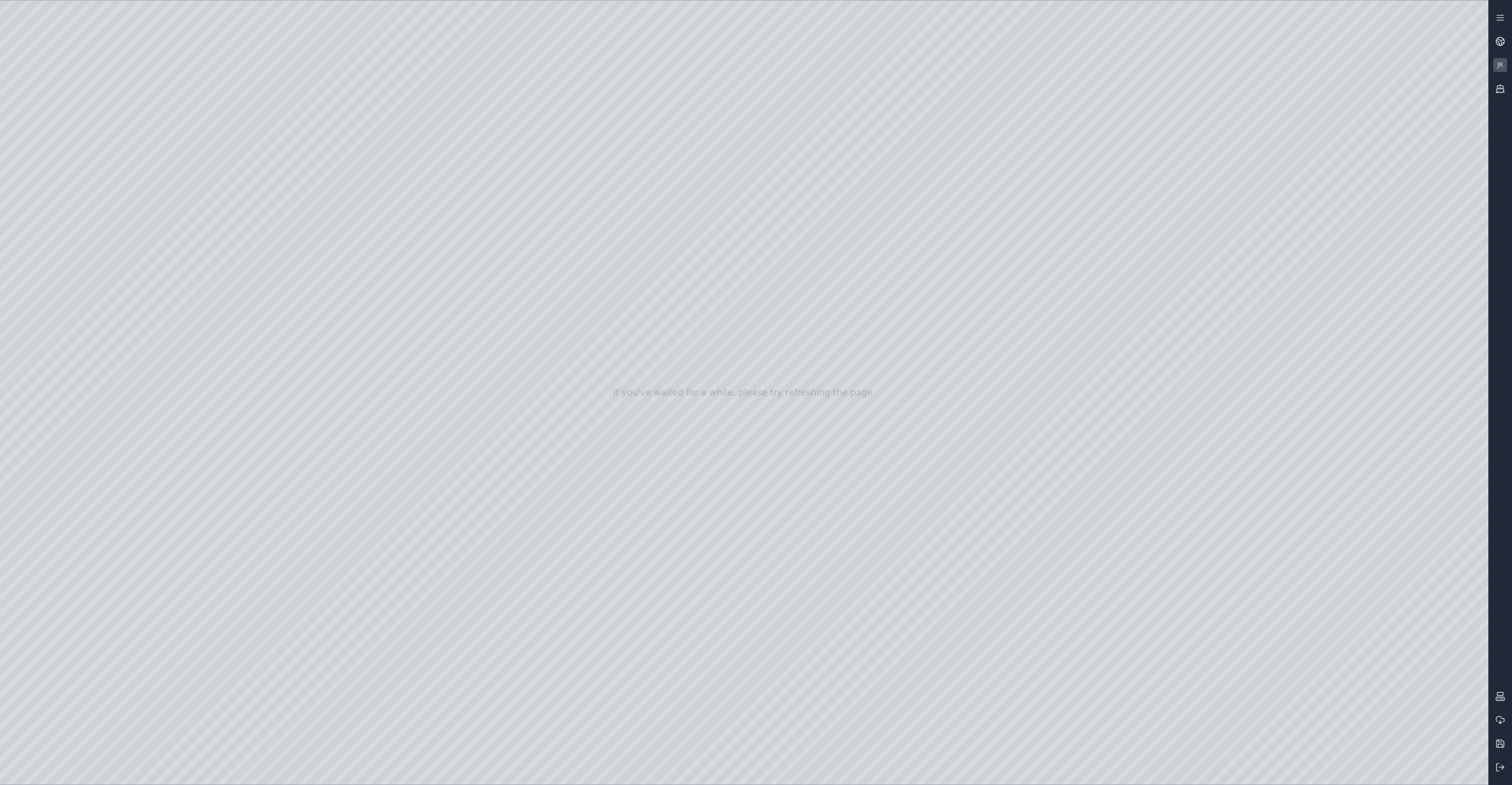
click at [355, 355] on div at bounding box center [744, 392] width 1489 height 784
click at [356, 352] on div at bounding box center [744, 392] width 1489 height 784
click at [363, 361] on div at bounding box center [744, 392] width 1489 height 784
click at [619, 453] on div at bounding box center [744, 392] width 1489 height 784
click at [636, 440] on div at bounding box center [744, 392] width 1489 height 784
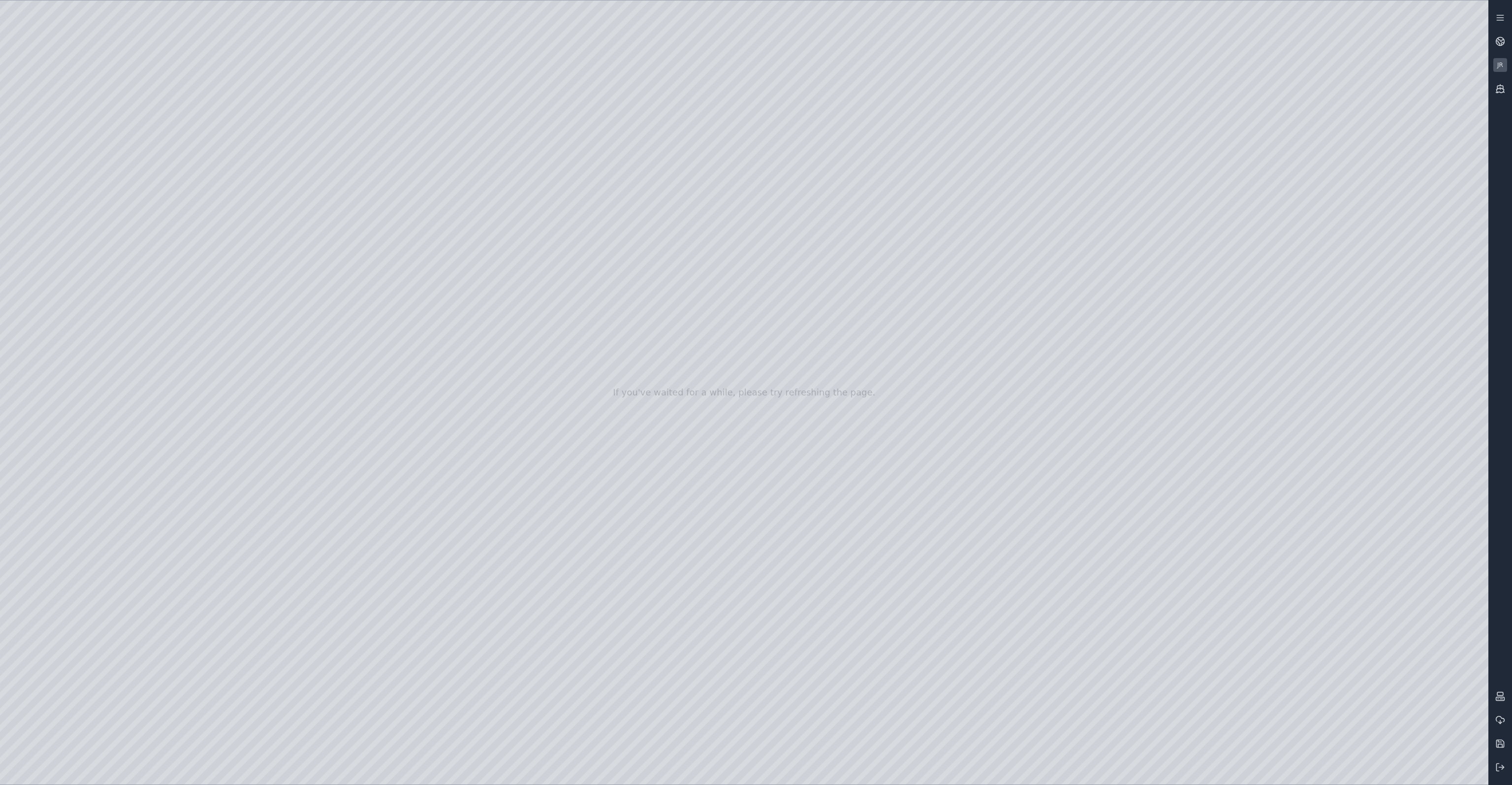
click at [525, 224] on div at bounding box center [744, 392] width 1489 height 784
click at [27, 262] on div at bounding box center [744, 392] width 1489 height 784
click at [53, 249] on div at bounding box center [744, 392] width 1489 height 784
click at [34, 207] on div at bounding box center [744, 392] width 1489 height 784
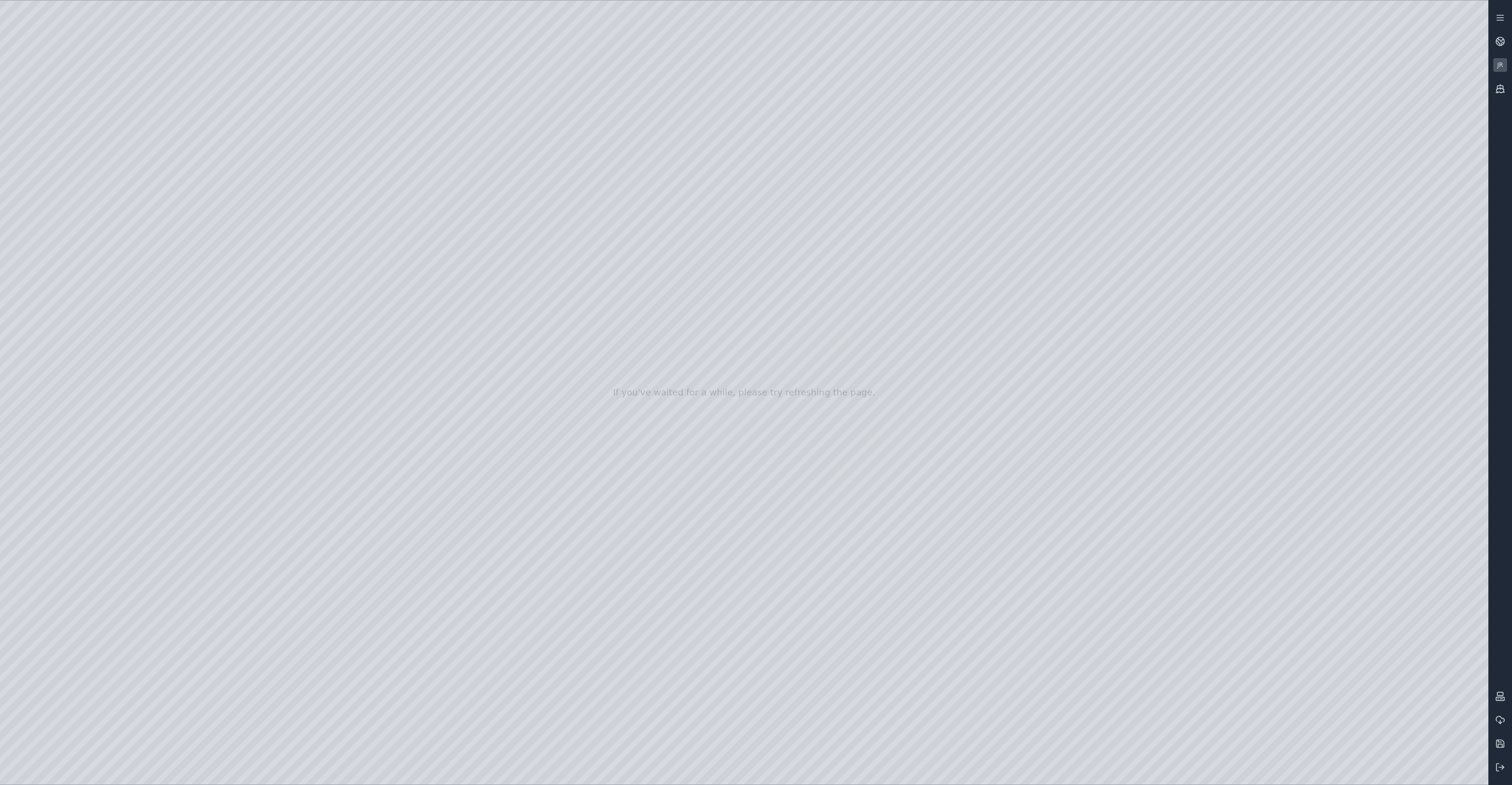
click at [30, 252] on div at bounding box center [744, 392] width 1489 height 784
drag, startPoint x: 636, startPoint y: 437, endPoint x: 667, endPoint y: 484, distance: 56.3
drag, startPoint x: 645, startPoint y: 453, endPoint x: 626, endPoint y: 431, distance: 29.1
drag, startPoint x: 766, startPoint y: 486, endPoint x: 768, endPoint y: 496, distance: 10.2
click at [91, 248] on div at bounding box center [744, 392] width 1489 height 784
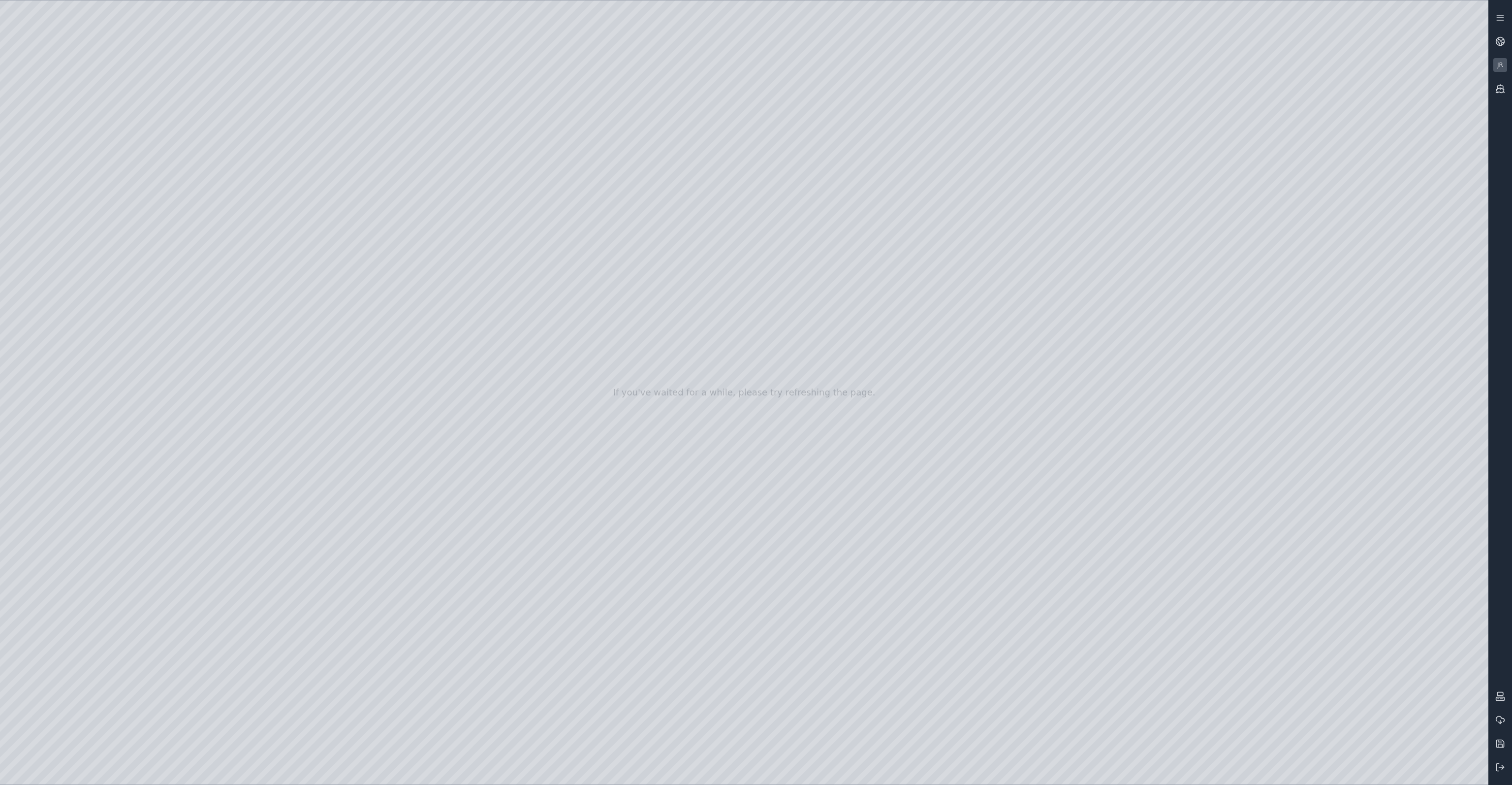
click at [569, 297] on div at bounding box center [744, 392] width 1489 height 784
click at [513, 151] on div at bounding box center [744, 392] width 1489 height 784
click at [562, 284] on div at bounding box center [744, 392] width 1489 height 784
click at [561, 294] on div at bounding box center [744, 392] width 1489 height 784
click at [729, 245] on div at bounding box center [744, 392] width 1489 height 784
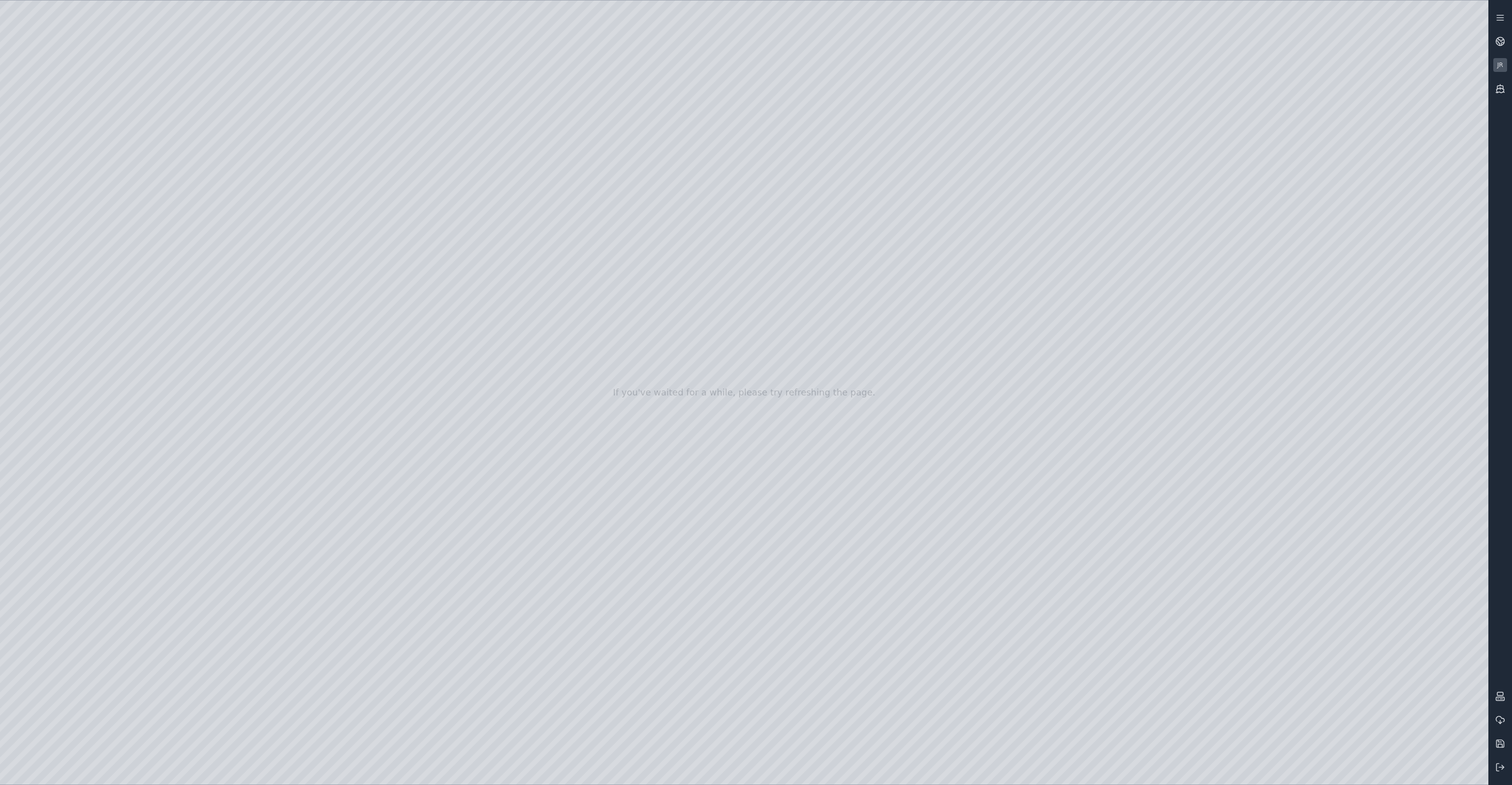
click at [699, 297] on div at bounding box center [744, 392] width 1489 height 784
click at [744, 339] on div at bounding box center [744, 392] width 1489 height 784
click at [743, 365] on div at bounding box center [744, 392] width 1489 height 784
click at [697, 257] on div at bounding box center [744, 392] width 1489 height 784
click at [149, 56] on div at bounding box center [744, 392] width 1489 height 784
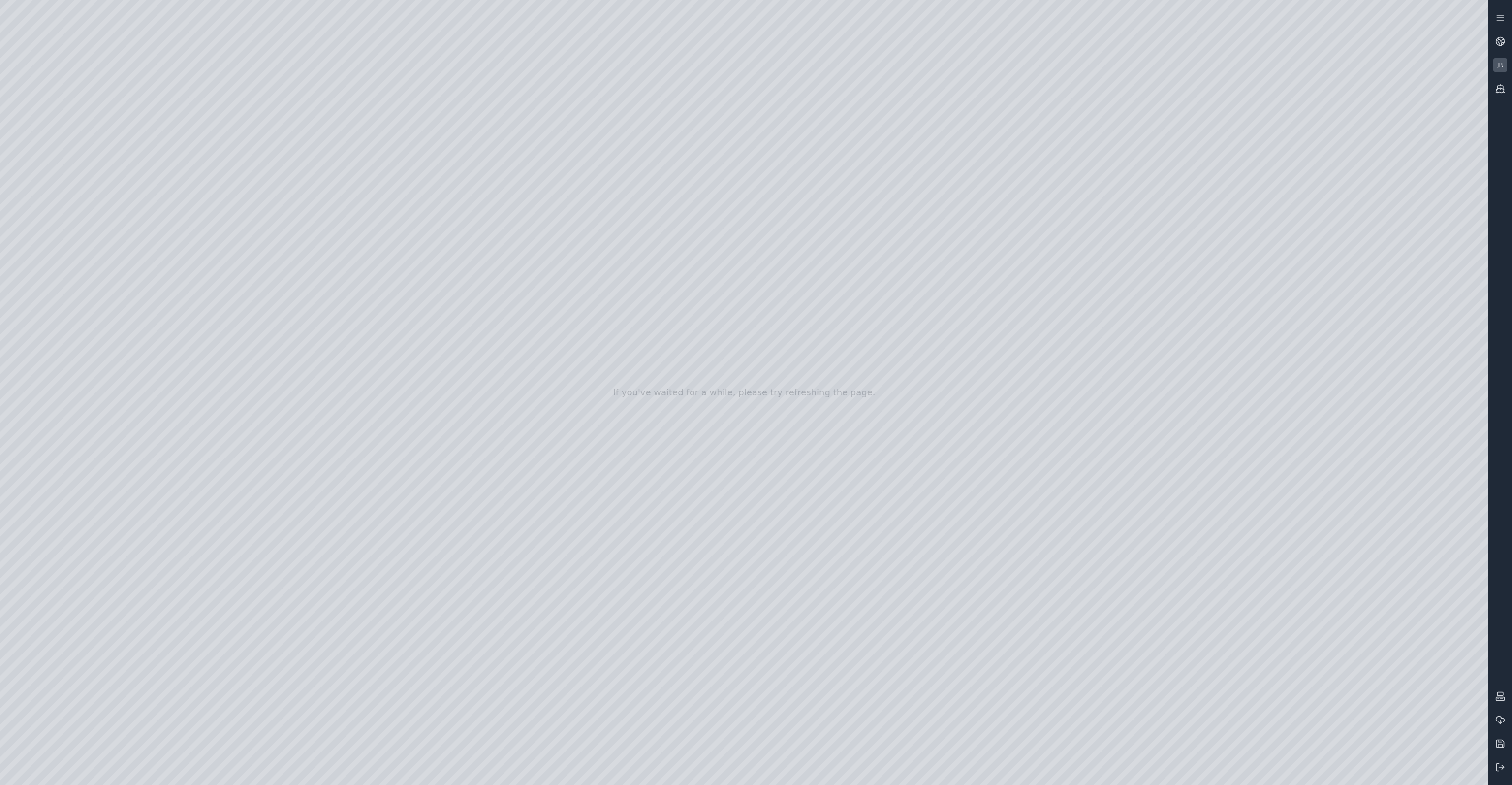
click at [697, 301] on div at bounding box center [744, 392] width 1489 height 784
click at [735, 367] on div at bounding box center [744, 392] width 1489 height 784
click at [730, 392] on div at bounding box center [744, 392] width 1489 height 784
click at [1105, 112] on div at bounding box center [744, 392] width 1489 height 784
click at [733, 165] on div at bounding box center [744, 392] width 1489 height 784
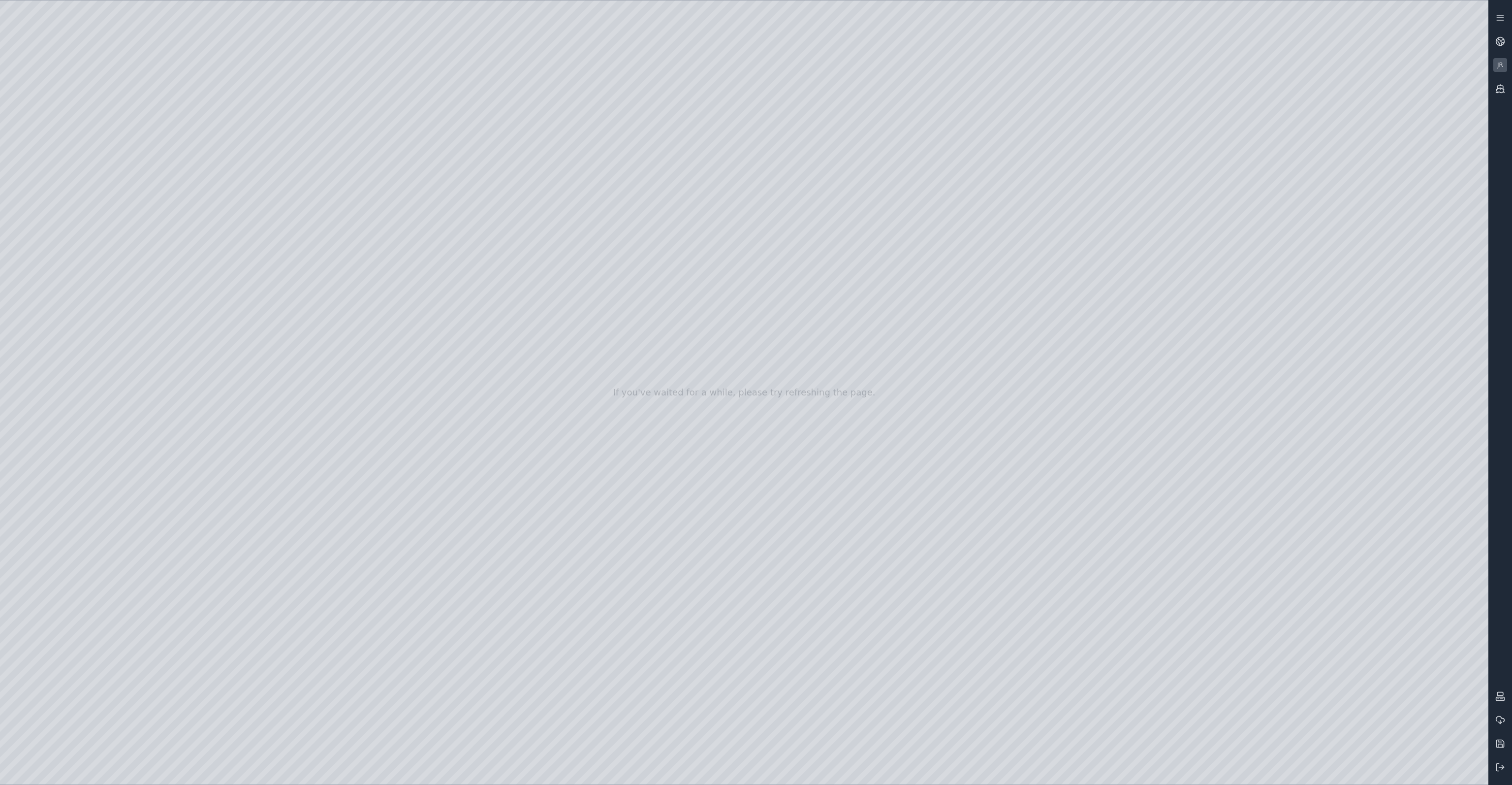
drag, startPoint x: 696, startPoint y: 245, endPoint x: 702, endPoint y: 233, distance: 13.4
click at [1105, 113] on div at bounding box center [744, 392] width 1489 height 784
drag, startPoint x: 767, startPoint y: 261, endPoint x: 770, endPoint y: 273, distance: 12.4
click at [686, 262] on div at bounding box center [744, 392] width 1489 height 784
click at [680, 274] on div at bounding box center [744, 392] width 1489 height 784
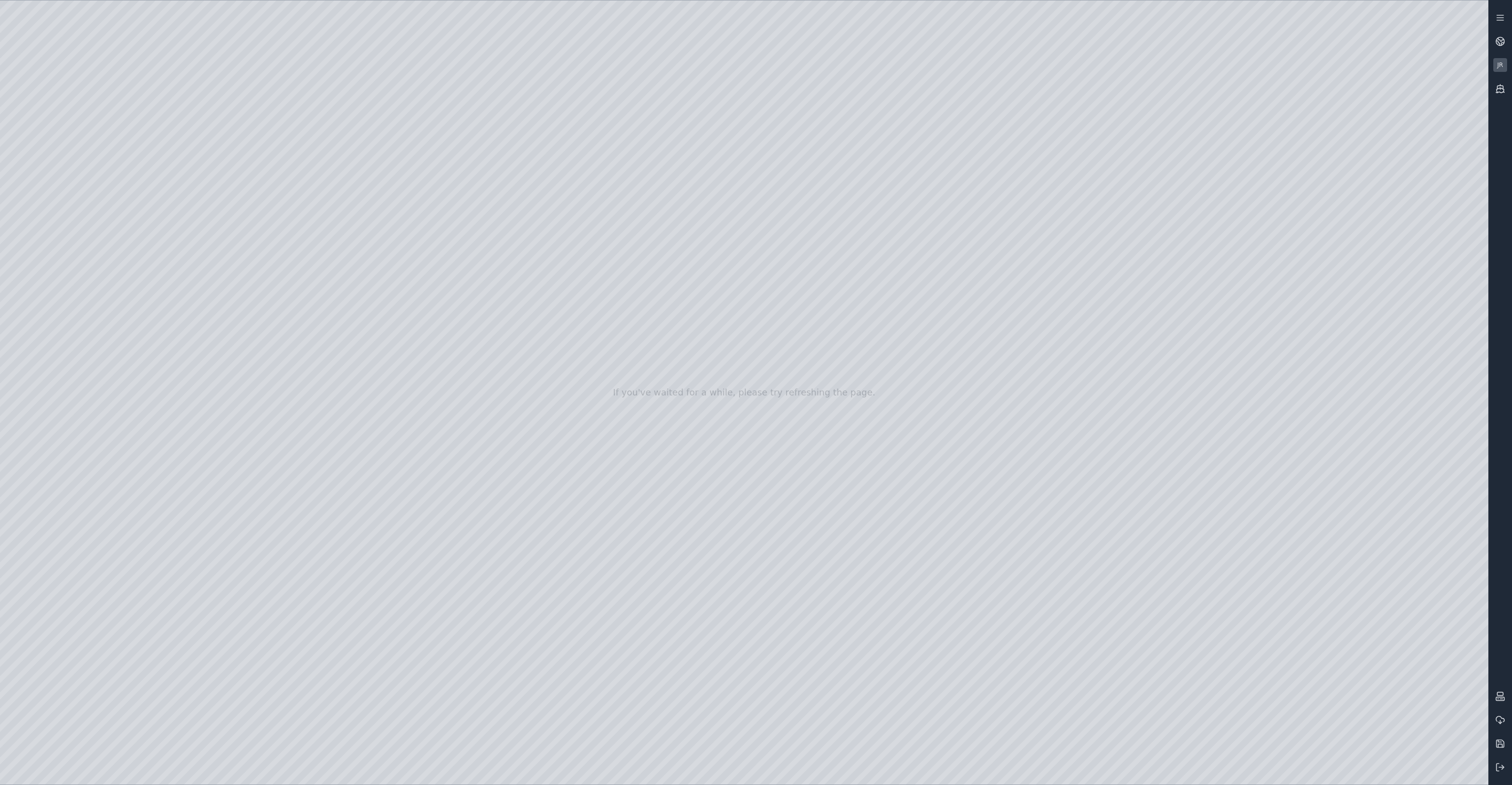
click at [505, 180] on div at bounding box center [744, 392] width 1489 height 784
click at [1362, 461] on div at bounding box center [744, 392] width 1489 height 784
click at [1116, 184] on div at bounding box center [744, 392] width 1489 height 784
drag, startPoint x: 699, startPoint y: 262, endPoint x: 692, endPoint y: 254, distance: 10.6
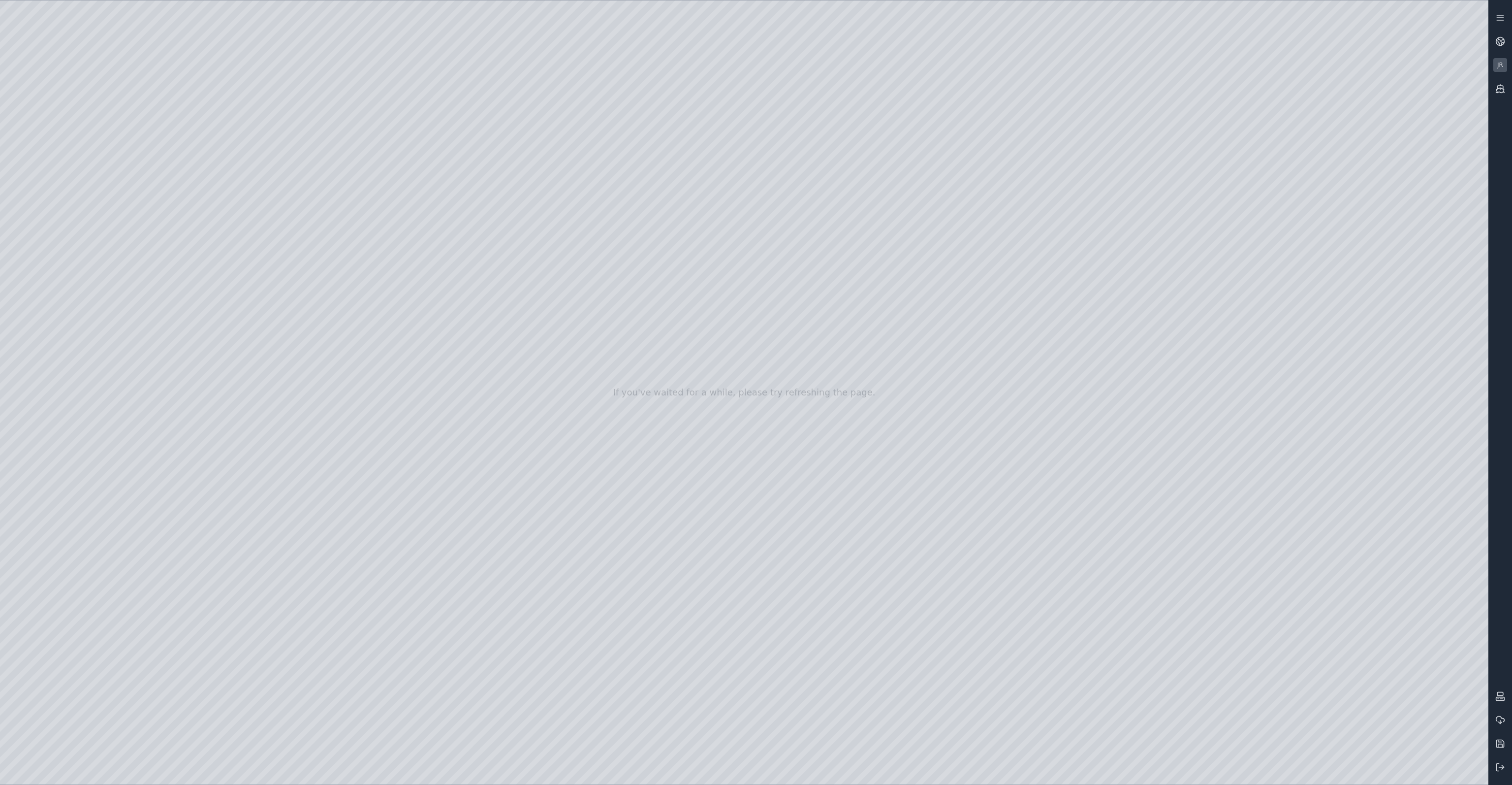
click at [1000, 288] on div at bounding box center [744, 392] width 1489 height 784
drag, startPoint x: 1005, startPoint y: 239, endPoint x: 541, endPoint y: 171, distance: 469.0
click at [541, 171] on div at bounding box center [744, 392] width 1489 height 784
drag, startPoint x: 1031, startPoint y: 229, endPoint x: 732, endPoint y: 208, distance: 299.7
click at [732, 208] on div at bounding box center [744, 392] width 1489 height 784
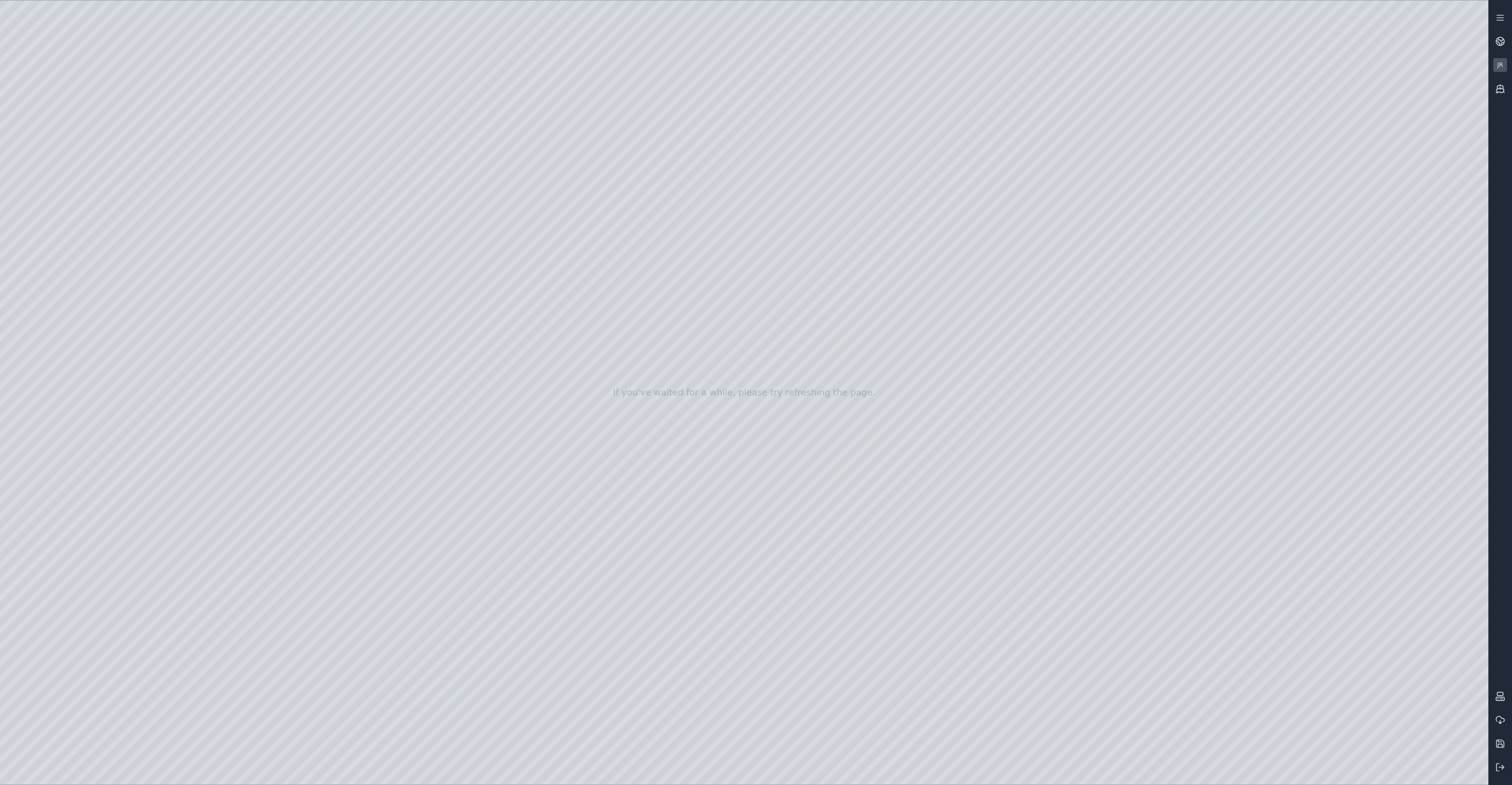
drag, startPoint x: 980, startPoint y: 227, endPoint x: 998, endPoint y: 242, distance: 23.4
click at [998, 242] on div at bounding box center [744, 392] width 1489 height 784
drag, startPoint x: 1018, startPoint y: 242, endPoint x: 1028, endPoint y: 250, distance: 12.8
drag, startPoint x: 1028, startPoint y: 230, endPoint x: 992, endPoint y: 223, distance: 36.7
click at [779, 112] on div at bounding box center [744, 392] width 1489 height 784
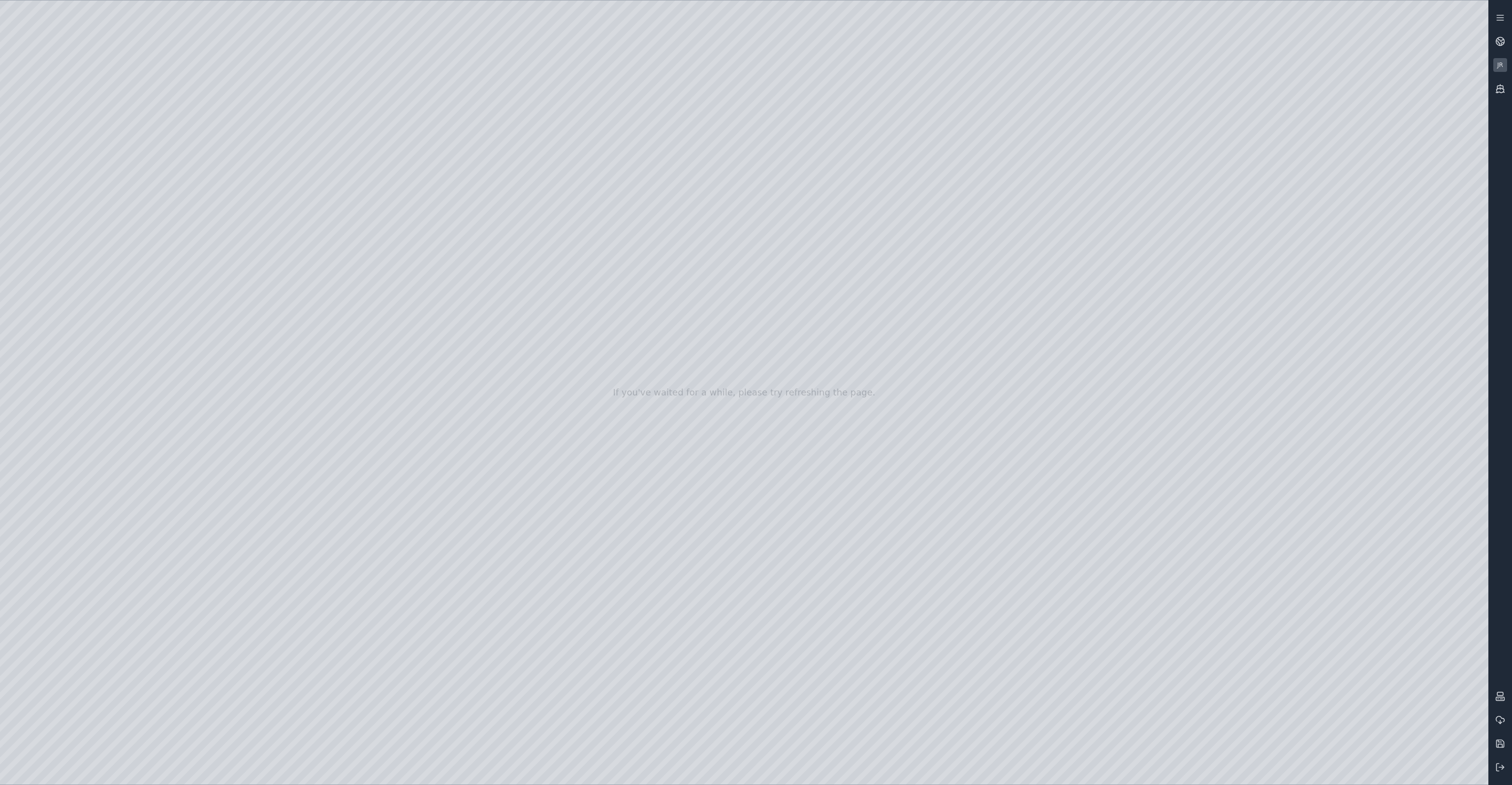
drag, startPoint x: 726, startPoint y: 107, endPoint x: 998, endPoint y: 48, distance: 278.3
click at [991, 51] on div at bounding box center [744, 392] width 1489 height 784
drag, startPoint x: 1250, startPoint y: 226, endPoint x: 988, endPoint y: 242, distance: 262.5
drag, startPoint x: 988, startPoint y: 235, endPoint x: 1209, endPoint y: 215, distance: 221.9
drag, startPoint x: 976, startPoint y: 46, endPoint x: 484, endPoint y: 57, distance: 492.1
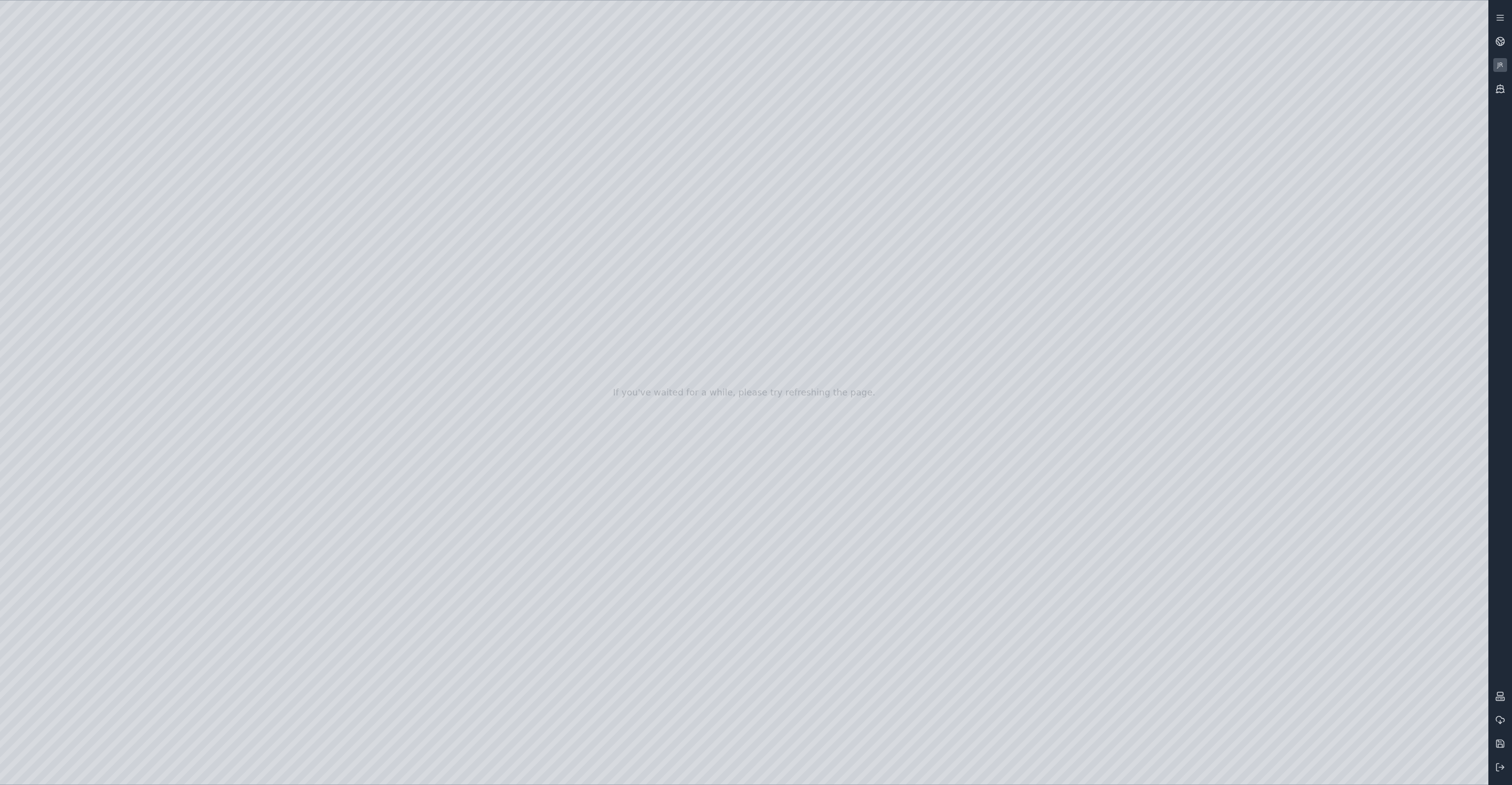
click at [484, 57] on div at bounding box center [744, 392] width 1489 height 784
drag, startPoint x: 831, startPoint y: 157, endPoint x: 855, endPoint y: 172, distance: 28.3
click at [854, 223] on div at bounding box center [744, 392] width 1489 height 784
click at [957, 434] on div at bounding box center [744, 392] width 1489 height 784
click at [1010, 524] on div at bounding box center [744, 392] width 1489 height 784
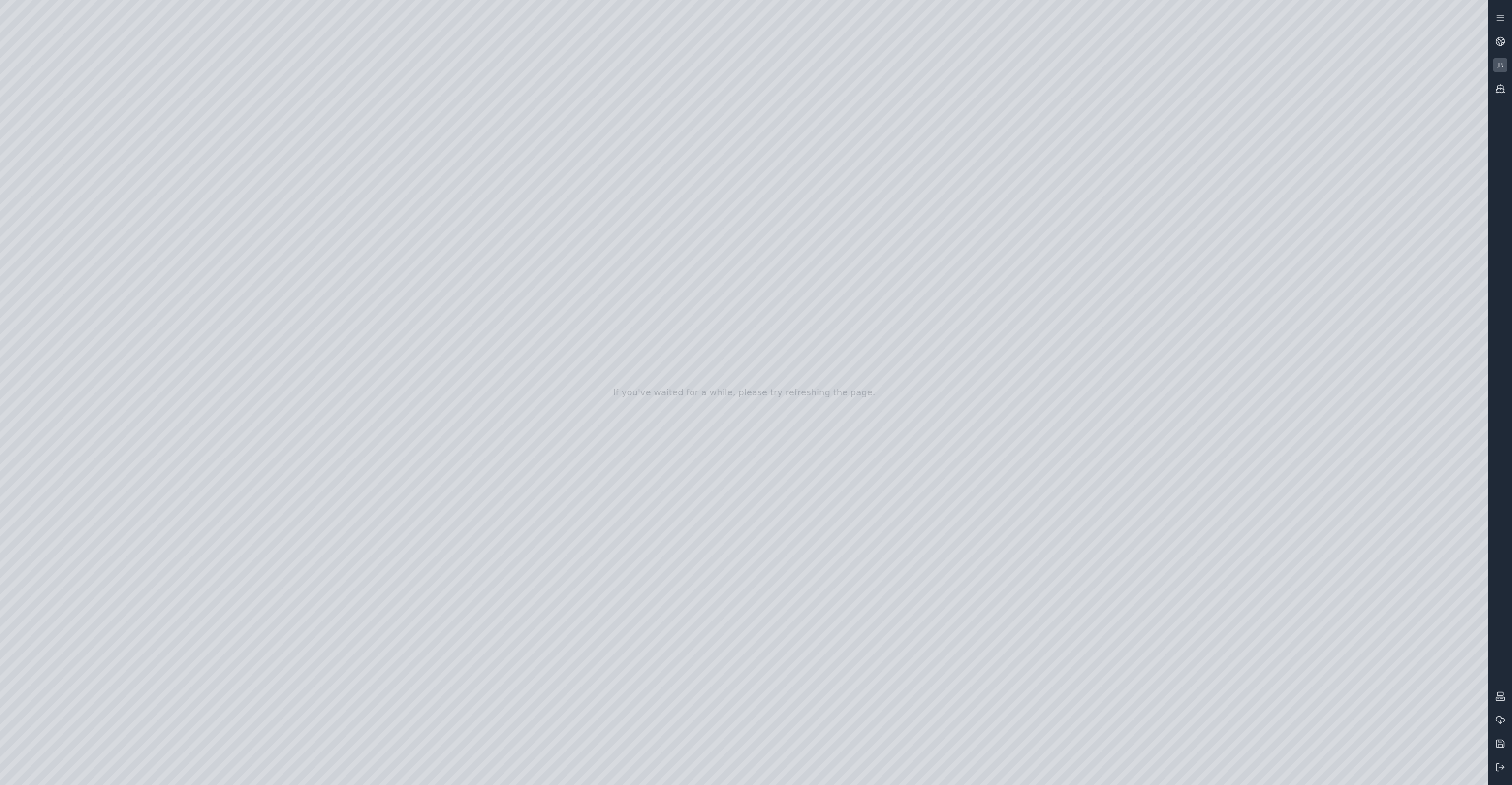
drag, startPoint x: 821, startPoint y: 341, endPoint x: 825, endPoint y: 334, distance: 8.1
click at [825, 334] on div at bounding box center [744, 392] width 1489 height 784
click at [903, 347] on div at bounding box center [744, 392] width 1489 height 784
drag, startPoint x: 833, startPoint y: 338, endPoint x: 785, endPoint y: 59, distance: 283.1
click at [778, 50] on div at bounding box center [744, 392] width 1489 height 784
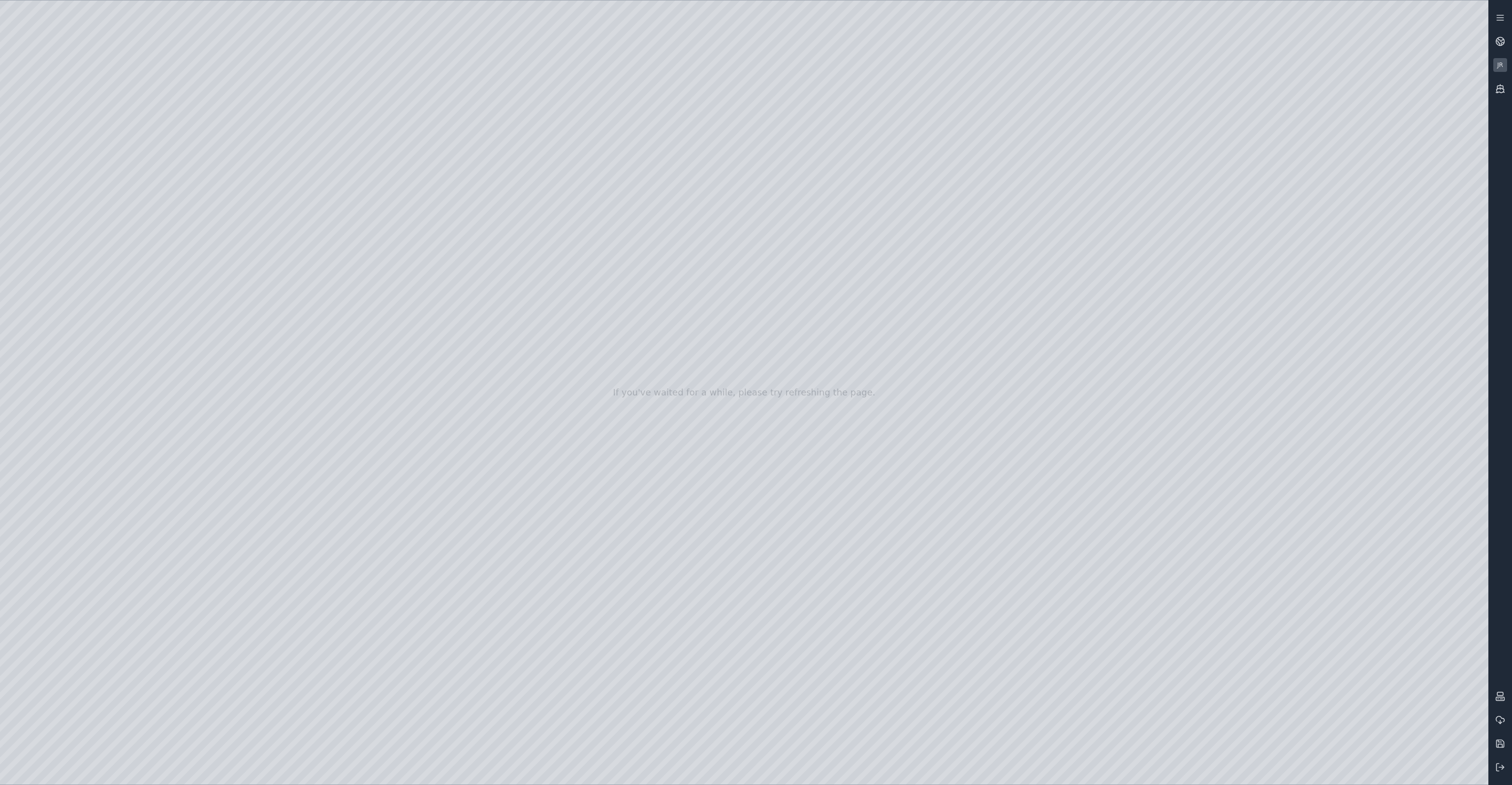
click at [784, 109] on div at bounding box center [744, 392] width 1489 height 784
click at [779, 107] on div at bounding box center [744, 392] width 1489 height 784
click at [770, 107] on div at bounding box center [744, 392] width 1489 height 784
click at [1306, 395] on div at bounding box center [744, 392] width 1489 height 784
click at [1389, 390] on div at bounding box center [744, 392] width 1489 height 784
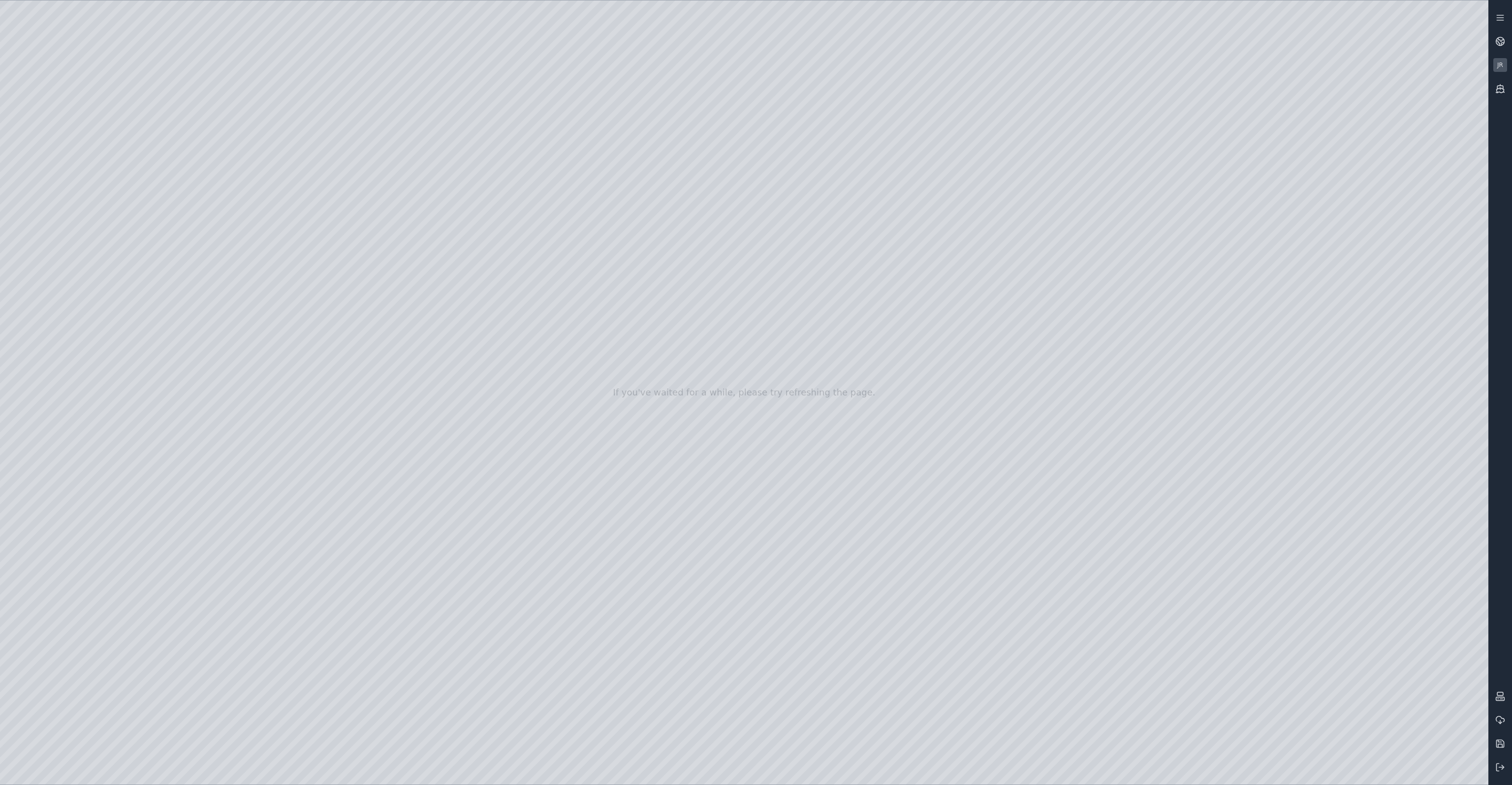
click at [1440, 389] on div at bounding box center [744, 392] width 1489 height 784
click at [1437, 409] on div at bounding box center [744, 392] width 1489 height 784
click at [1111, 314] on div at bounding box center [744, 392] width 1489 height 784
click at [637, 224] on div at bounding box center [744, 392] width 1489 height 784
click at [1318, 383] on div at bounding box center [744, 392] width 1489 height 784
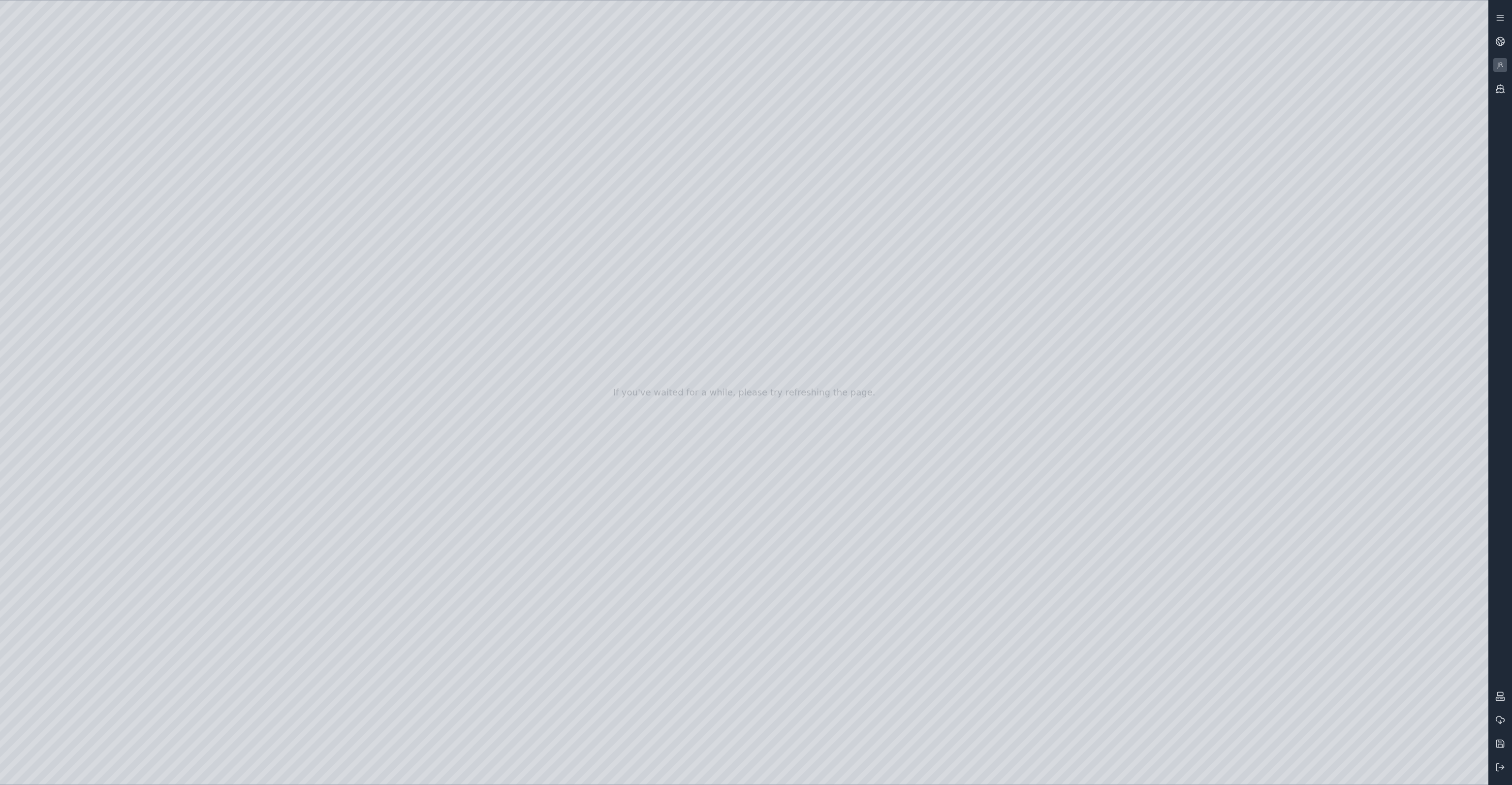
click at [1367, 386] on div at bounding box center [744, 392] width 1489 height 784
click at [1435, 407] on div at bounding box center [744, 392] width 1489 height 784
click at [1131, 306] on div at bounding box center [744, 392] width 1489 height 784
click at [1081, 250] on div at bounding box center [744, 392] width 1489 height 784
click at [1445, 388] on div at bounding box center [744, 392] width 1489 height 784
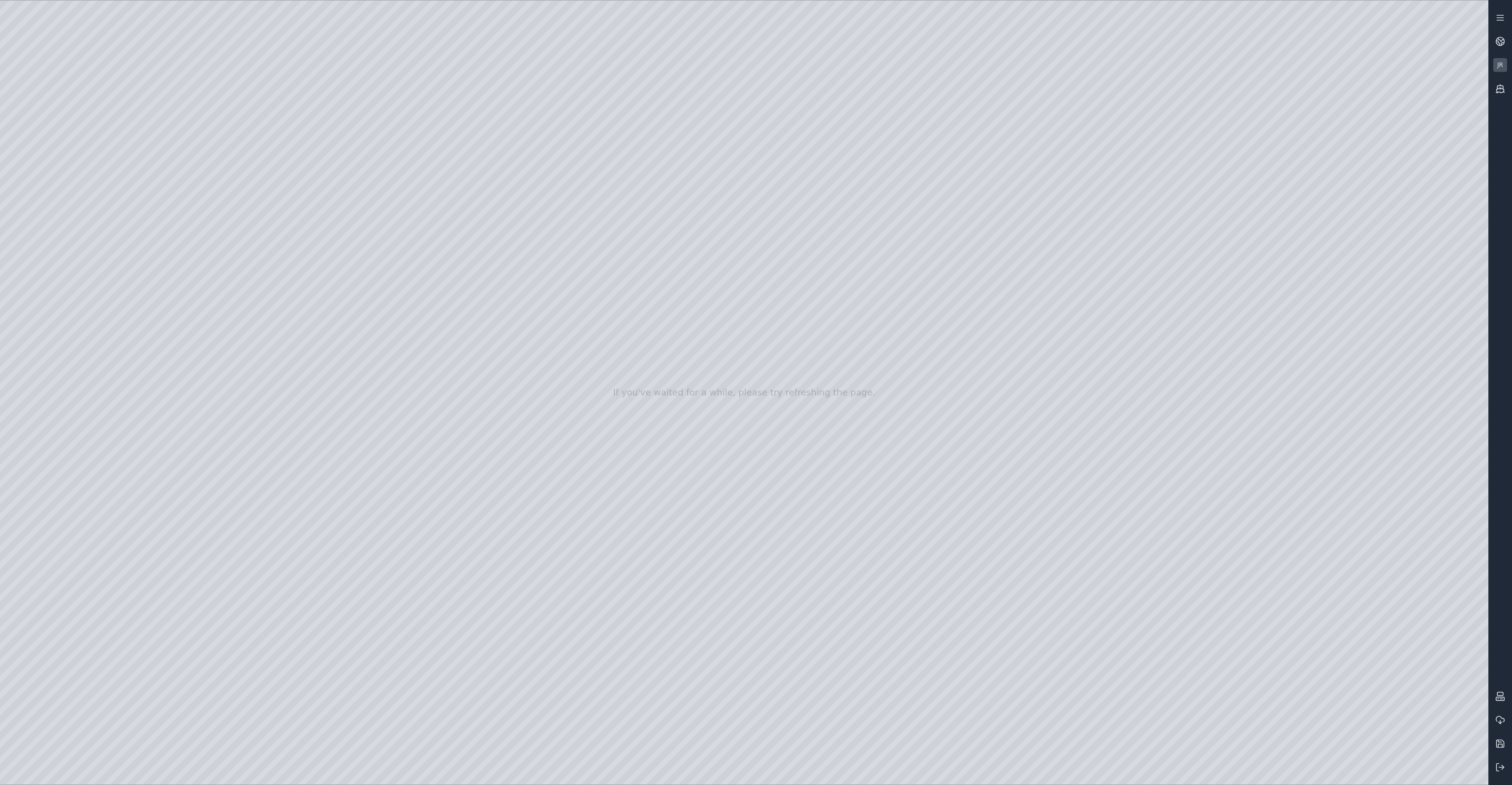
click at [1180, 347] on div at bounding box center [744, 392] width 1489 height 784
click at [1449, 395] on div at bounding box center [744, 392] width 1489 height 784
click at [1065, 277] on div at bounding box center [744, 392] width 1489 height 784
click at [1062, 353] on div at bounding box center [744, 392] width 1489 height 784
click at [1459, 389] on div at bounding box center [744, 392] width 1489 height 784
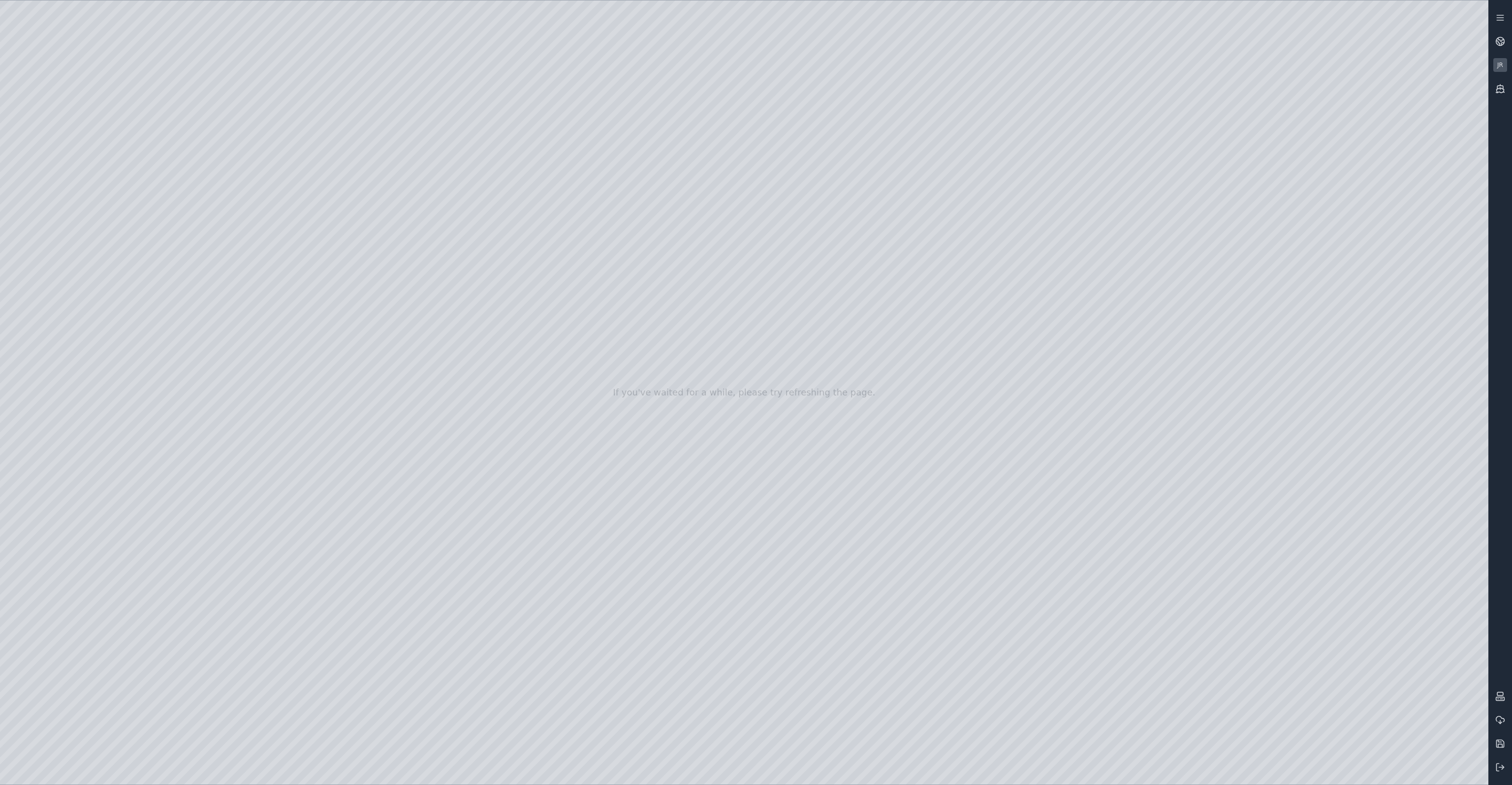
click at [928, 773] on div at bounding box center [744, 392] width 1489 height 784
click at [936, 304] on div at bounding box center [744, 392] width 1489 height 784
drag, startPoint x: 841, startPoint y: 574, endPoint x: 678, endPoint y: 537, distance: 167.1
click at [863, 378] on div at bounding box center [744, 392] width 1489 height 784
click at [670, 359] on div at bounding box center [744, 392] width 1489 height 784
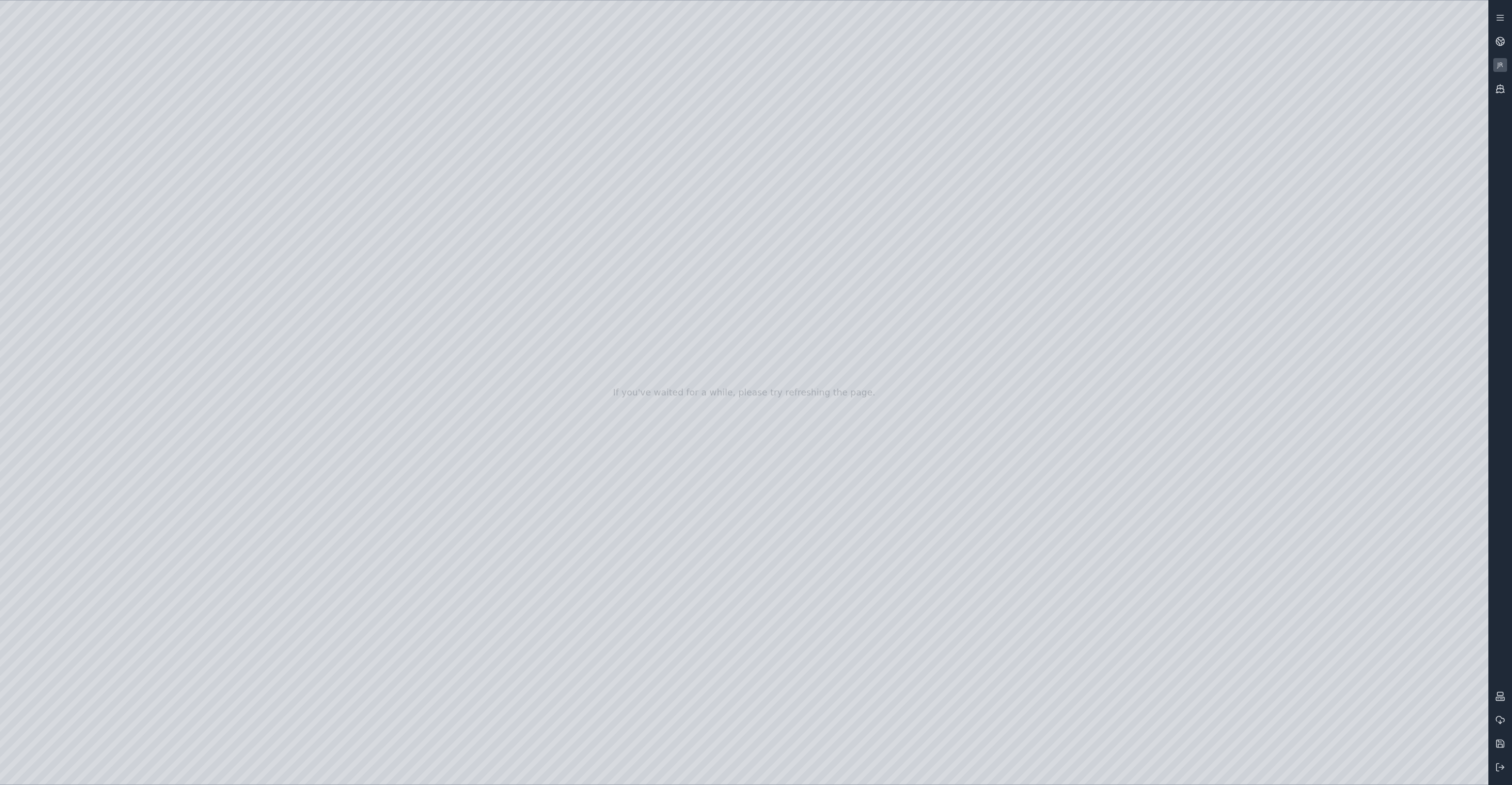
click at [114, 411] on div at bounding box center [744, 392] width 1489 height 784
click at [256, 196] on div at bounding box center [744, 392] width 1489 height 784
drag, startPoint x: 253, startPoint y: 196, endPoint x: 214, endPoint y: 201, distance: 39.3
click at [214, 201] on div at bounding box center [744, 392] width 1489 height 784
click at [316, 197] on div at bounding box center [744, 392] width 1489 height 784
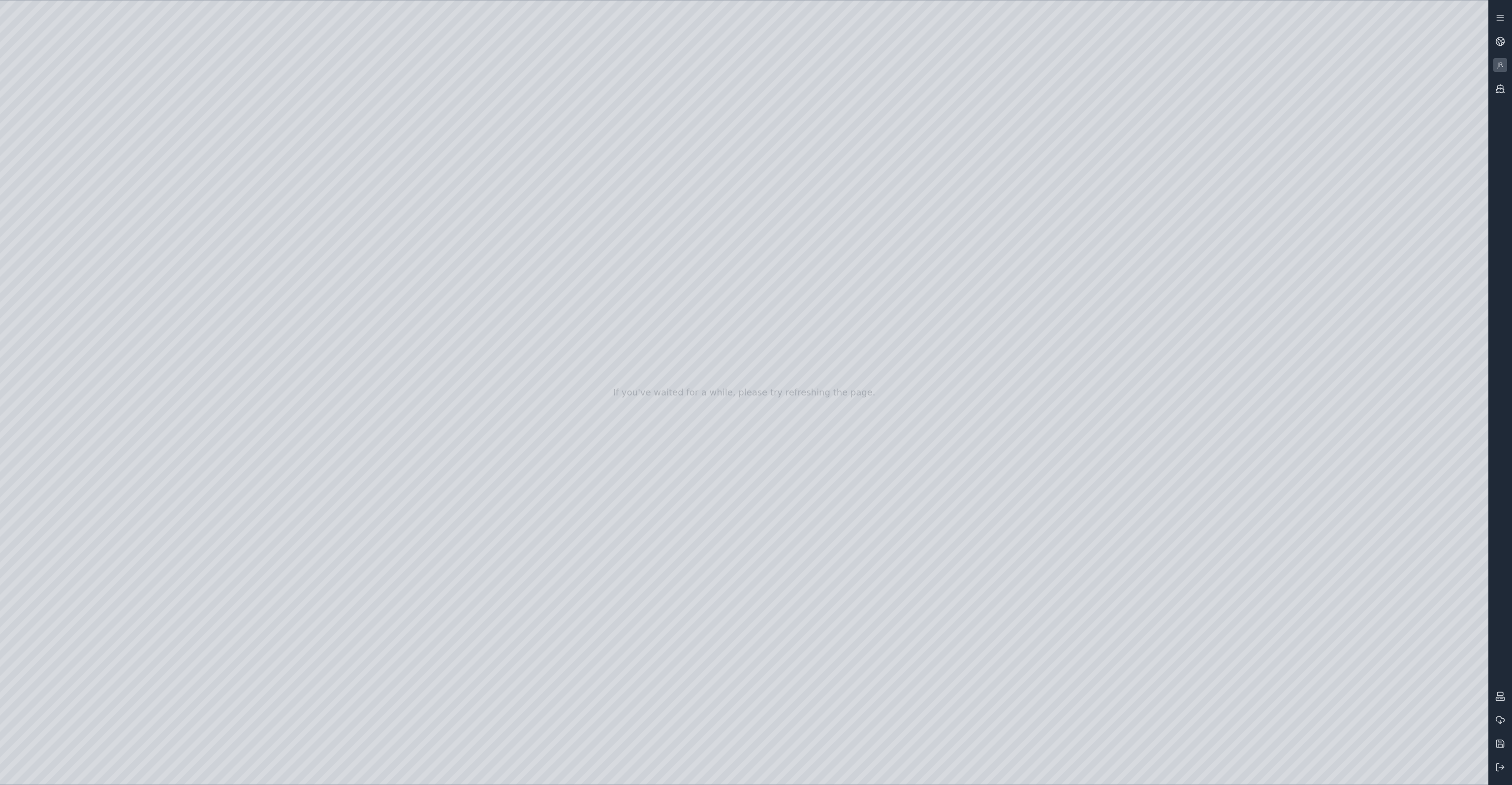
drag, startPoint x: 241, startPoint y: 197, endPoint x: 288, endPoint y: 194, distance: 47.1
click at [288, 194] on div at bounding box center [744, 392] width 1489 height 784
drag, startPoint x: 255, startPoint y: 197, endPoint x: 176, endPoint y: 201, distance: 79.1
click at [176, 200] on div at bounding box center [744, 392] width 1489 height 784
click at [314, 196] on div at bounding box center [744, 392] width 1489 height 784
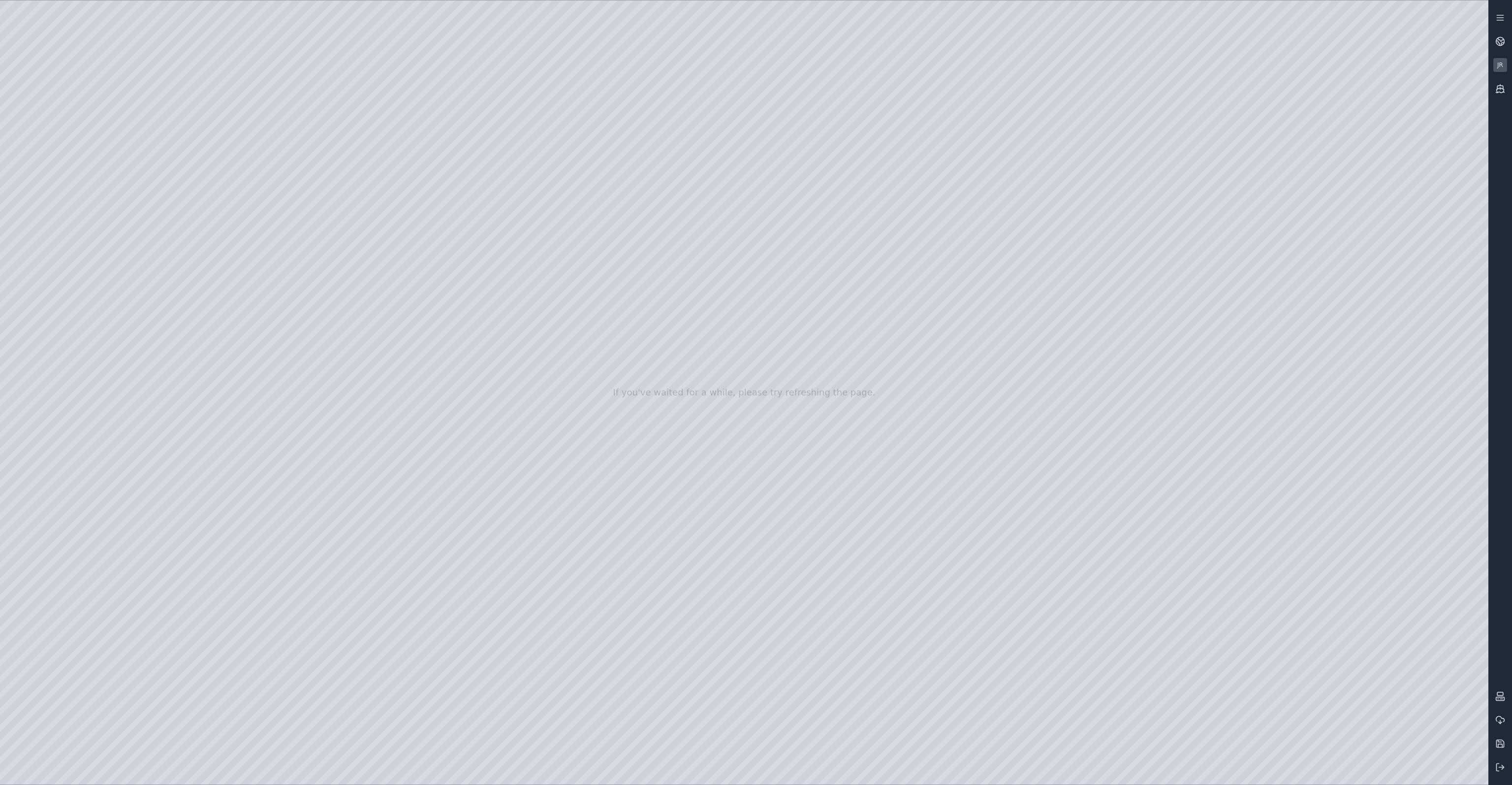
drag, startPoint x: 228, startPoint y: 194, endPoint x: 160, endPoint y: 209, distance: 69.6
click at [154, 211] on div at bounding box center [744, 392] width 1489 height 784
click at [317, 196] on div at bounding box center [744, 392] width 1489 height 784
drag, startPoint x: 716, startPoint y: 440, endPoint x: 721, endPoint y: 416, distance: 24.5
click at [845, 404] on div at bounding box center [744, 392] width 1489 height 784
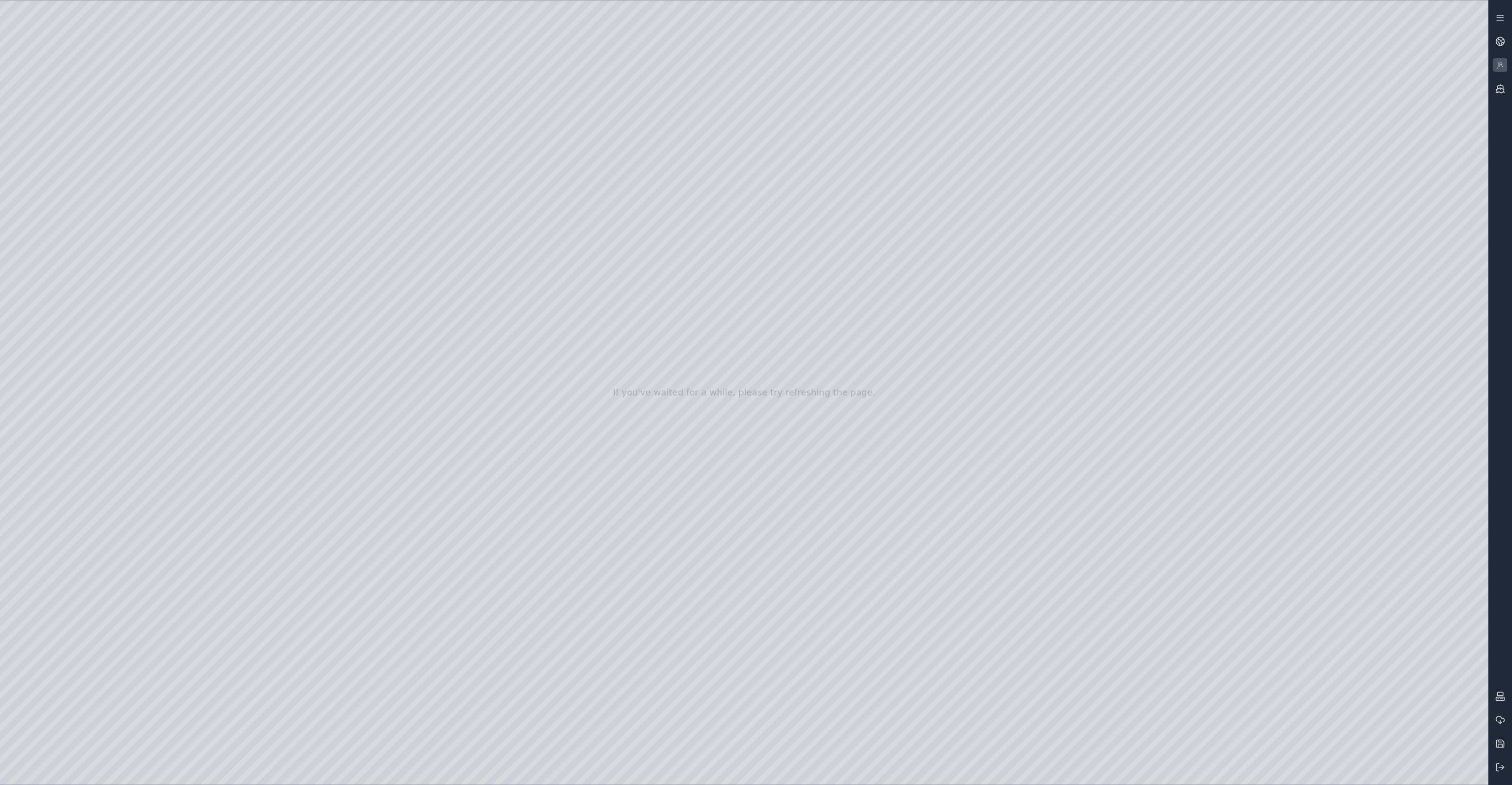
click at [602, 373] on div at bounding box center [744, 392] width 1489 height 784
drag, startPoint x: 603, startPoint y: 379, endPoint x: 603, endPoint y: 389, distance: 10.0
drag, startPoint x: 686, startPoint y: 369, endPoint x: 699, endPoint y: 396, distance: 30.0
